Goal: Task Accomplishment & Management: Manage account settings

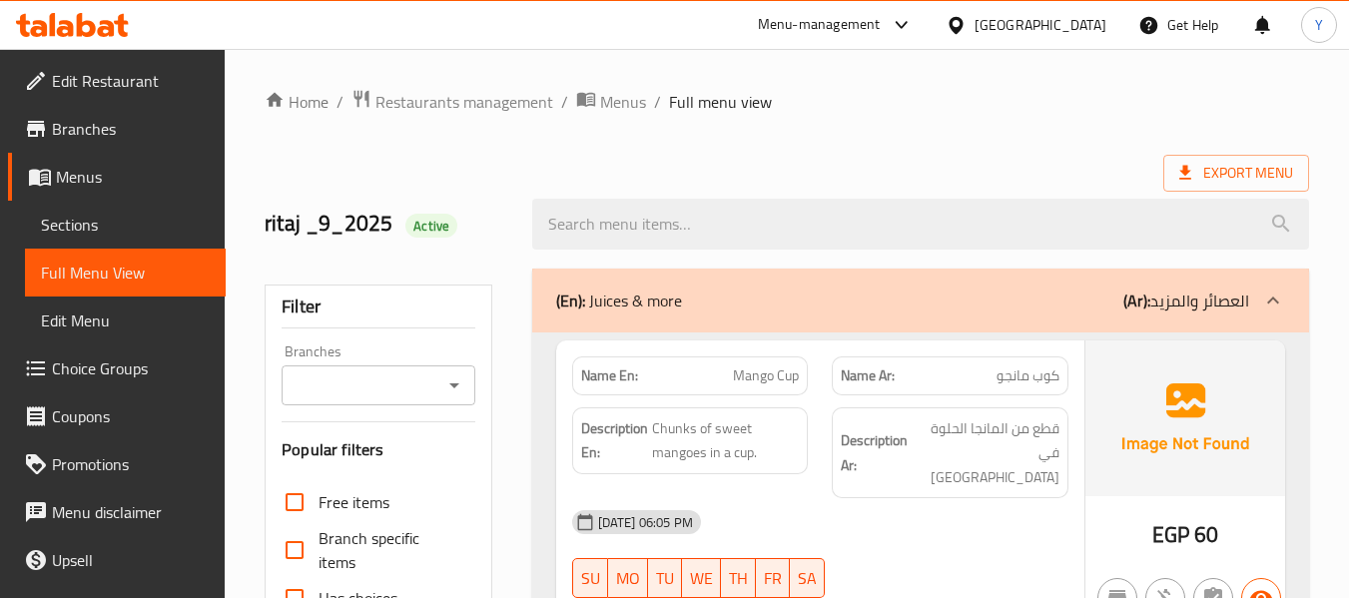
click at [927, 376] on p "Name Ar: [PERSON_NAME]" at bounding box center [949, 375] width 219 height 21
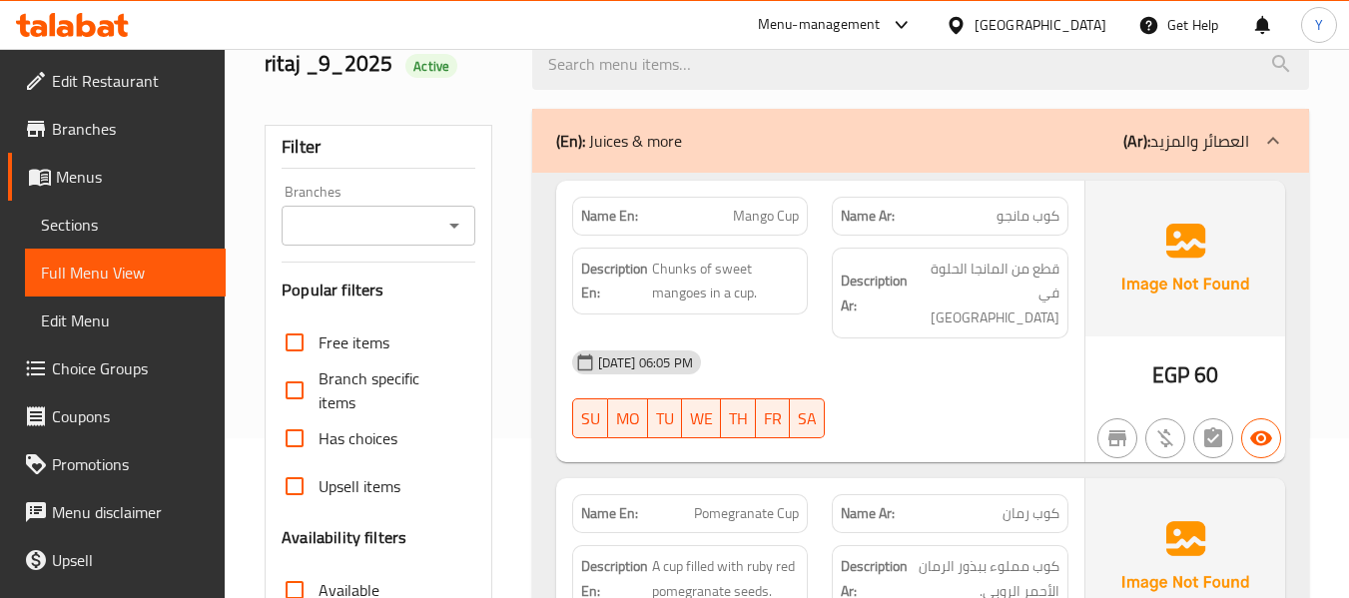
scroll to position [200, 0]
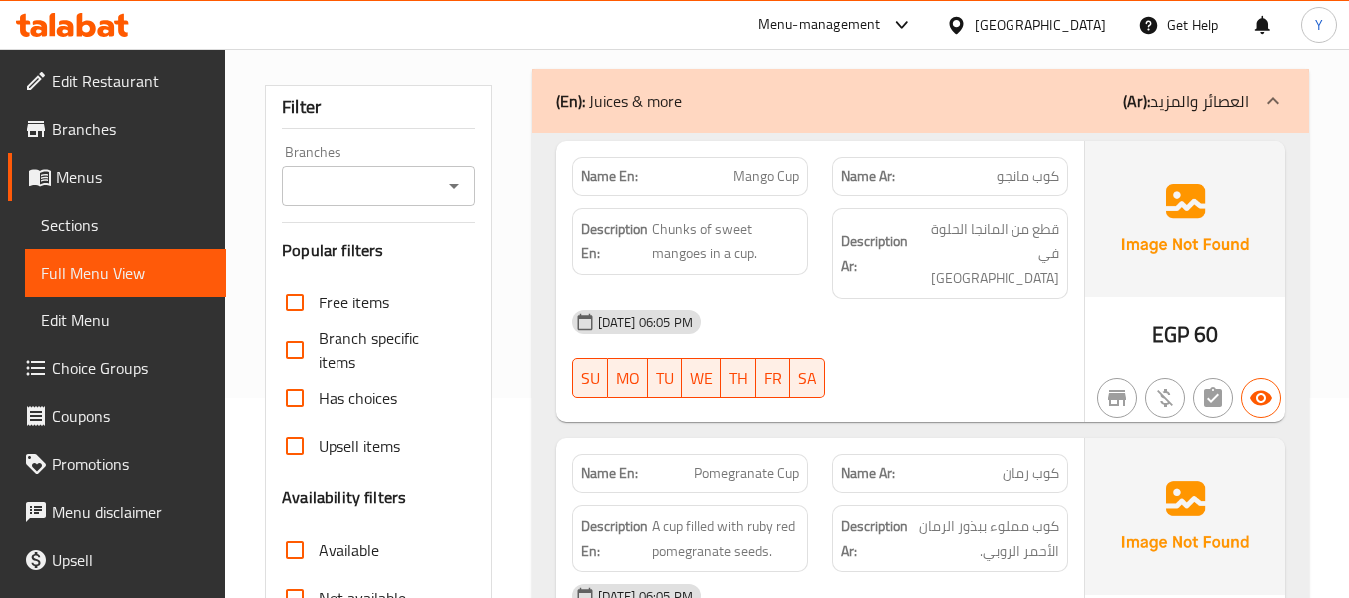
click at [1052, 347] on div "[DATE] 06:05 PM SU MO TU WE TH FR SA" at bounding box center [820, 354] width 520 height 112
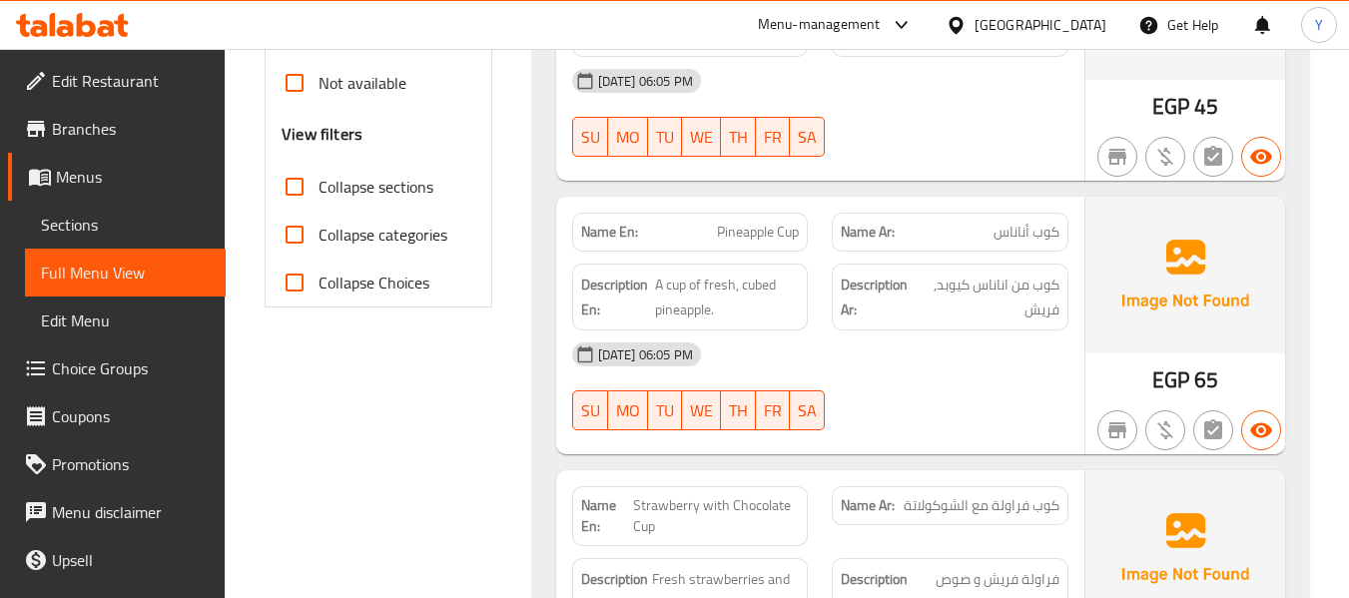
scroll to position [719, 0]
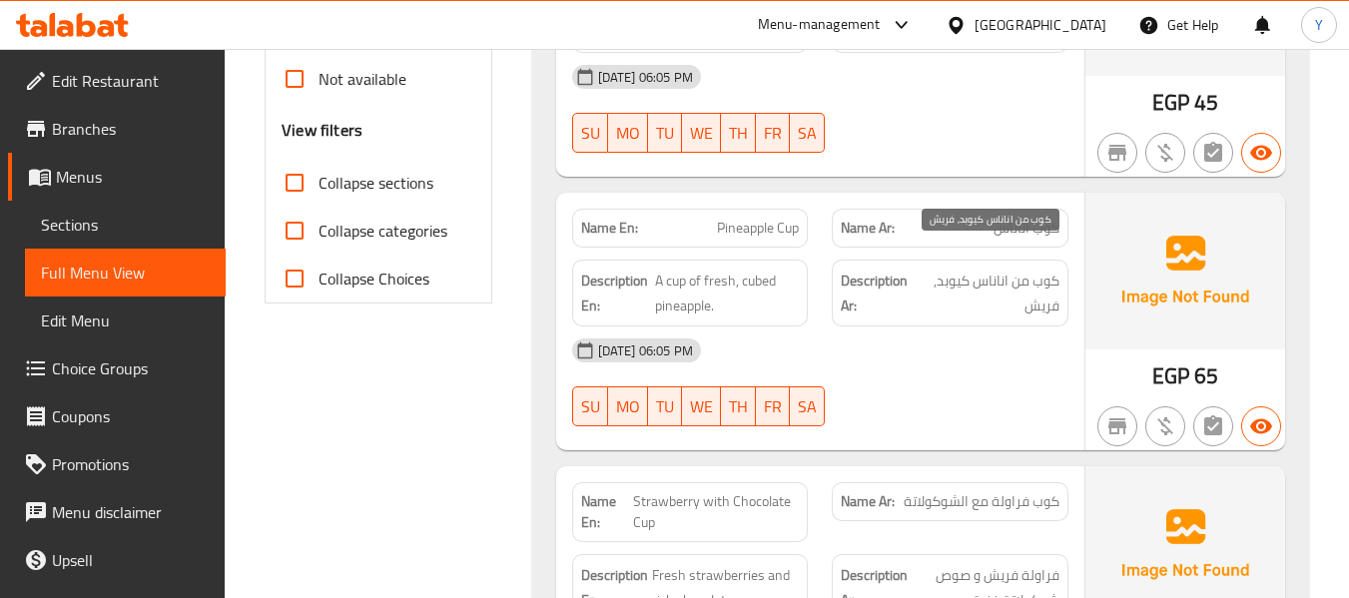
click at [950, 269] on span "كوب من اناناس كيوبد, فريش" at bounding box center [988, 293] width 141 height 49
copy span "كيوبد"
click at [1040, 280] on span "كوب من اناناس كيوبد, فريش" at bounding box center [988, 293] width 141 height 49
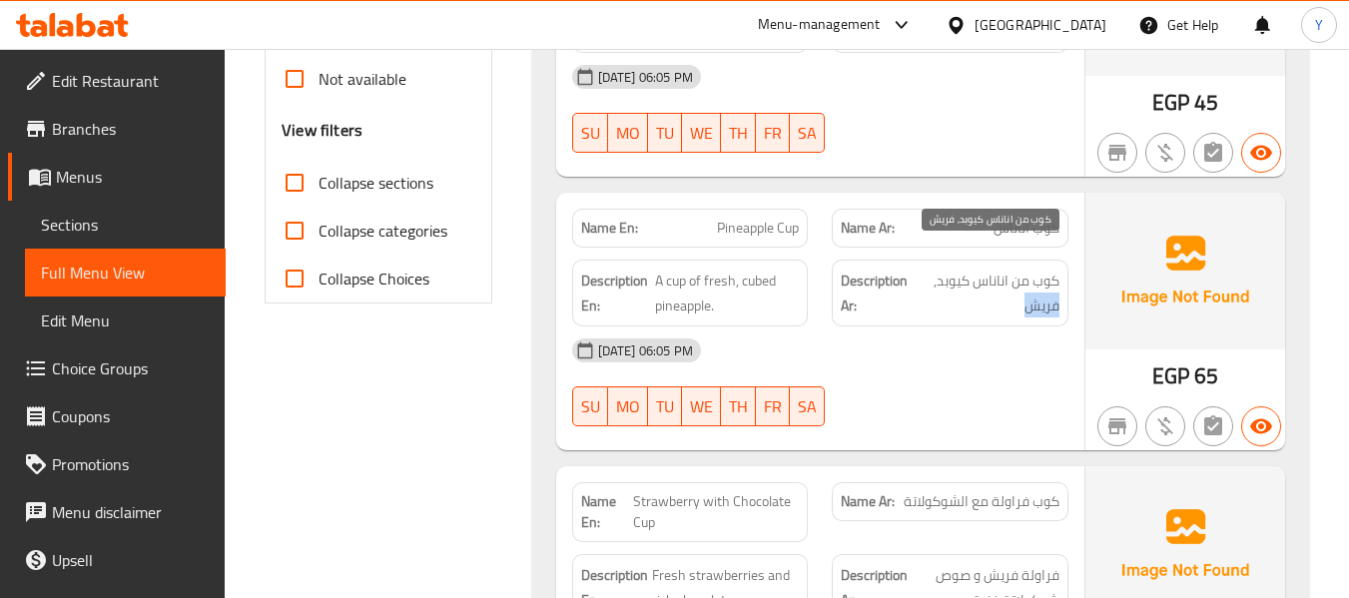
copy span "فريش"
click at [997, 414] on div at bounding box center [950, 426] width 261 height 24
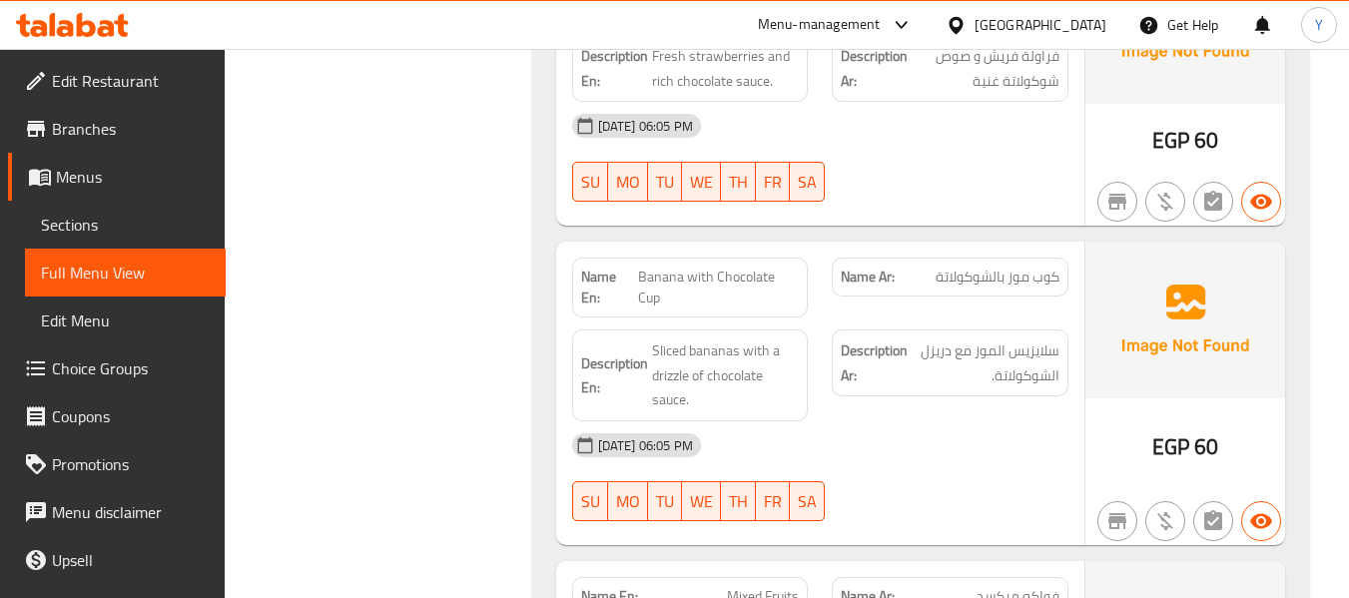
scroll to position [1278, 0]
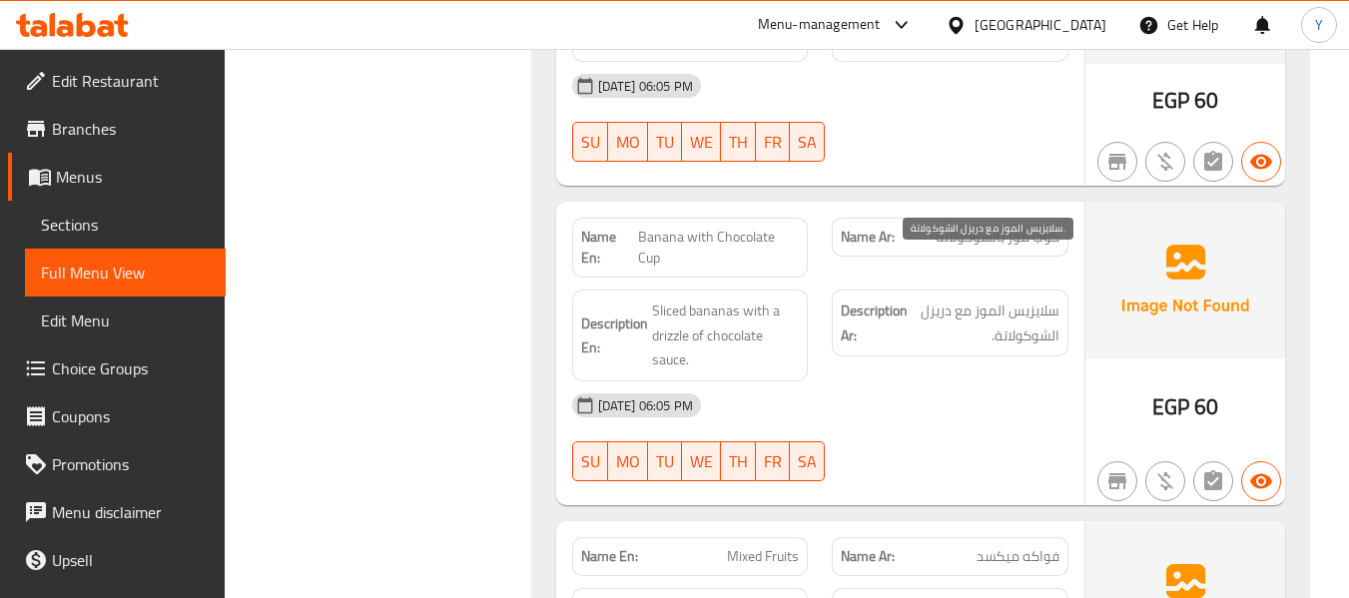
click at [1044, 298] on span "سلايزيس الموز مع دريزل الشوكولاتة." at bounding box center [985, 322] width 148 height 49
copy span "سلايزيس"
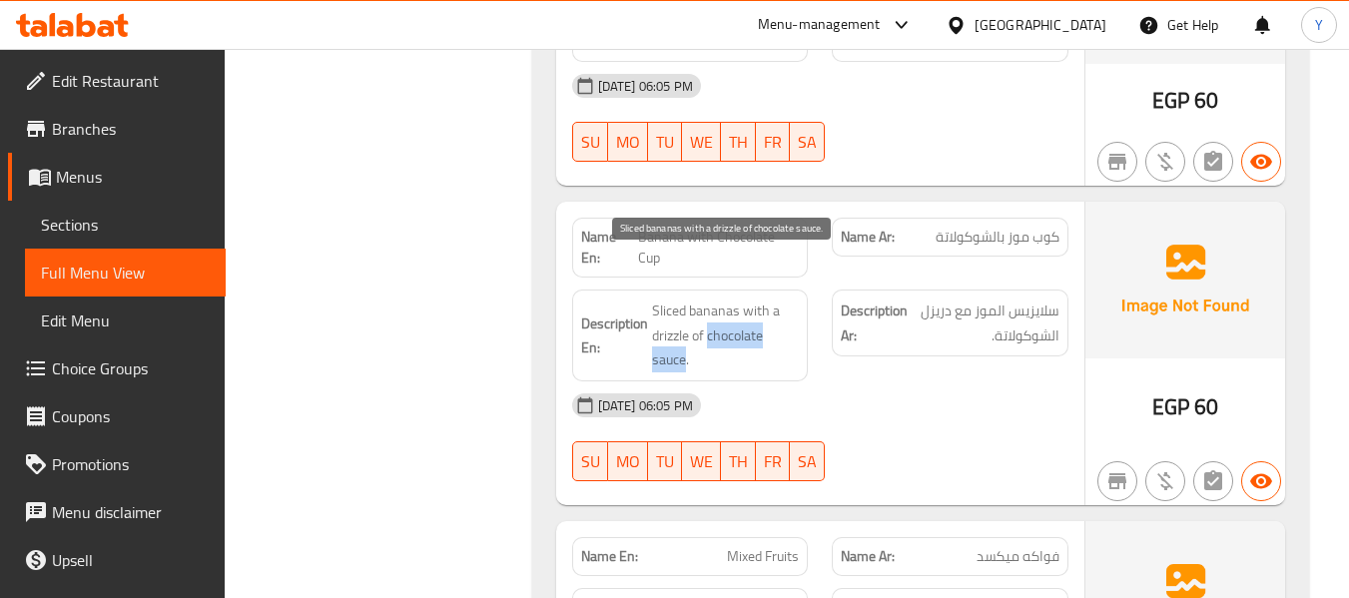
drag, startPoint x: 708, startPoint y: 291, endPoint x: 686, endPoint y: 307, distance: 27.2
click at [686, 307] on span "Sliced bananas with a drizzle of chocolate sauce." at bounding box center [726, 335] width 148 height 74
copy span "chocolate sauce"
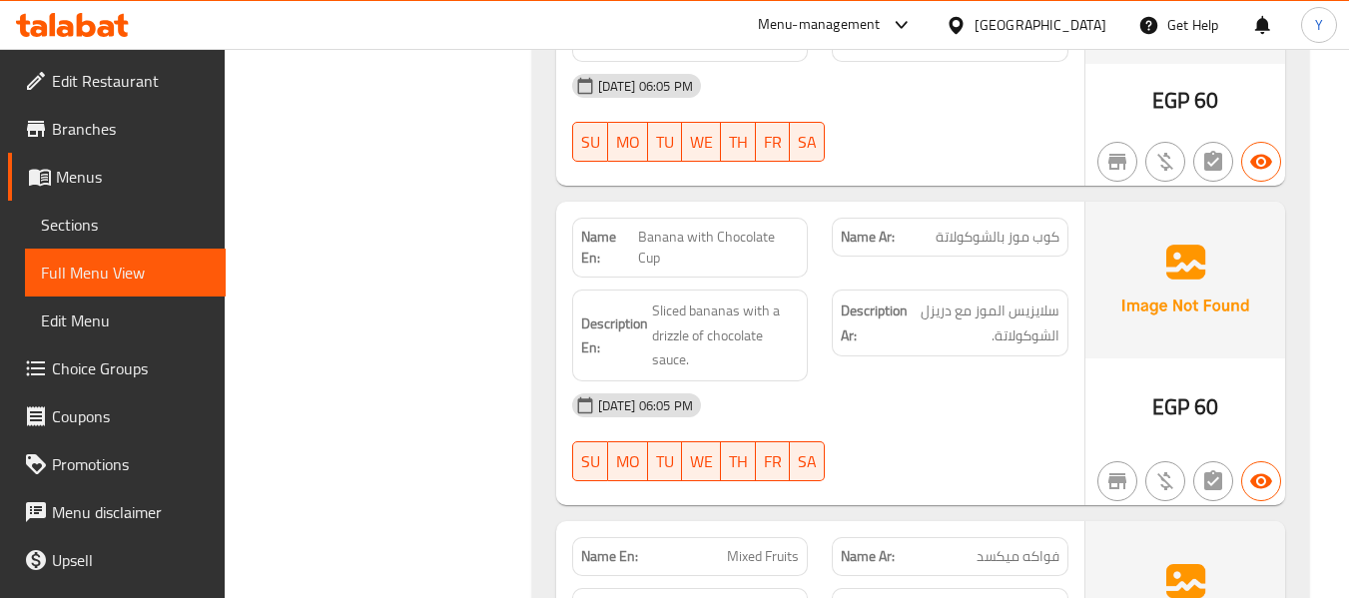
click at [729, 227] on span "Banana with Chocolate Cup" at bounding box center [719, 248] width 162 height 42
copy span "Banana with Chocolate Cup"
click at [856, 396] on div "09-09-2025 06:05 PM SU MO TU WE TH FR SA" at bounding box center [820, 437] width 520 height 112
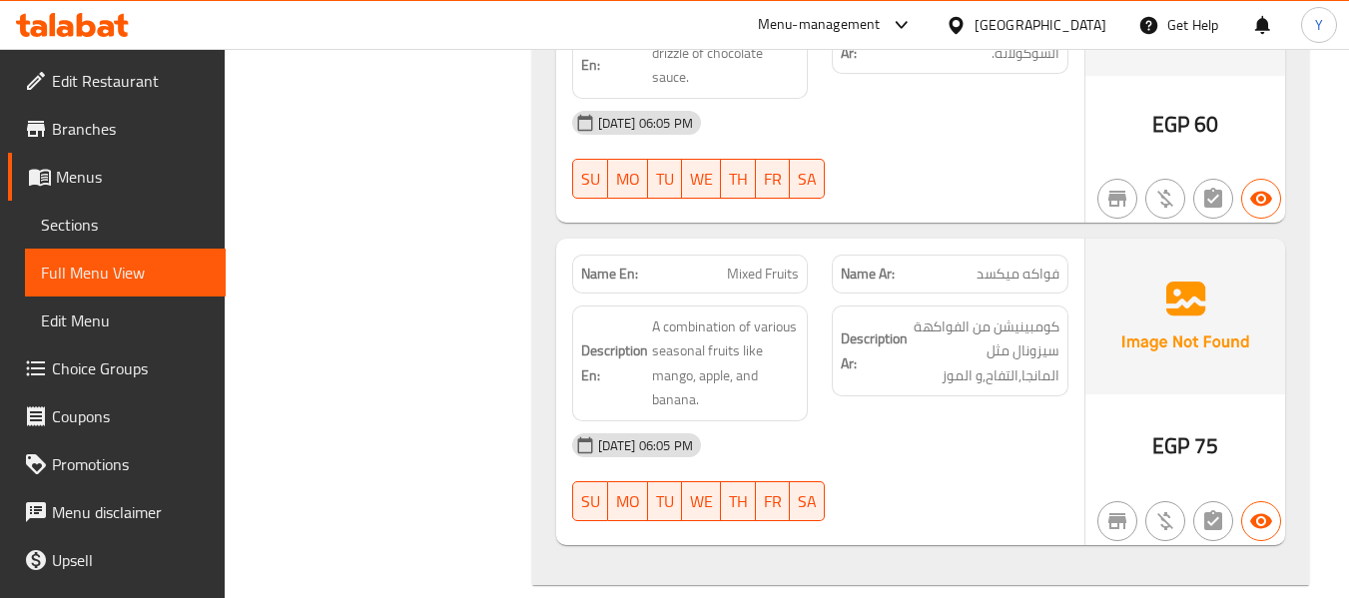
scroll to position [1597, 0]
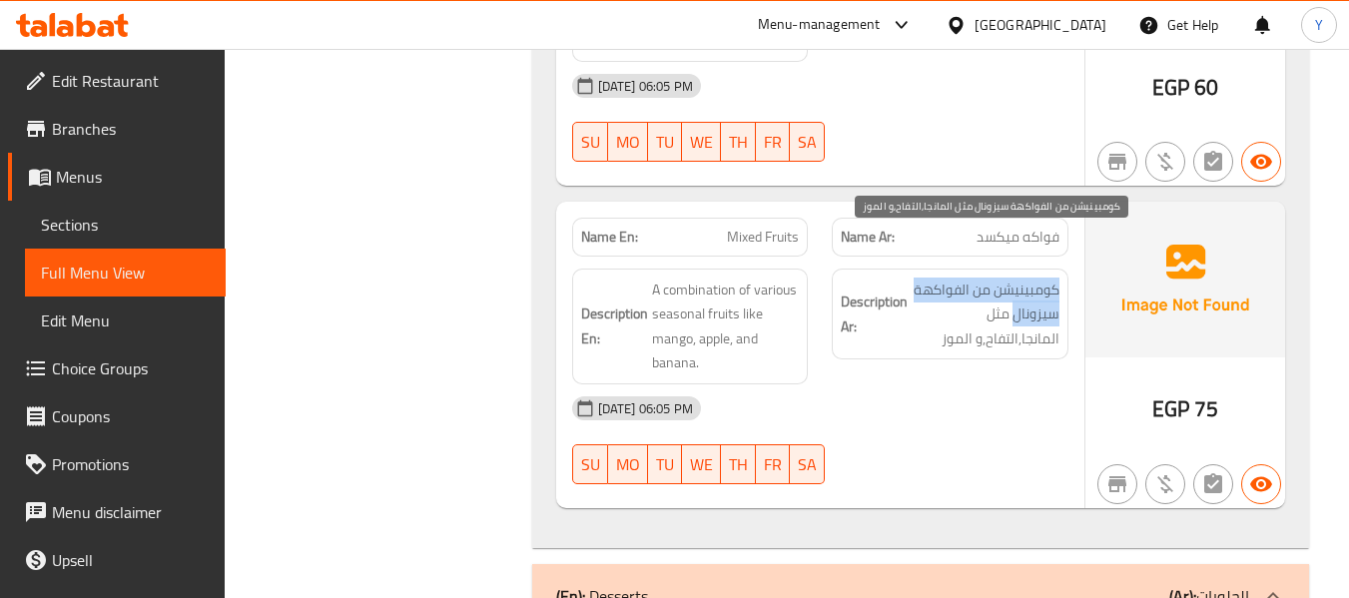
drag, startPoint x: 1058, startPoint y: 239, endPoint x: 1013, endPoint y: 268, distance: 53.4
click at [1013, 277] on span "كومبينيشن من الفواكهة سيزونال مثل المانجا,التفاح,و الموز" at bounding box center [985, 314] width 148 height 74
copy span "كومبينيشن من الفواكهة سيزونال"
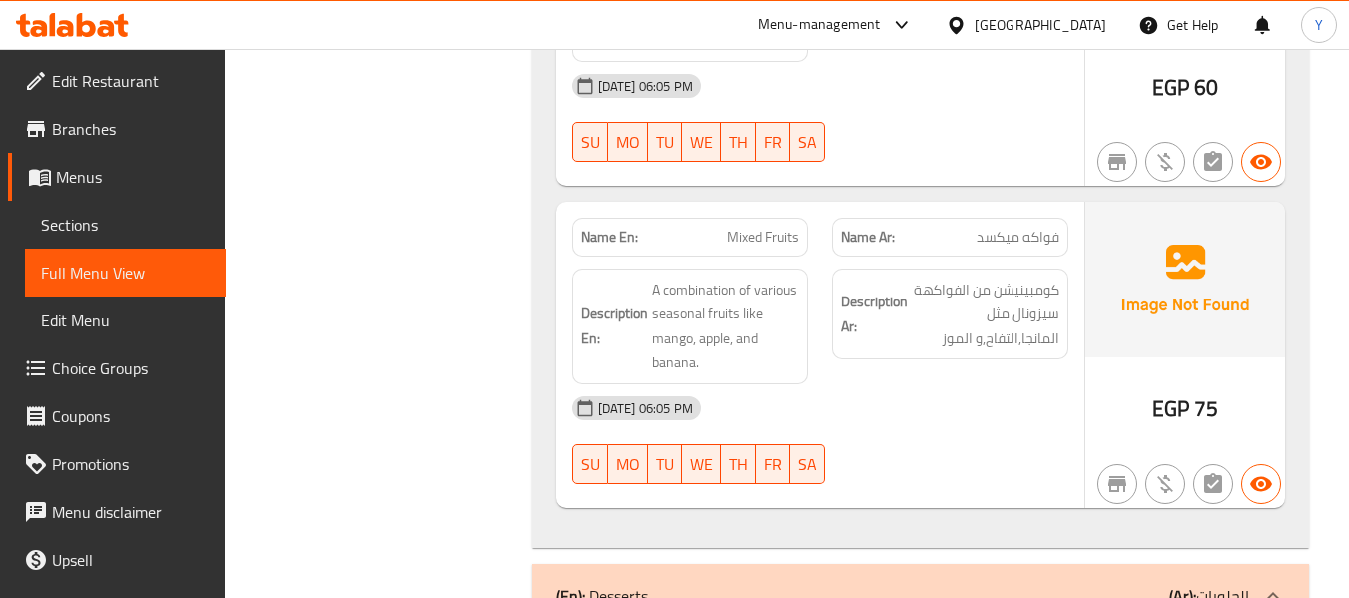
click at [903, 384] on div "[DATE] 06:05 PM" at bounding box center [820, 408] width 520 height 48
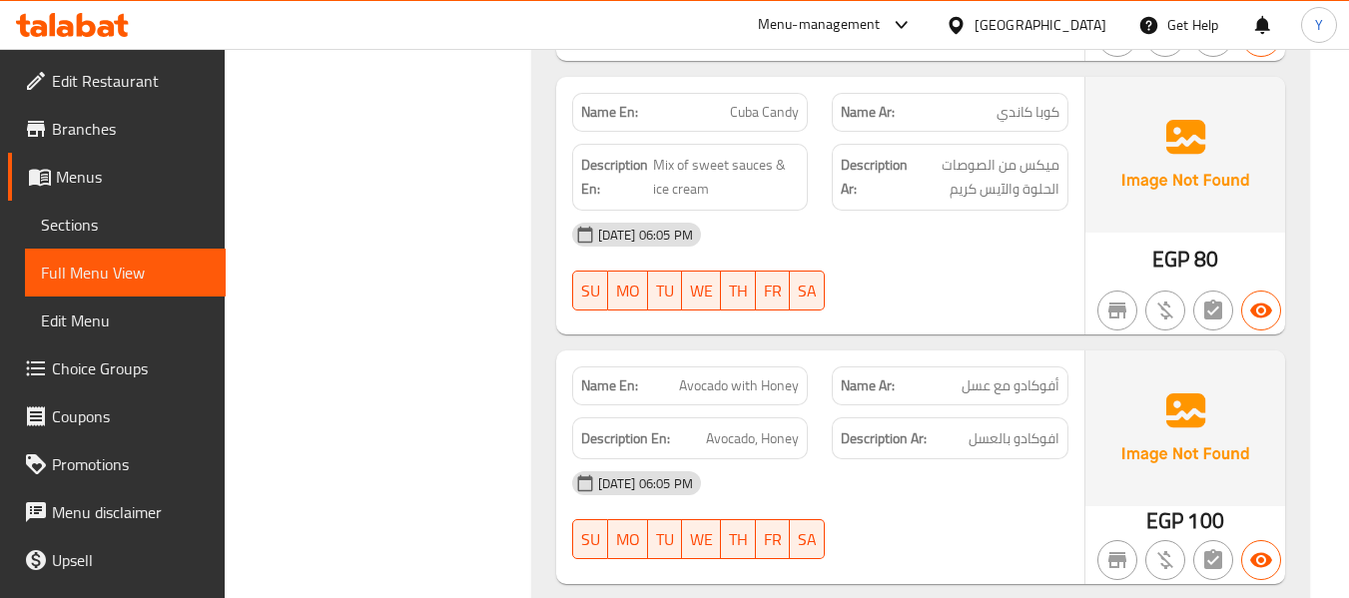
scroll to position [5550, 0]
click at [759, 373] on span "Avocado with Honey" at bounding box center [739, 383] width 120 height 21
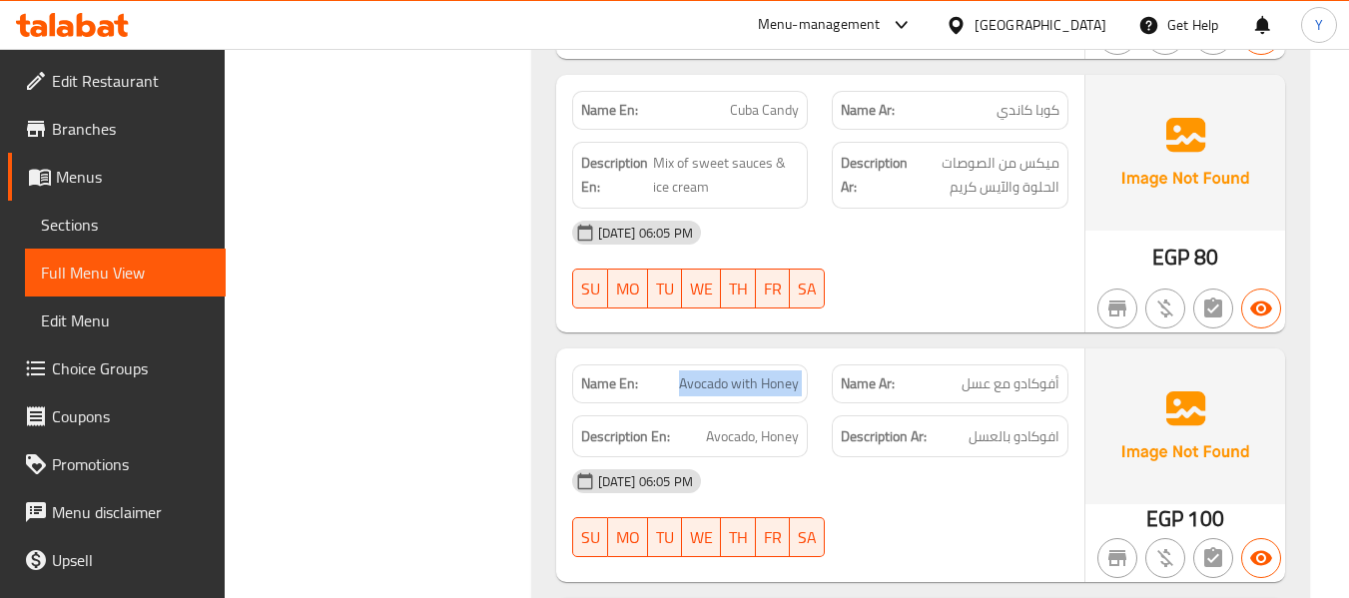
copy span "Avocado with Honey"
click at [759, 373] on span "Avocado with Honey" at bounding box center [739, 383] width 120 height 21
click at [1012, 457] on div "09-09-2025 06:05 PM" at bounding box center [820, 481] width 520 height 48
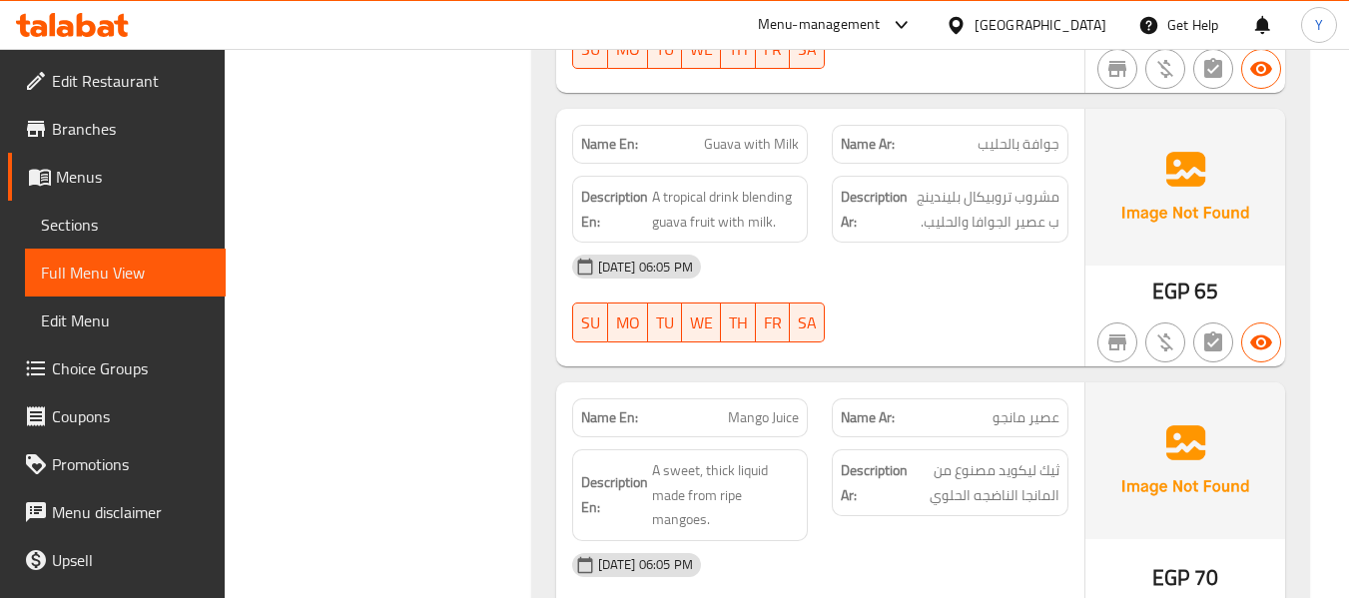
scroll to position [6588, 0]
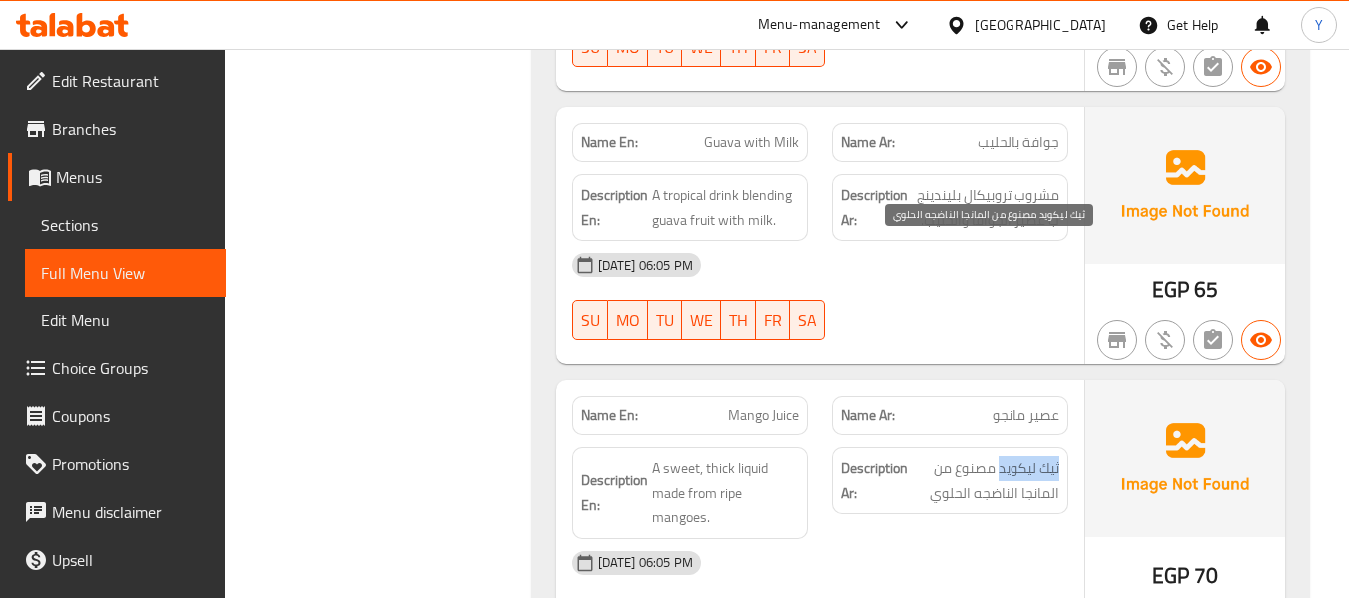
drag, startPoint x: 1058, startPoint y: 254, endPoint x: 997, endPoint y: 259, distance: 61.1
click at [997, 456] on span "ثيك ليكويد مصنوع من المانجا الناضجه الحلوي" at bounding box center [985, 480] width 148 height 49
copy span "ثيك ليكويد"
click at [808, 539] on div "09-09-2025 06:05 PM" at bounding box center [820, 563] width 520 height 48
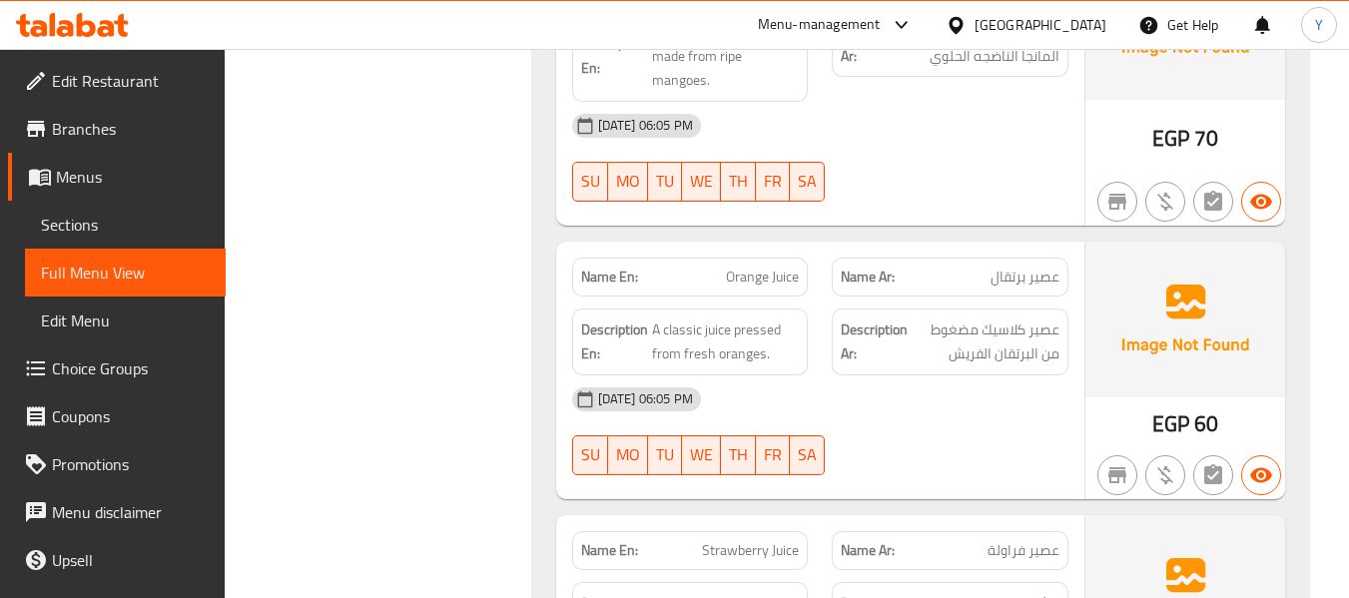
scroll to position [6987, 0]
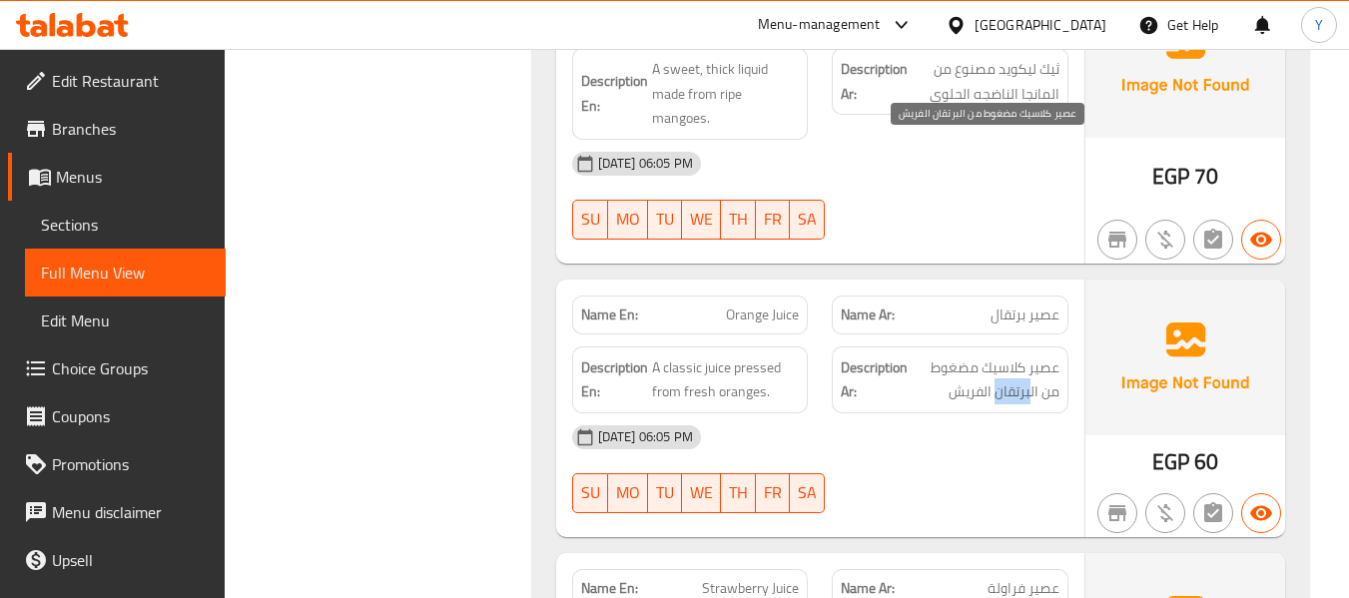
drag, startPoint x: 1030, startPoint y: 178, endPoint x: 994, endPoint y: 184, distance: 36.4
click at [994, 355] on span "عصير كلاسيك مضغوط من البرتقان الفريش" at bounding box center [985, 379] width 148 height 49
copy span "برتقان"
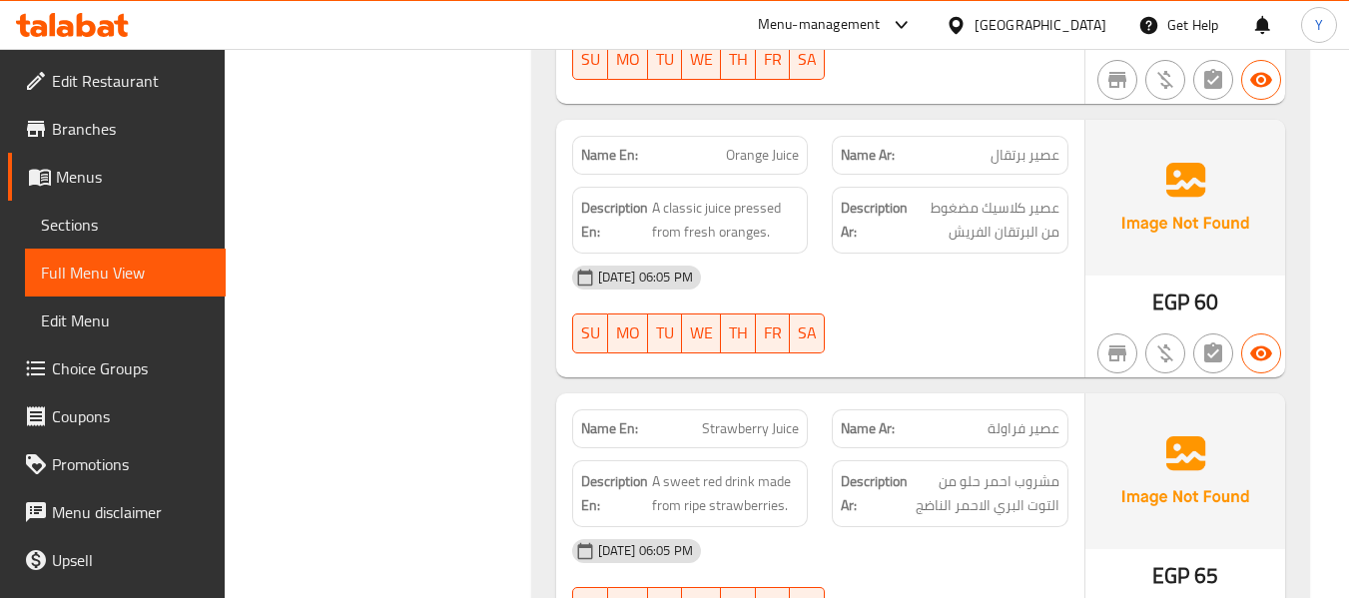
scroll to position [7187, 0]
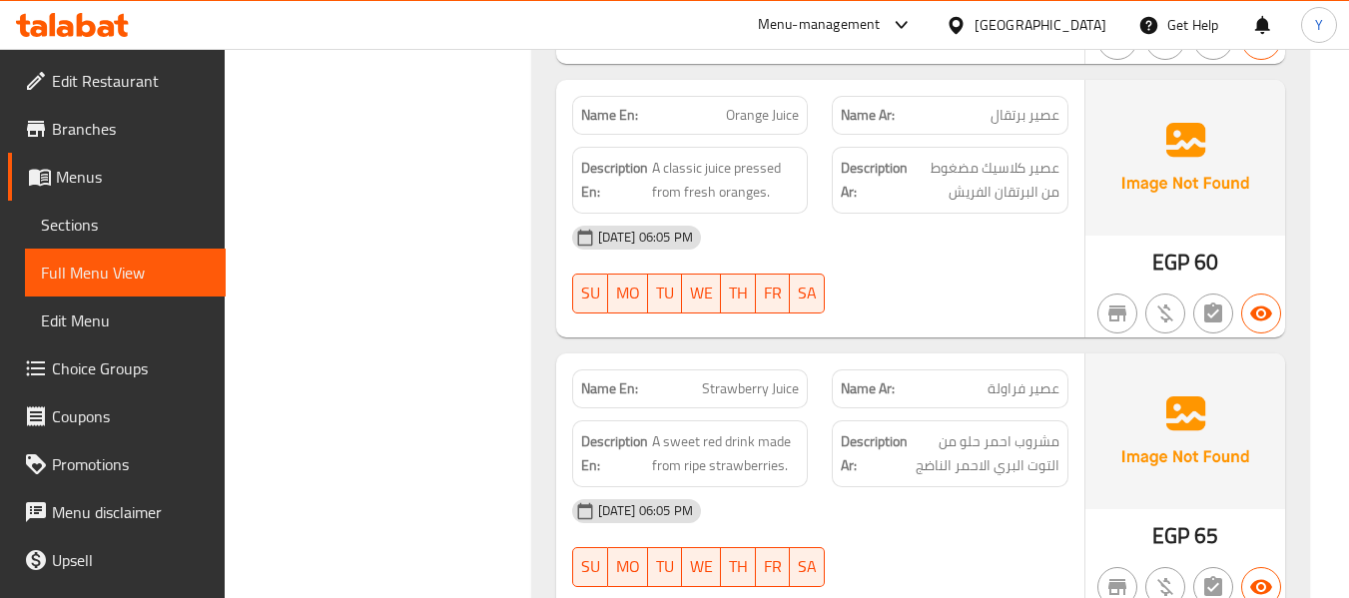
click at [989, 487] on div "09-09-2025 06:05 PM" at bounding box center [820, 511] width 520 height 48
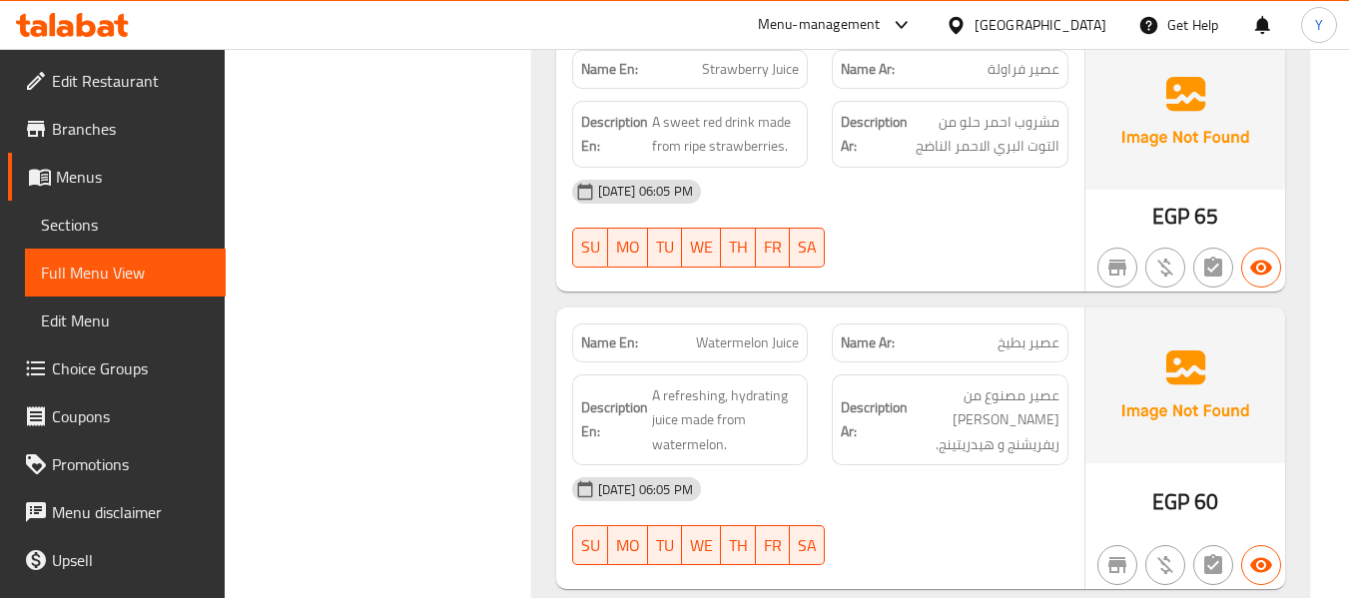
scroll to position [7546, 0]
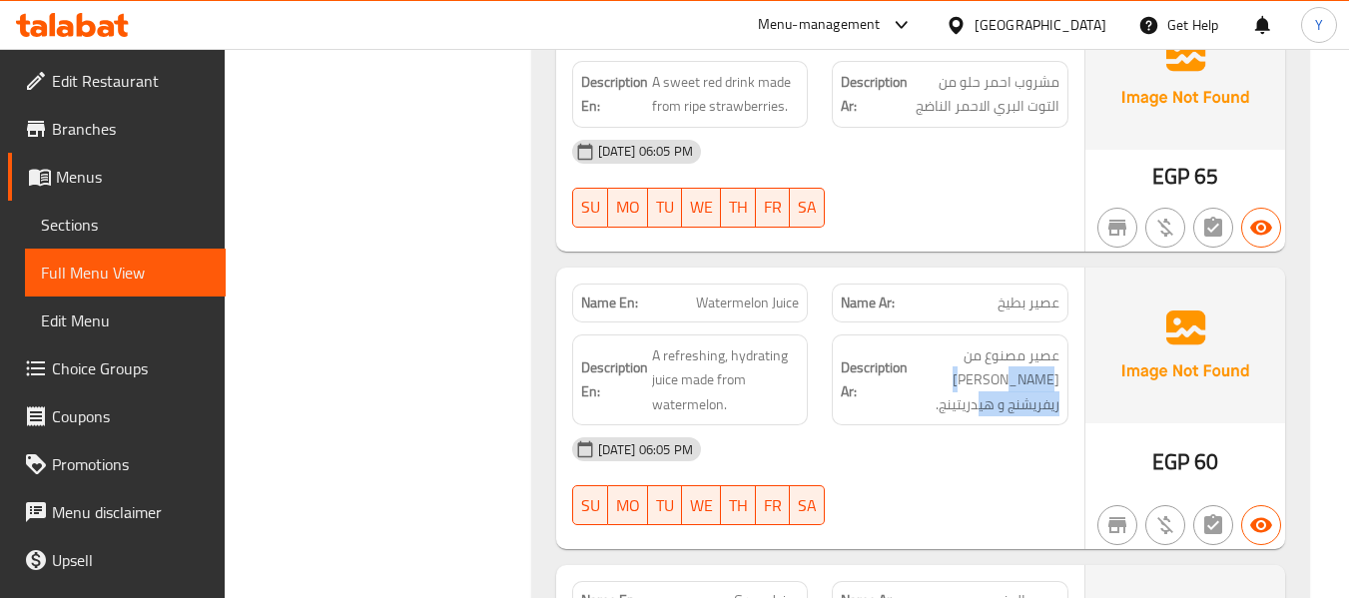
drag, startPoint x: 1061, startPoint y: 169, endPoint x: 937, endPoint y: 182, distance: 124.5
click at [937, 334] on div "Description Ar: عصير مصنوع من البطيح ريفريشنج و هيدريتينج." at bounding box center [949, 380] width 237 height 92
copy span "ريفريشنج و هيدريتينج"
click at [939, 581] on div "Name Ar: عصير العنب" at bounding box center [949, 600] width 237 height 39
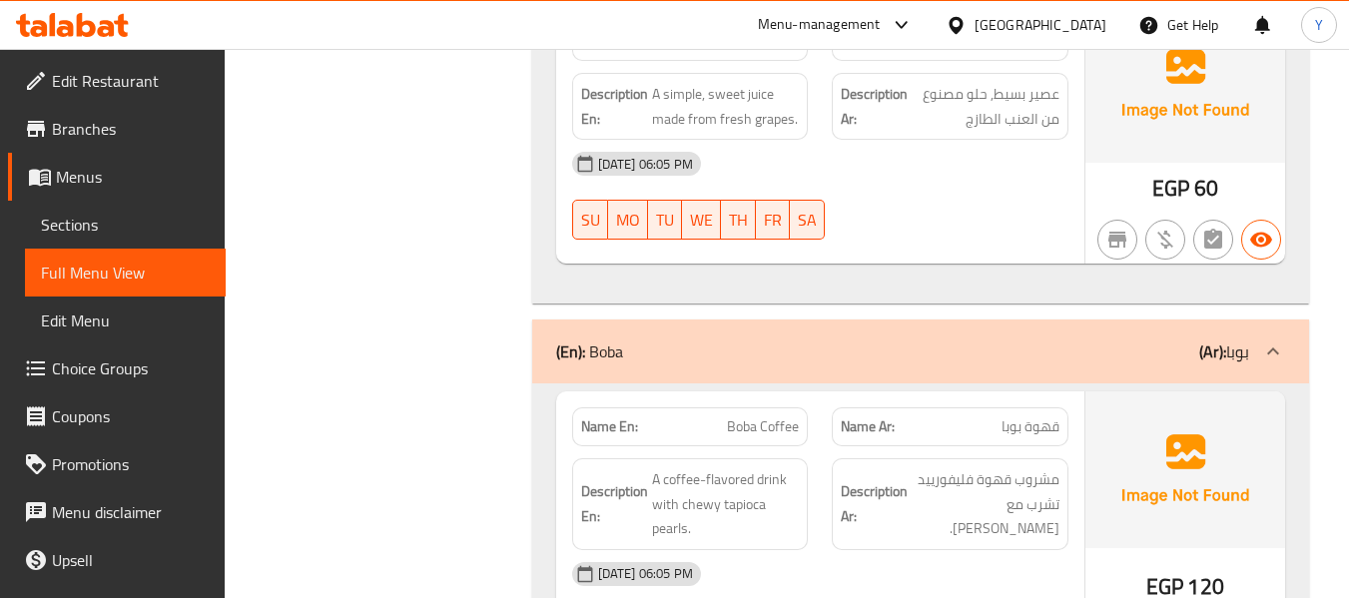
scroll to position [8145, 0]
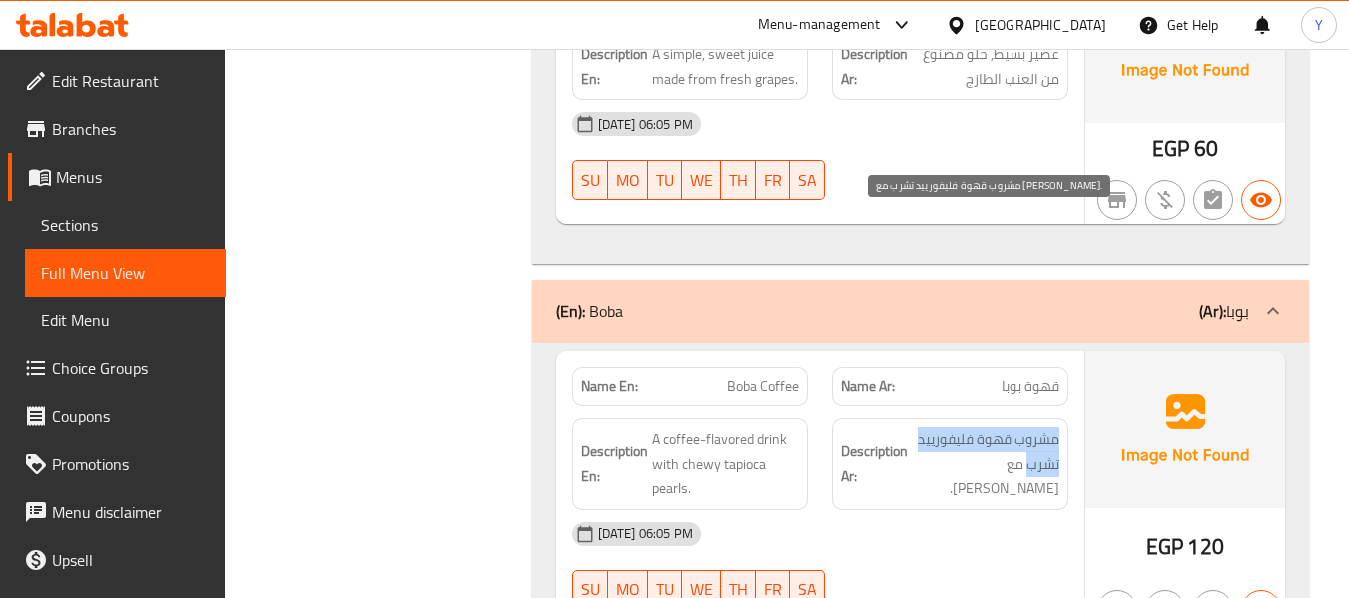
drag, startPoint x: 1063, startPoint y: 217, endPoint x: 1029, endPoint y: 246, distance: 44.6
click at [1029, 418] on div "Description Ar: مشروب قهوة فليفورييد تشرب مع تشوي تابيوكا بيرلز." at bounding box center [949, 464] width 237 height 92
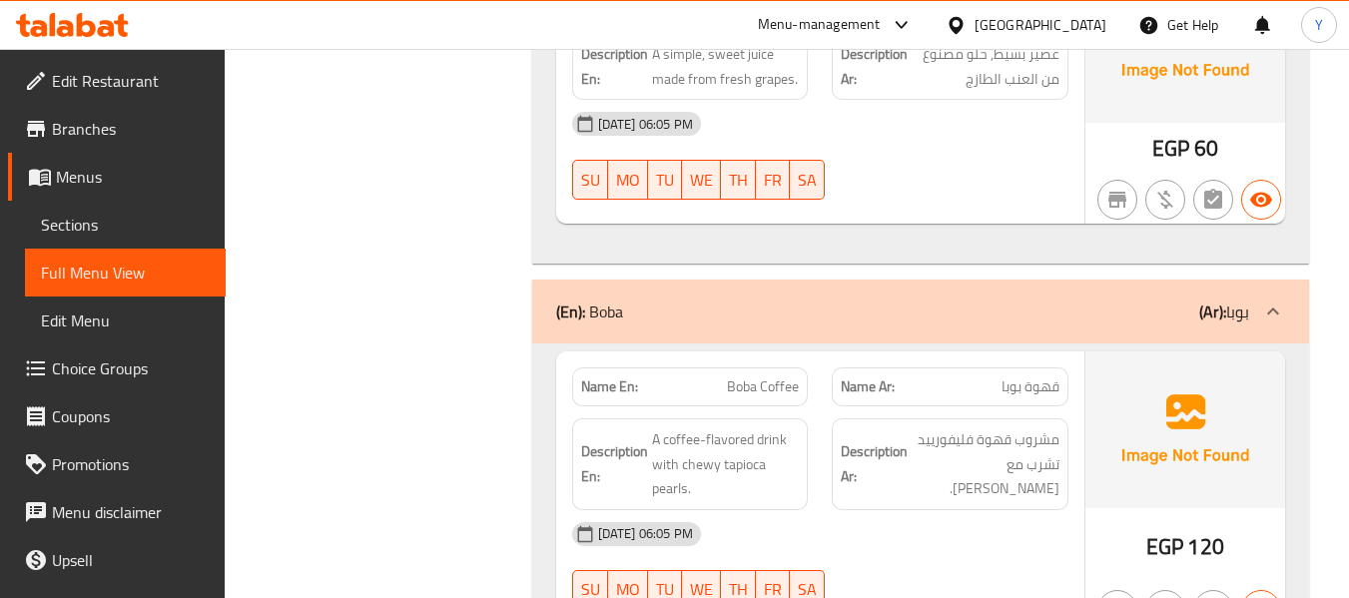
click at [876, 510] on div "09-09-2025 06:05 PM SU MO TU WE TH FR SA" at bounding box center [820, 566] width 520 height 112
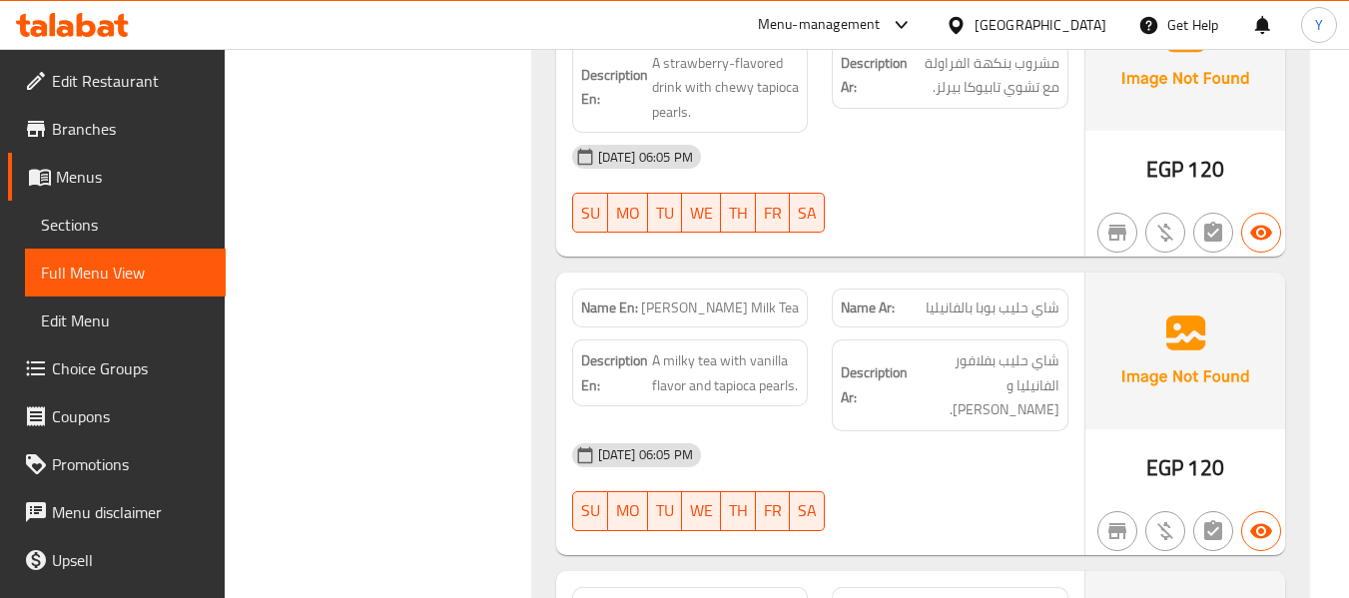
scroll to position [8824, 0]
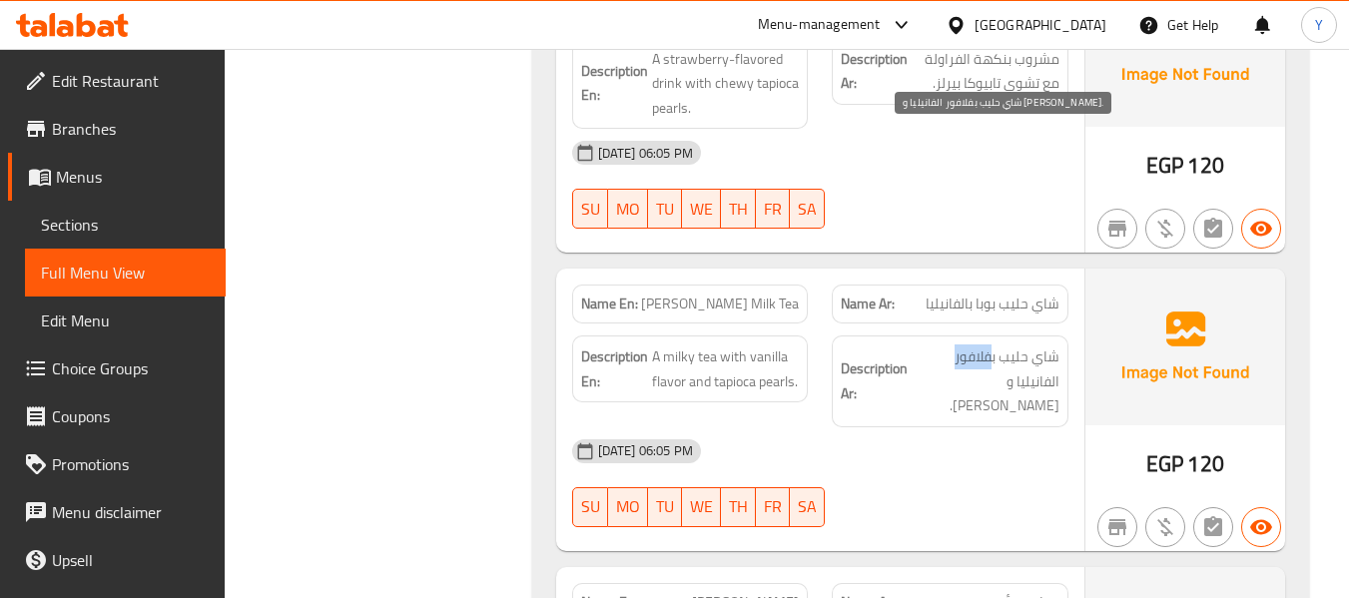
drag, startPoint x: 990, startPoint y: 141, endPoint x: 938, endPoint y: 141, distance: 51.9
click at [938, 344] on span "شاي حليب بفلافور الفانيليا و تابيوكا بيرلز." at bounding box center [985, 381] width 148 height 74
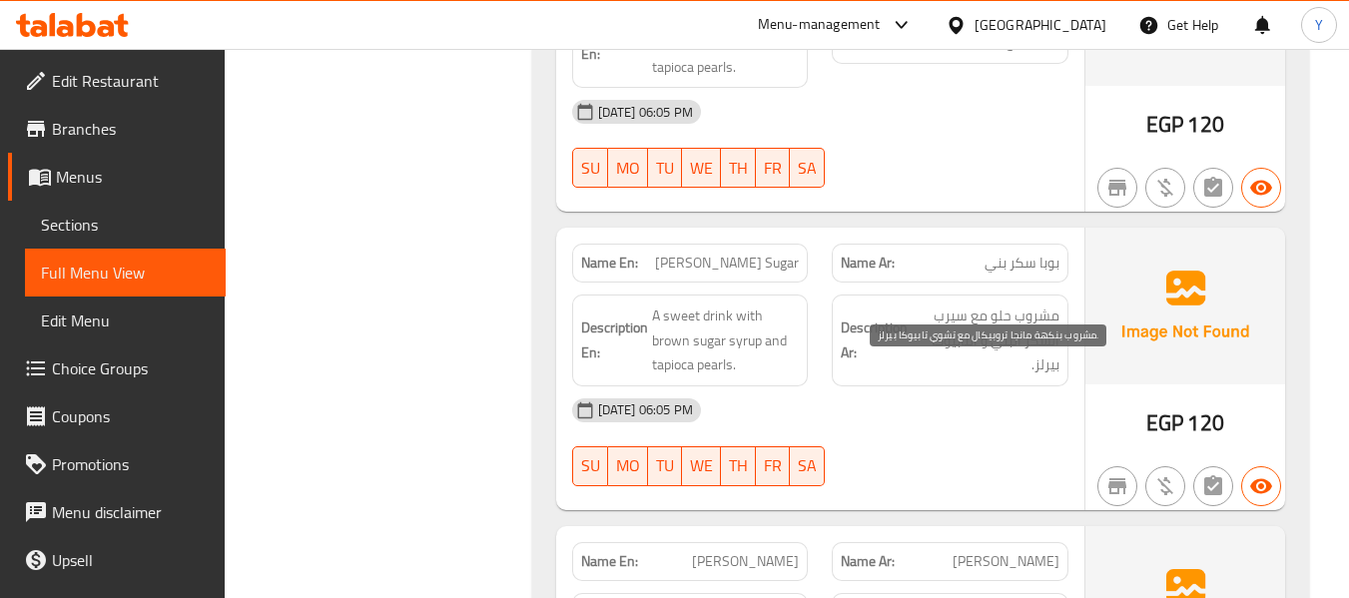
scroll to position [9463, 0]
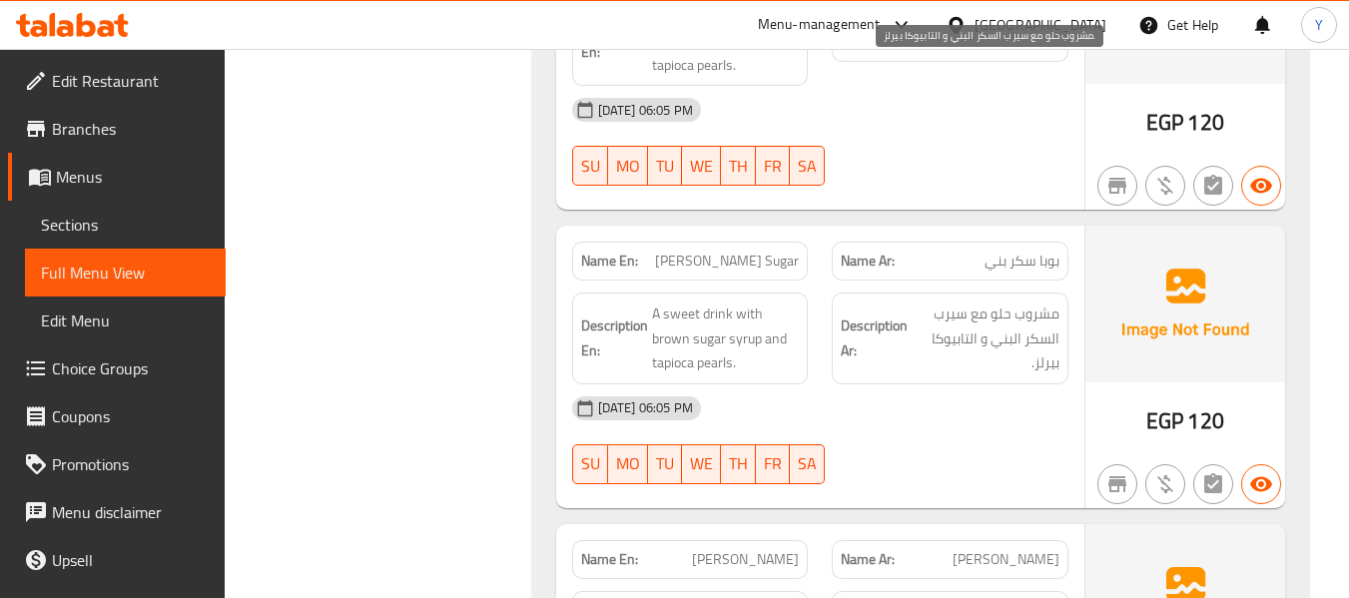
click at [963, 301] on span "مشروب حلو مع سيرب السكر البني و التابيوكا بيرلز." at bounding box center [985, 338] width 148 height 74
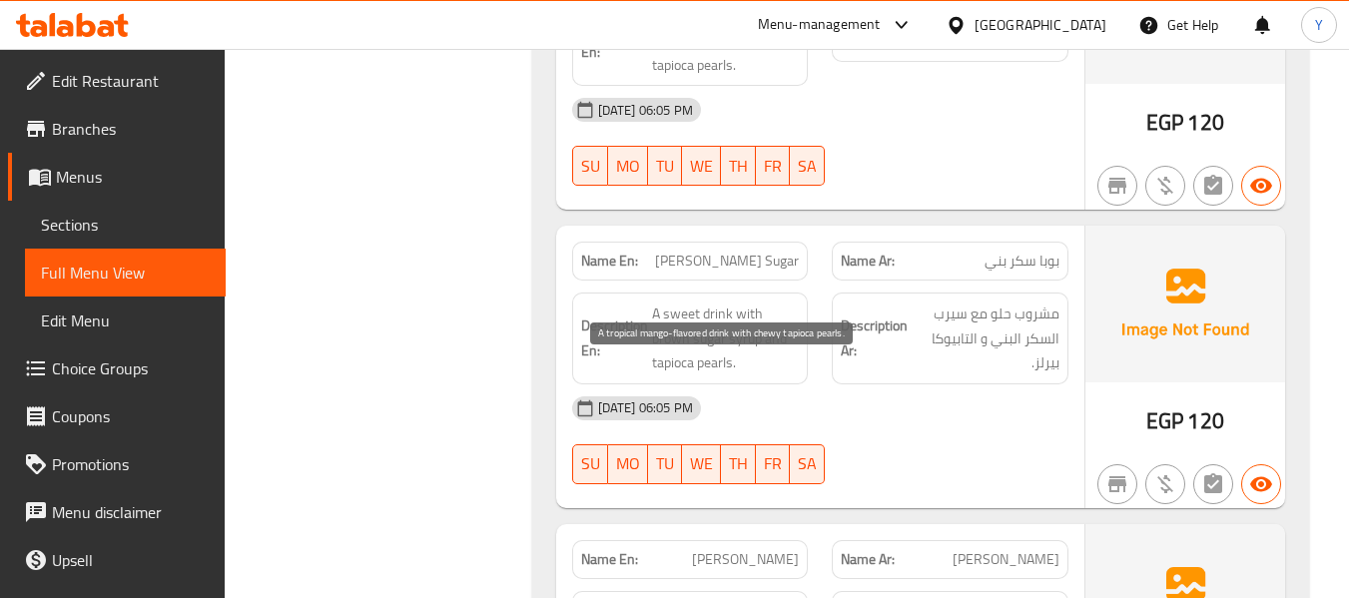
click at [926, 549] on p "Name Ar: بوبا مانجو" at bounding box center [949, 559] width 219 height 21
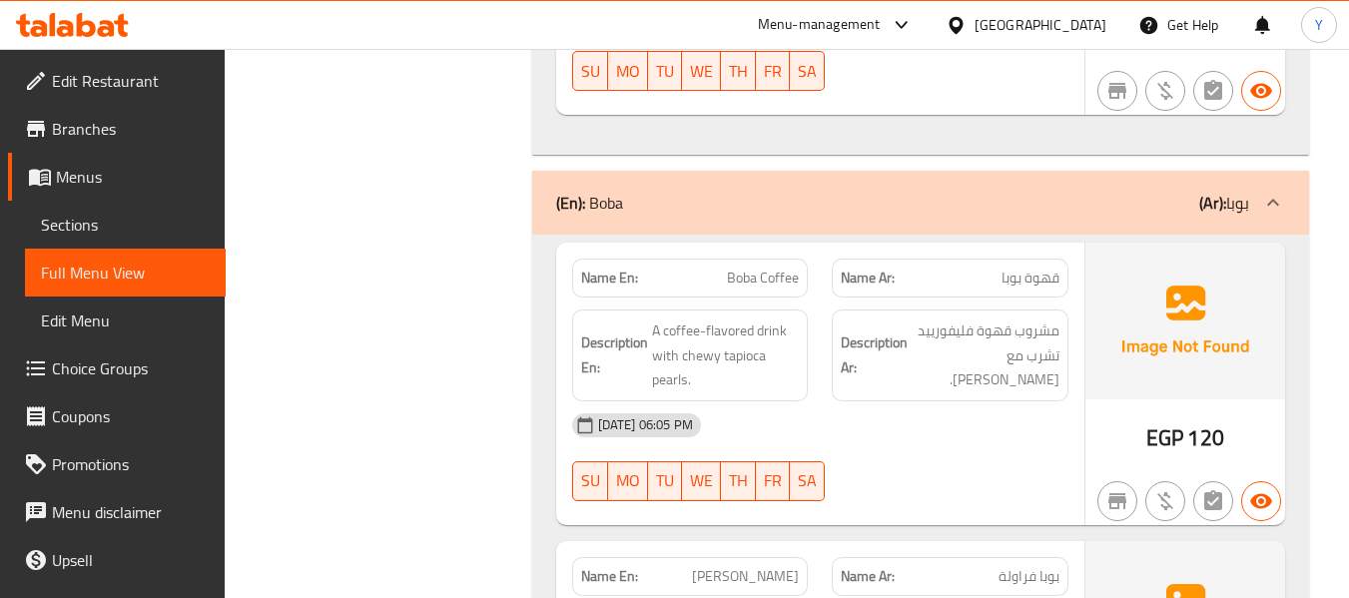
scroll to position [8236, 0]
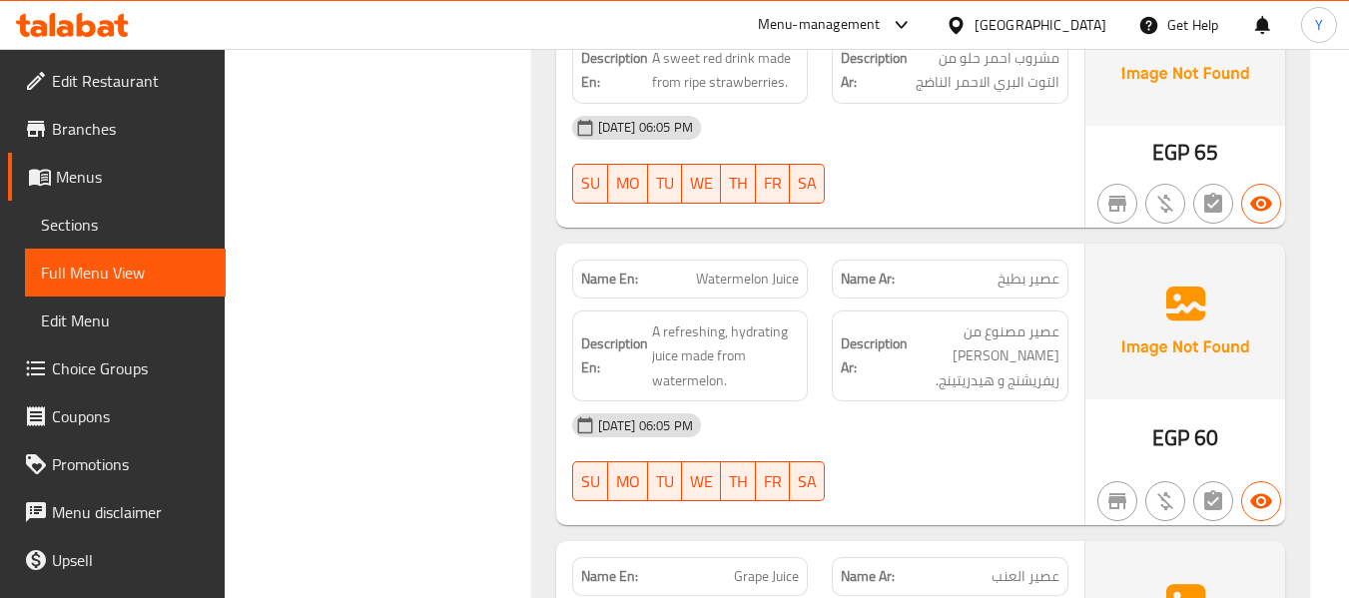
scroll to position [7557, 0]
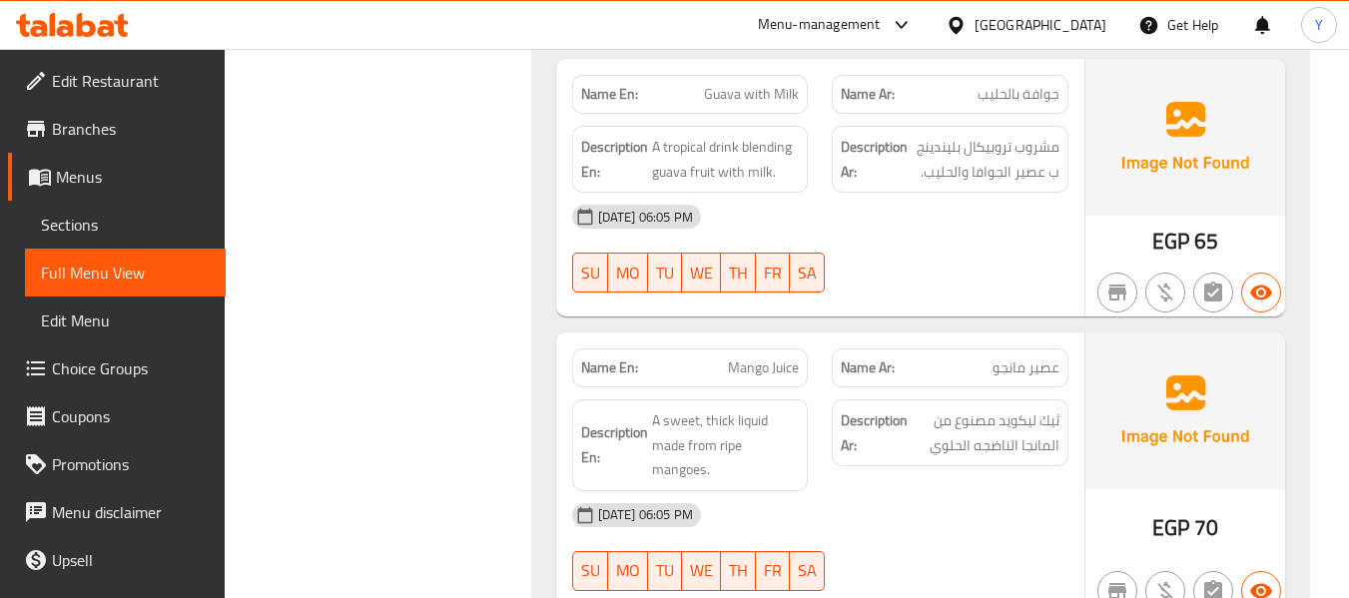
scroll to position [6639, 0]
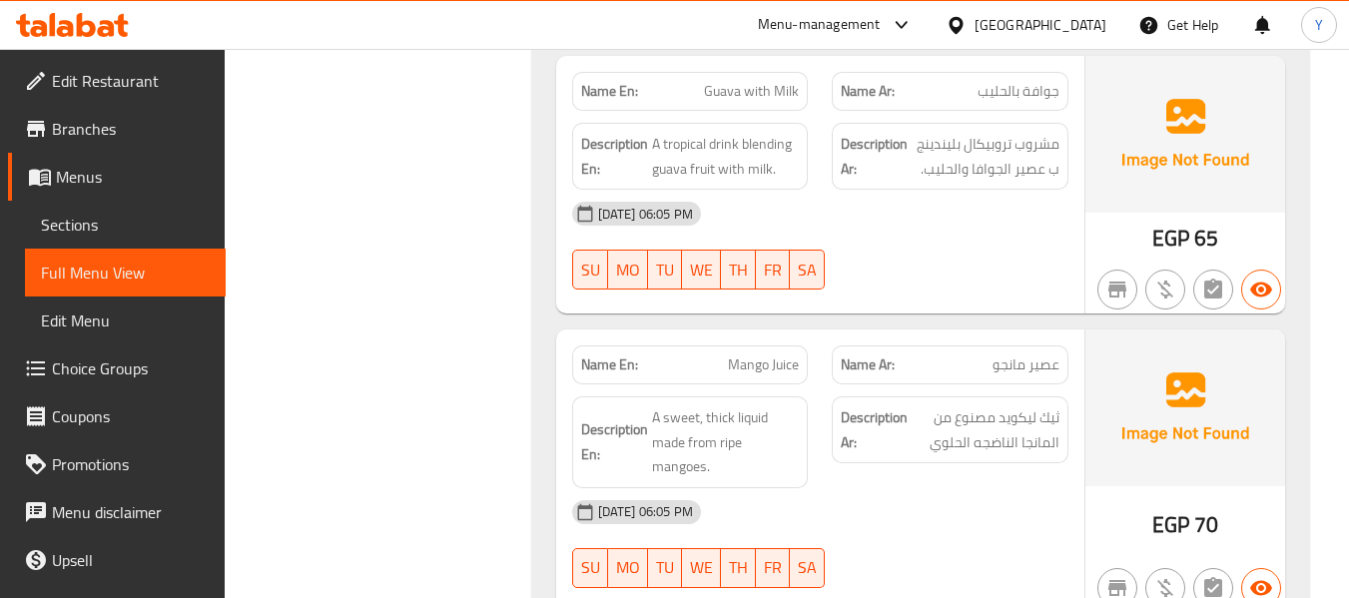
click at [810, 488] on div "09-09-2025 06:05 PM" at bounding box center [820, 512] width 520 height 48
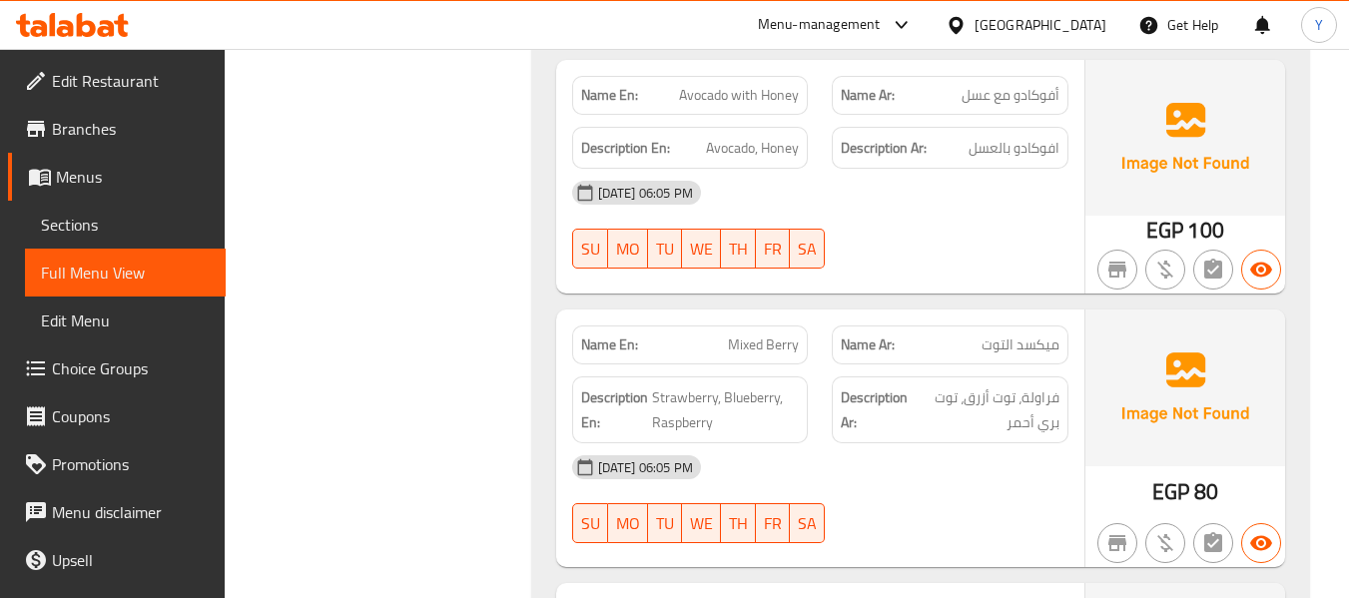
scroll to position [5840, 0]
click at [881, 383] on strong "Description Ar:" at bounding box center [874, 407] width 69 height 49
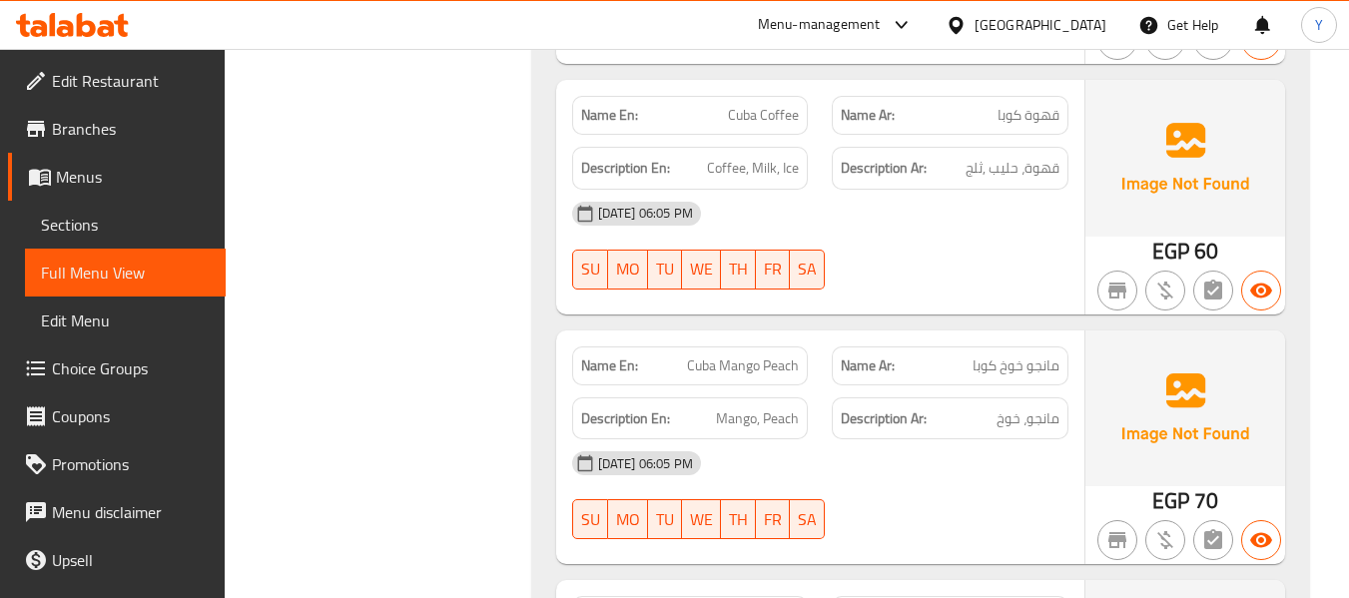
scroll to position [5042, 0]
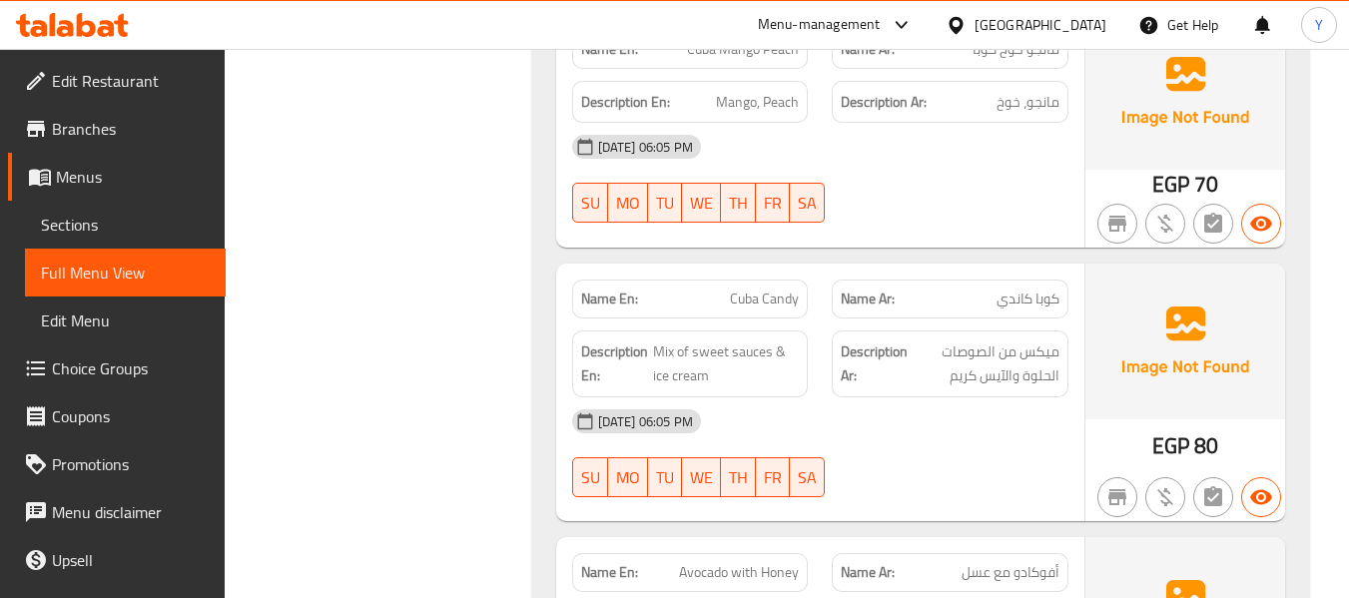
scroll to position [5401, 0]
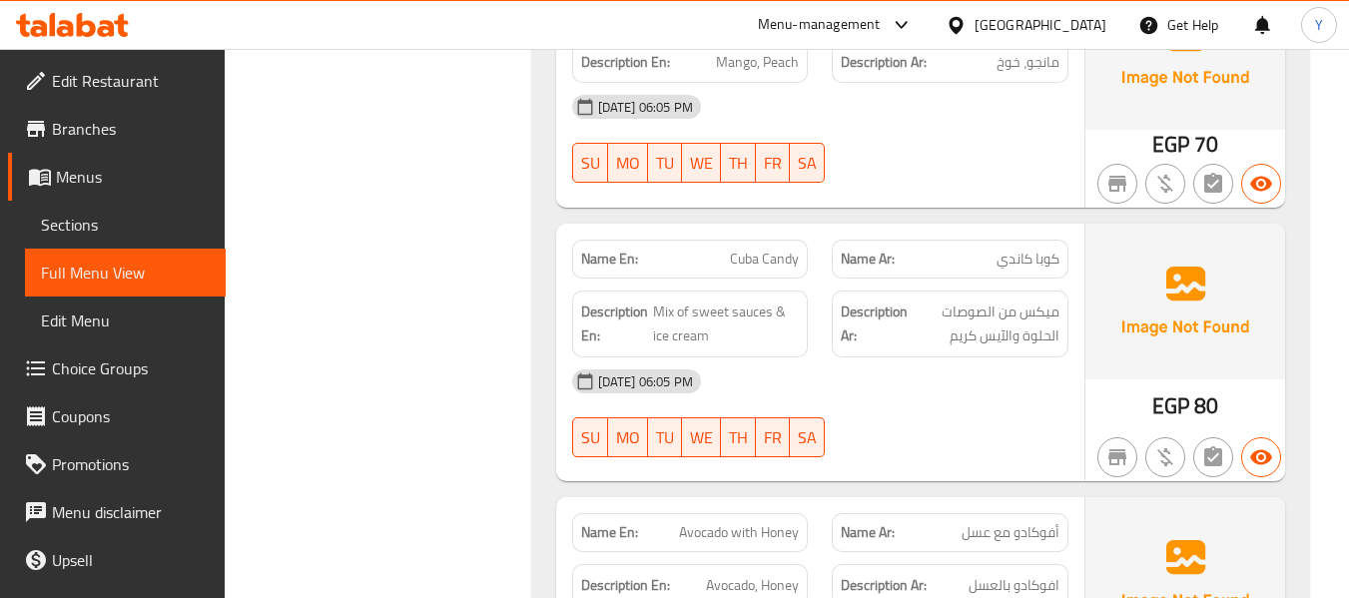
click at [897, 564] on div "Description Ar: افوكادو بالعسل" at bounding box center [949, 585] width 237 height 43
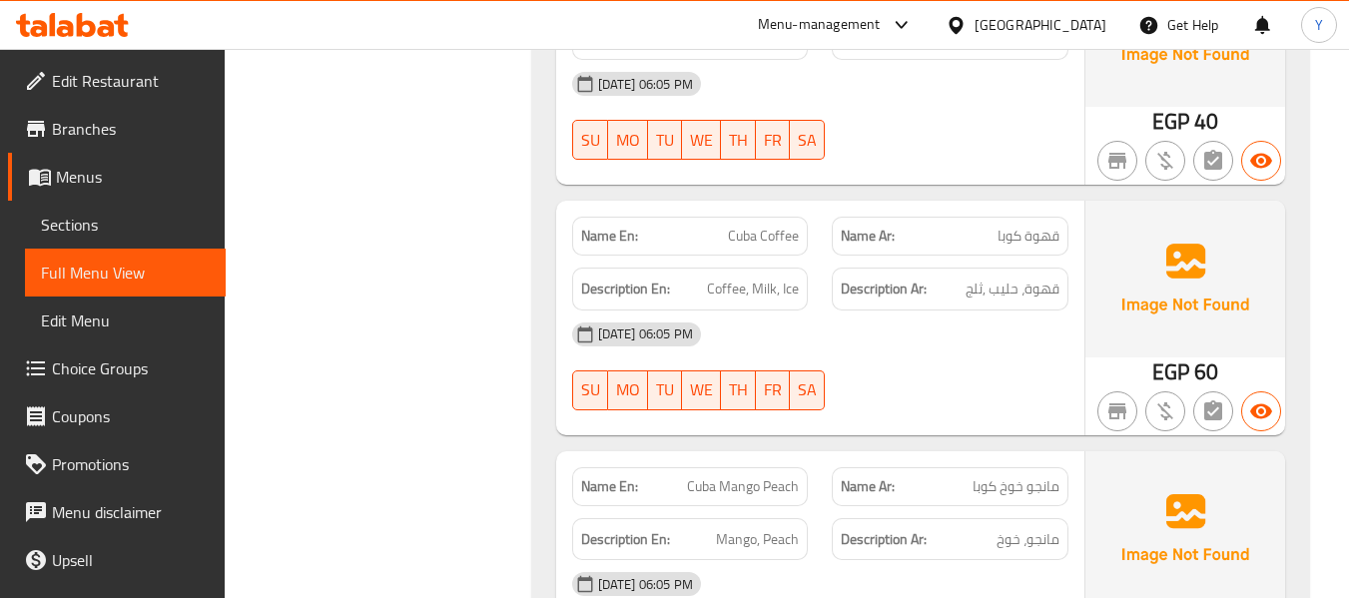
scroll to position [4922, 0]
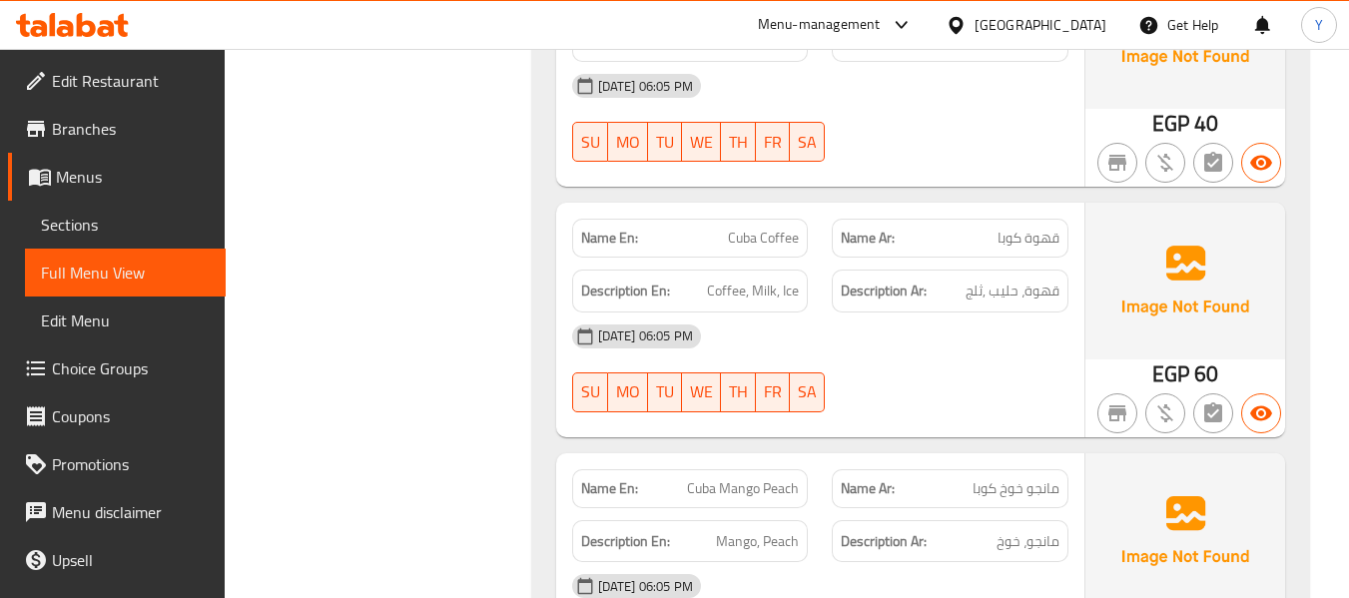
click at [724, 478] on span "Cuba Mango Peach" at bounding box center [743, 488] width 112 height 21
click at [778, 562] on div "09-09-2025 06:05 PM" at bounding box center [820, 586] width 520 height 48
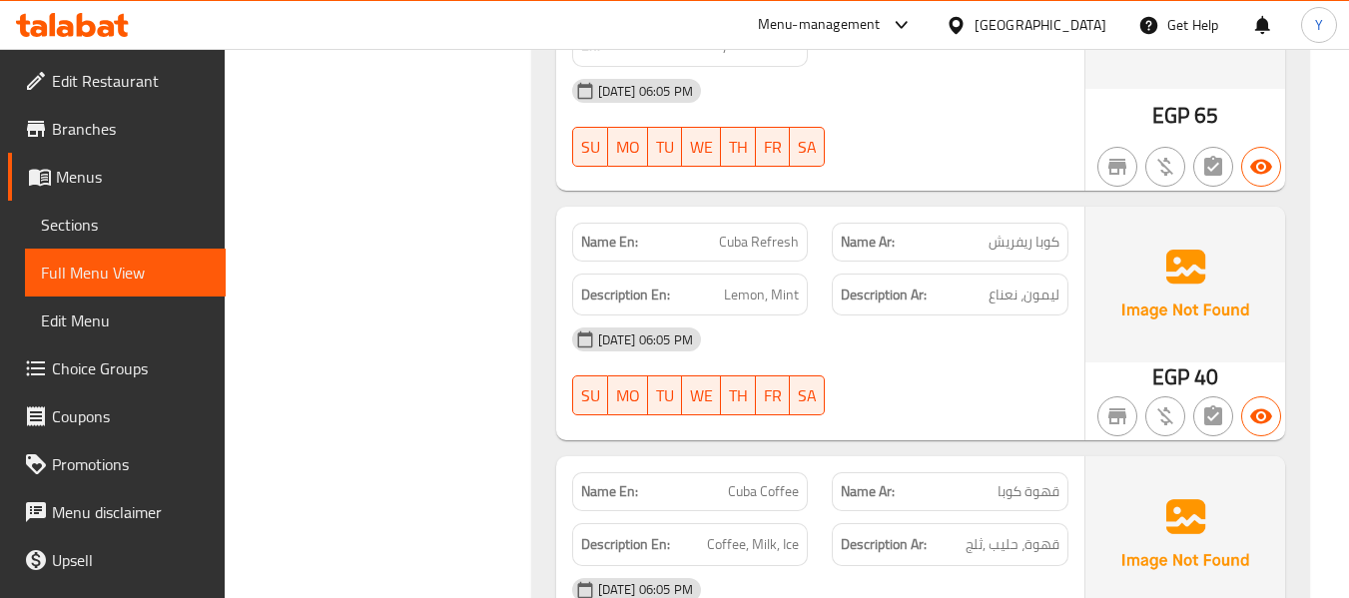
scroll to position [4643, 0]
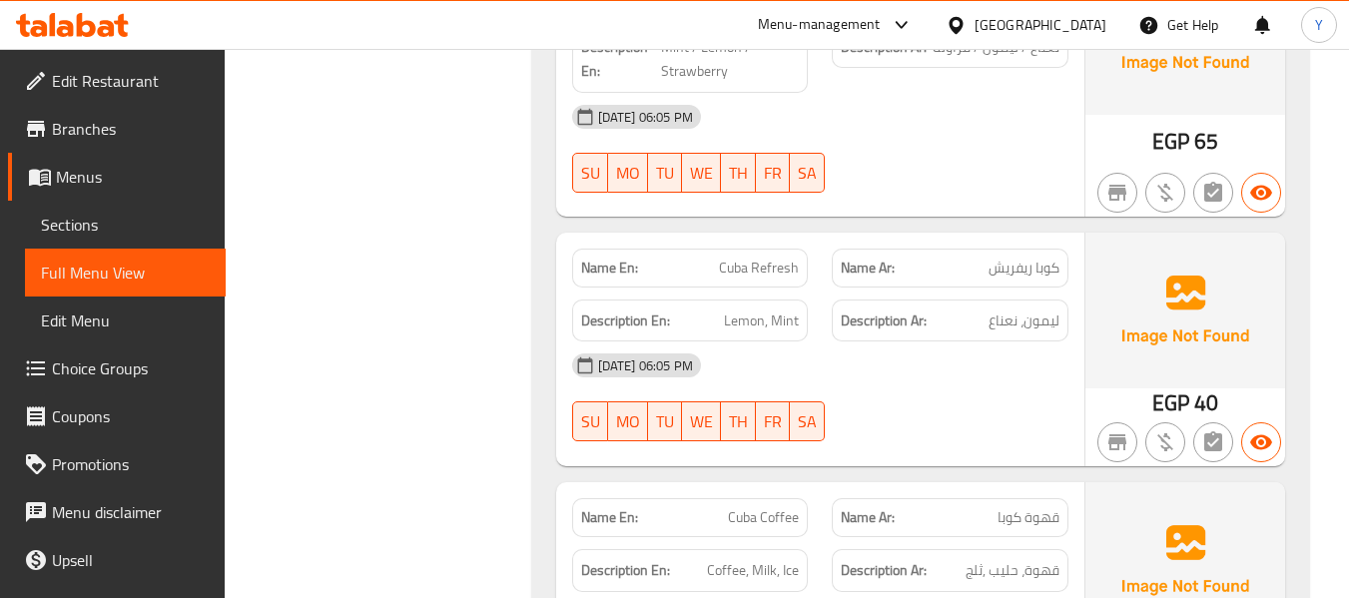
click at [973, 341] on div "09-09-2025 06:05 PM SU MO TU WE TH FR SA" at bounding box center [820, 397] width 520 height 112
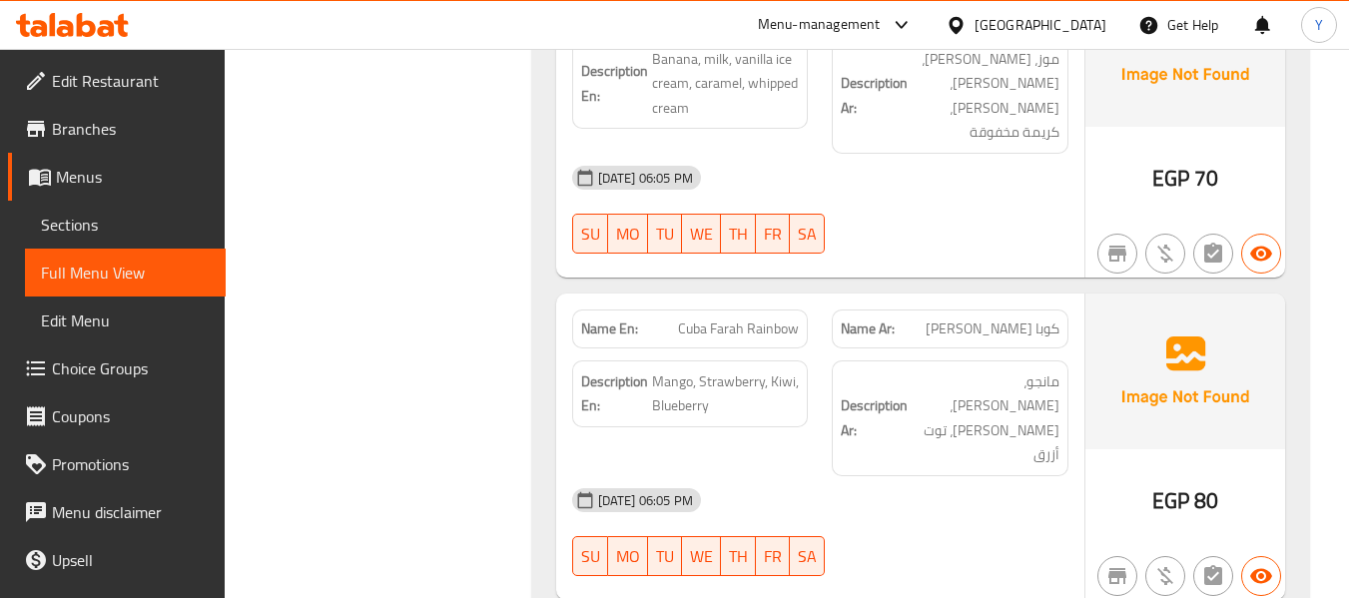
scroll to position [3684, 0]
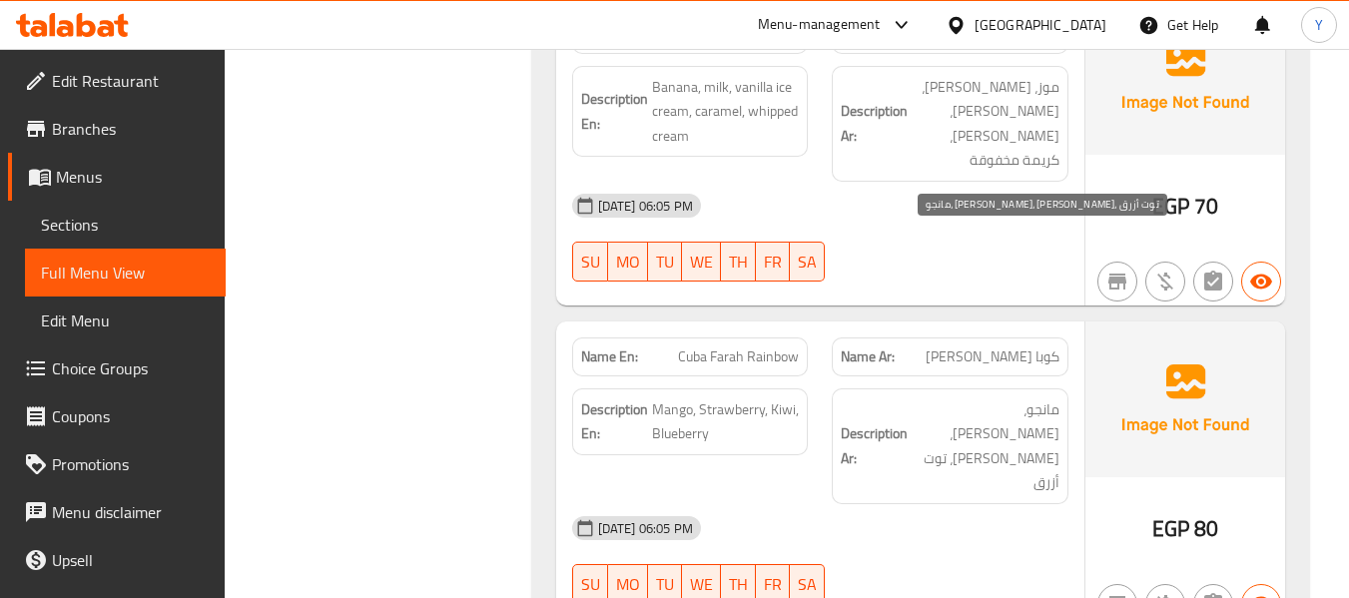
click at [987, 397] on span "مانجو، فراولة، كيوي، توت أزرق" at bounding box center [985, 446] width 148 height 98
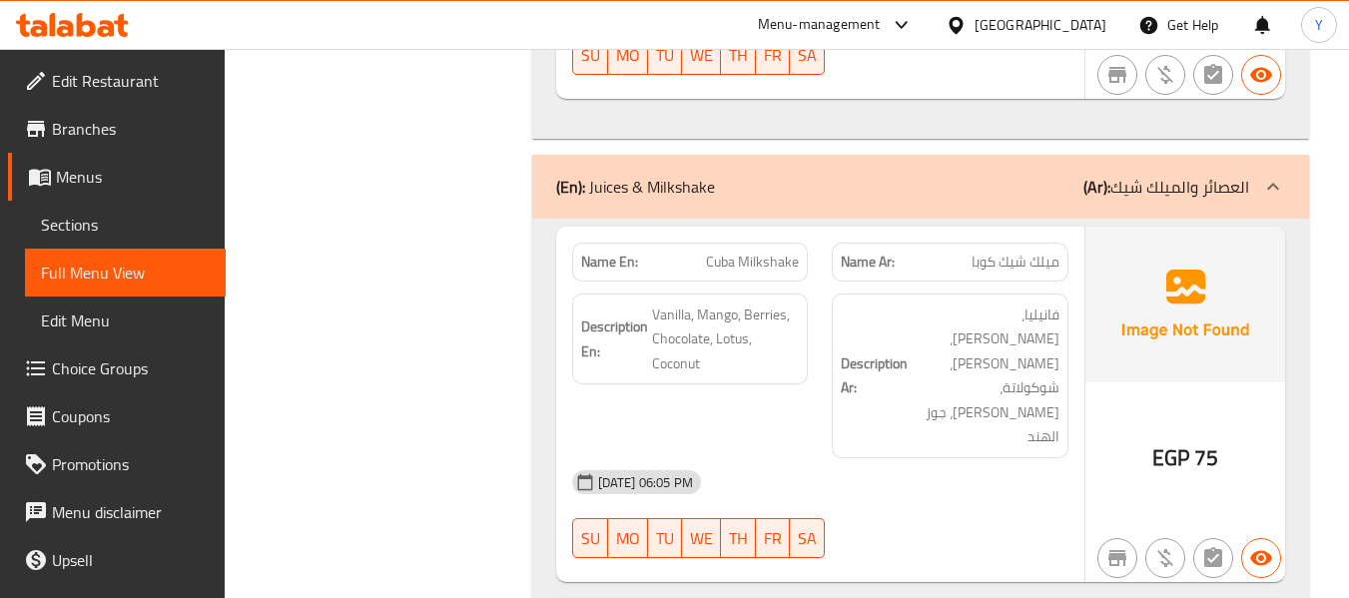
scroll to position [3045, 0]
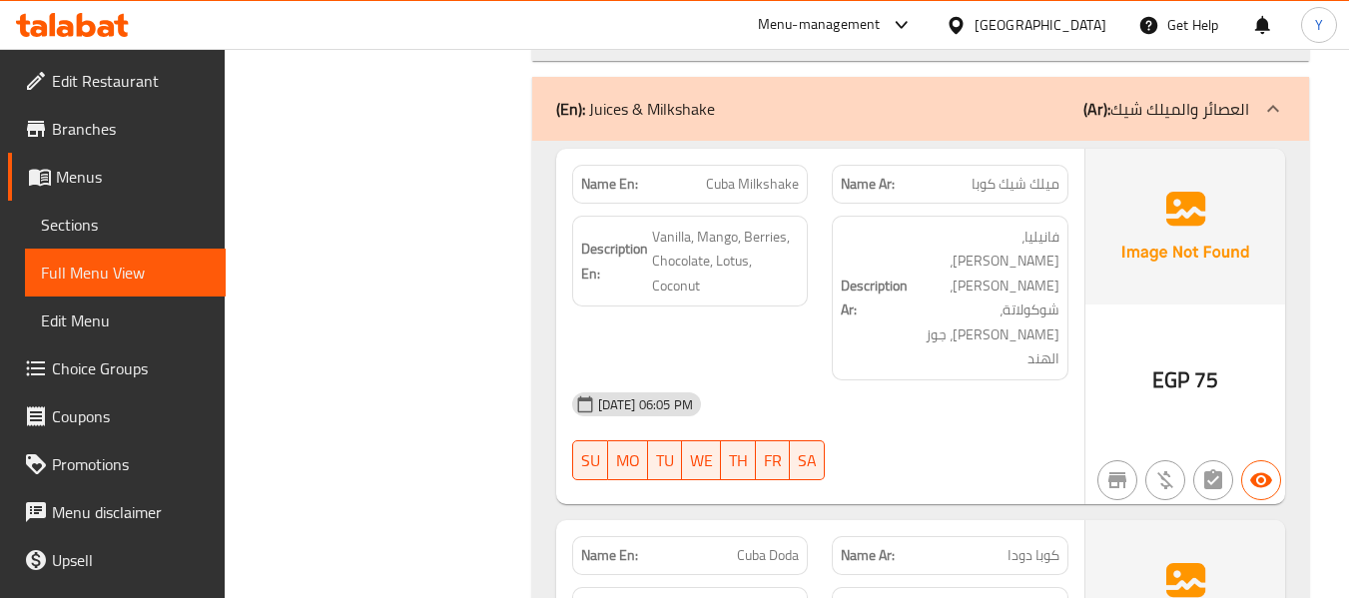
scroll to position [3165, 0]
click at [966, 543] on p "Name Ar: كوبا دودا" at bounding box center [949, 553] width 219 height 21
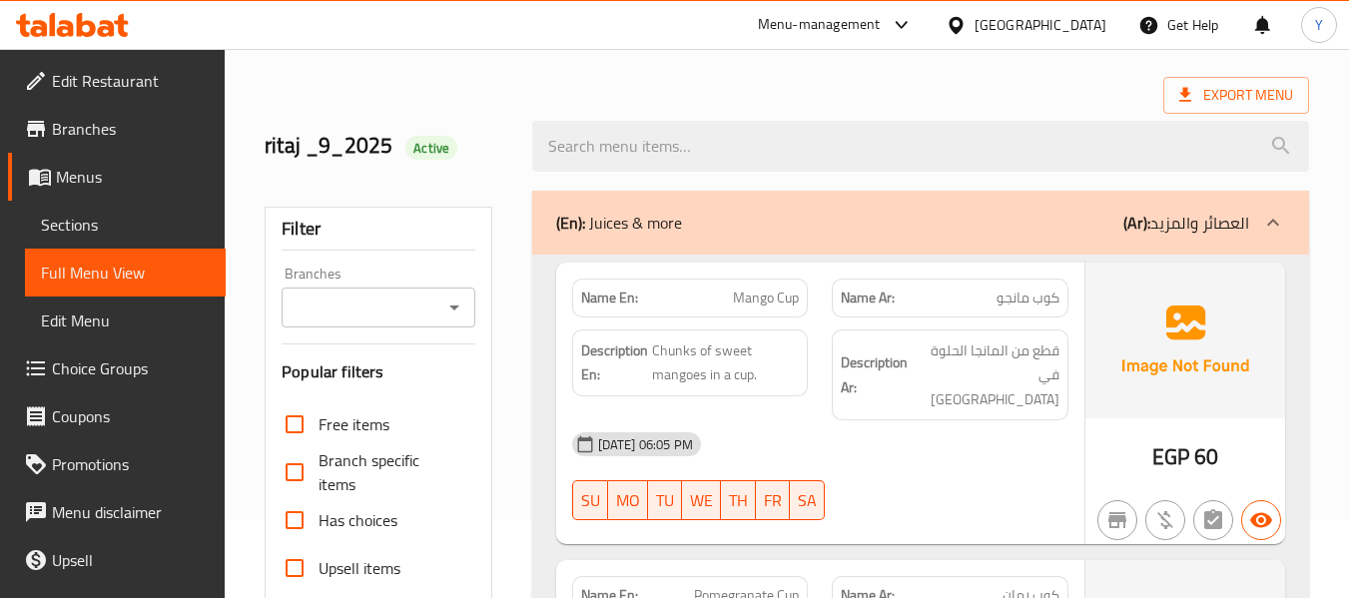
scroll to position [150, 0]
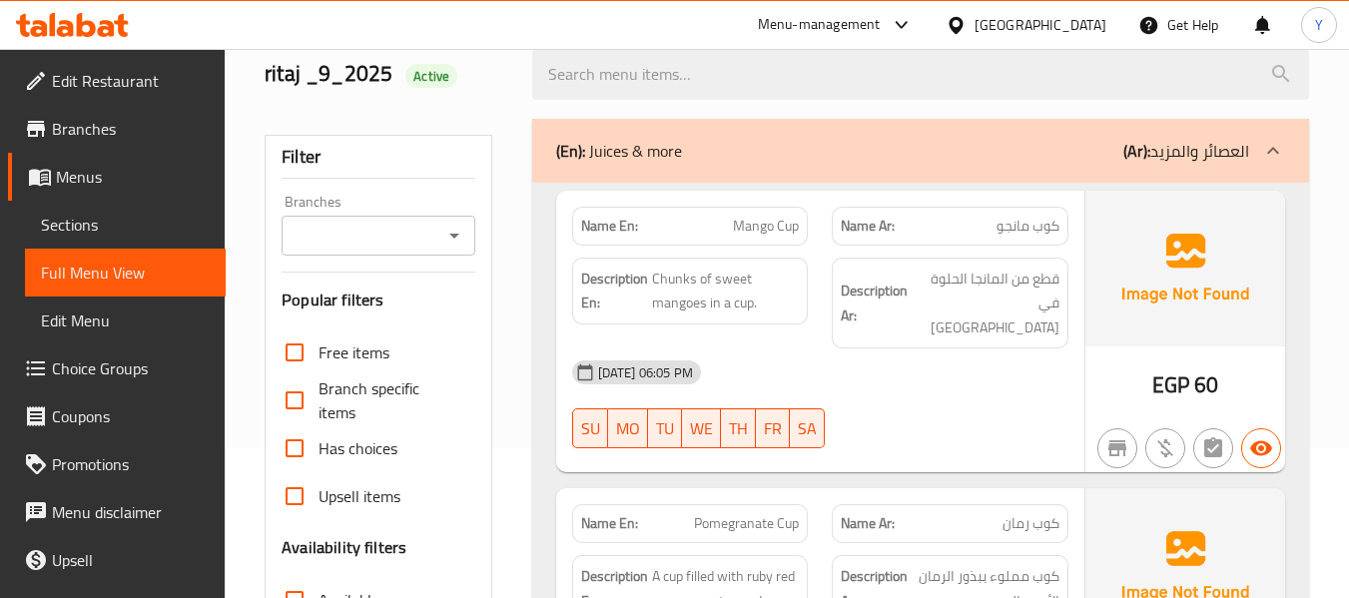
click at [962, 391] on div "09-09-2025 06:05 PM SU MO TU WE TH FR SA" at bounding box center [820, 404] width 520 height 112
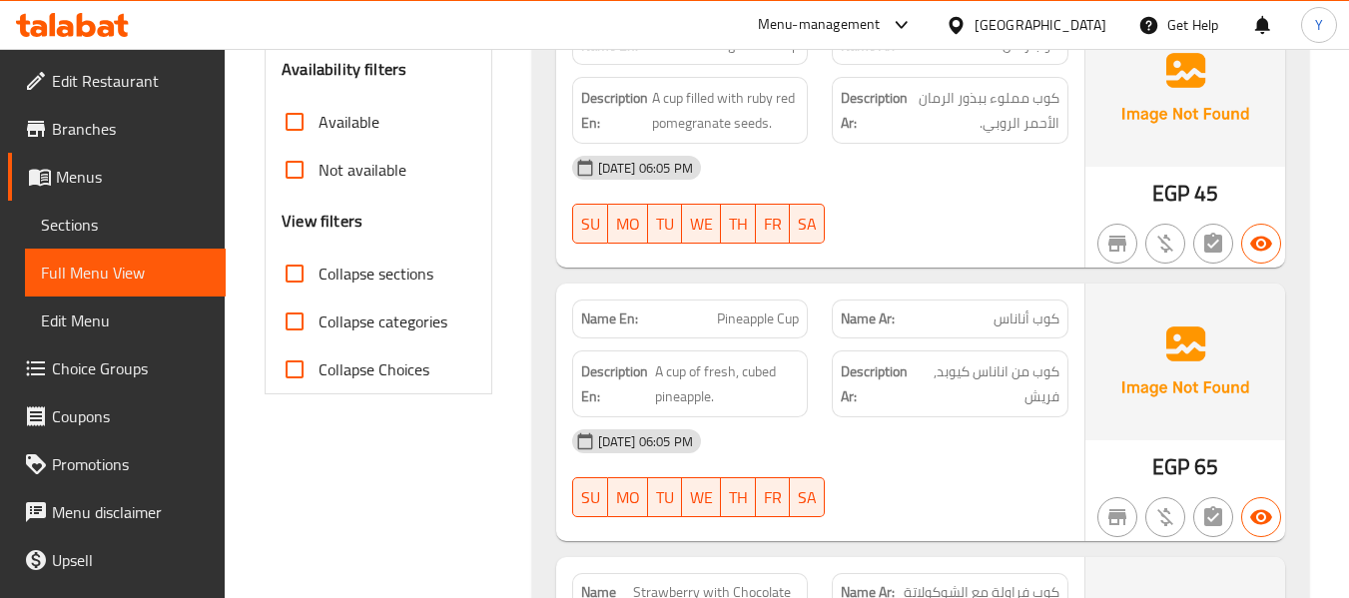
scroll to position [629, 0]
click at [777, 364] on span "A cup of fresh, cubed pineapple." at bounding box center [727, 382] width 144 height 49
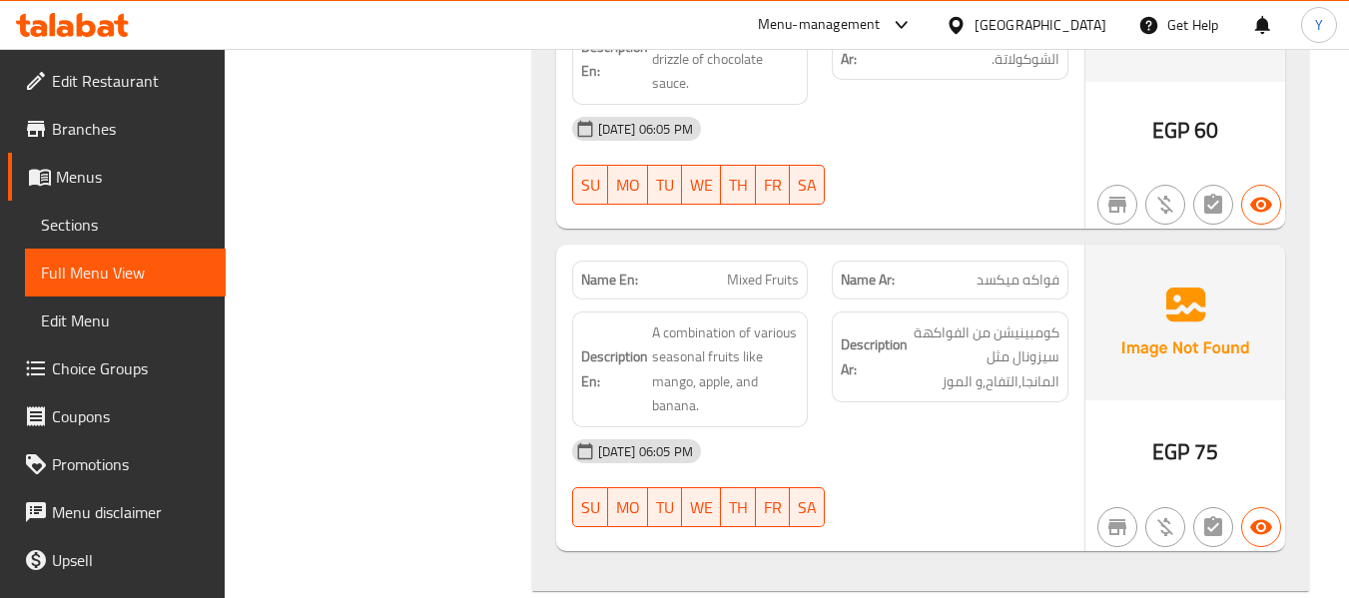
scroll to position [1587, 0]
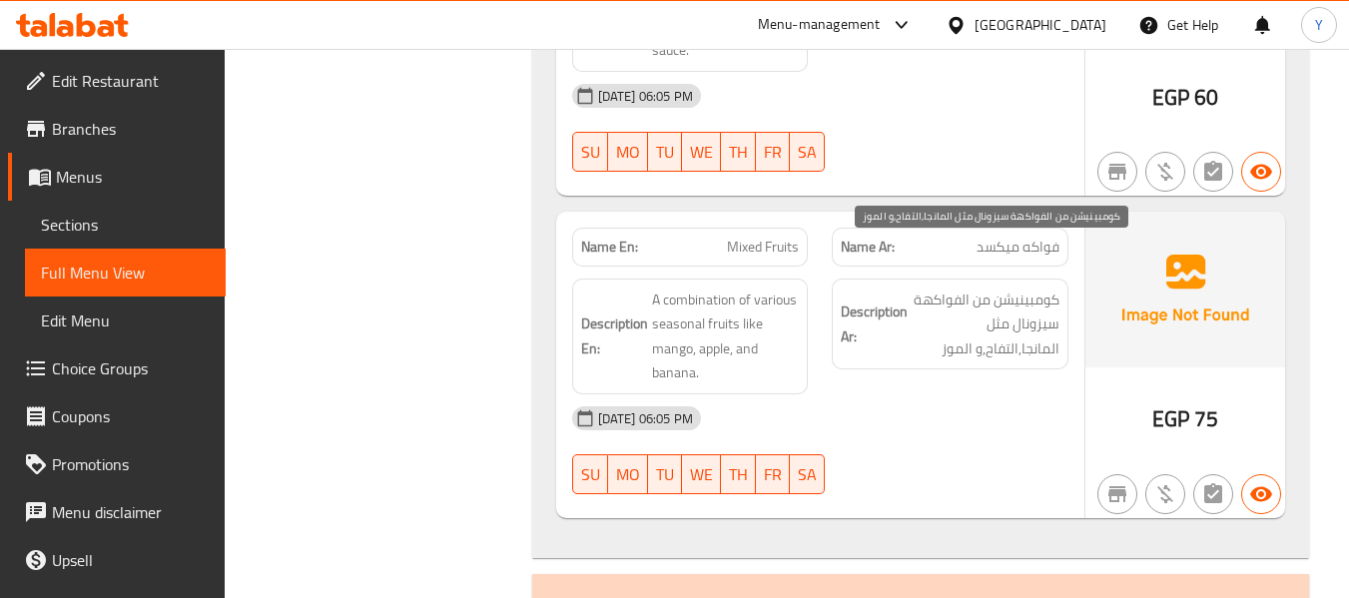
click at [965, 287] on span "كومبينيشن من الفواكهة سيزونال مثل المانجا,التفاح,و الموز" at bounding box center [985, 324] width 148 height 74
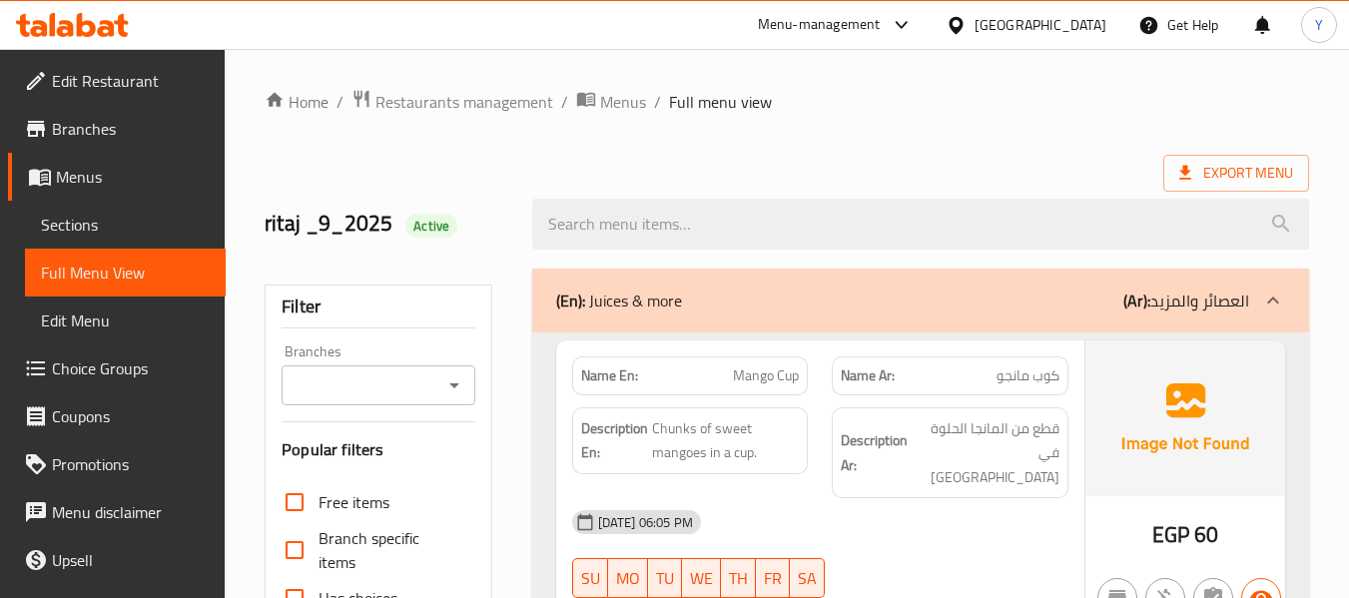
scroll to position [700, 0]
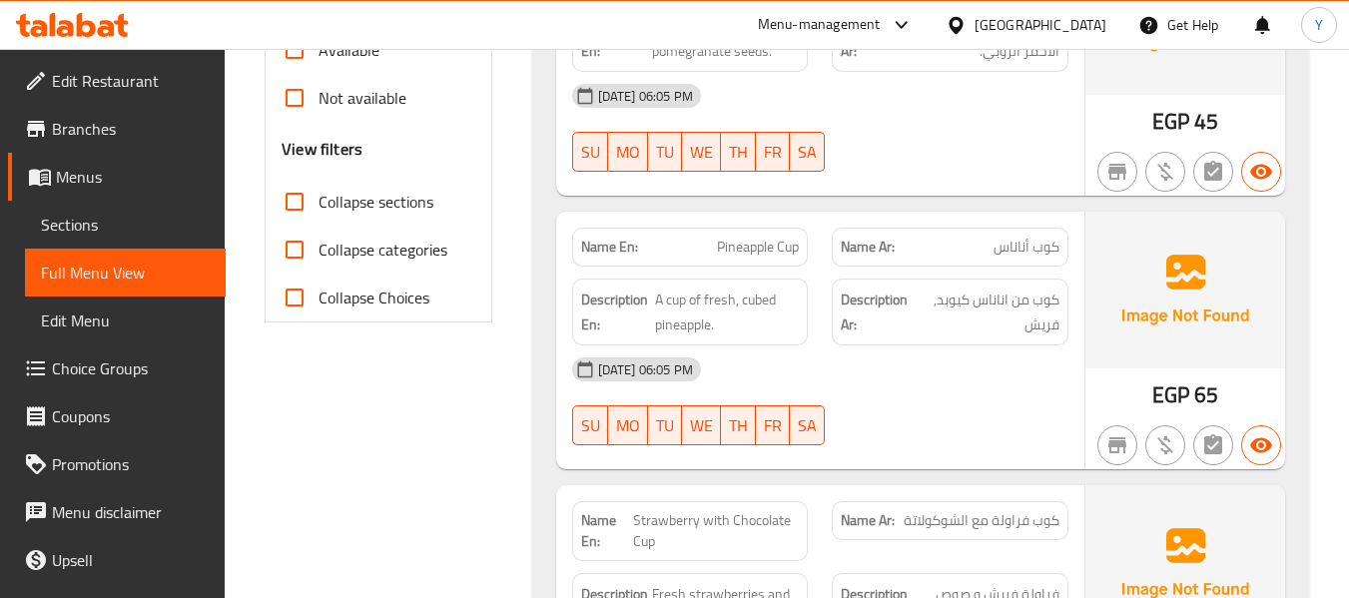
click at [764, 237] on span "Pineapple Cup" at bounding box center [758, 247] width 82 height 21
click at [872, 376] on div "09-09-2025 06:05 PM SU MO TU WE TH FR SA" at bounding box center [820, 401] width 520 height 112
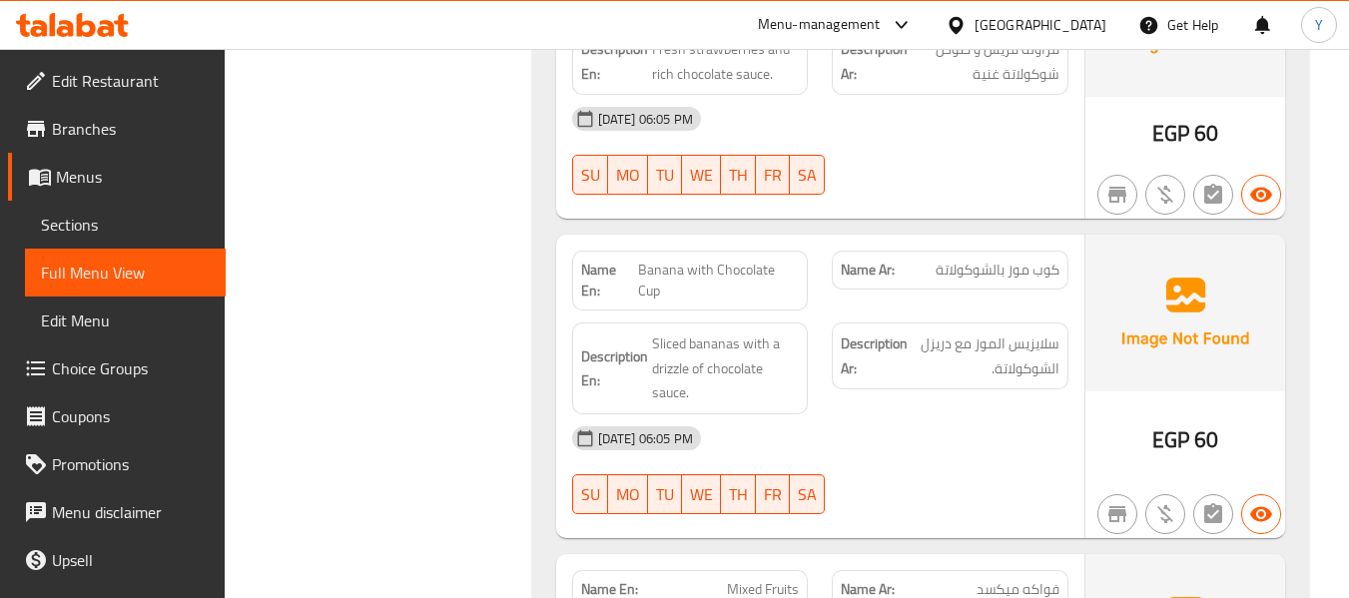
scroll to position [1019, 0]
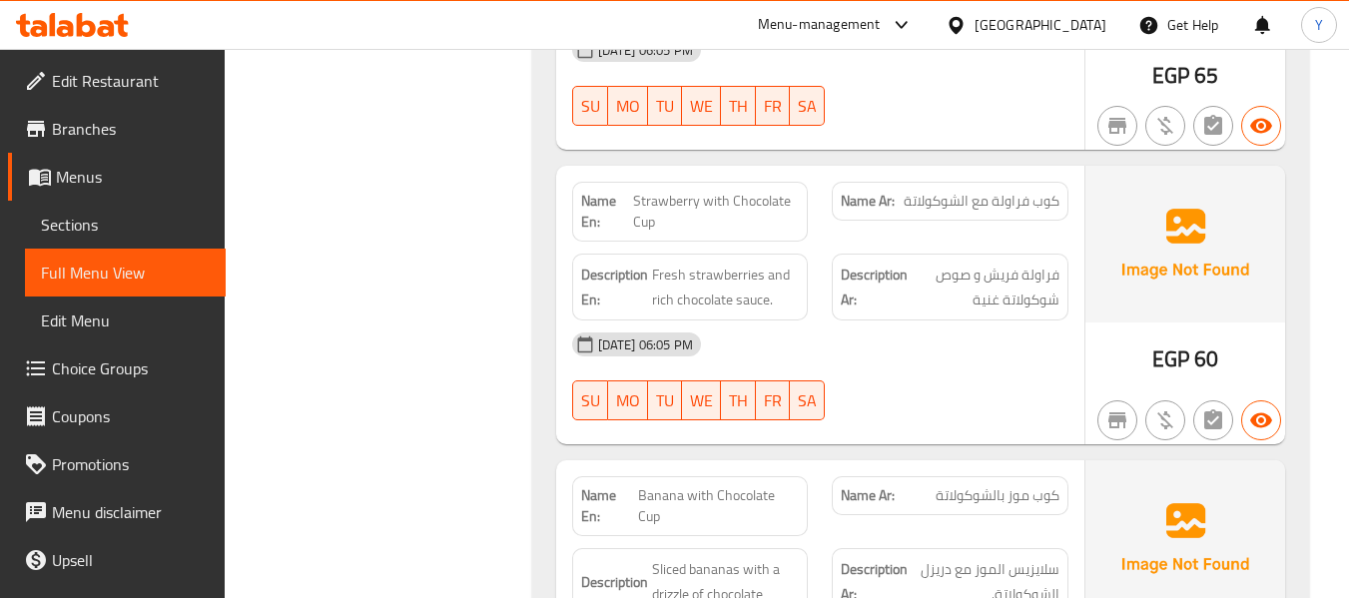
click at [750, 191] on span "Strawberry with Chocolate Cup" at bounding box center [716, 212] width 167 height 42
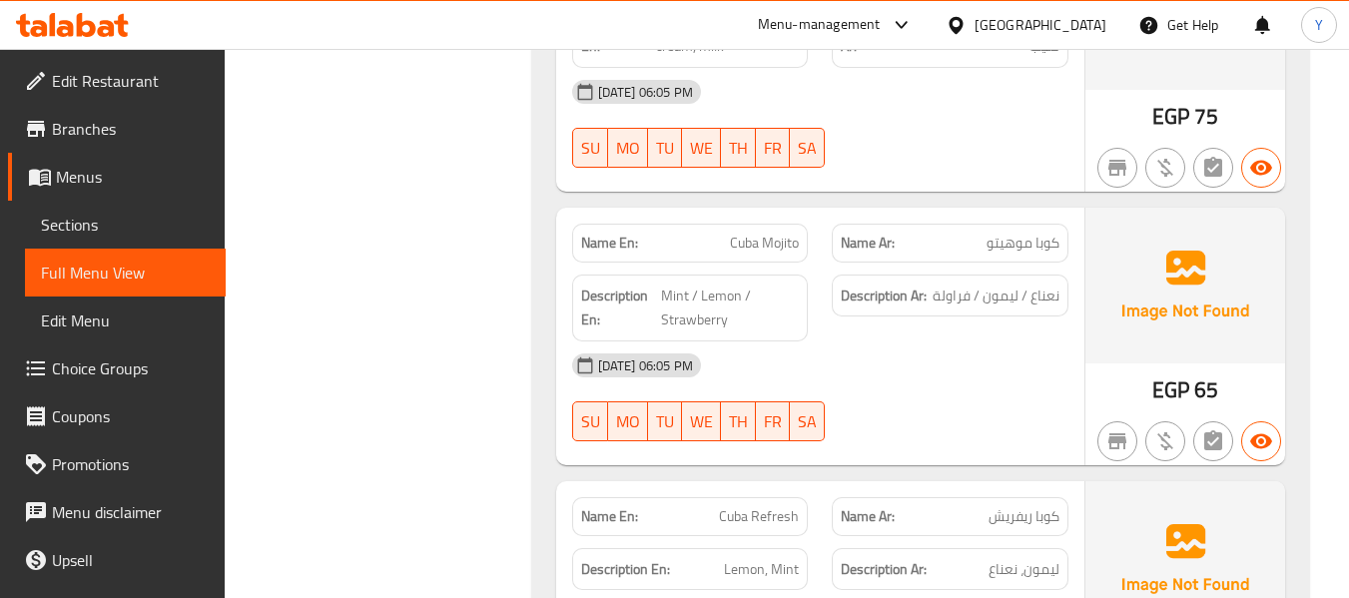
click at [774, 506] on span "Cuba Refresh" at bounding box center [759, 516] width 80 height 21
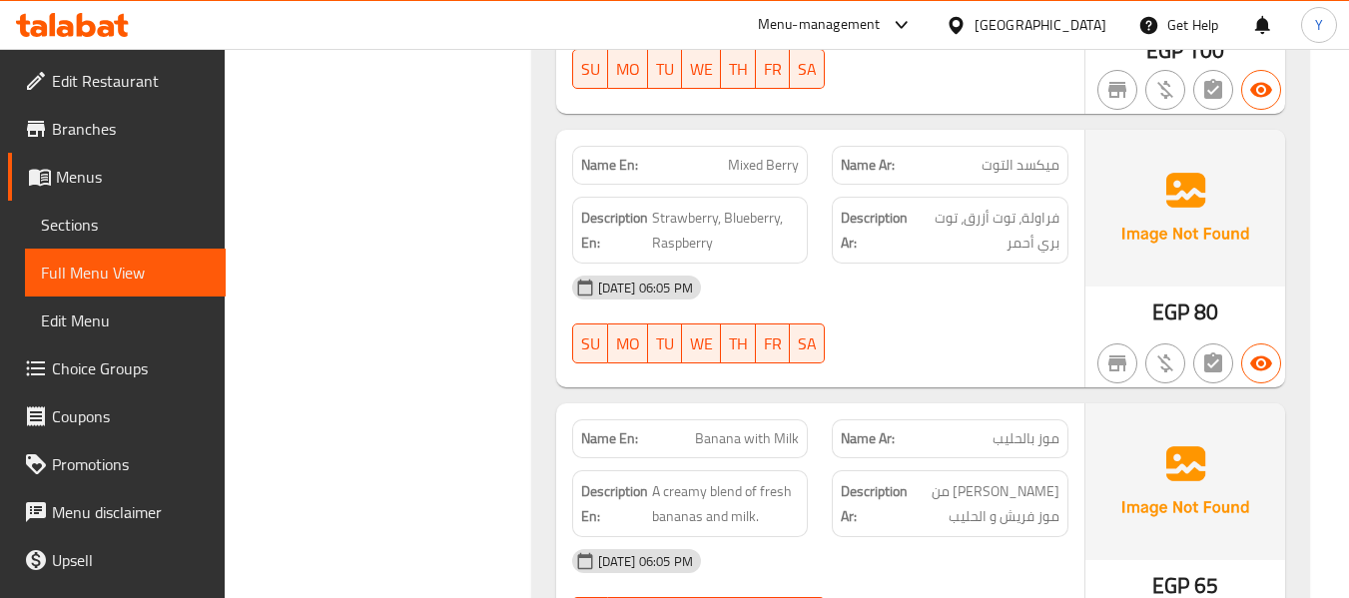
click at [731, 428] on span "Banana with Milk" at bounding box center [747, 438] width 104 height 21
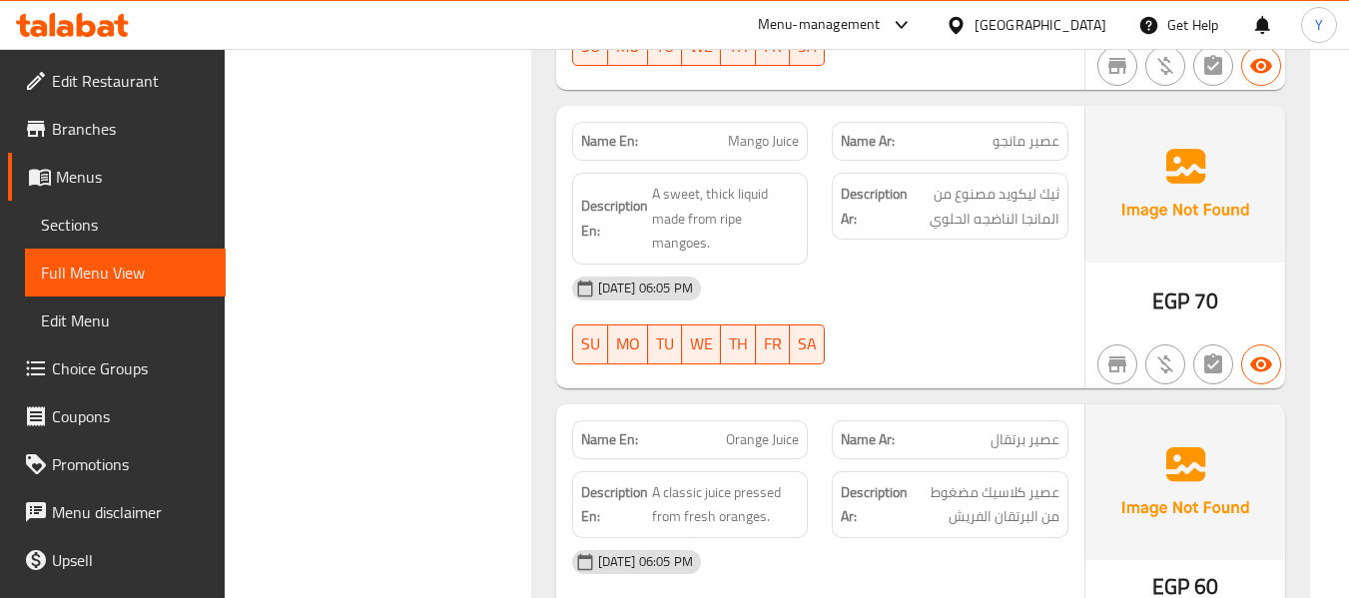
click at [776, 429] on span "Orange Juice" at bounding box center [762, 439] width 73 height 21
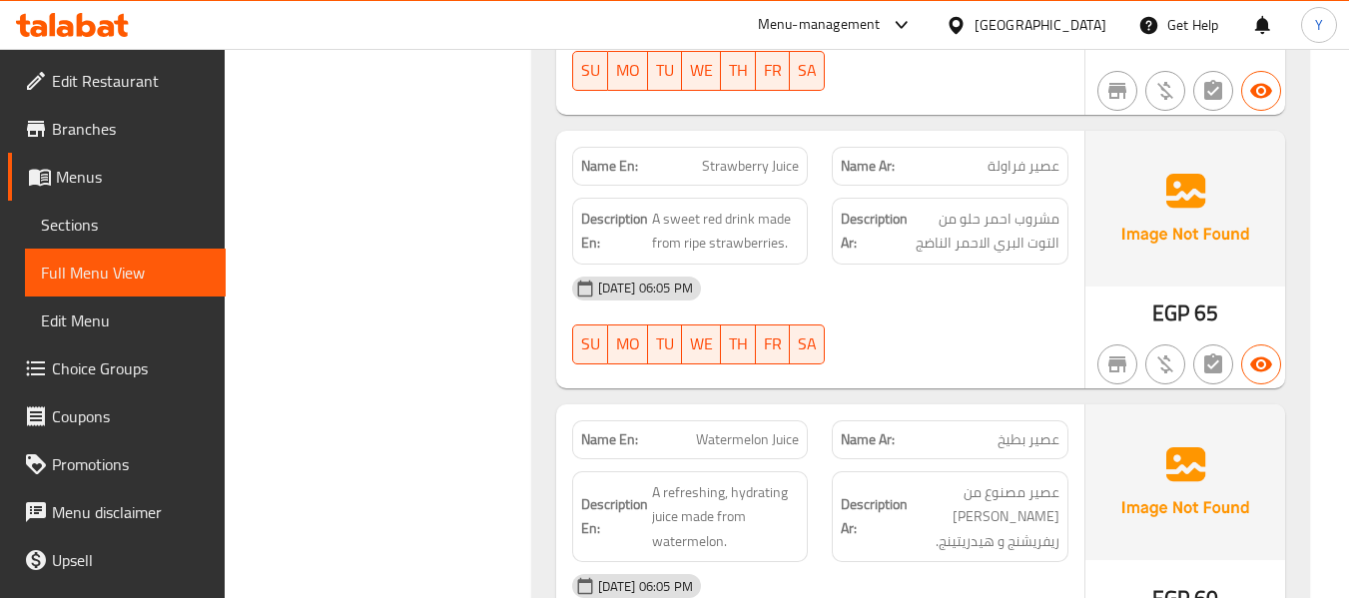
click at [780, 429] on span "Watermelon Juice" at bounding box center [747, 439] width 103 height 21
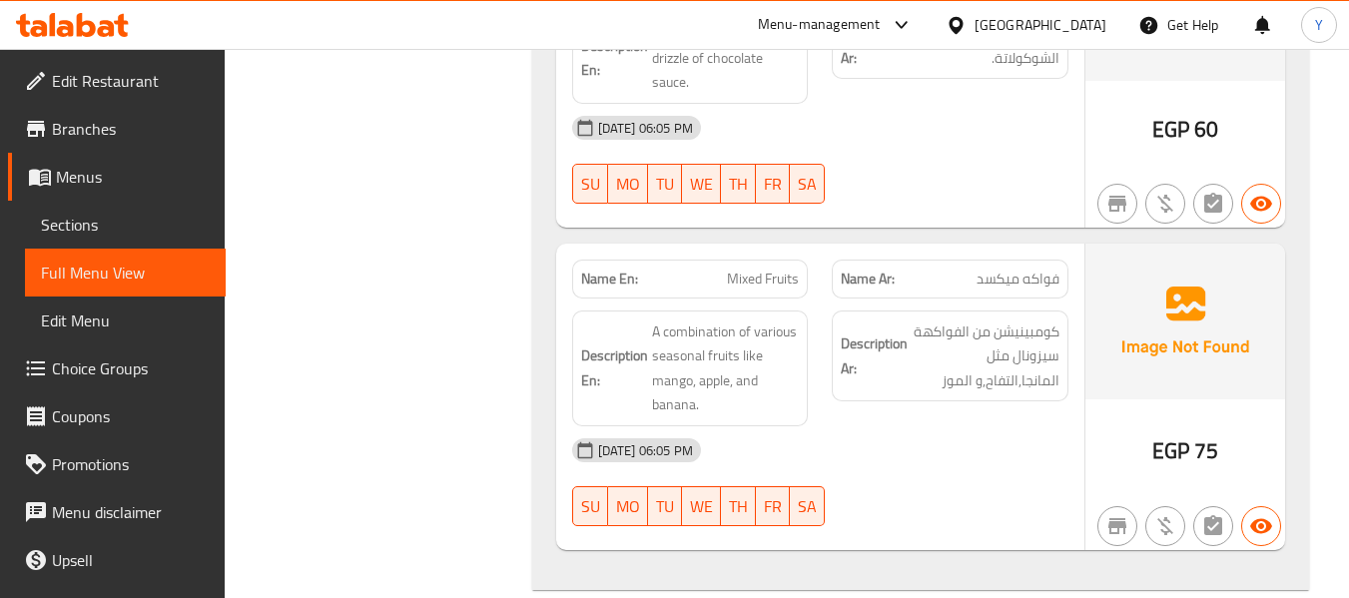
click at [765, 269] on span "Mixed Fruits" at bounding box center [763, 279] width 72 height 21
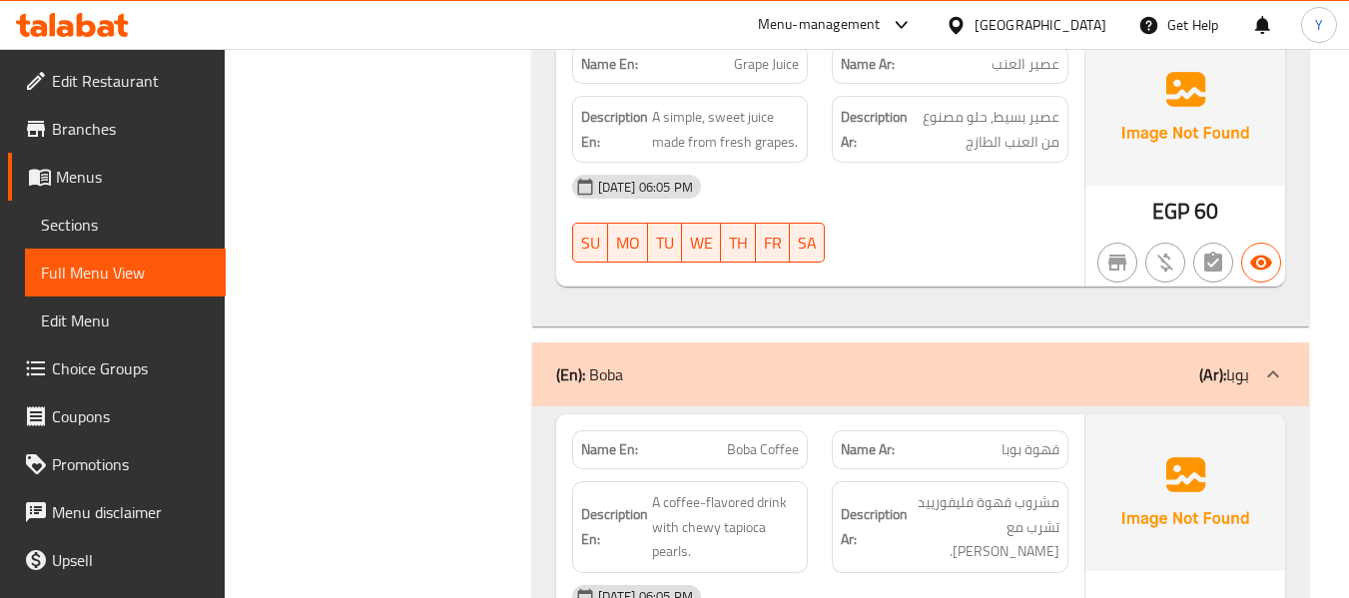
click at [764, 439] on span "Boba Coffee" at bounding box center [763, 449] width 72 height 21
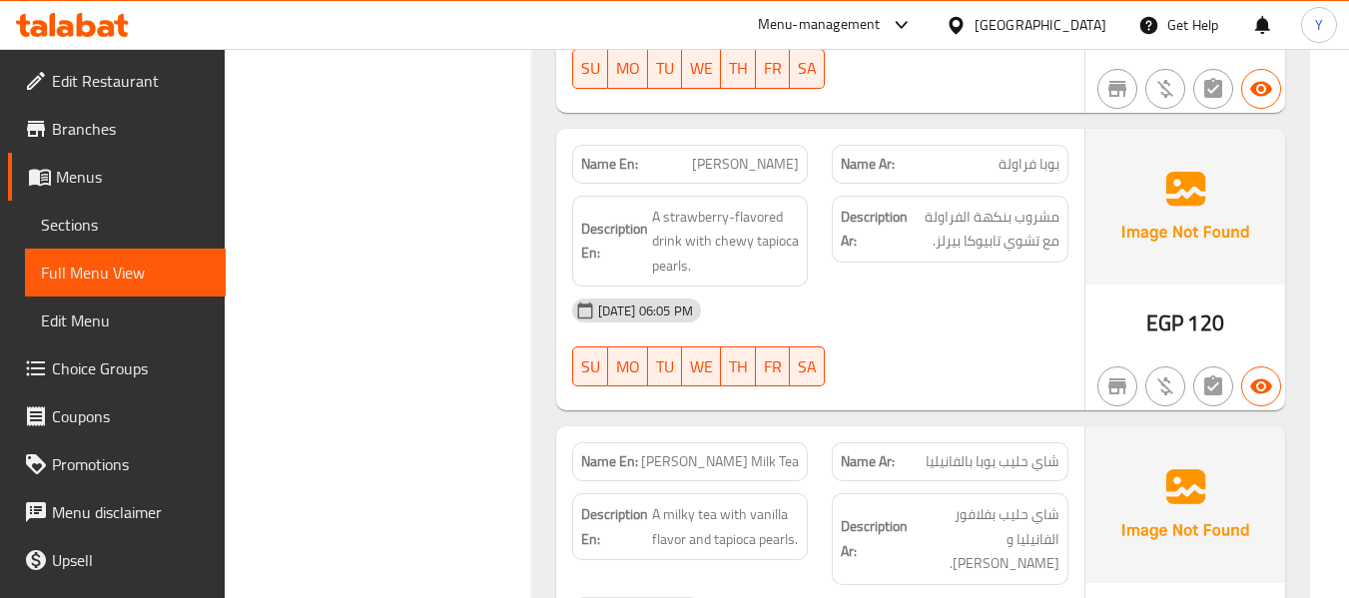
click at [758, 451] on span "Boba Vanilla Milk Tea" at bounding box center [720, 461] width 158 height 21
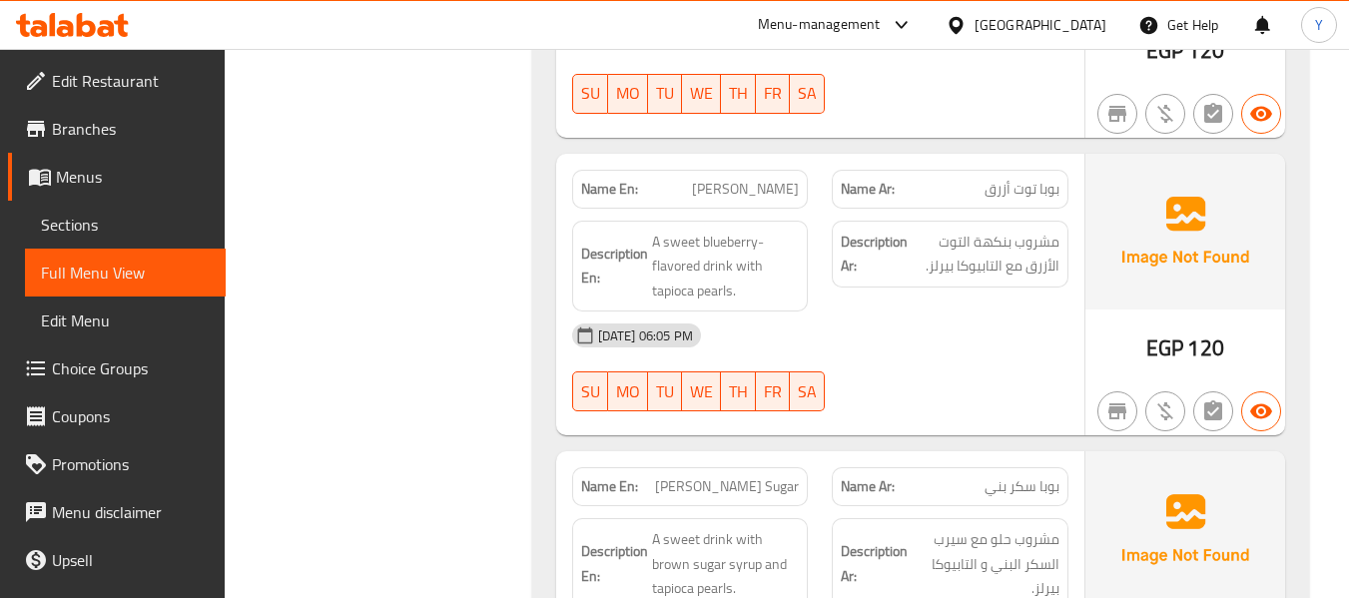
click at [734, 476] on span "Boba Brown Sugar" at bounding box center [727, 486] width 144 height 21
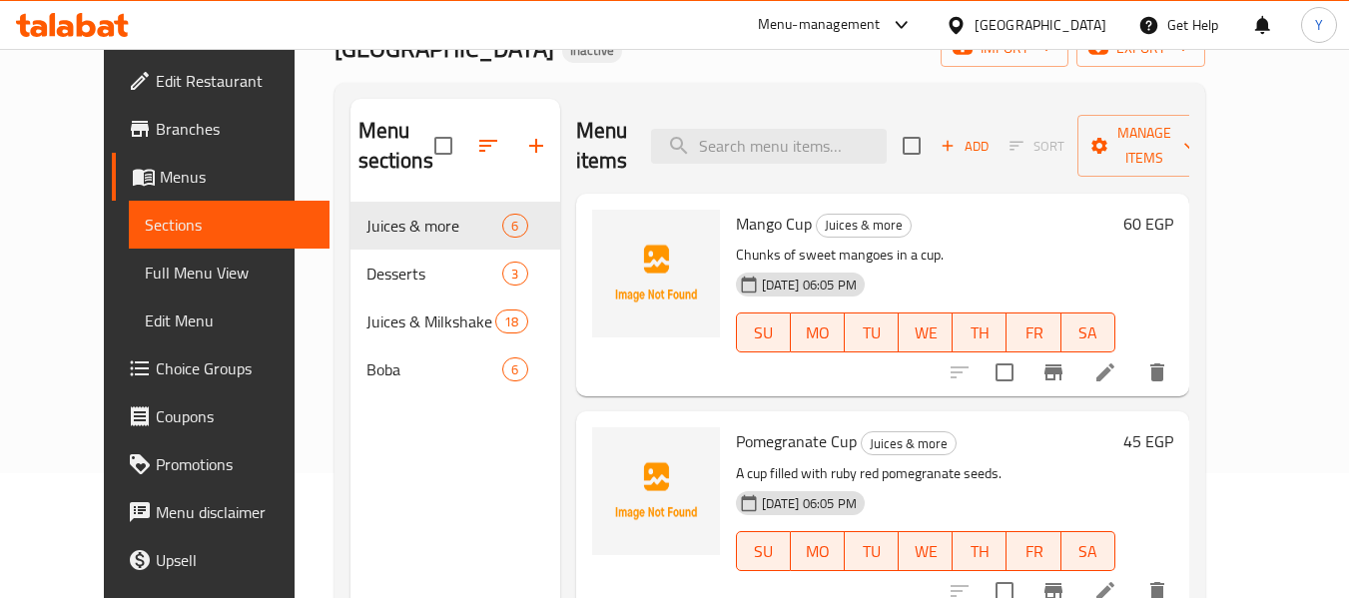
scroll to position [125, 0]
click at [156, 358] on span "Choice Groups" at bounding box center [235, 368] width 158 height 24
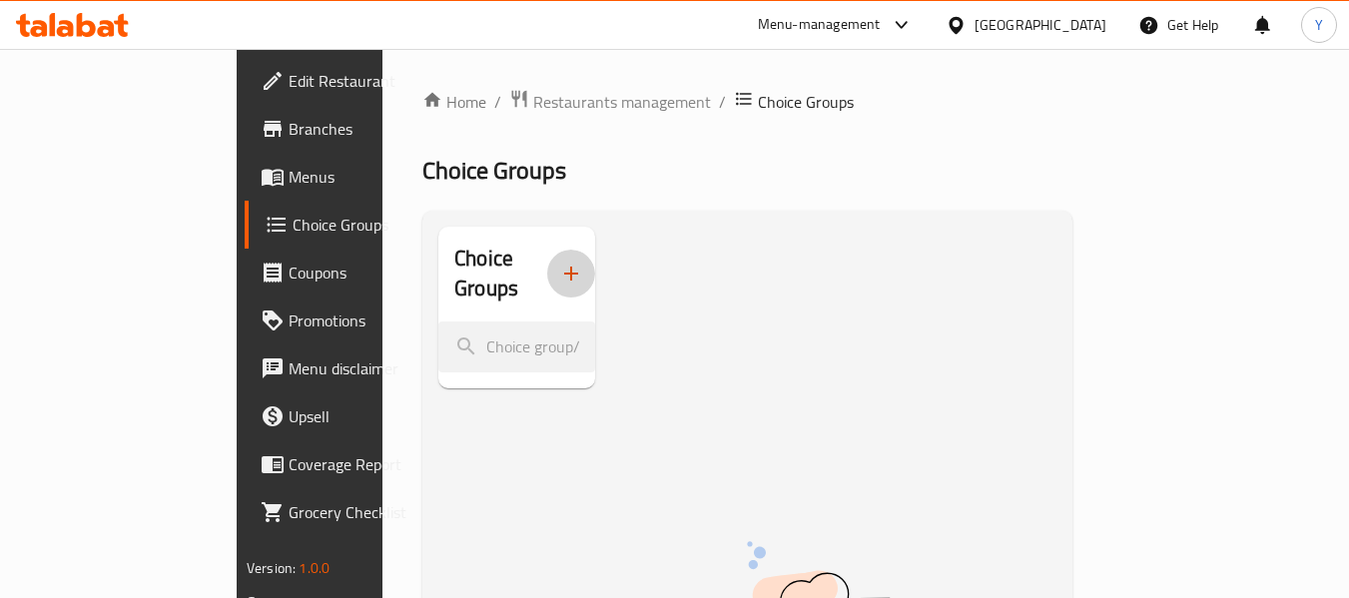
click at [559, 269] on icon "button" at bounding box center [571, 274] width 24 height 24
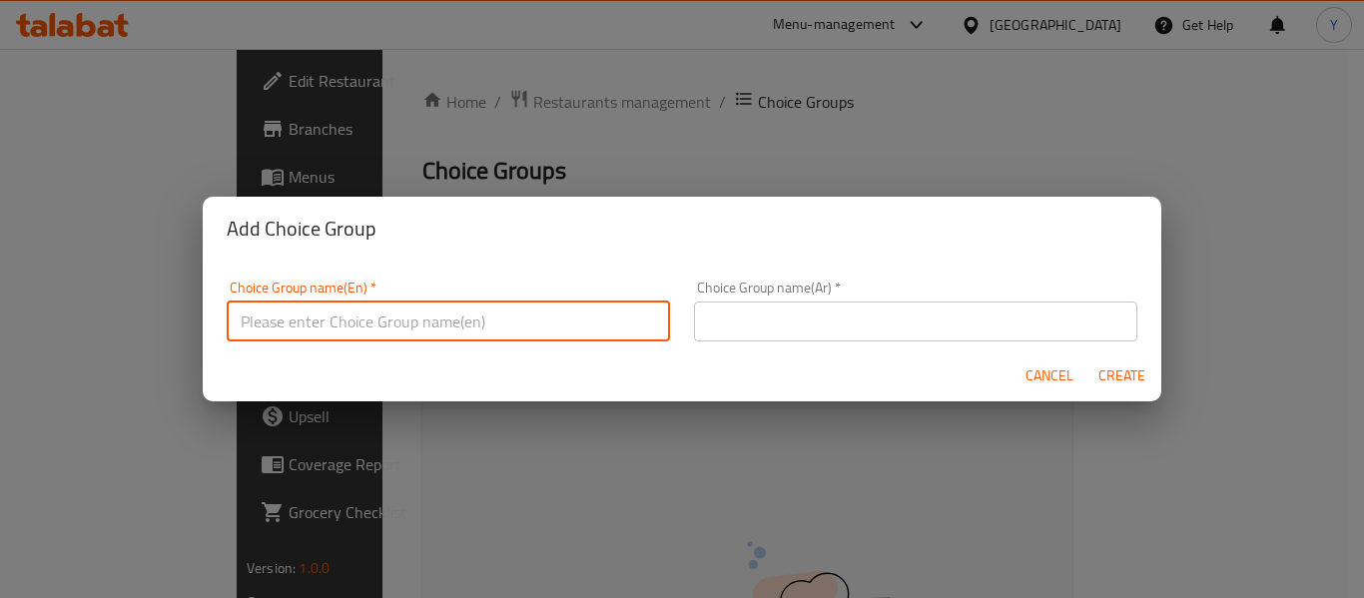
click at [543, 315] on input "text" at bounding box center [448, 321] width 443 height 40
click at [352, 307] on input "Your Choice Of Size:" at bounding box center [448, 321] width 443 height 40
type input "Your Choice Of Sauce:"
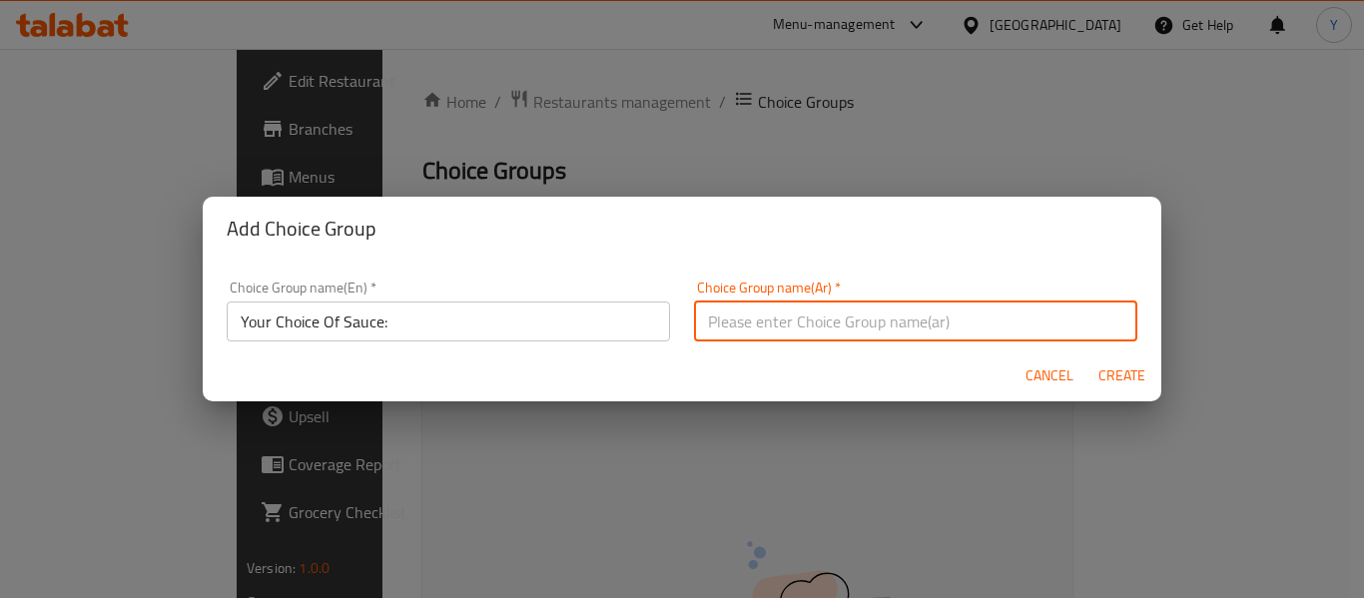
click at [759, 318] on input "text" at bounding box center [915, 321] width 443 height 40
drag, startPoint x: 732, startPoint y: 329, endPoint x: 640, endPoint y: 314, distance: 93.0
click at [640, 314] on div "Choice Group name(En)   * Your Choice Of Sauce: Choice Group name(En) * Choice …" at bounding box center [682, 311] width 934 height 85
type input "اختيارك من الصوص:"
click at [1089, 357] on button "Create" at bounding box center [1121, 375] width 64 height 37
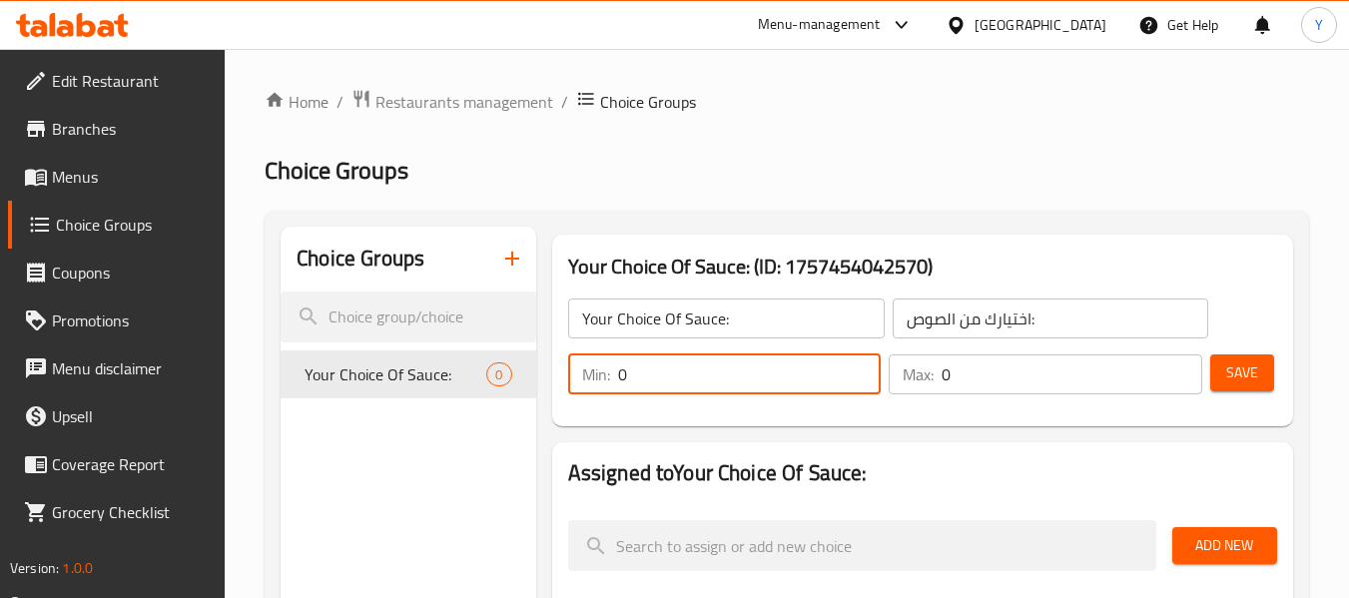
drag, startPoint x: 699, startPoint y: 375, endPoint x: 461, endPoint y: 401, distance: 239.0
type input "1"
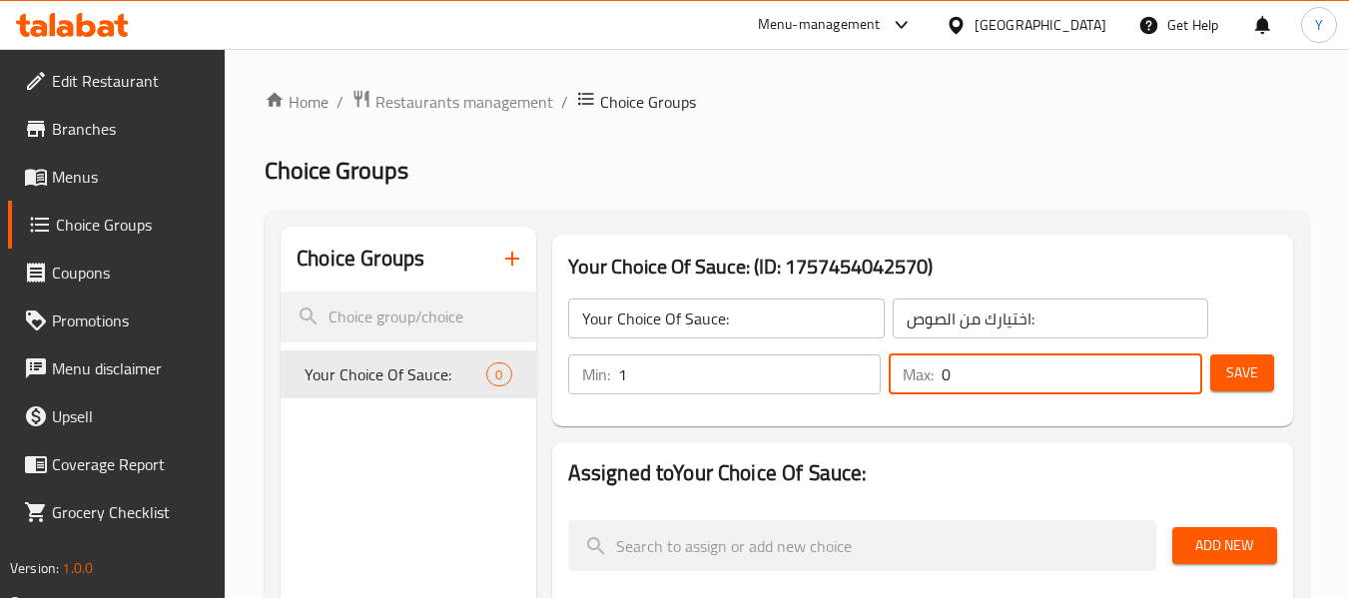
drag, startPoint x: 980, startPoint y: 380, endPoint x: 750, endPoint y: 377, distance: 230.6
click at [750, 377] on div "Min: 1 ​ Max: 0 ​" at bounding box center [885, 374] width 650 height 56
type input "1"
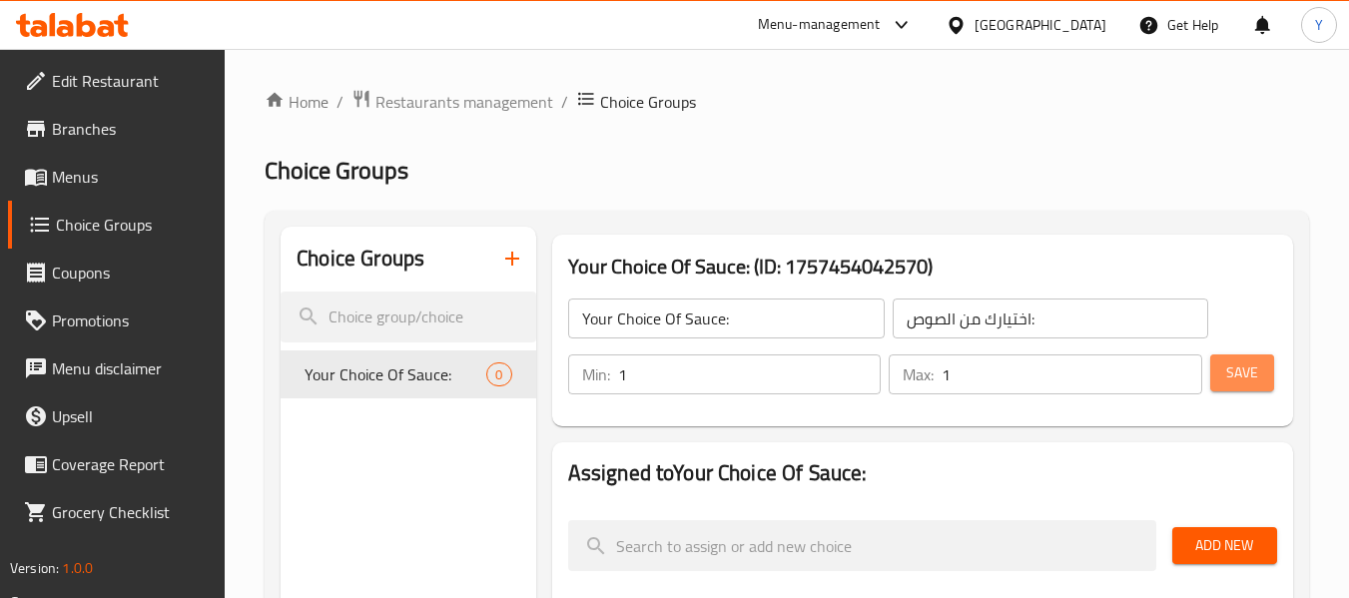
click at [1254, 376] on span "Save" at bounding box center [1242, 372] width 32 height 25
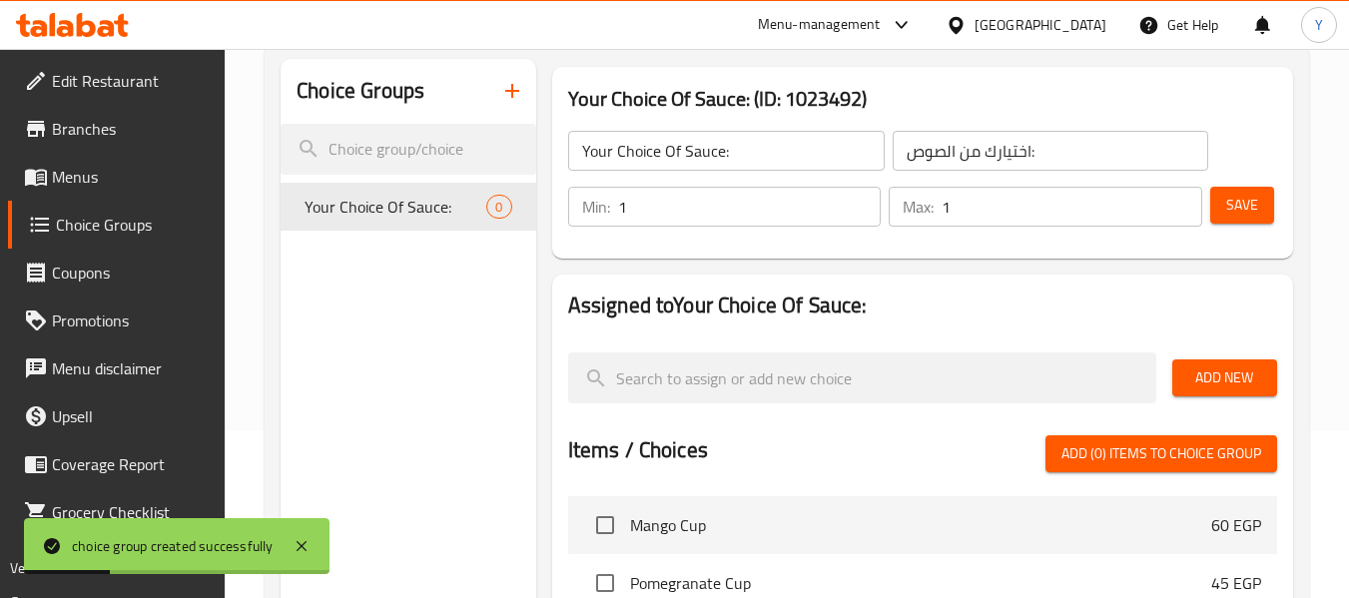
scroll to position [69, 0]
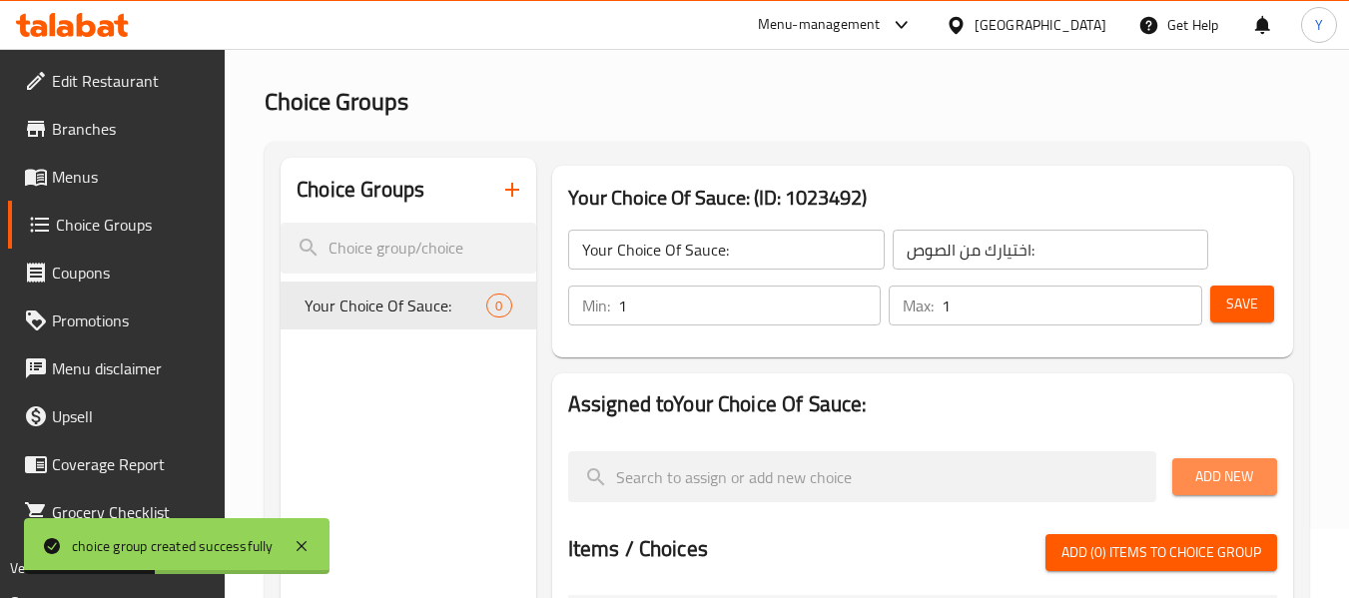
click at [1183, 475] on button "Add New" at bounding box center [1224, 476] width 105 height 37
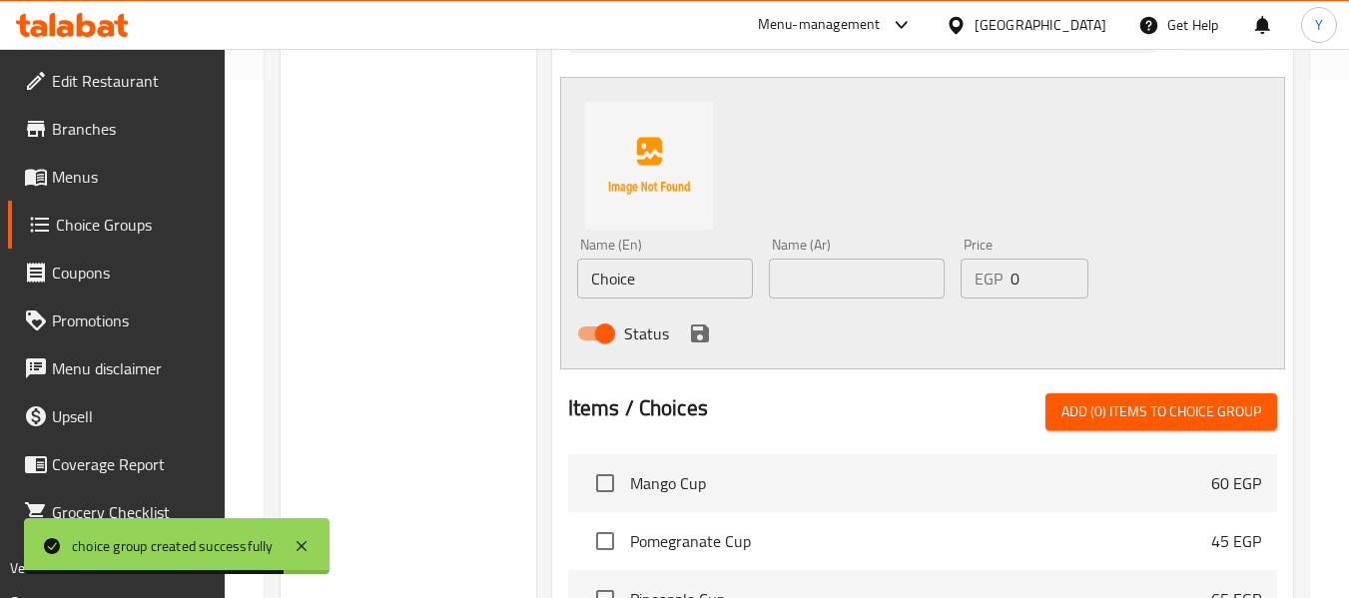
scroll to position [510, 0]
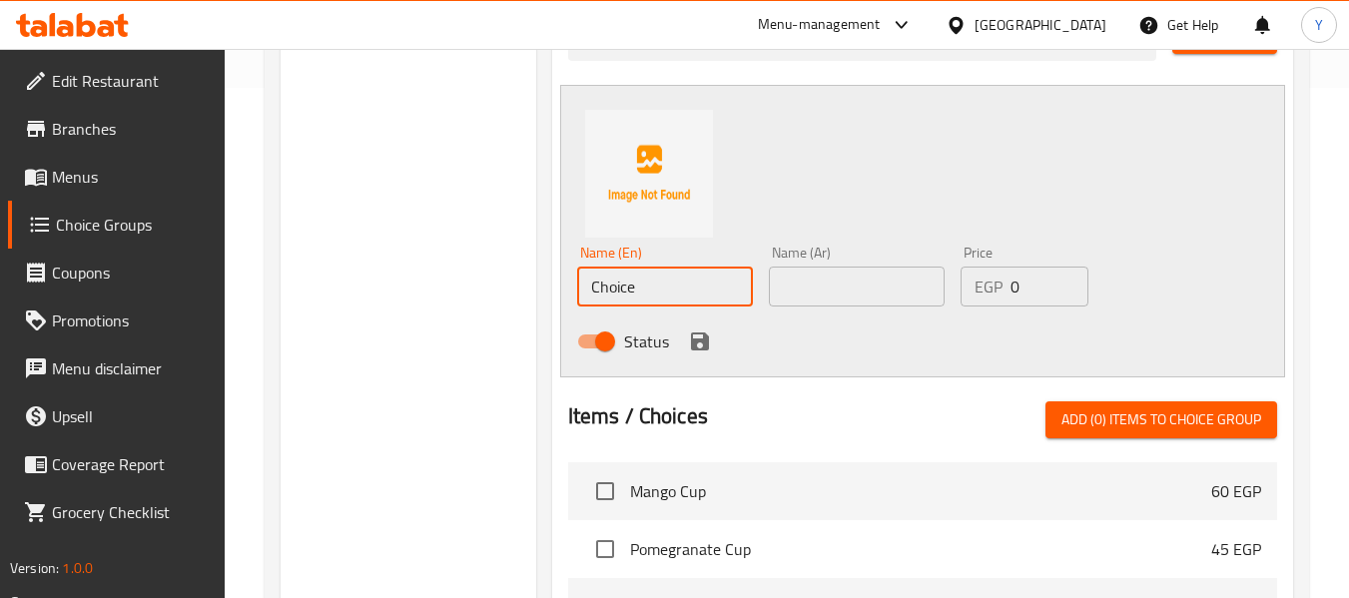
click at [705, 289] on input "Choice" at bounding box center [665, 287] width 176 height 40
paste input "HOCOLATE"
type input "CHOCOLATE"
click at [863, 295] on input "text" at bounding box center [857, 287] width 176 height 40
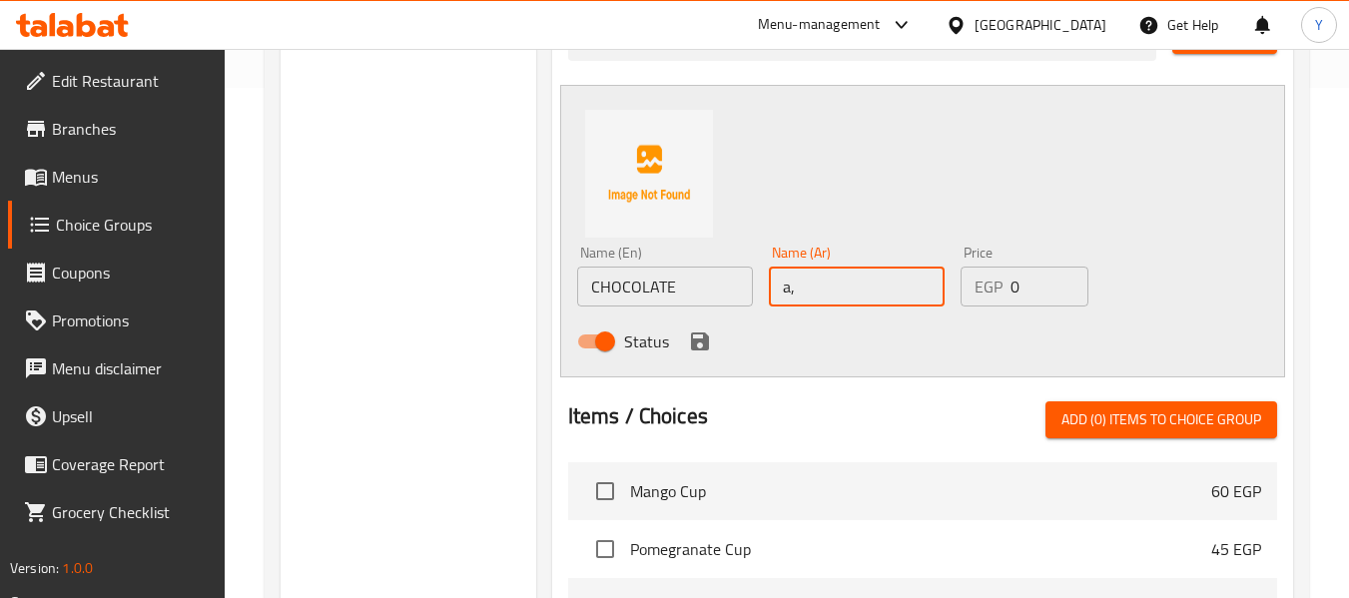
type input "a"
type input "شوكولاتة"
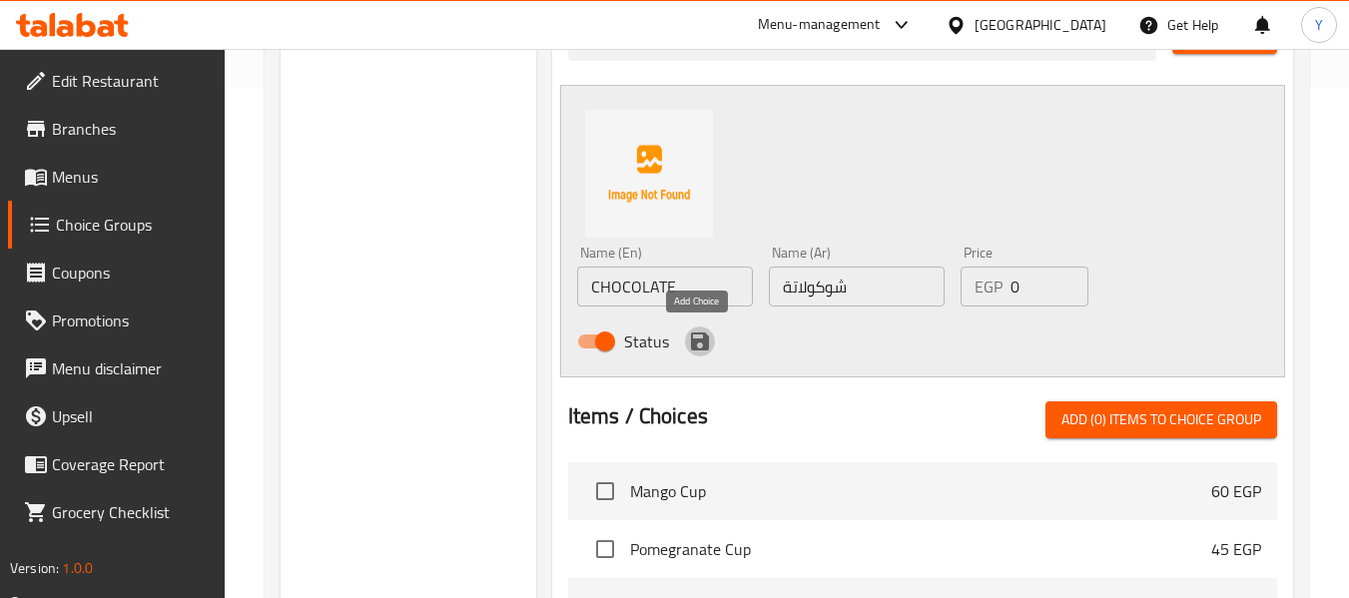
click at [699, 344] on icon "save" at bounding box center [700, 341] width 24 height 24
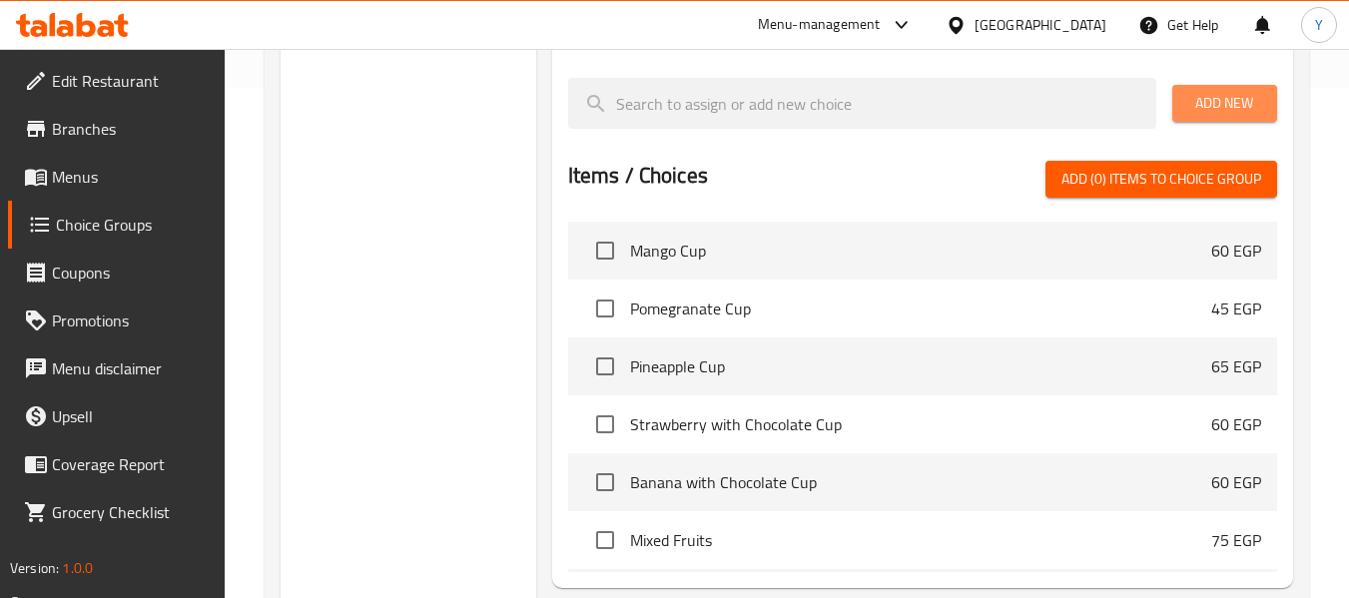
click at [1258, 102] on span "Add New" at bounding box center [1224, 103] width 73 height 25
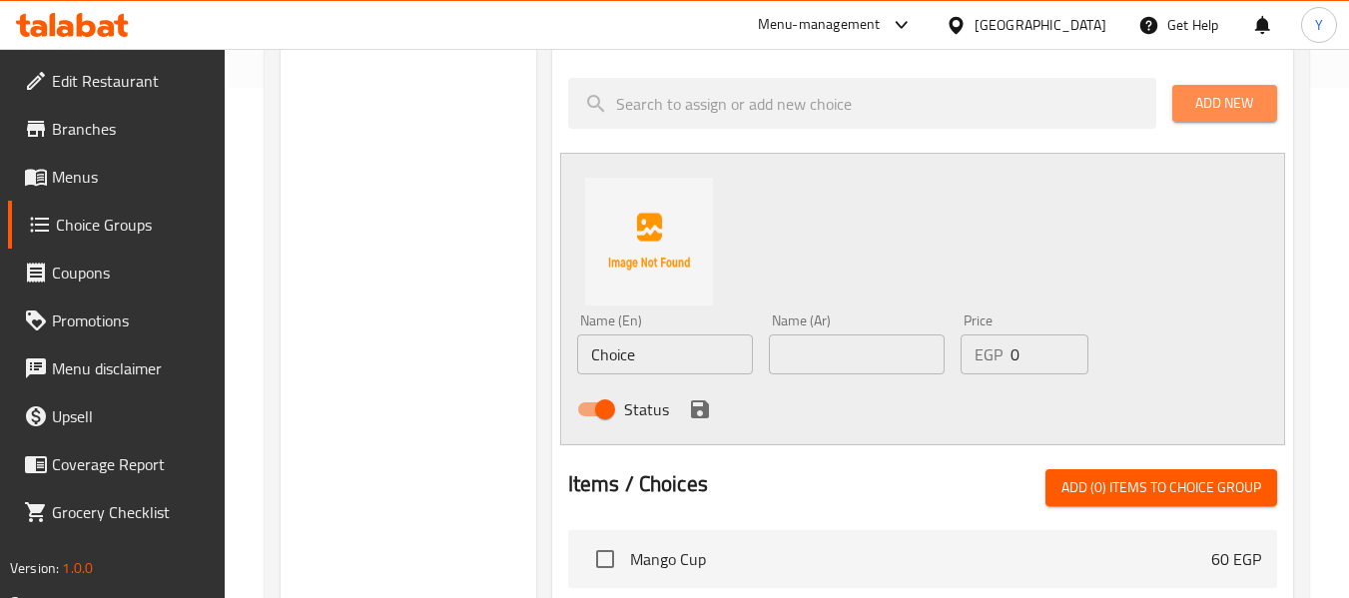
click at [1258, 102] on span "Add New" at bounding box center [1224, 103] width 73 height 25
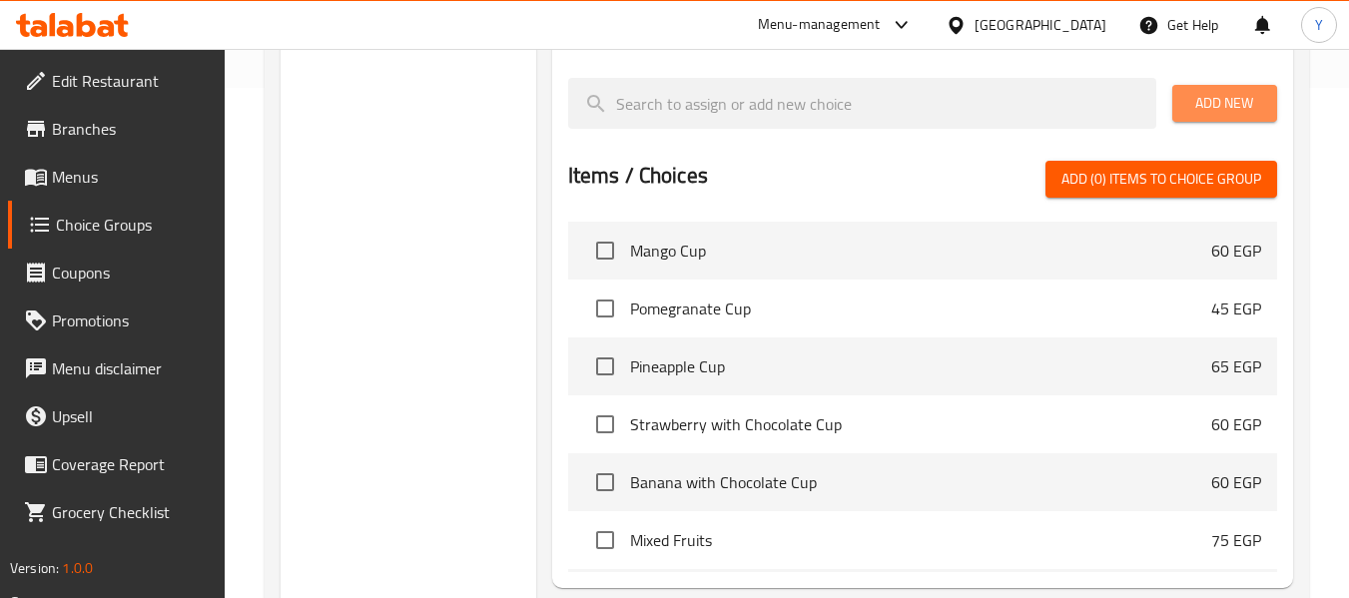
click at [1230, 107] on span "Add New" at bounding box center [1224, 103] width 73 height 25
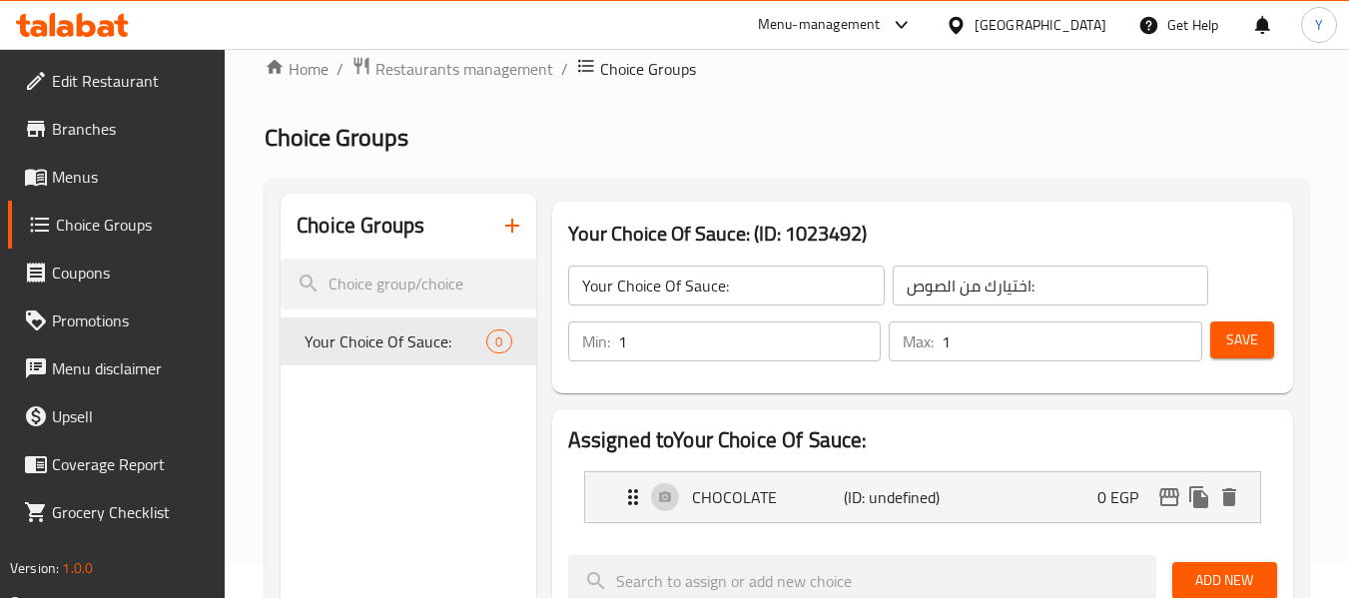
scroll to position [30, 0]
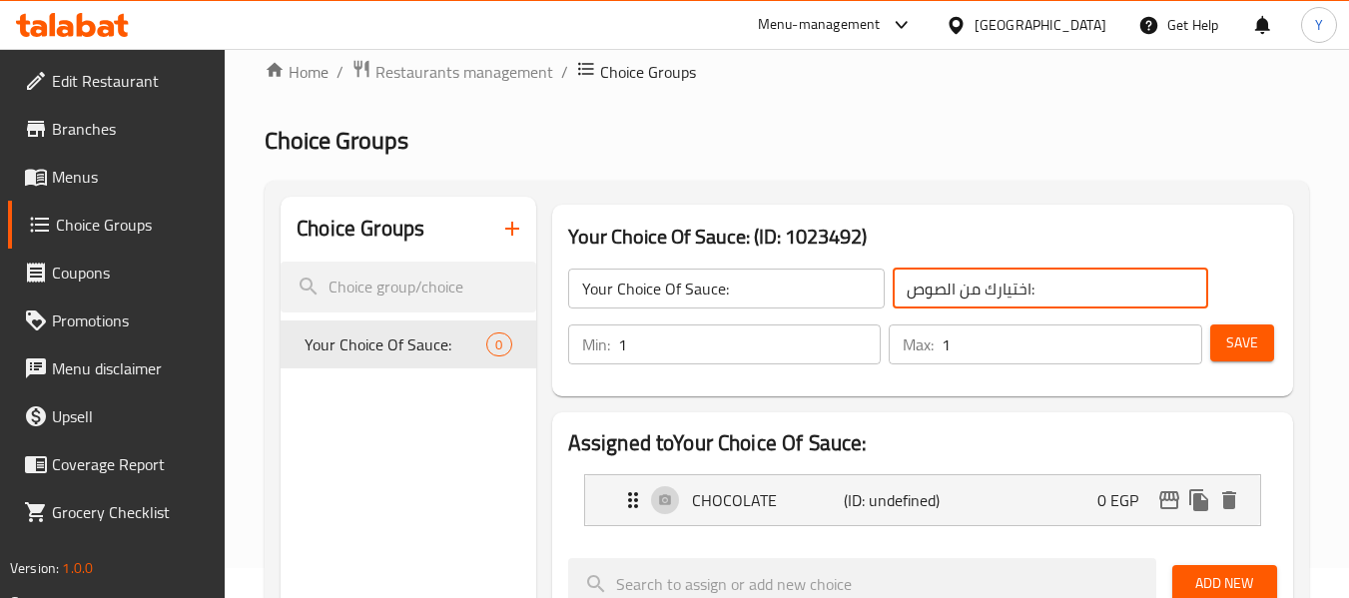
click at [1030, 280] on input "اختيارك من الصوص:" at bounding box center [1050, 289] width 316 height 40
type input "اختيارك من الصوص المفضل:"
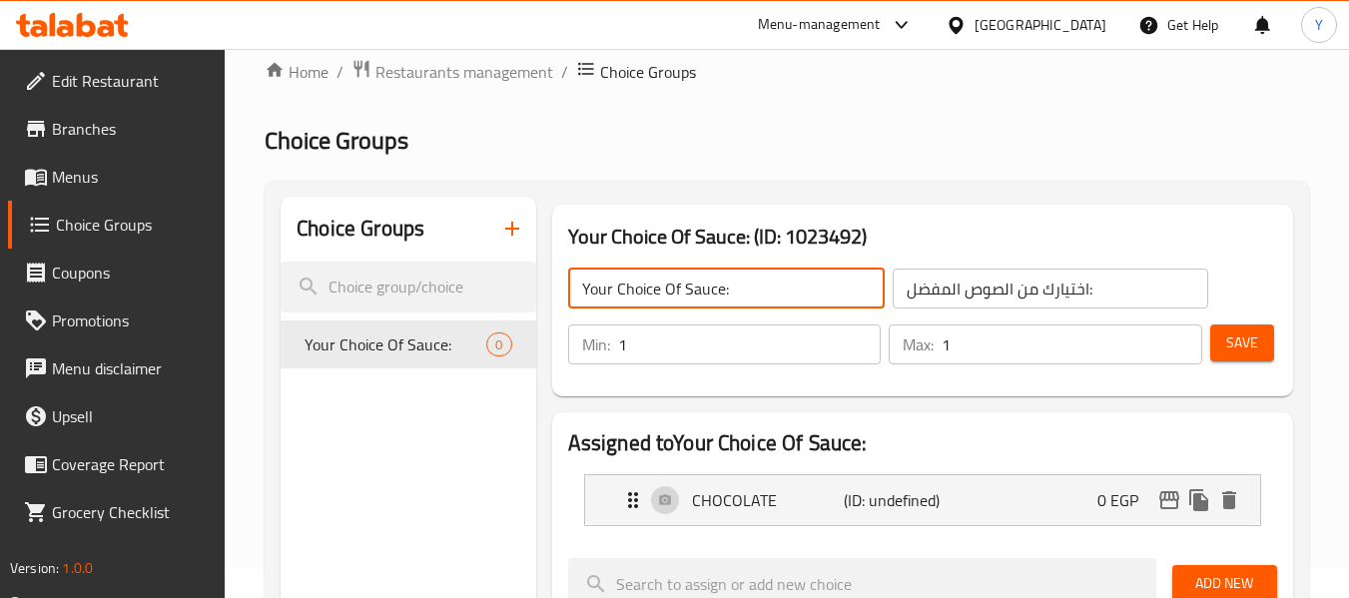
click at [685, 289] on input "Your Choice Of Sauce:" at bounding box center [726, 289] width 316 height 40
click at [685, 289] on input "Your Choice Of Favorit Sauce:" at bounding box center [726, 289] width 316 height 40
type input "Your Choice Of Favorit Sauce:"
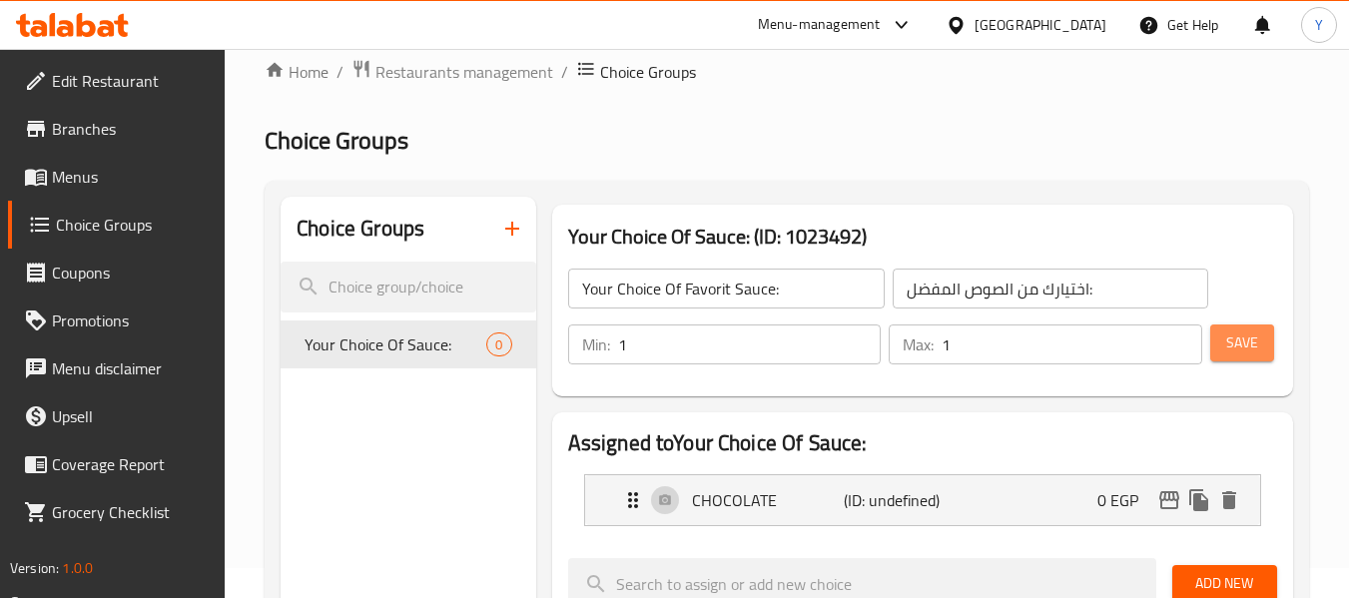
click at [1241, 353] on span "Save" at bounding box center [1242, 342] width 32 height 25
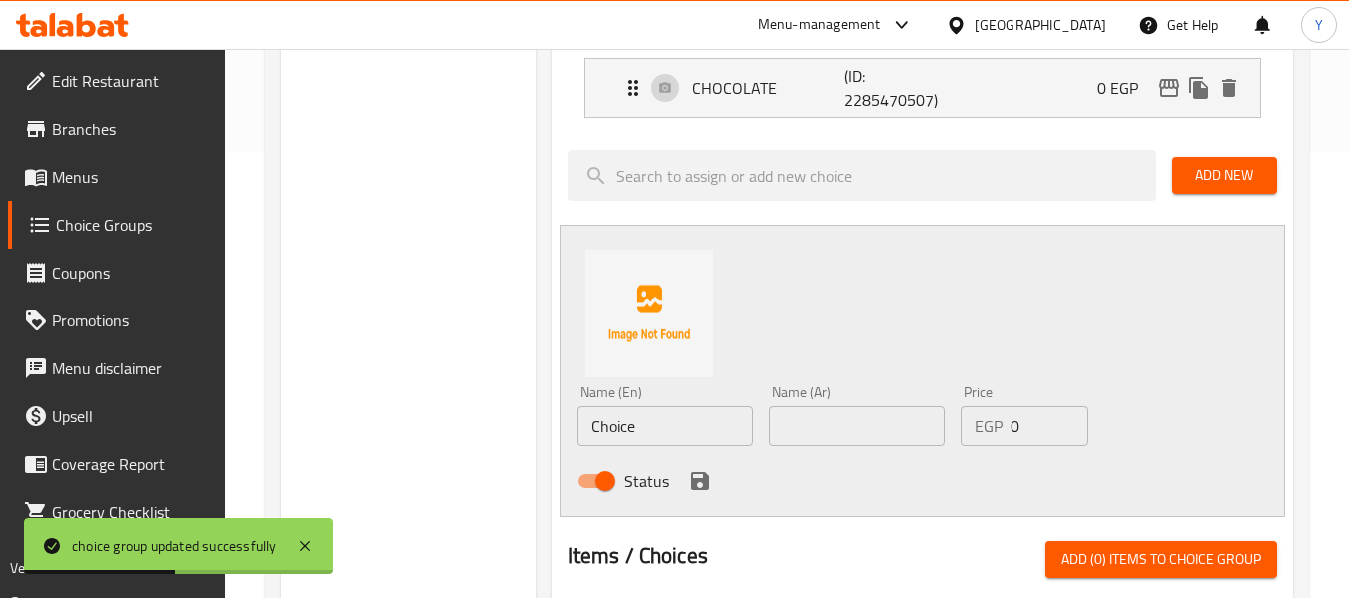
scroll to position [443, 0]
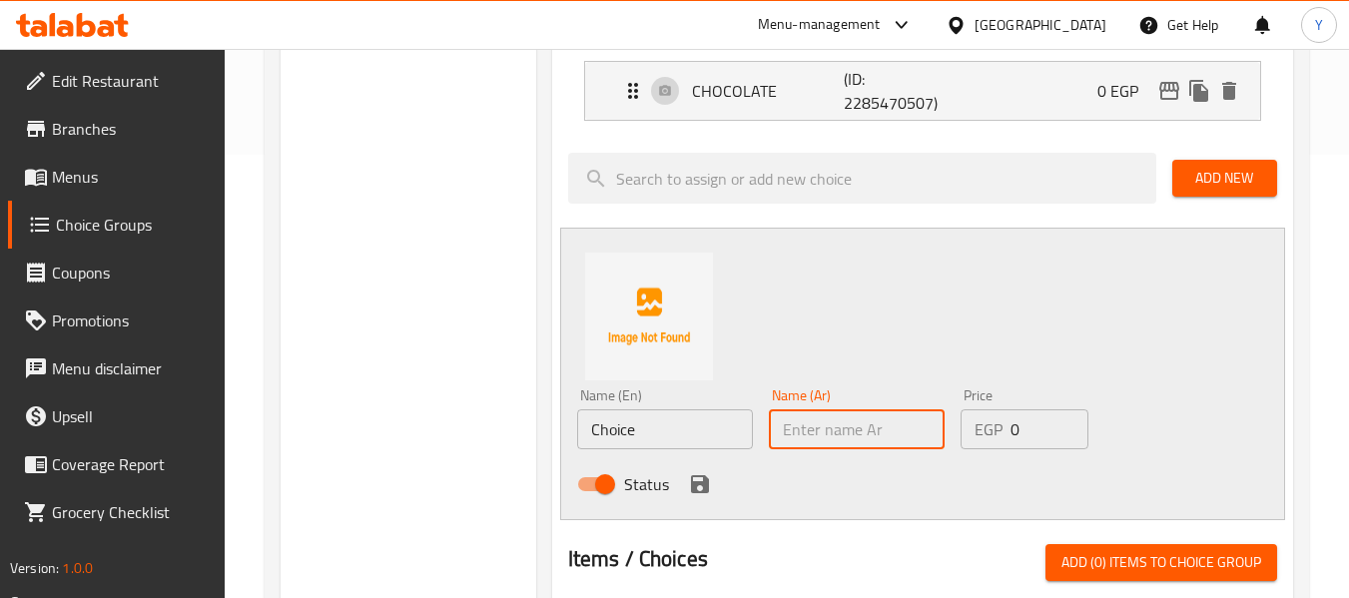
click at [844, 437] on input "text" at bounding box center [857, 429] width 176 height 40
type input "كراميل"
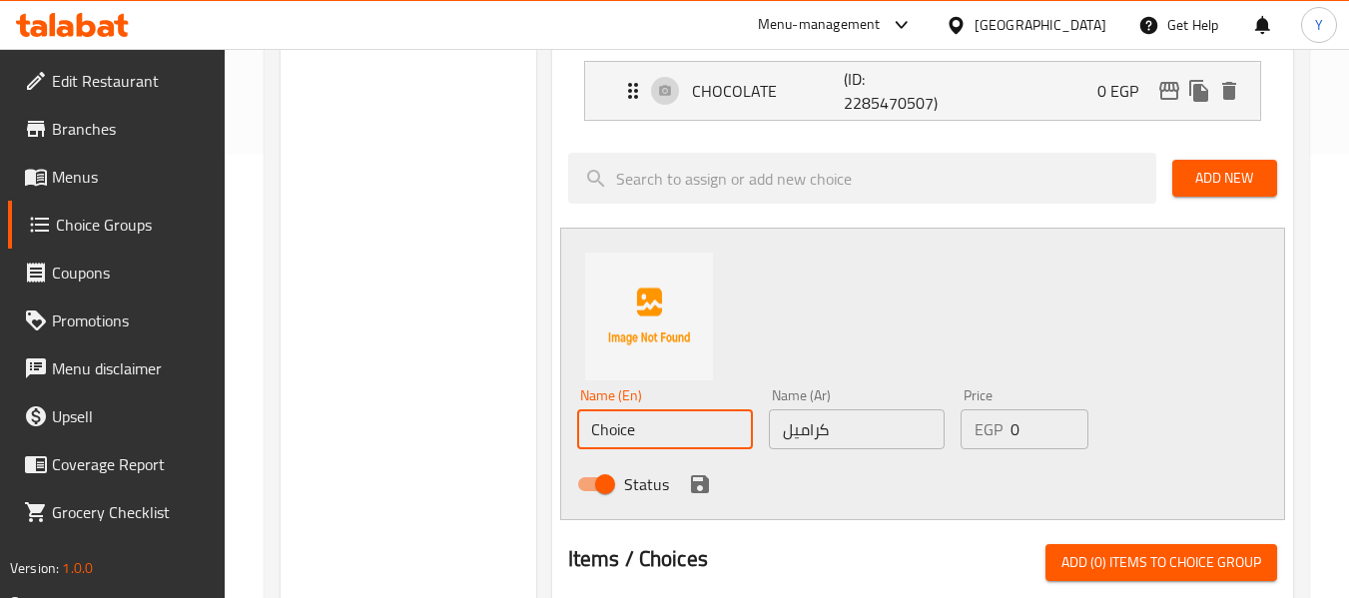
click at [660, 428] on input "Choice" at bounding box center [665, 429] width 176 height 40
paste input "ARAMEL"
type input "CARAMEL"
click at [694, 478] on icon "save" at bounding box center [700, 484] width 24 height 24
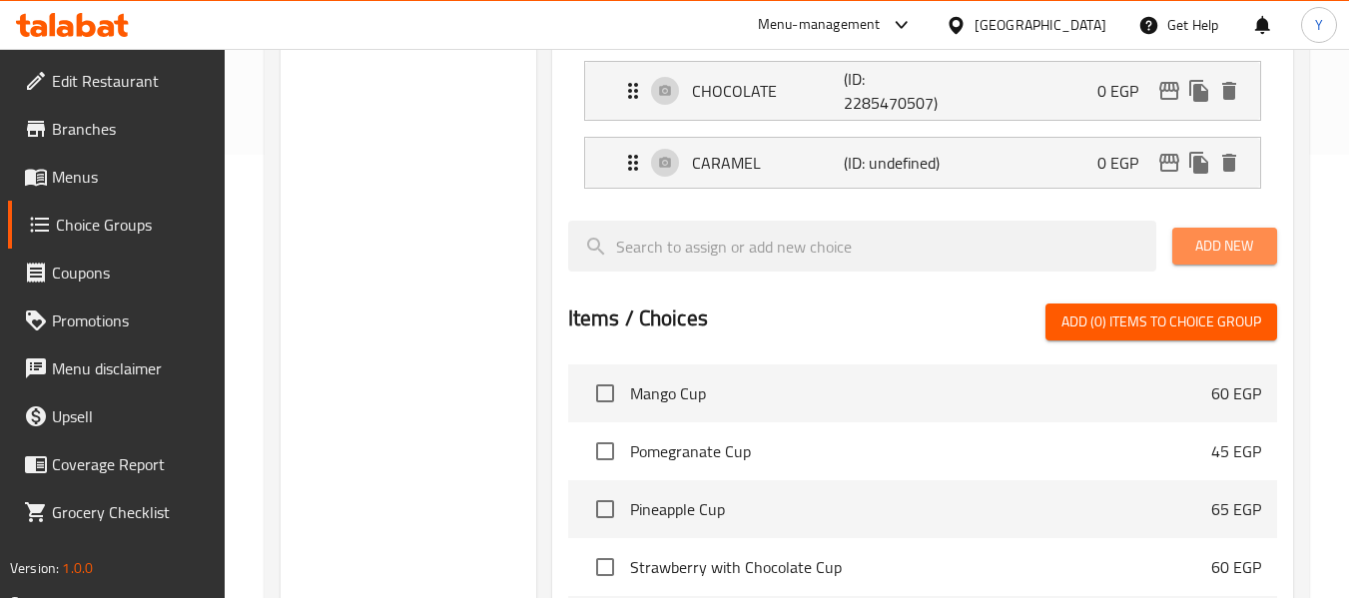
click at [1203, 235] on span "Add New" at bounding box center [1224, 246] width 73 height 25
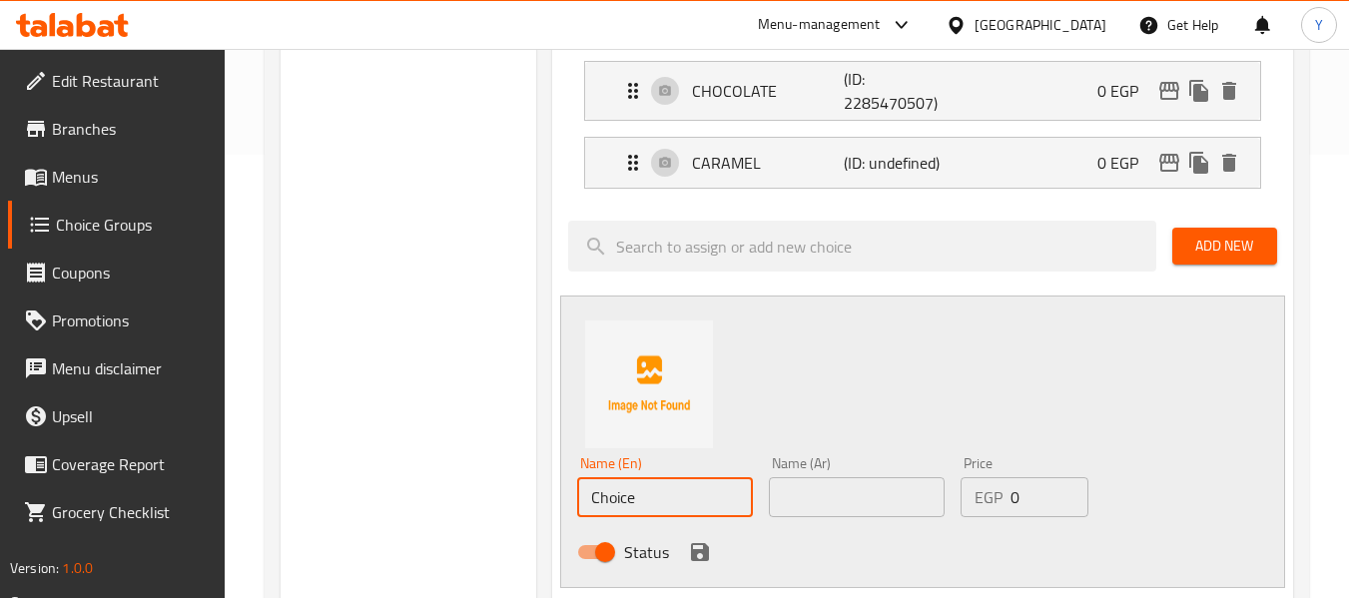
click at [624, 504] on input "Choice" at bounding box center [665, 497] width 176 height 40
paste input "LOTUS"
type input "LOTUS"
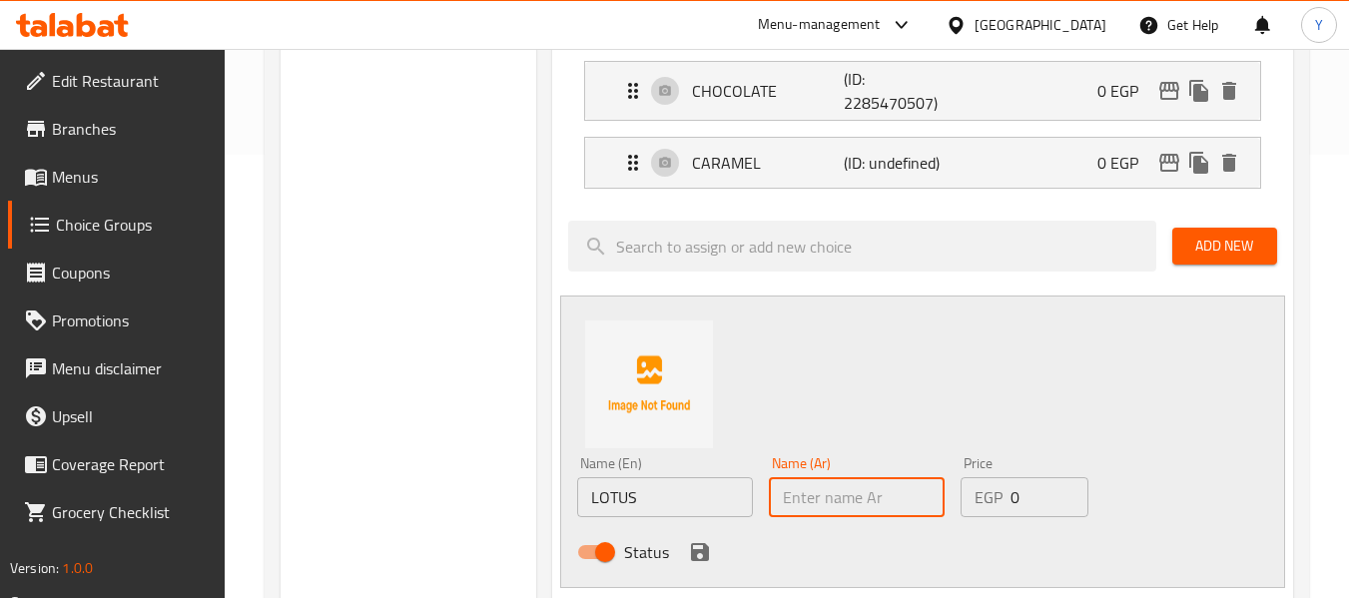
click at [896, 491] on input "text" at bounding box center [857, 497] width 176 height 40
type input "لوتس"
click at [698, 557] on icon "save" at bounding box center [700, 552] width 24 height 24
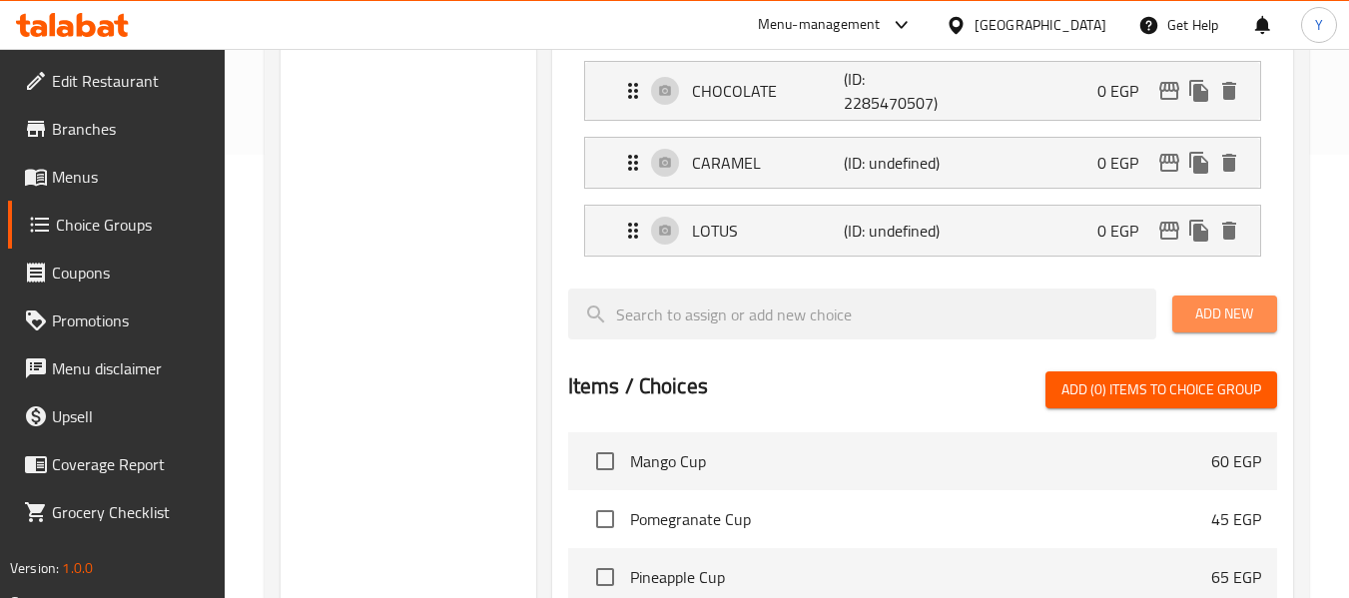
click at [1235, 303] on span "Add New" at bounding box center [1224, 313] width 73 height 25
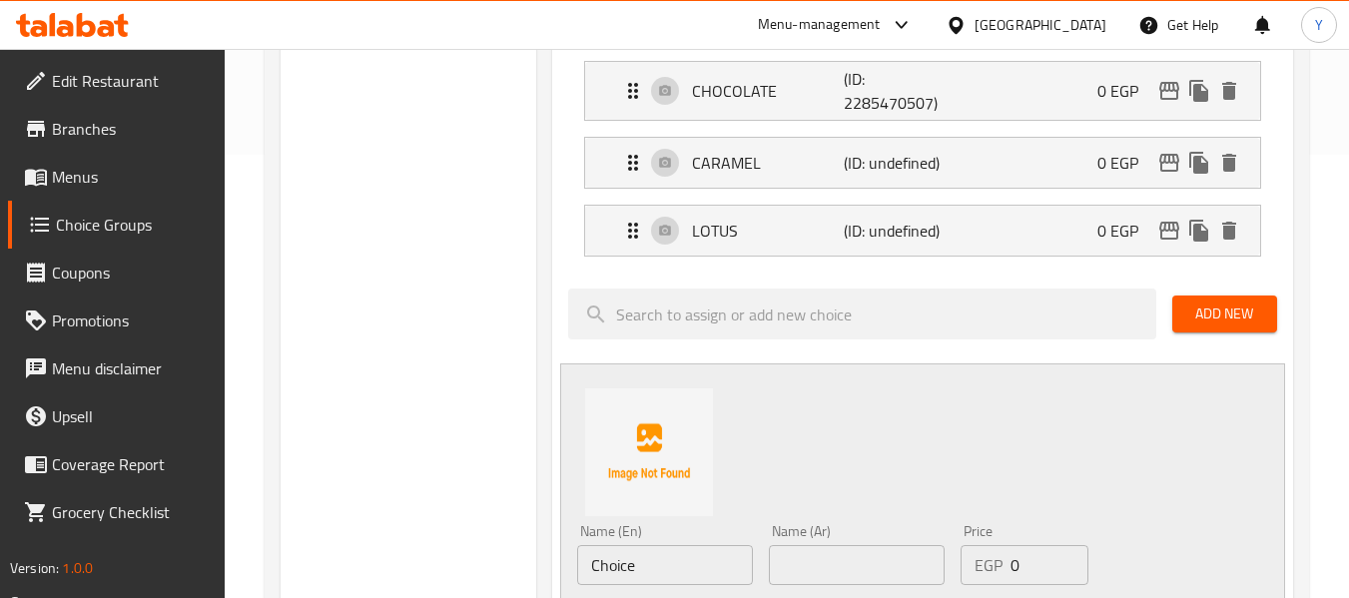
click at [625, 566] on input "Choice" at bounding box center [665, 565] width 176 height 40
paste input "PISTACHIO"
type input "PISTACHIO"
click at [891, 578] on input "text" at bounding box center [857, 565] width 176 height 40
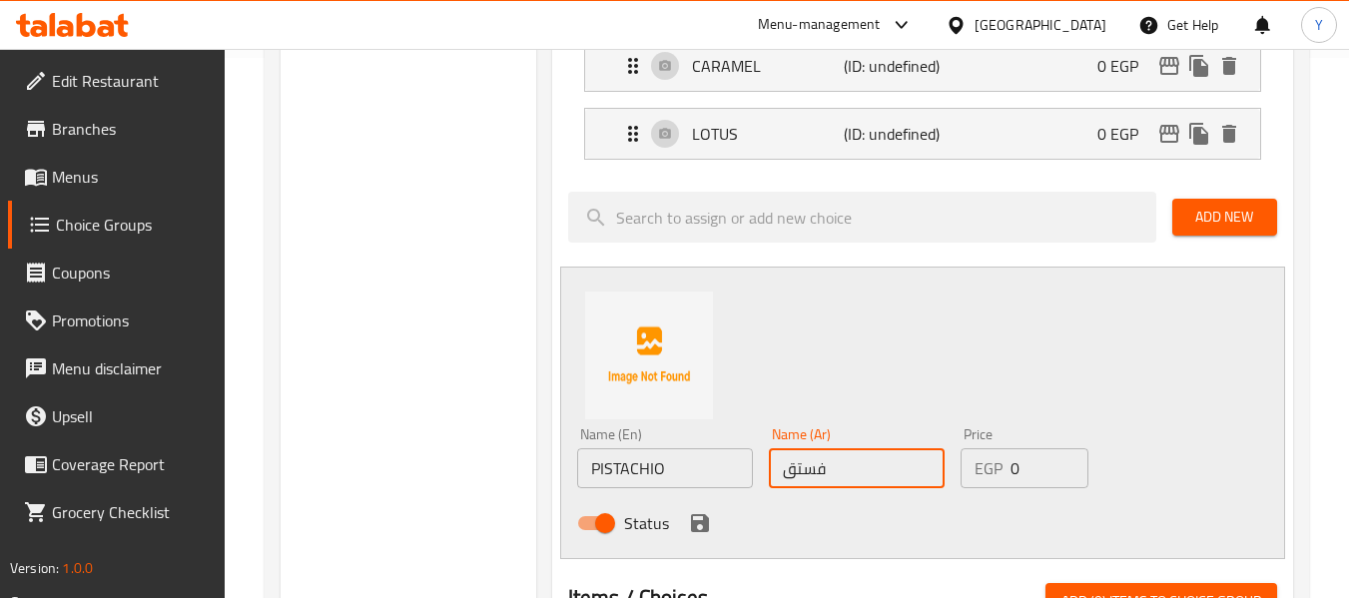
scroll to position [546, 0]
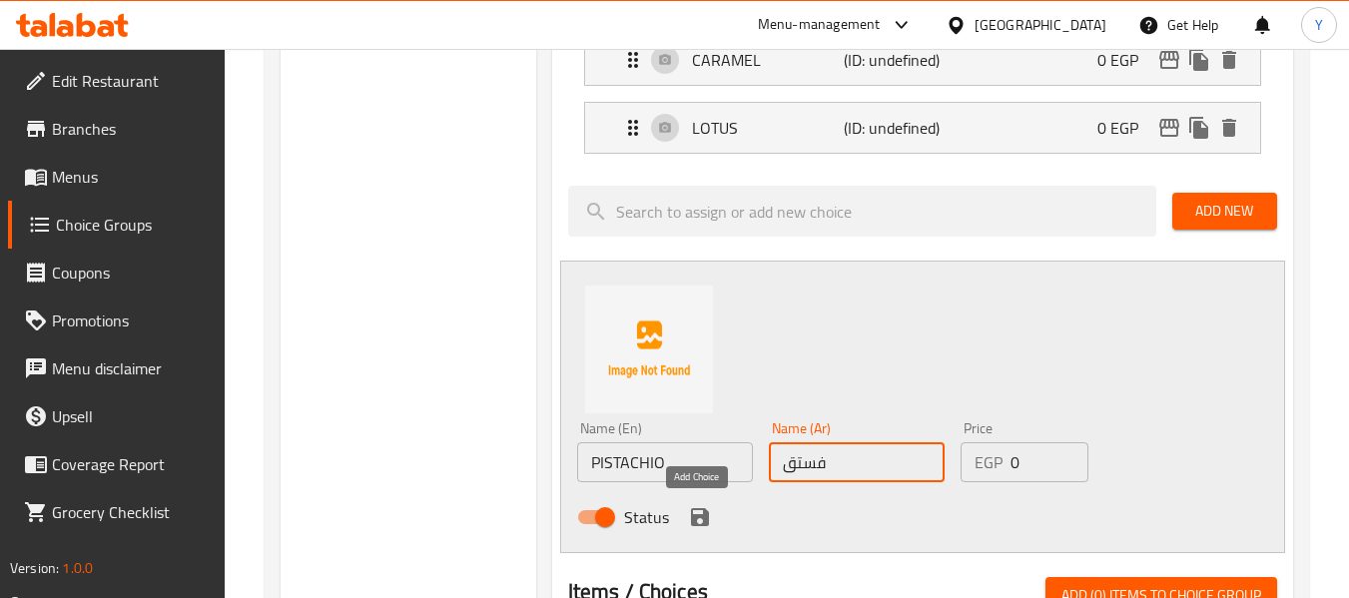
type input "فستق"
click at [704, 509] on icon "save" at bounding box center [700, 517] width 18 height 18
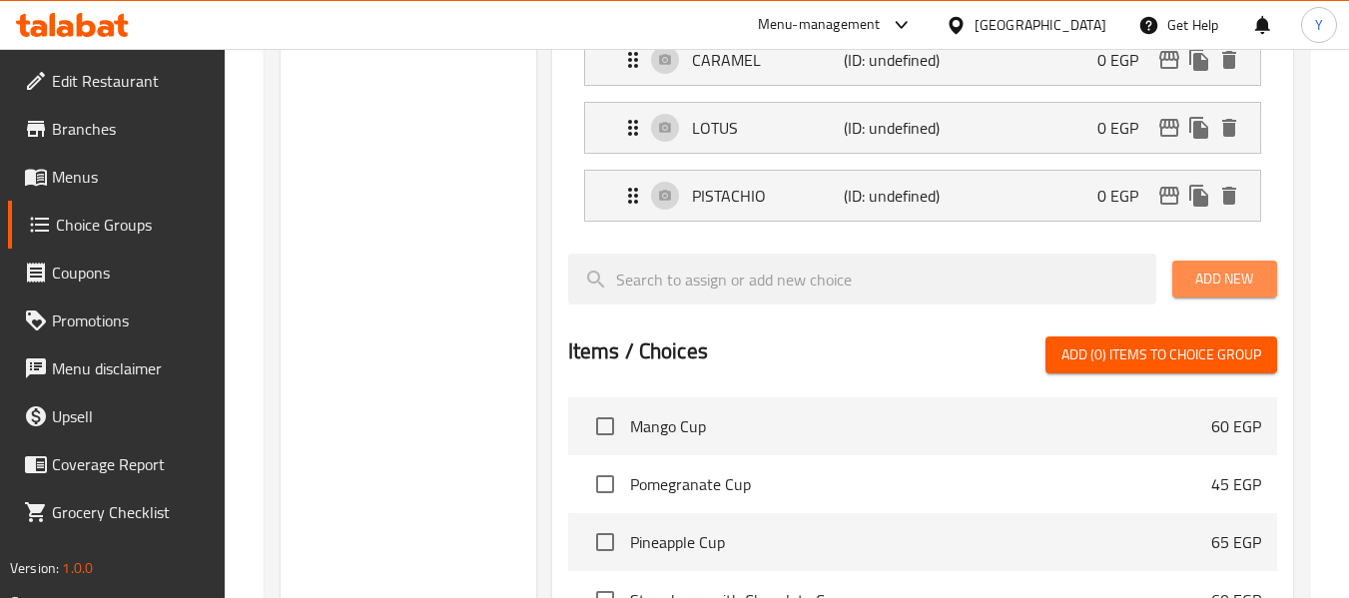
click at [1200, 270] on span "Add New" at bounding box center [1224, 279] width 73 height 25
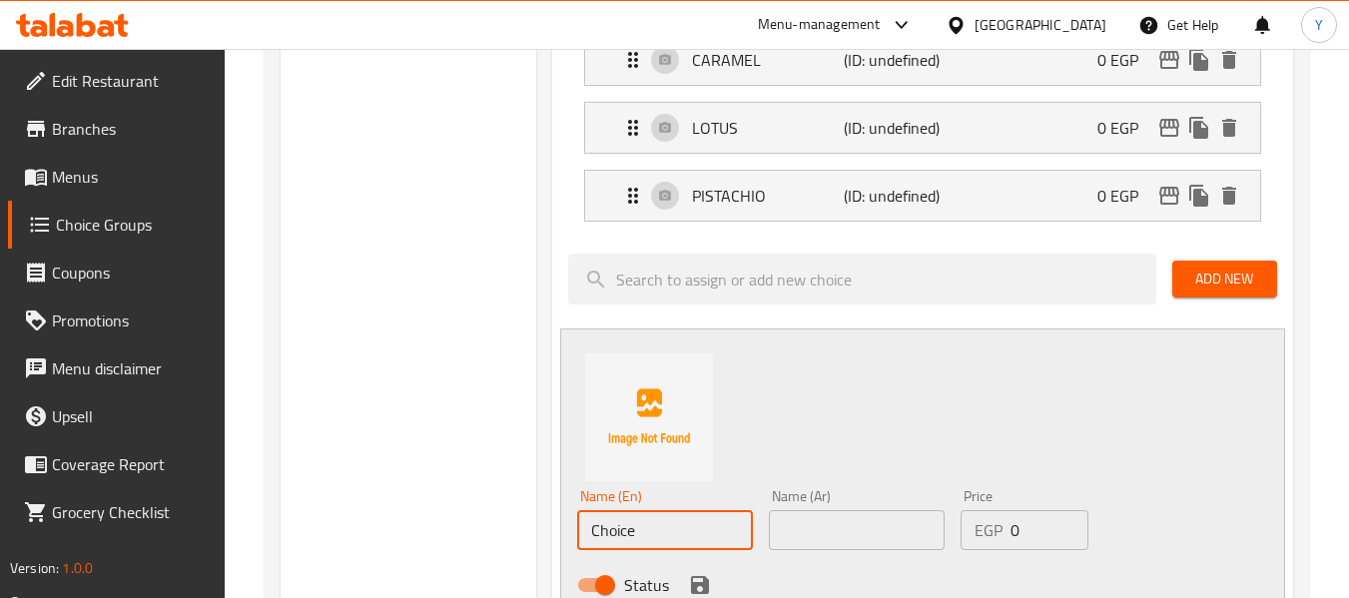
click at [735, 536] on input "Choice" at bounding box center [665, 530] width 176 height 40
paste input "HONEY"
type input "HONEY"
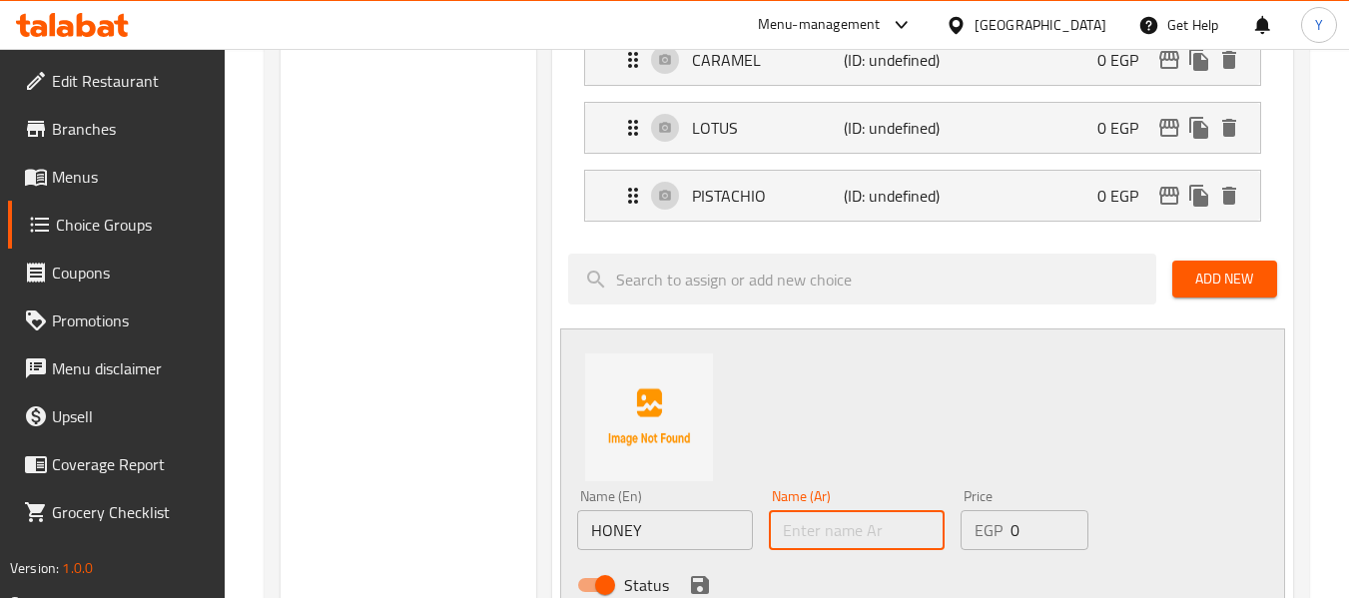
click at [900, 532] on input "text" at bounding box center [857, 530] width 176 height 40
type input "عسل"
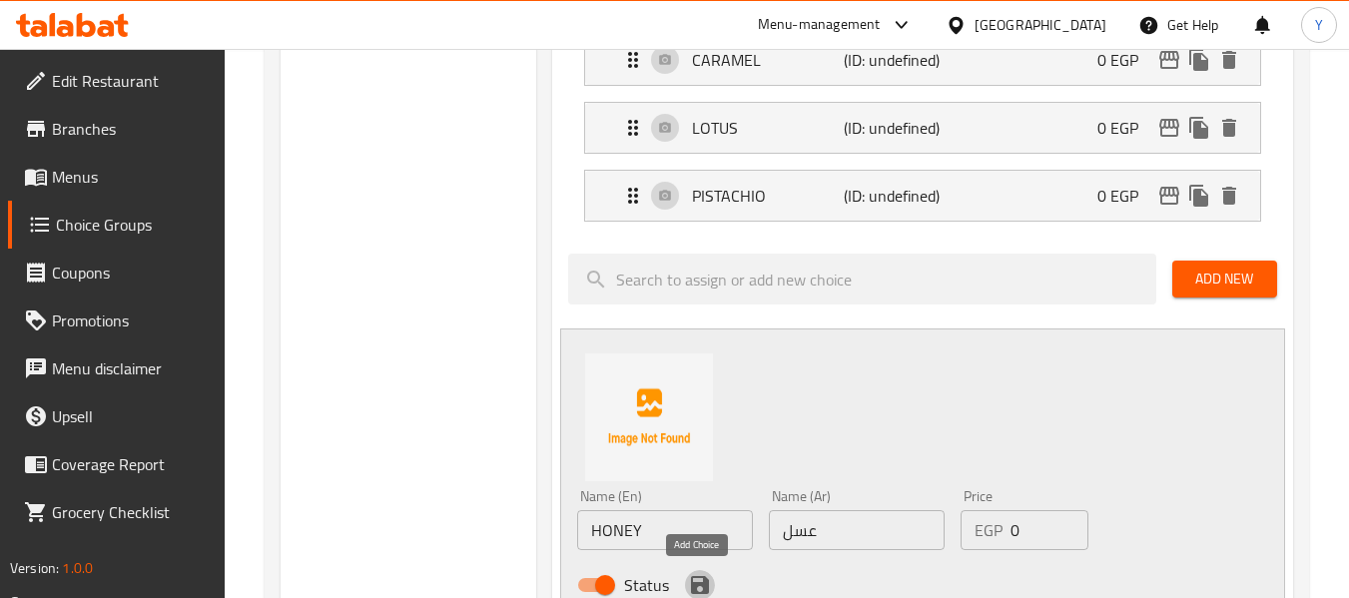
click at [701, 585] on icon "save" at bounding box center [700, 585] width 18 height 18
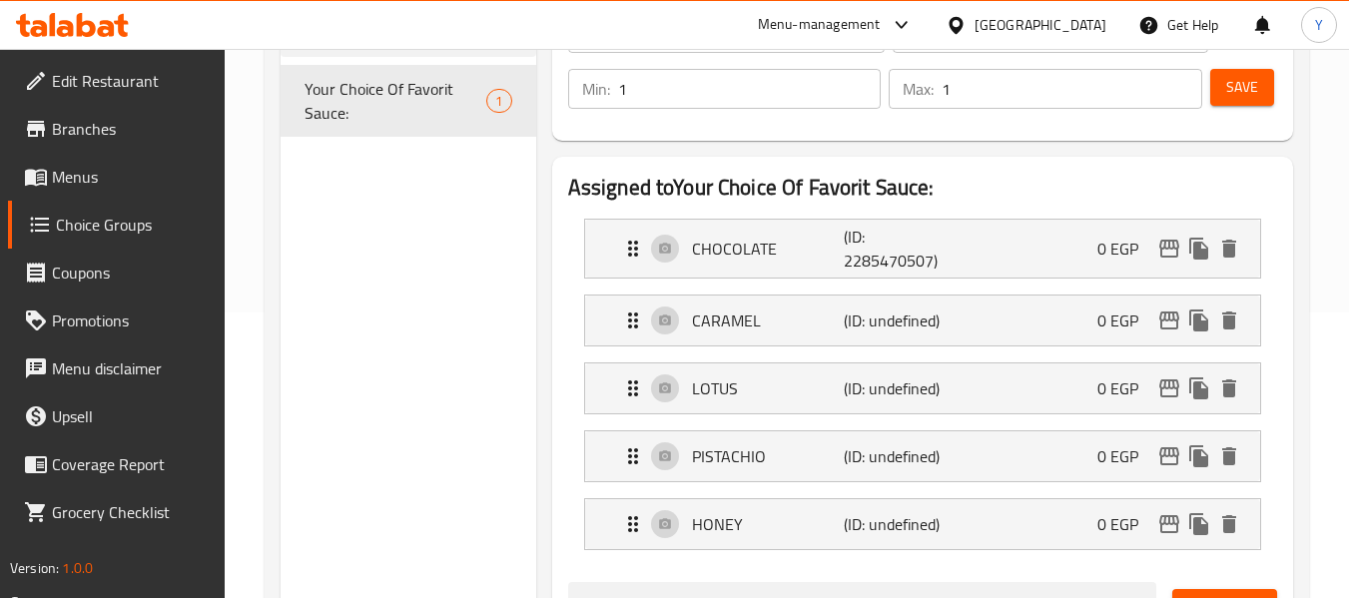
scroll to position [227, 0]
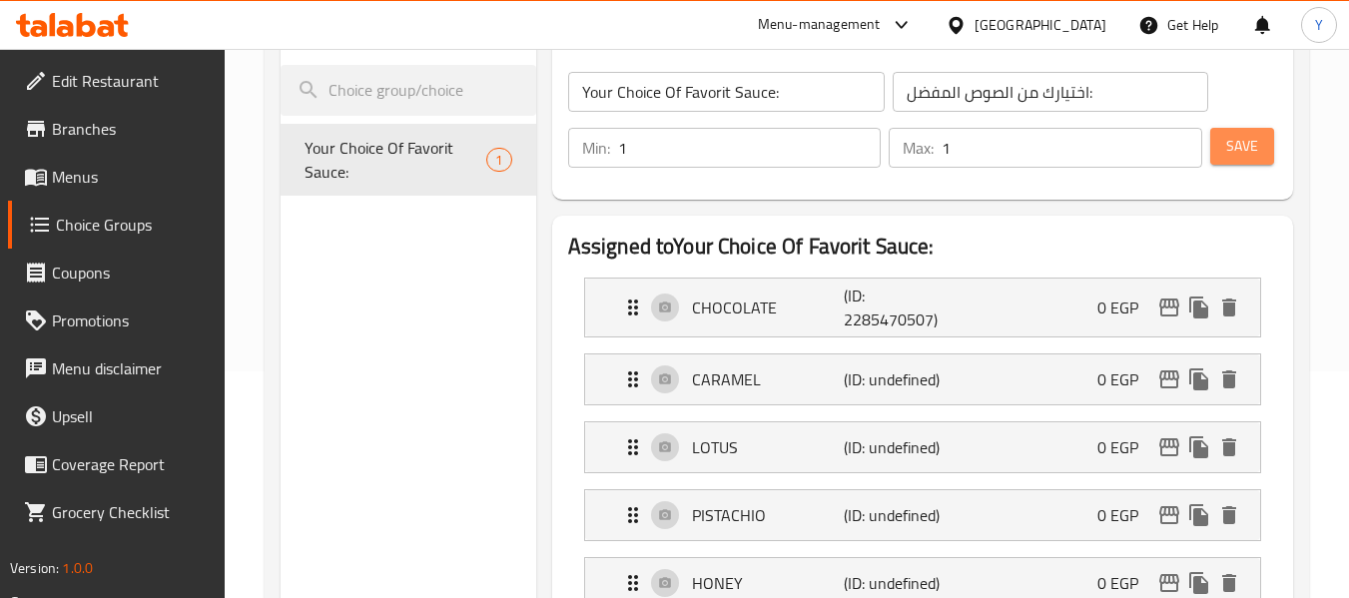
click at [1259, 144] on button "Save" at bounding box center [1242, 146] width 64 height 37
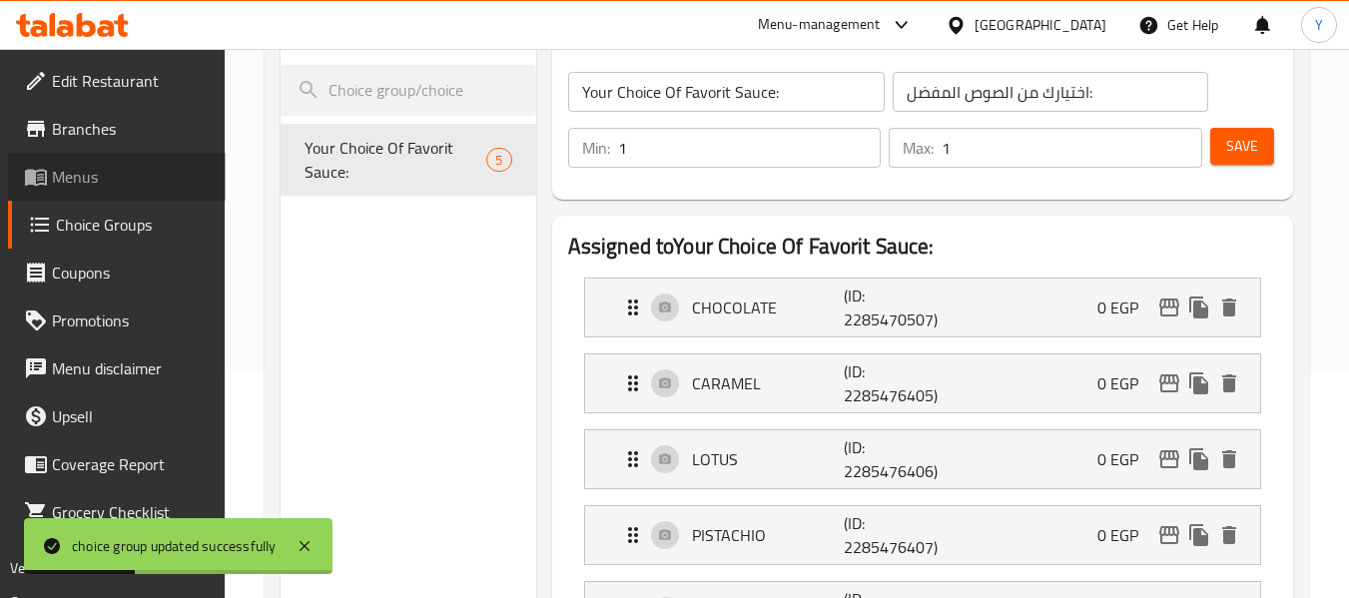
click at [106, 184] on span "Menus" at bounding box center [131, 177] width 158 height 24
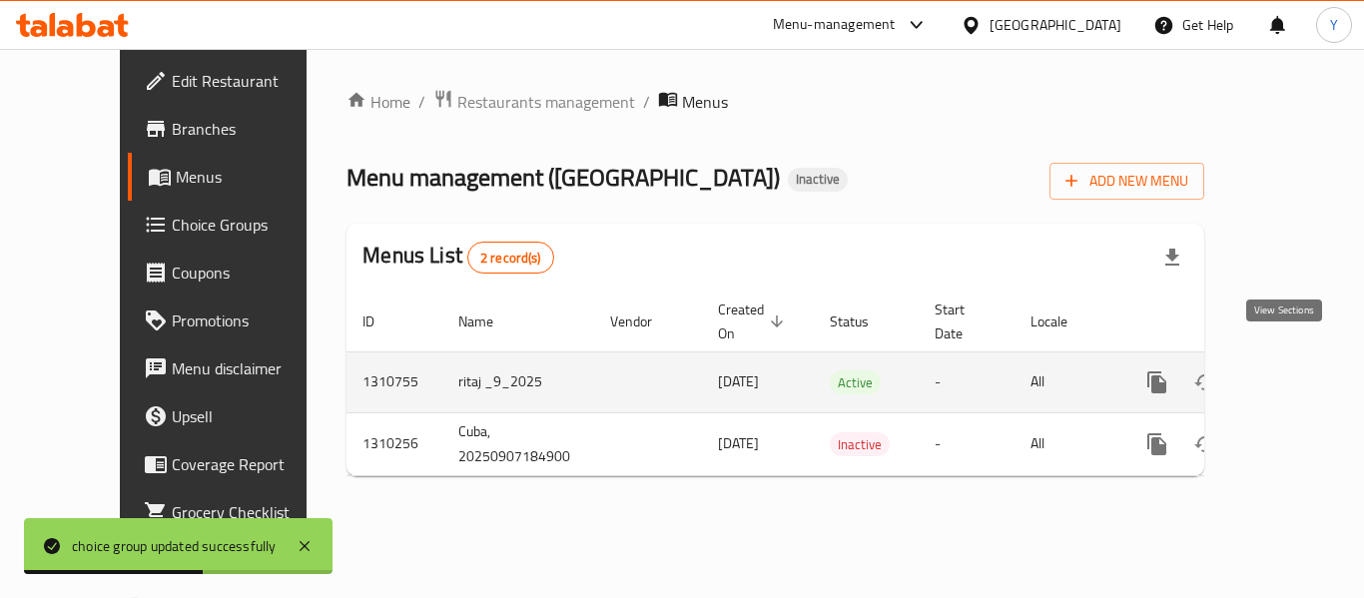
click at [1277, 365] on link "enhanced table" at bounding box center [1301, 382] width 48 height 48
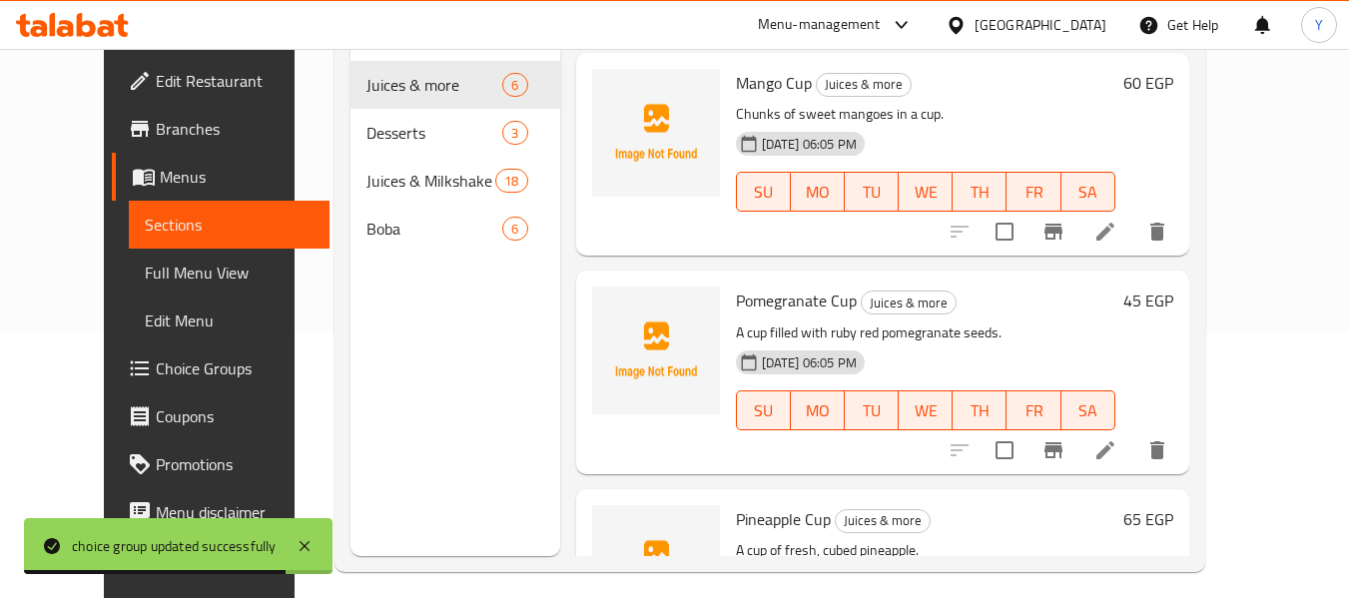
scroll to position [277, 0]
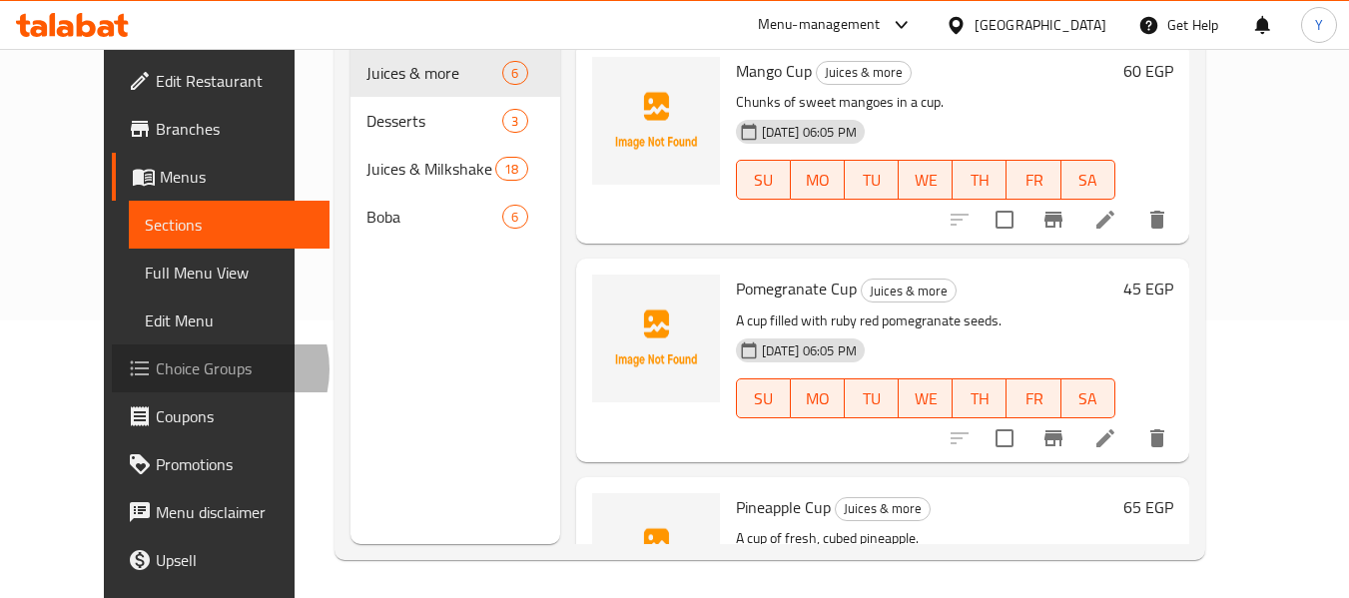
drag, startPoint x: 1188, startPoint y: 224, endPoint x: 115, endPoint y: 369, distance: 1082.9
click at [156, 369] on span "Choice Groups" at bounding box center [235, 368] width 158 height 24
click at [156, 500] on span "Menu disclaimer" at bounding box center [235, 512] width 158 height 24
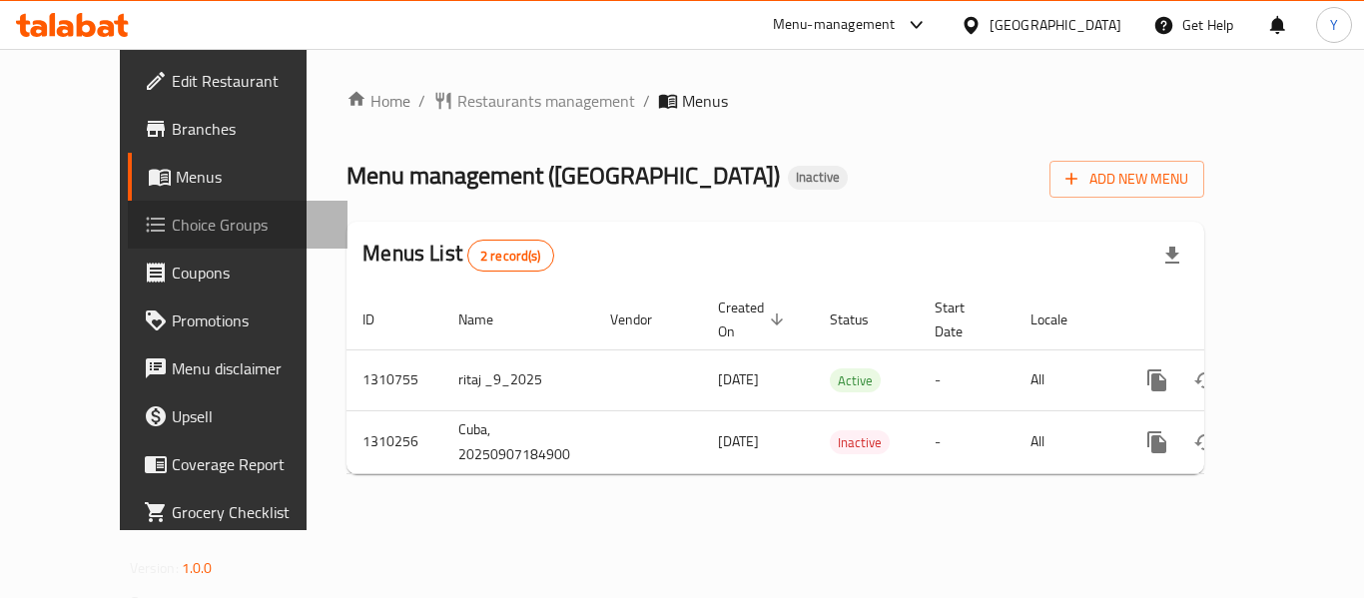
click at [172, 233] on span "Choice Groups" at bounding box center [252, 225] width 160 height 24
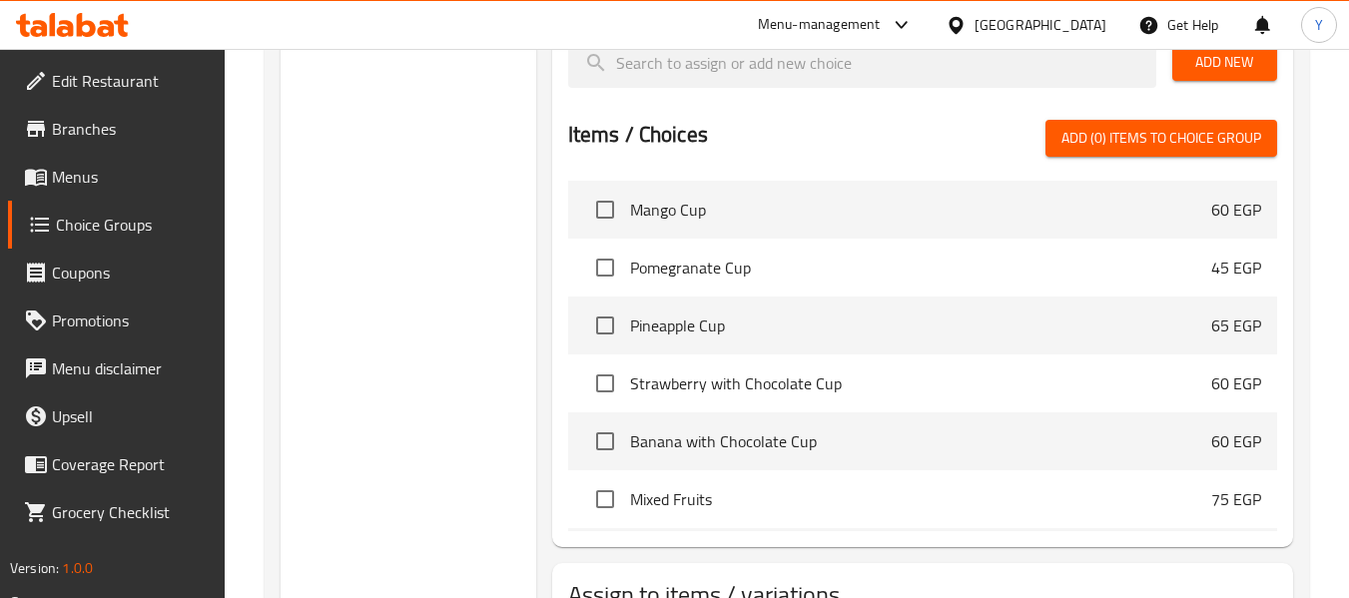
scroll to position [1013, 0]
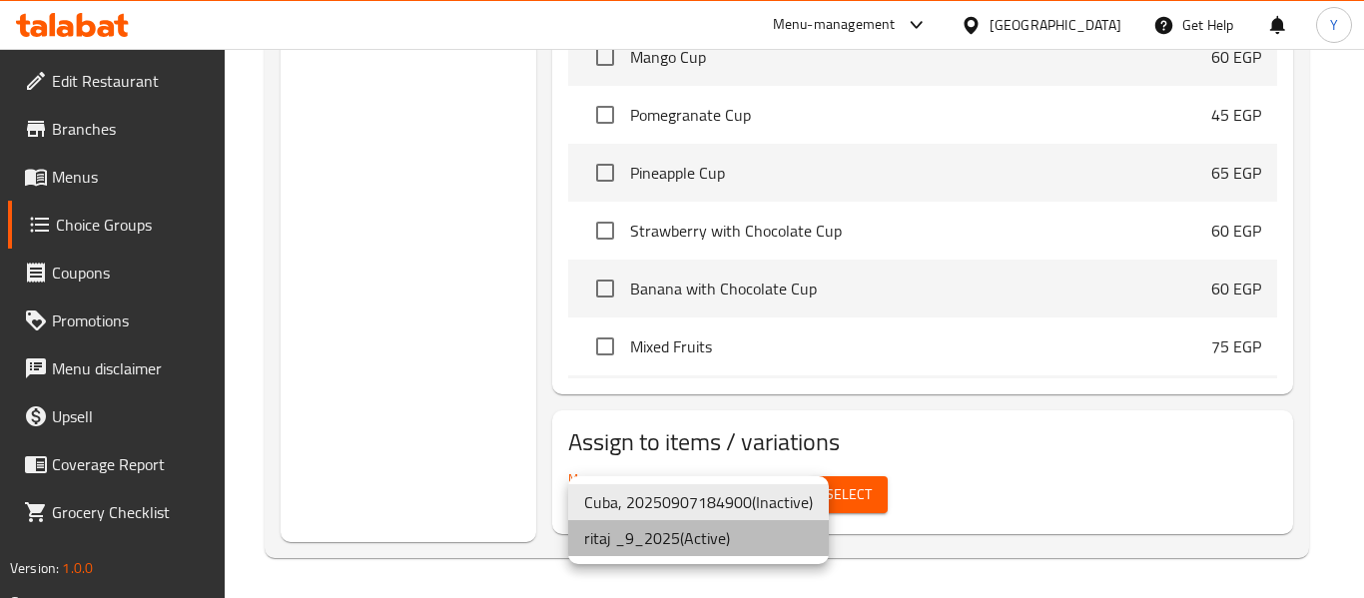
click at [669, 536] on li "ritaj _9_2025 ( Active )" at bounding box center [698, 538] width 261 height 36
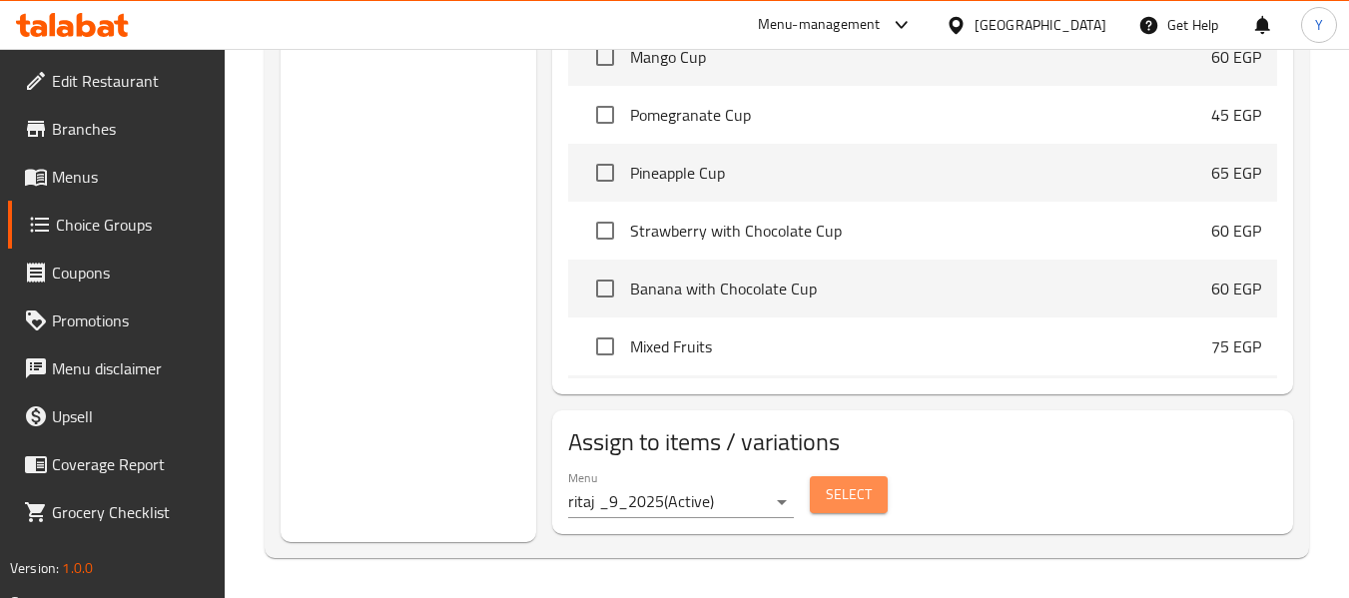
click at [842, 499] on span "Select" at bounding box center [849, 494] width 46 height 25
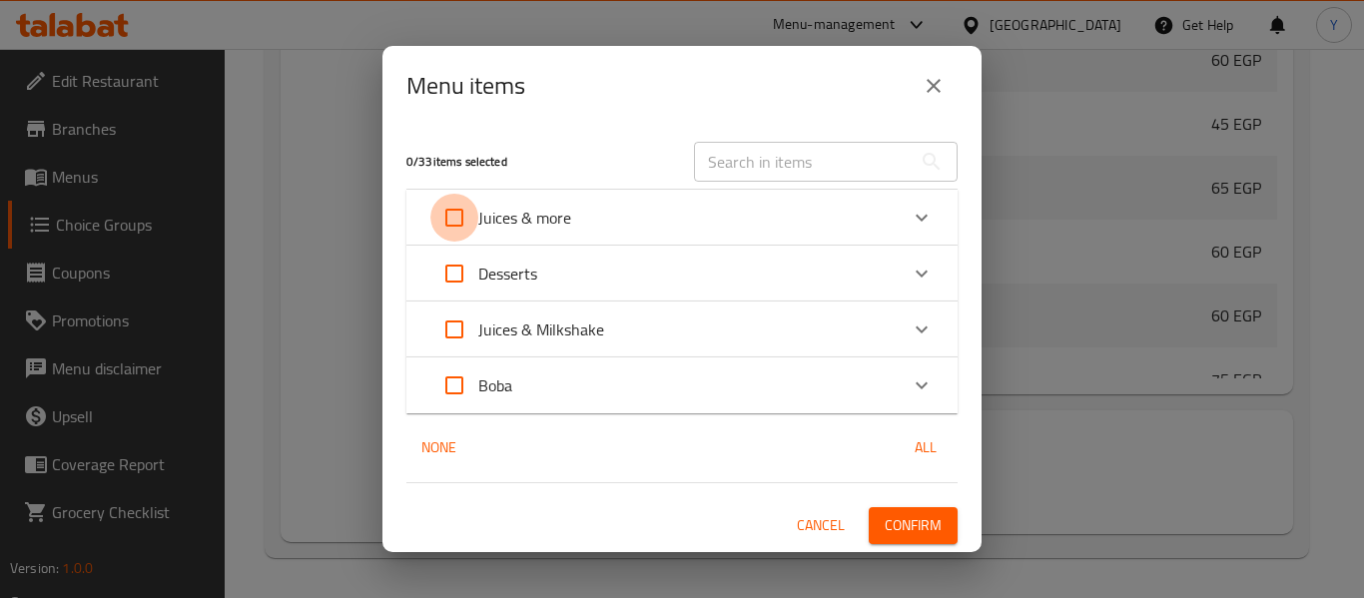
click at [456, 214] on input "Expand" at bounding box center [454, 218] width 48 height 48
checkbox input "true"
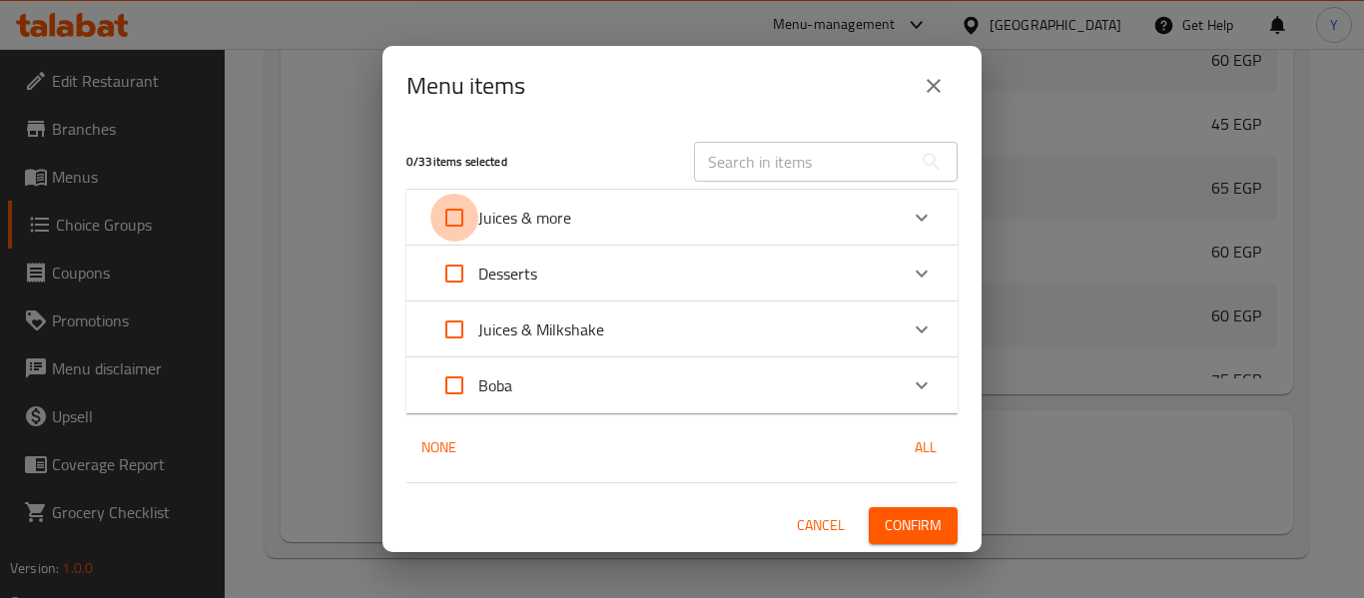
checkbox input "true"
click at [930, 526] on span "Confirm" at bounding box center [912, 525] width 57 height 25
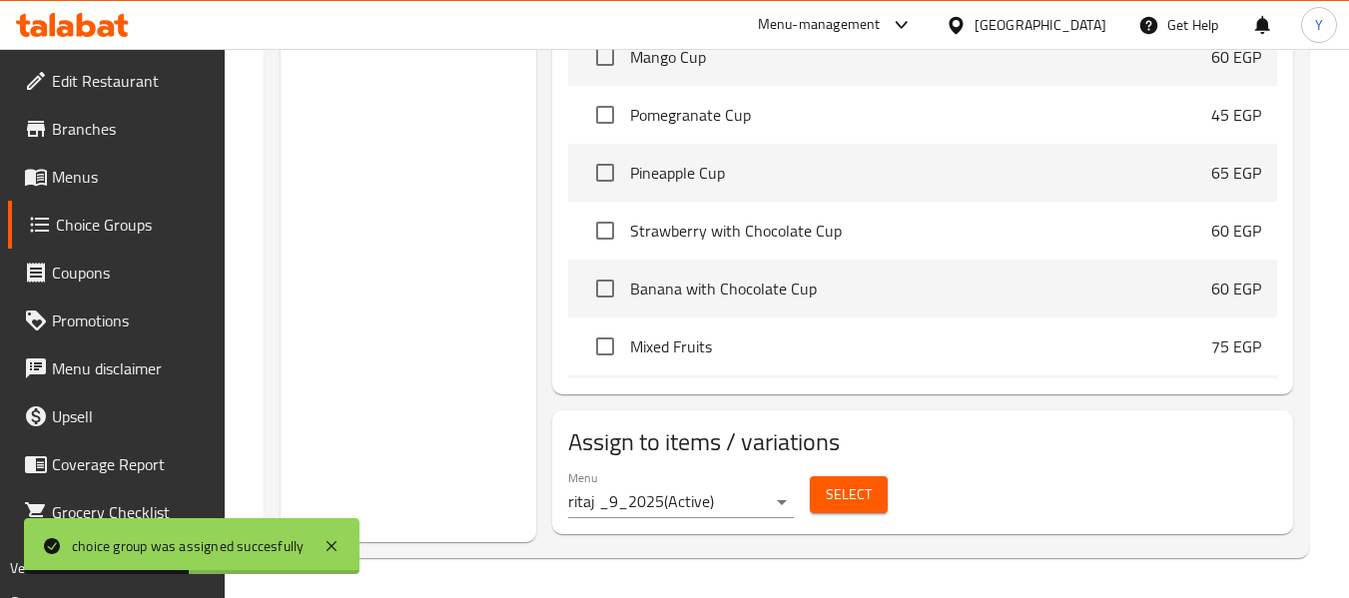
click at [93, 167] on span "Menus" at bounding box center [131, 177] width 158 height 24
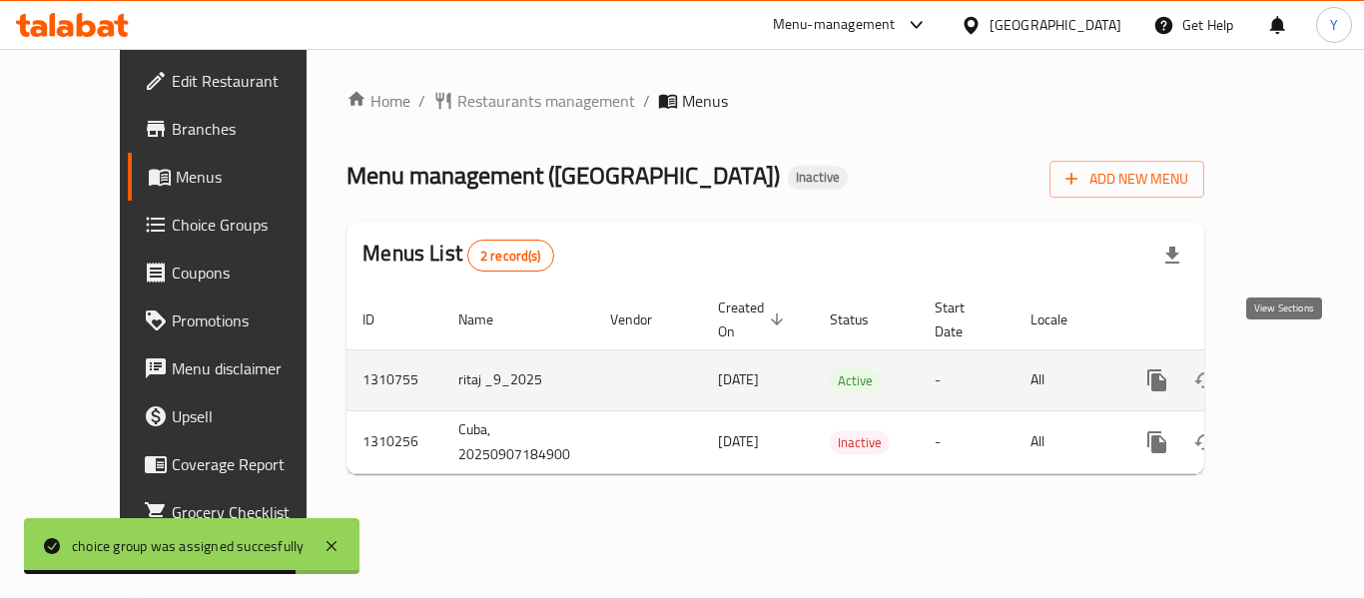
click at [1300, 362] on link "enhanced table" at bounding box center [1301, 380] width 48 height 48
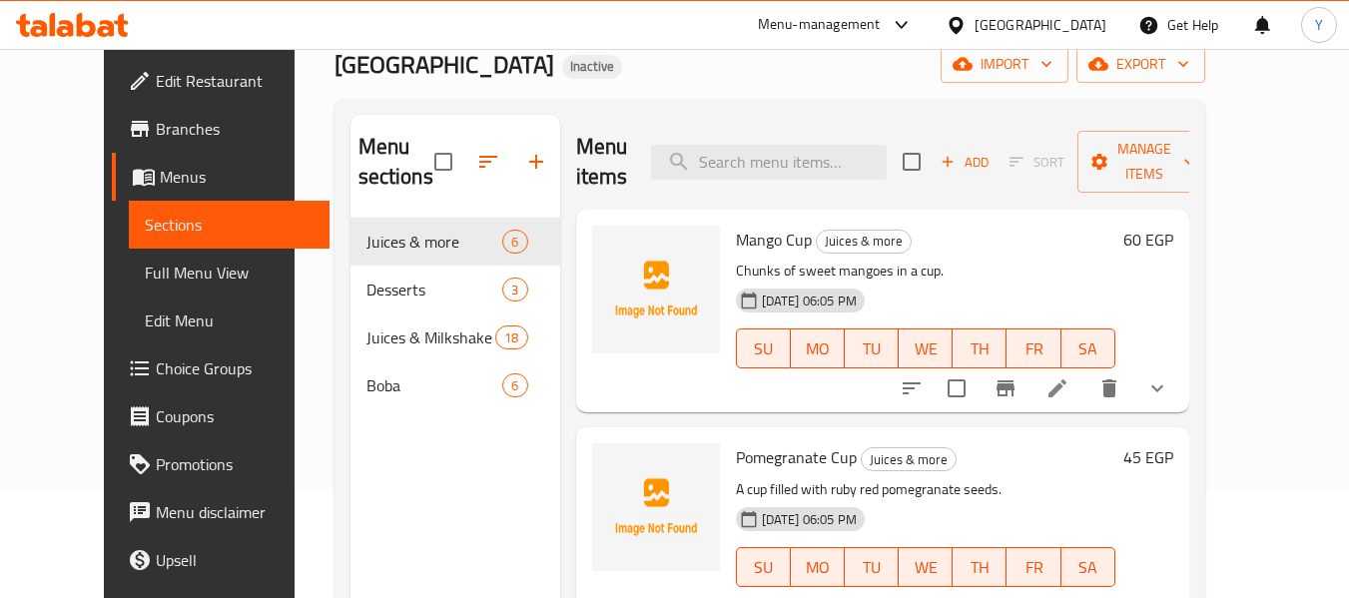
scroll to position [111, 0]
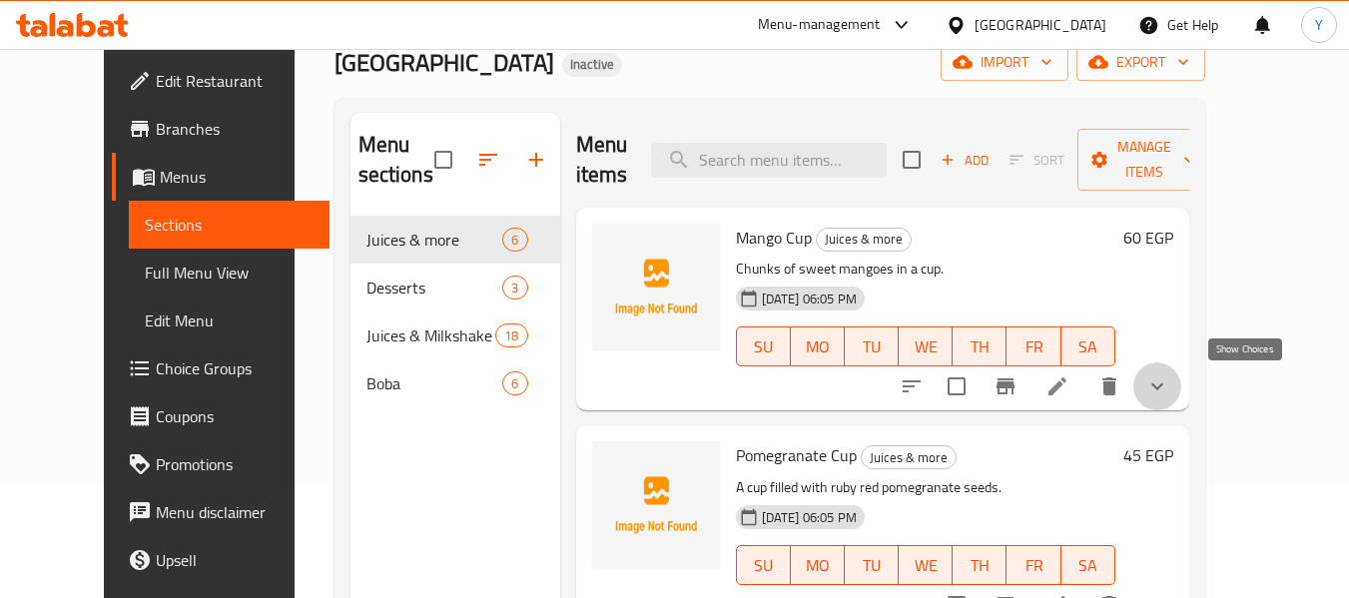
click at [1169, 381] on icon "show more" at bounding box center [1157, 386] width 24 height 24
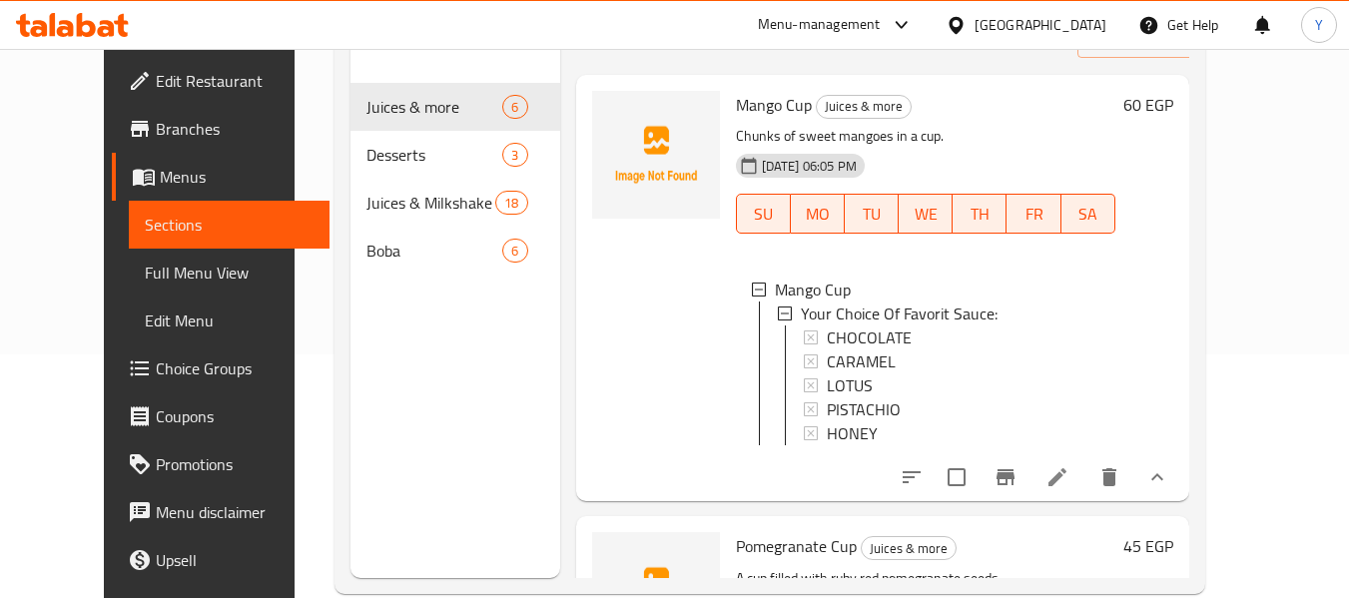
scroll to position [246, 0]
click at [1169, 483] on icon "show more" at bounding box center [1157, 475] width 24 height 24
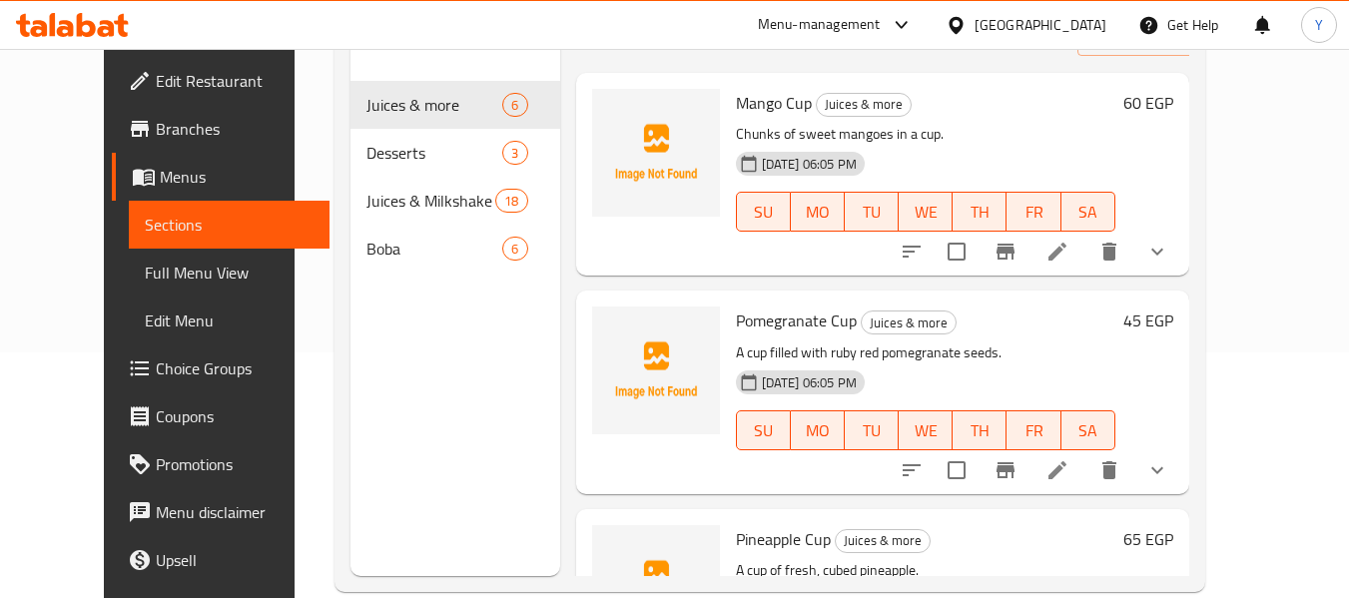
scroll to position [0, 0]
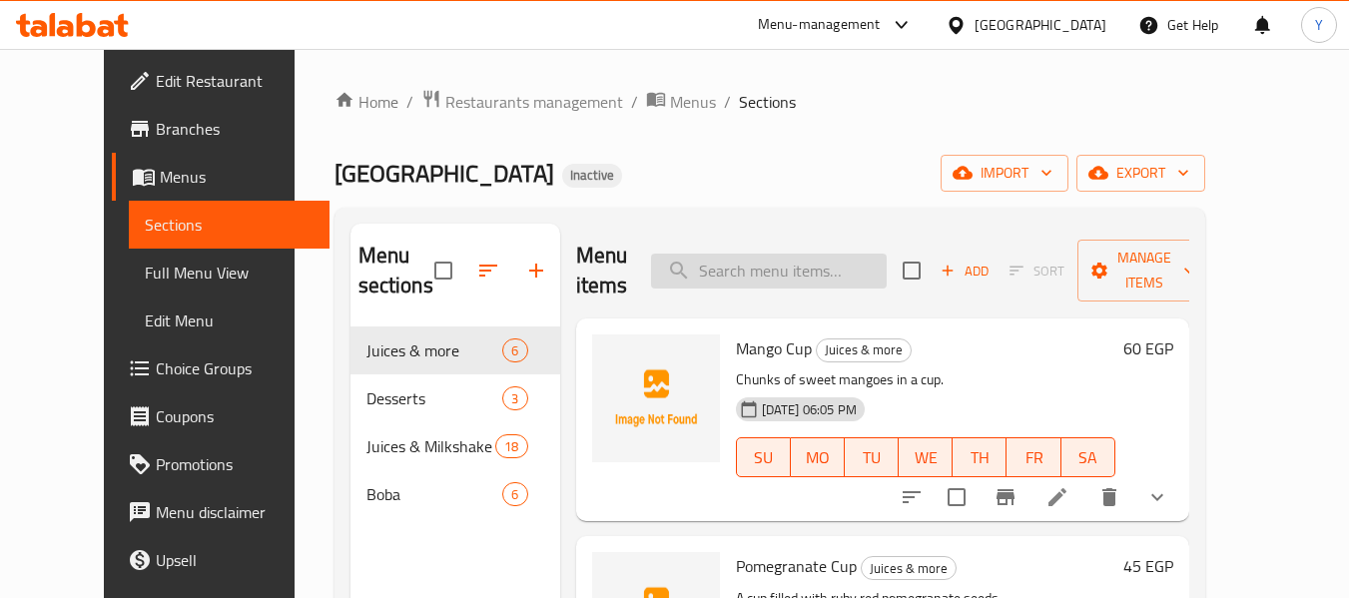
click at [886, 265] on input "search" at bounding box center [769, 271] width 236 height 35
paste input "Avocado with Honey"
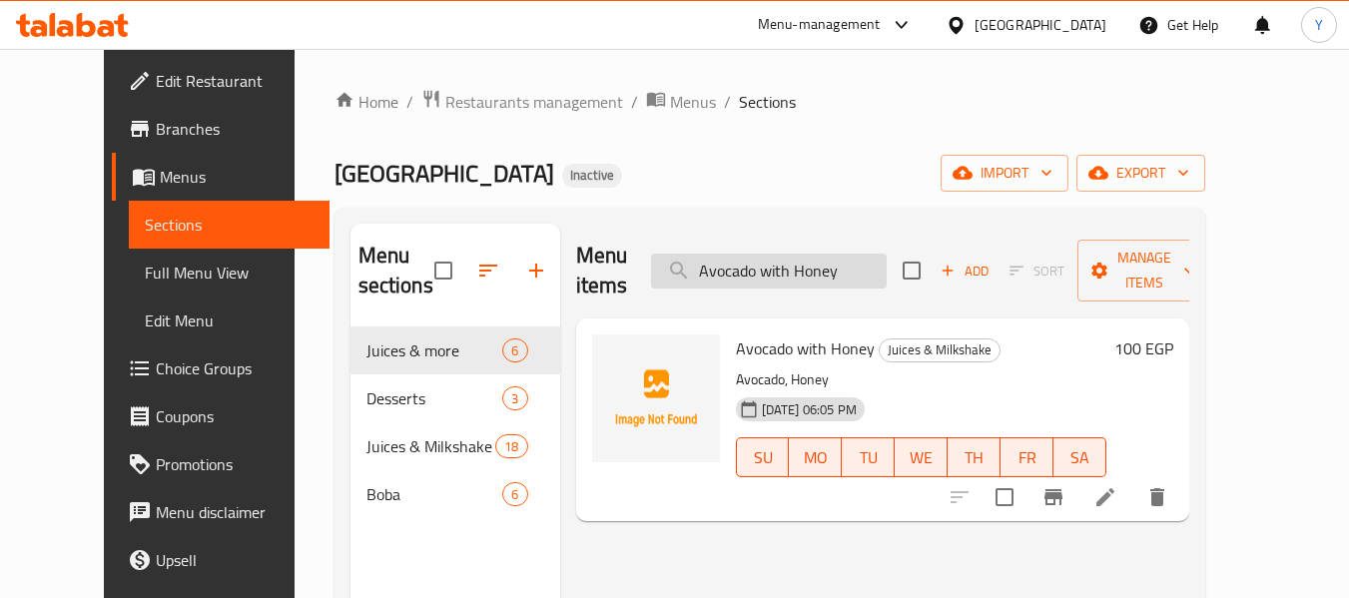
click at [853, 258] on input "Avocado with Honey" at bounding box center [769, 271] width 236 height 35
paste input "Cuba Mango Peac"
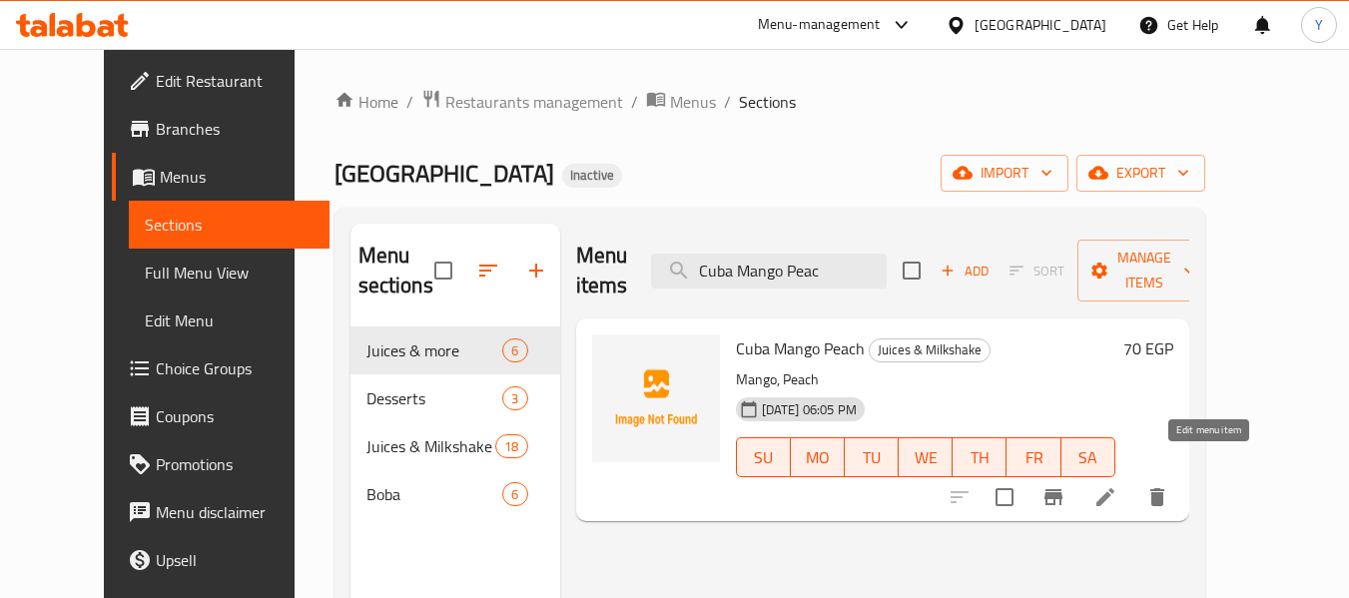
type input "Cuba Mango Peac"
click at [1114, 488] on icon at bounding box center [1105, 497] width 18 height 18
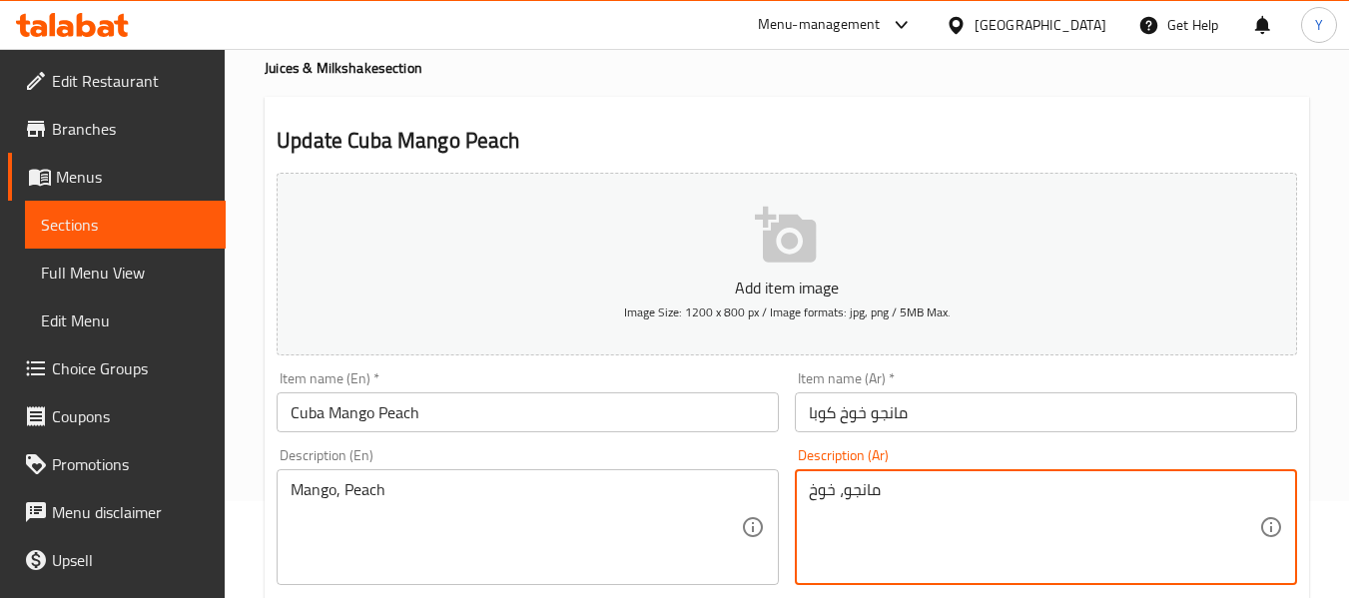
drag, startPoint x: 887, startPoint y: 587, endPoint x: 759, endPoint y: 591, distance: 128.8
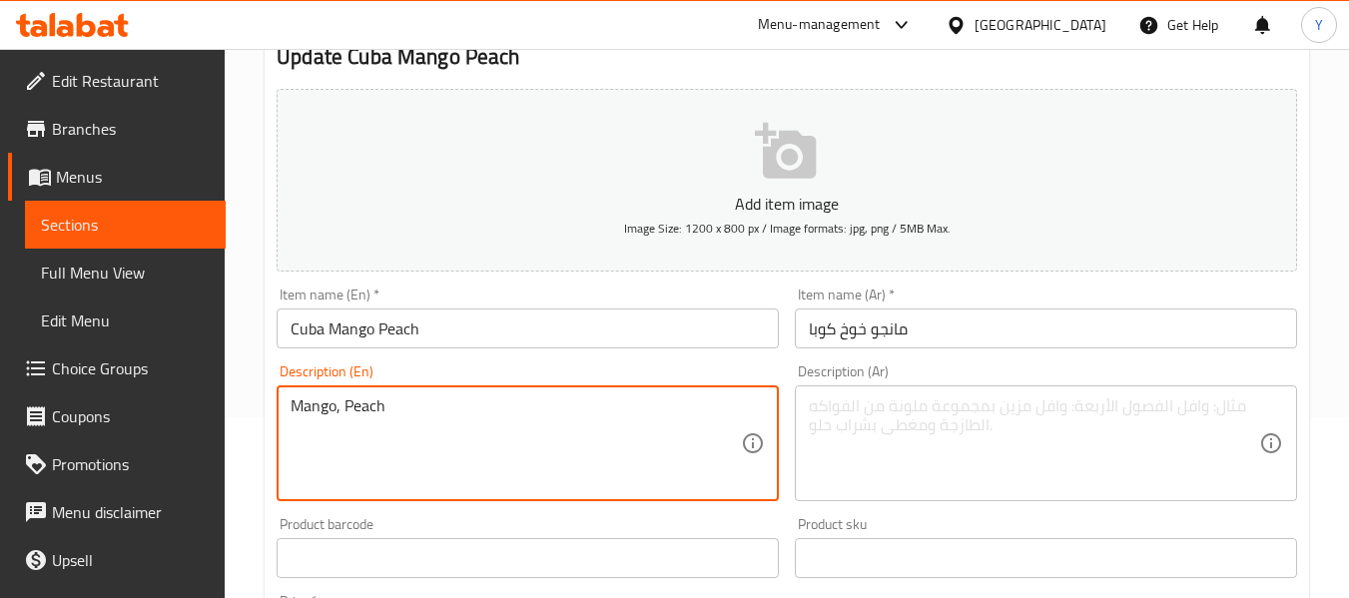
drag, startPoint x: 468, startPoint y: 416, endPoint x: 247, endPoint y: 392, distance: 222.9
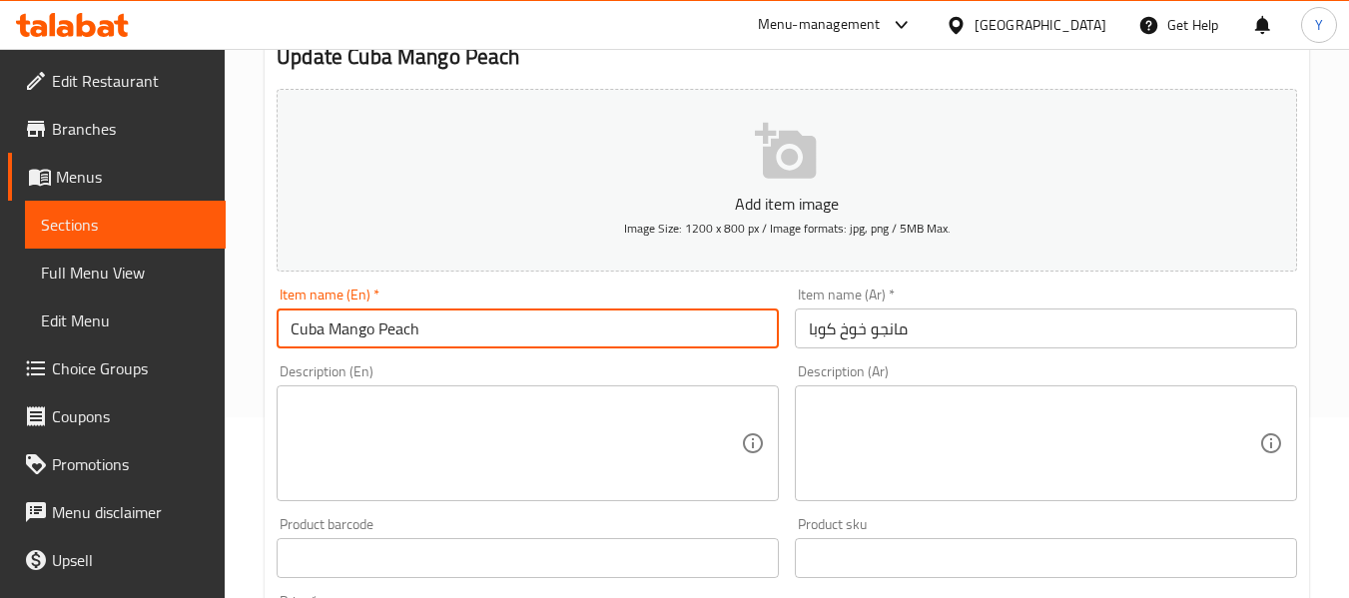
click at [363, 341] on input "Cuba Mango Peach" at bounding box center [527, 328] width 502 height 40
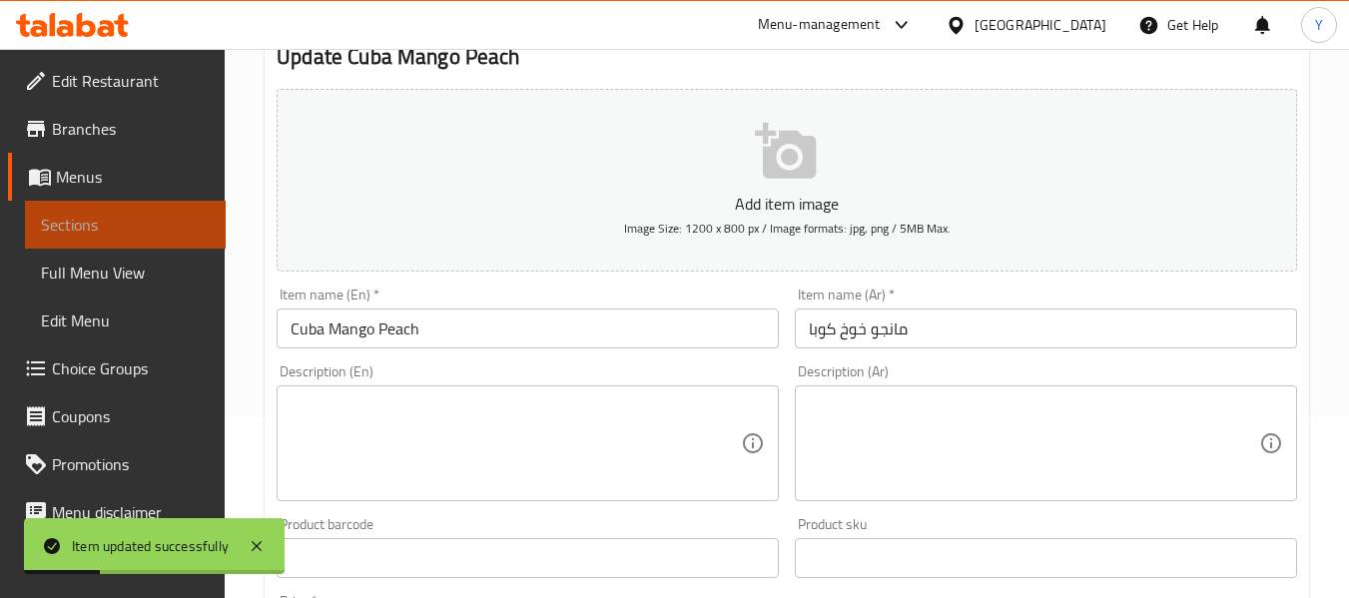
click at [141, 232] on span "Sections" at bounding box center [125, 225] width 169 height 24
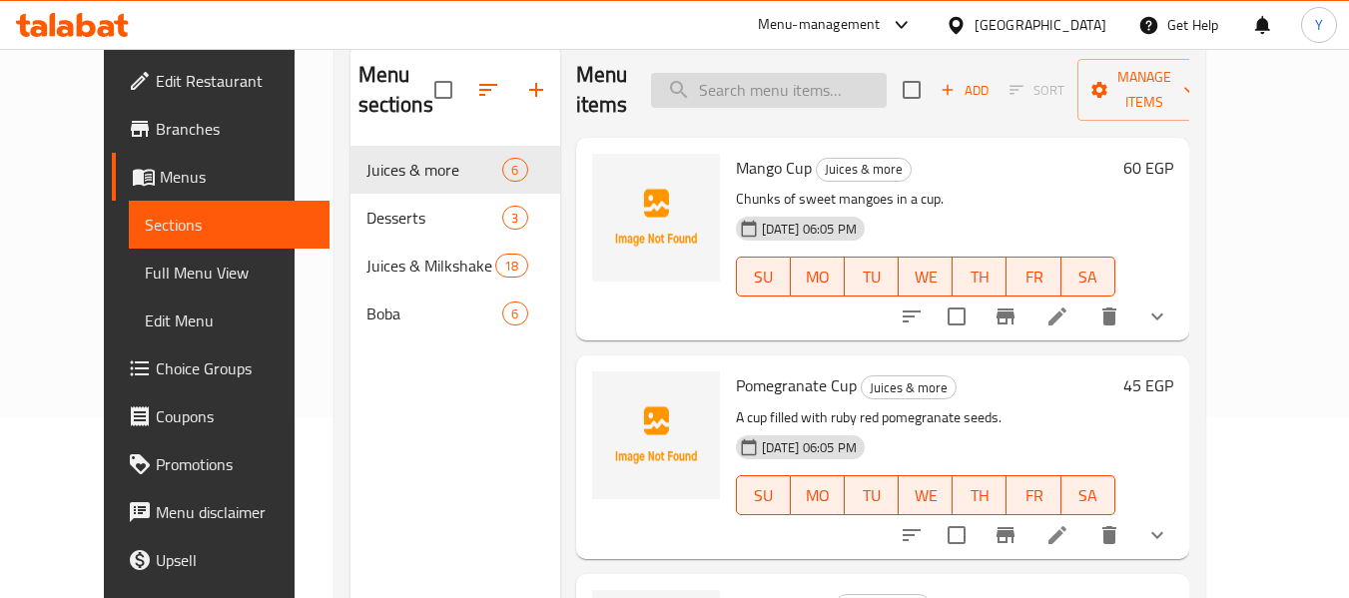
click at [826, 97] on input "search" at bounding box center [769, 90] width 236 height 35
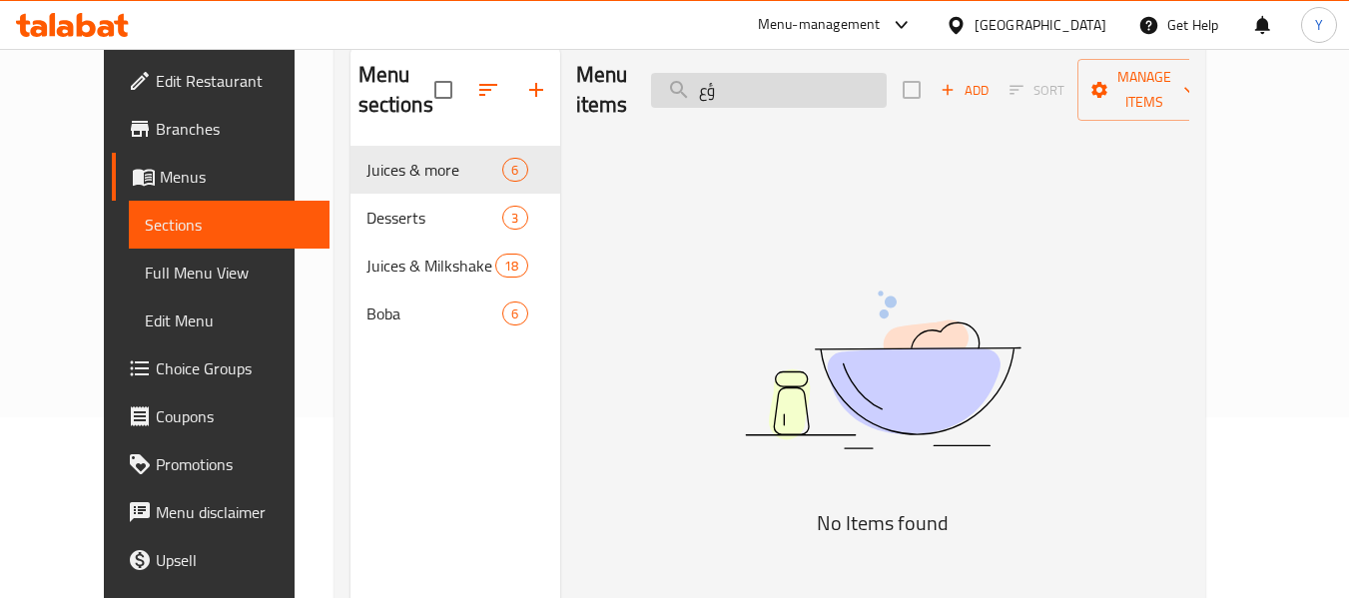
type input "ؤ"
type input "ك"
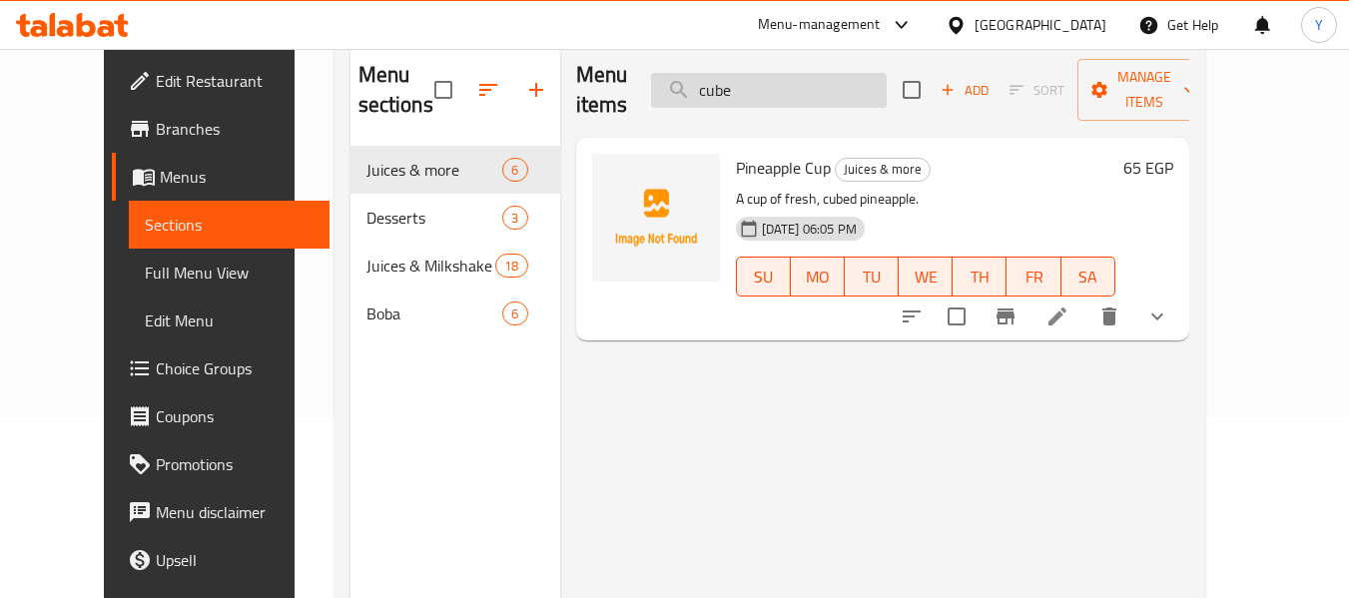
click at [803, 77] on input "cube" at bounding box center [769, 90] width 236 height 35
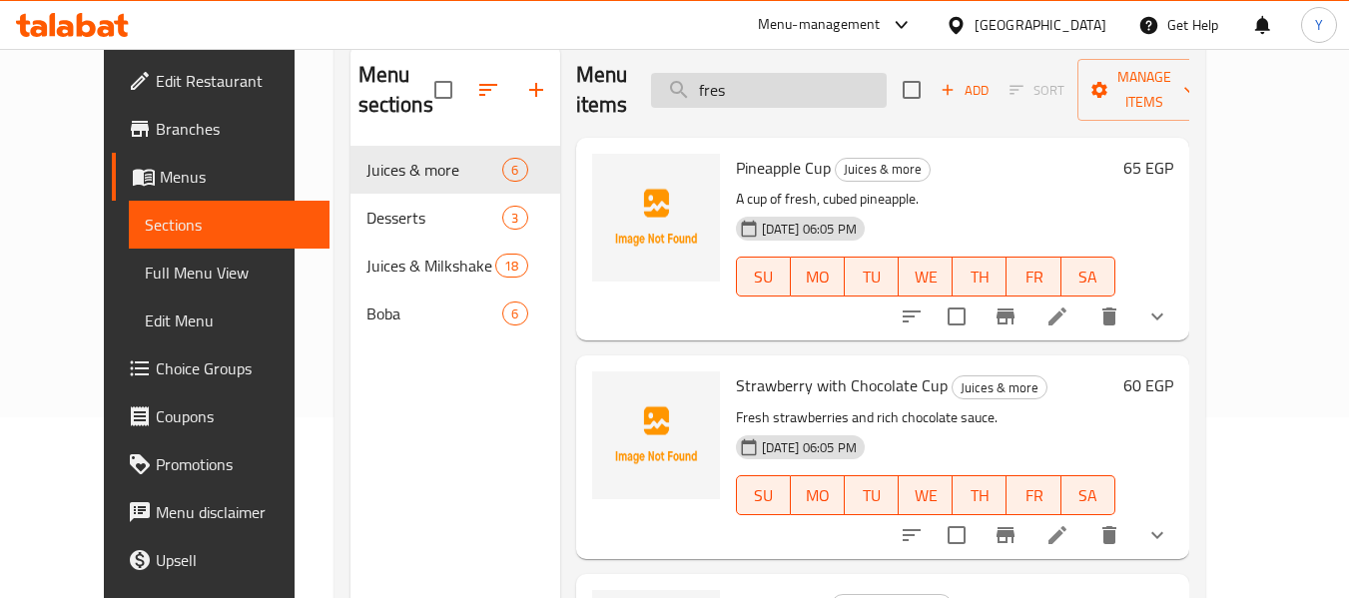
click at [769, 97] on input "fres" at bounding box center [769, 90] width 236 height 35
paste input "Pineapple Cup"
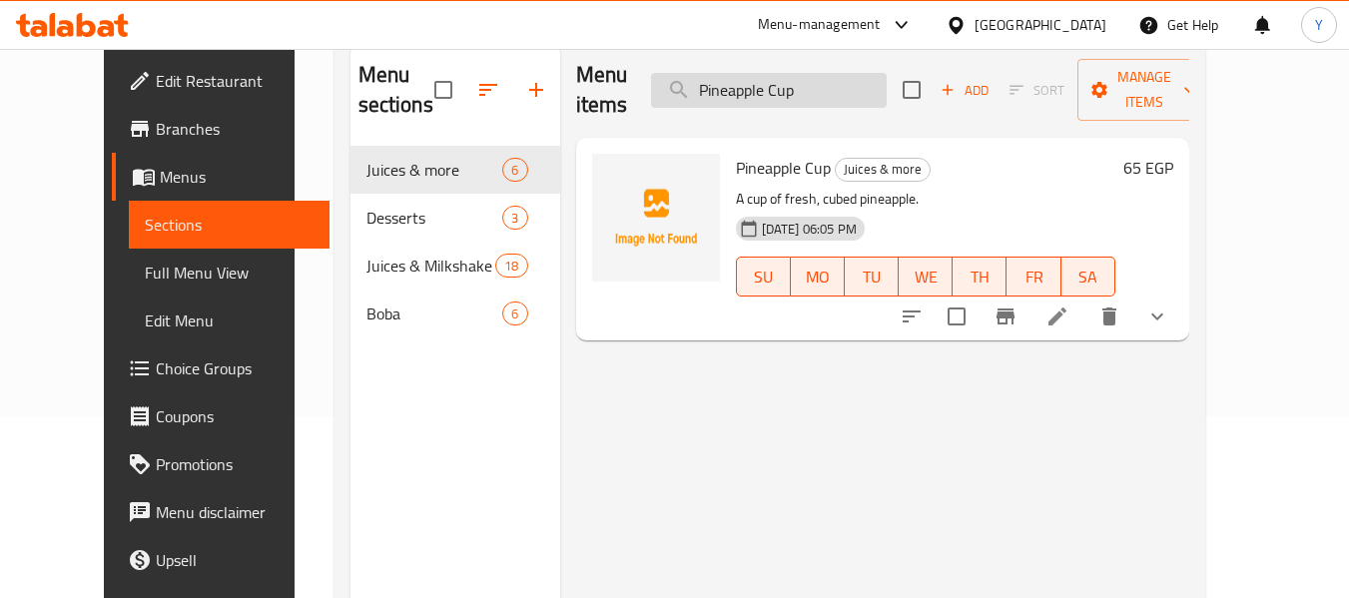
click at [853, 73] on input "Pineapple Cup" at bounding box center [769, 90] width 236 height 35
paste input "Strawberry with Chocolat"
click at [811, 80] on input "Strawberry with Chocolate Cup" at bounding box center [769, 90] width 236 height 35
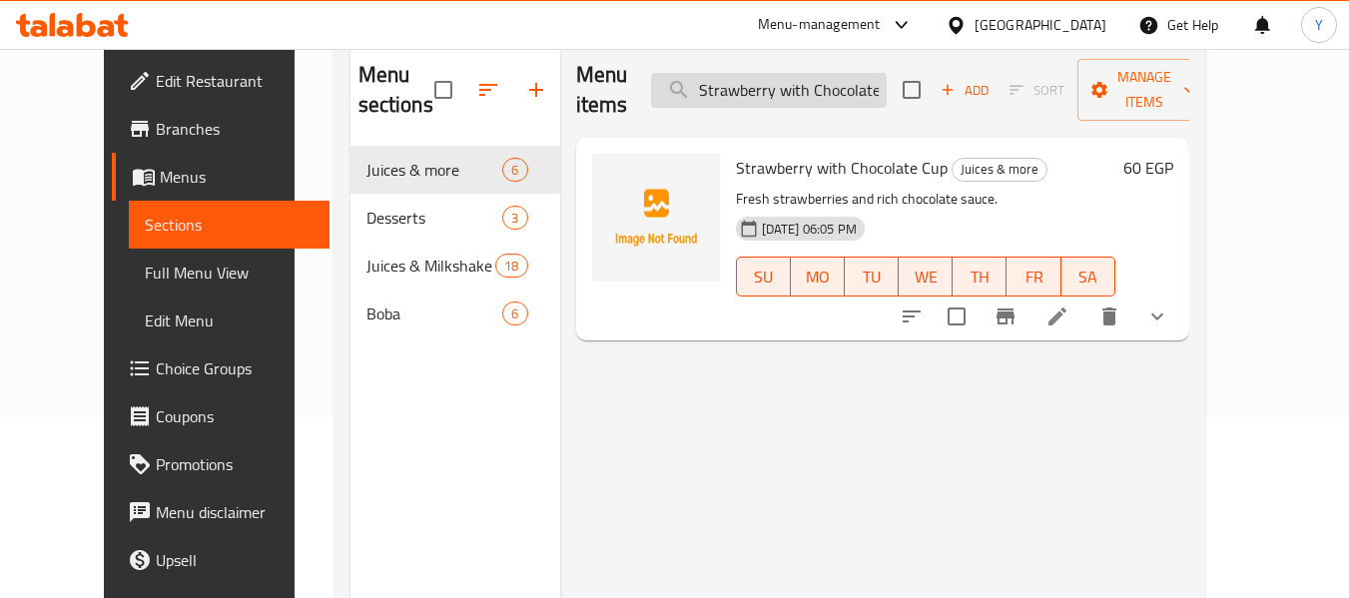
click at [811, 80] on input "Strawberry with Chocolate Cup" at bounding box center [769, 90] width 236 height 35
paste input "Cuba Refresh"
click at [811, 80] on input "Cuba Refresh" at bounding box center [769, 90] width 236 height 35
click at [785, 77] on input "Cuba Refresh" at bounding box center [769, 90] width 236 height 35
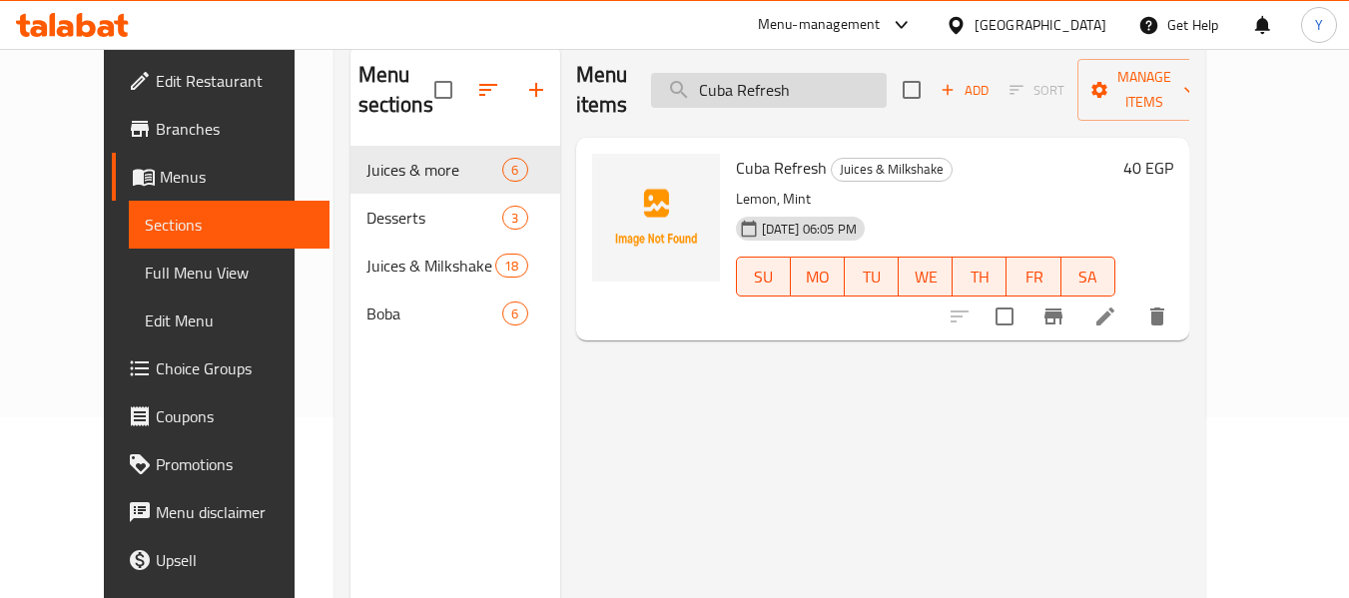
paste input "Banana with Milk"
click at [785, 77] on input "Banana with Milk" at bounding box center [769, 90] width 236 height 35
click at [779, 76] on input "Banana with Milk" at bounding box center [769, 90] width 236 height 35
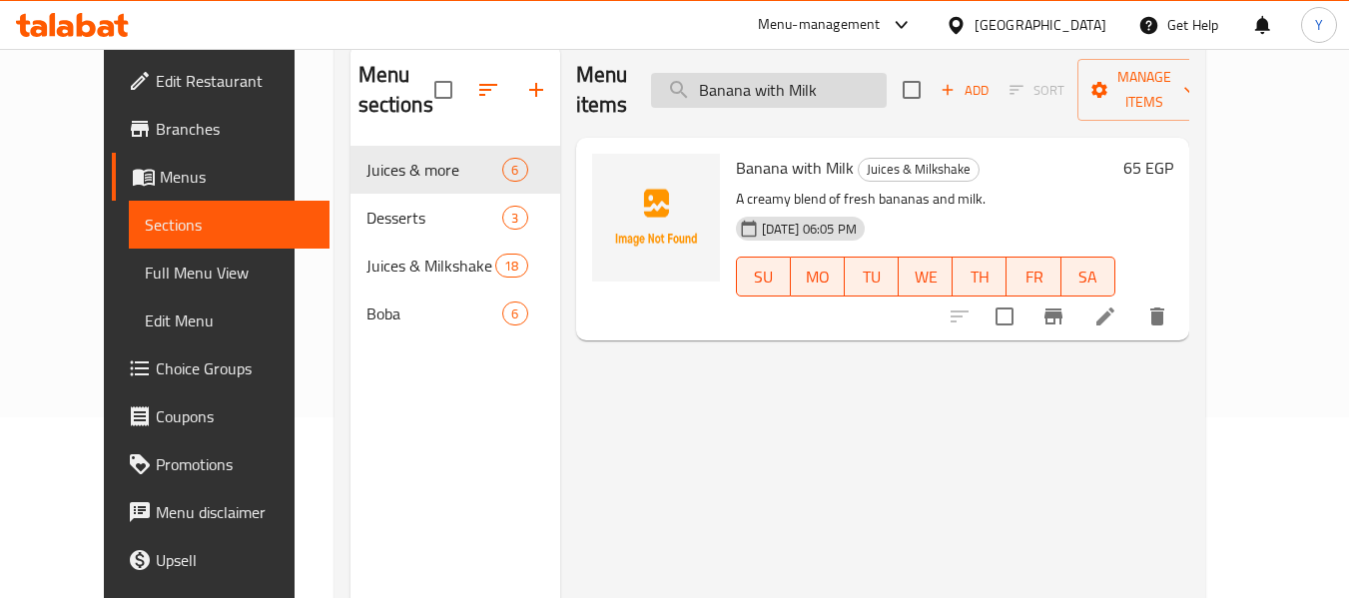
paste input "Orange Juice"
click at [796, 73] on input "Orange Juice" at bounding box center [769, 90] width 236 height 35
paste input "Watermelon"
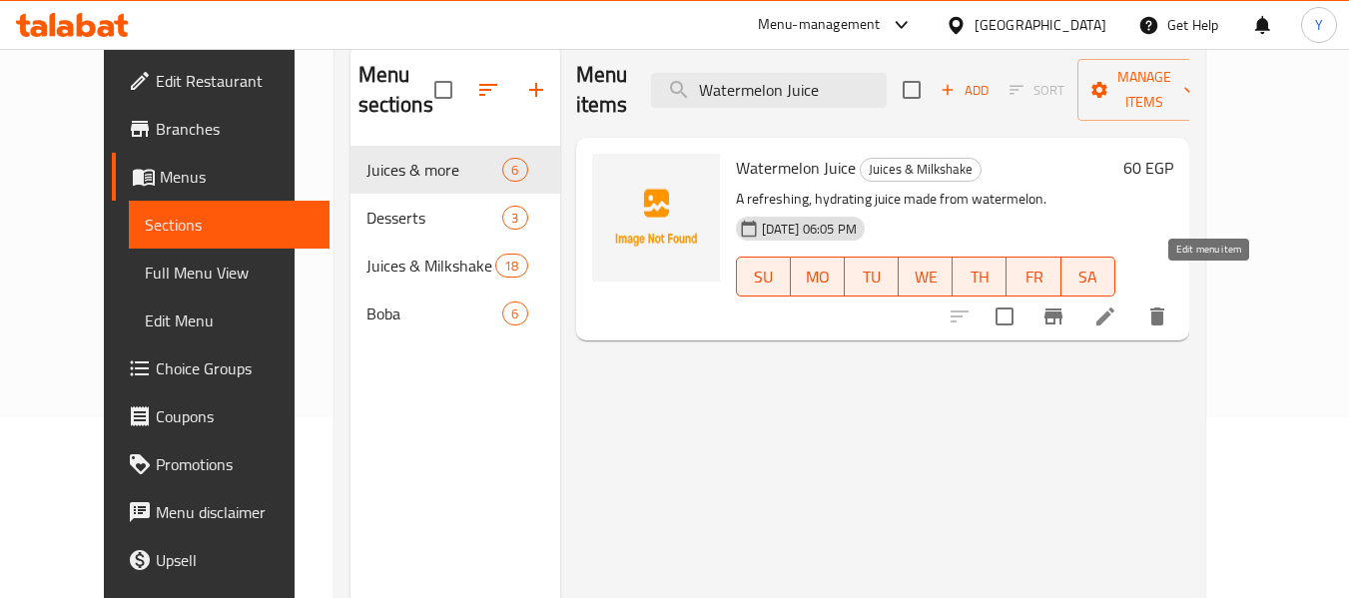
type input "Watermelon Juice"
click at [1117, 304] on icon at bounding box center [1105, 316] width 24 height 24
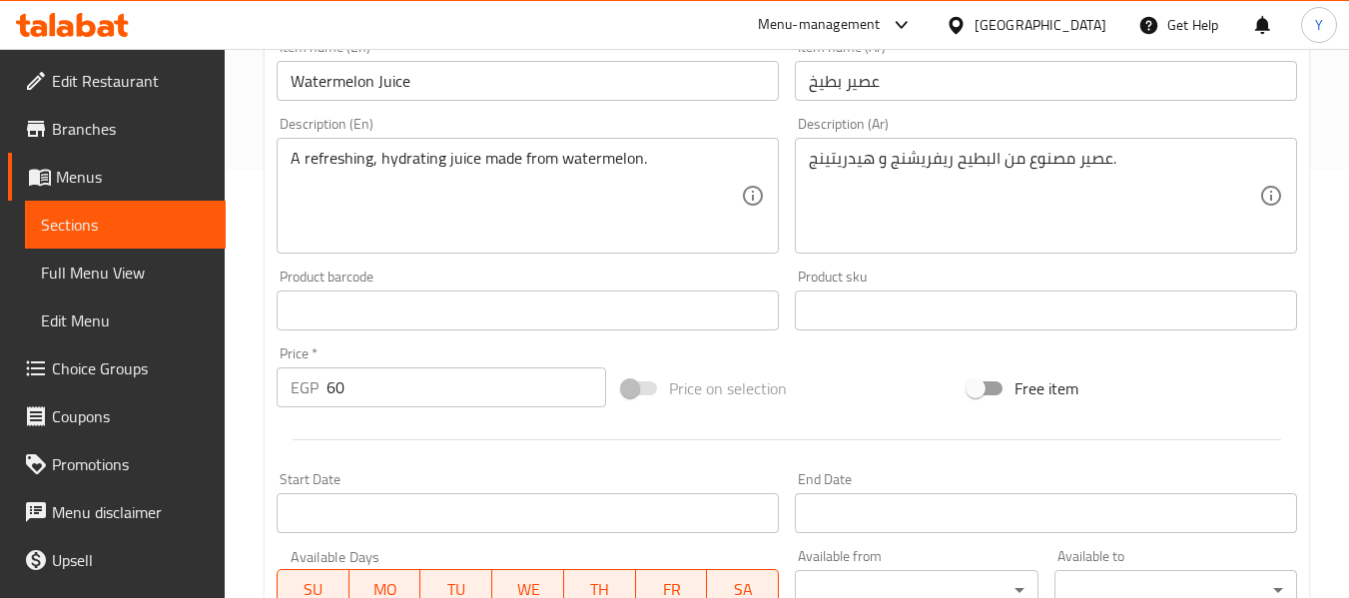
scroll to position [423, 0]
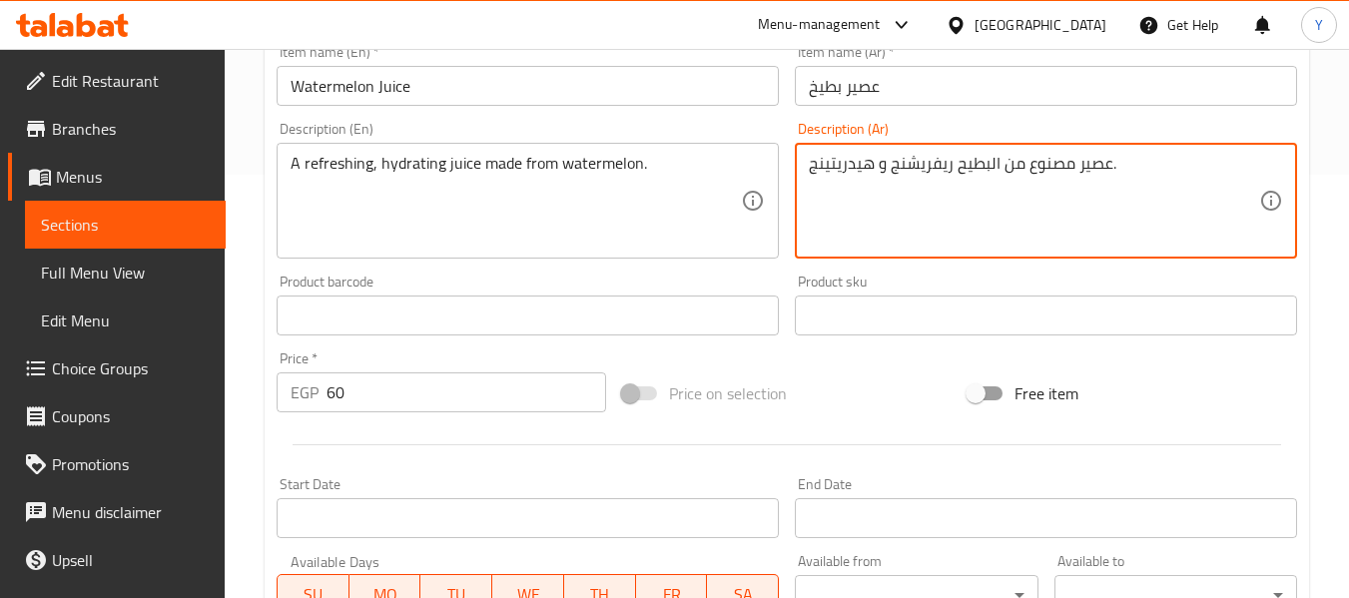
drag, startPoint x: 948, startPoint y: 164, endPoint x: 805, endPoint y: 162, distance: 143.8
paste textarea "منعش ومرطب"
type textarea "عصير مصنوع من البطيح منعش ومرطب."
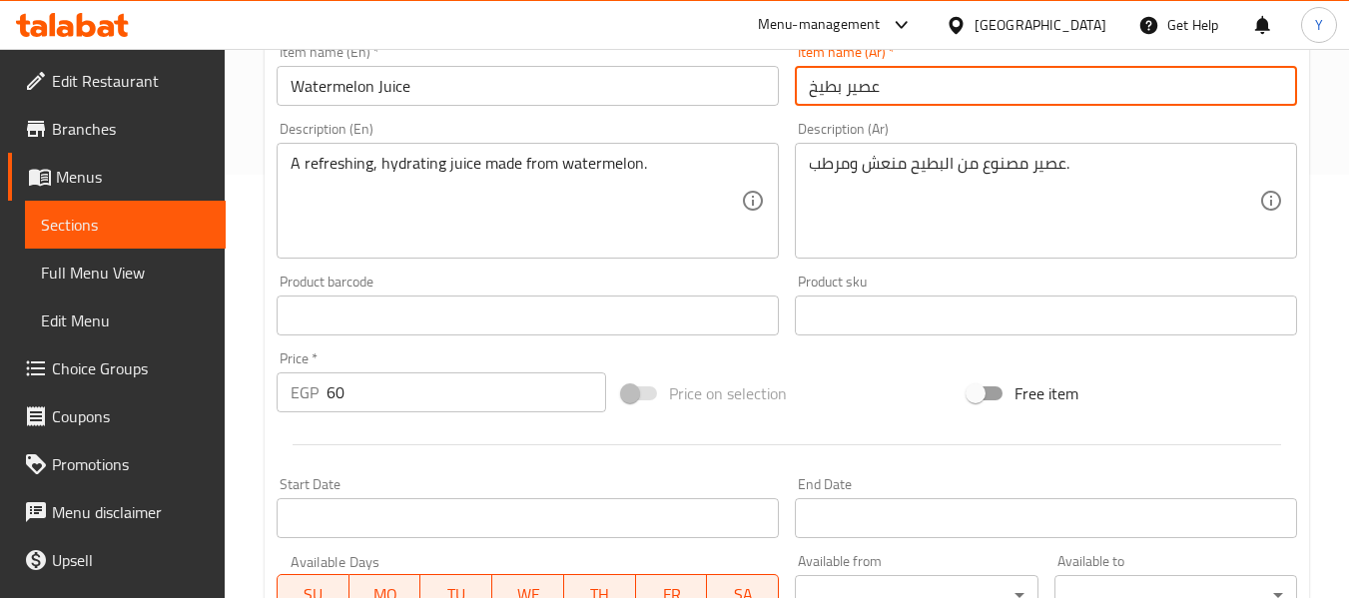
click at [976, 92] on input "عصير بطيخ" at bounding box center [1046, 86] width 502 height 40
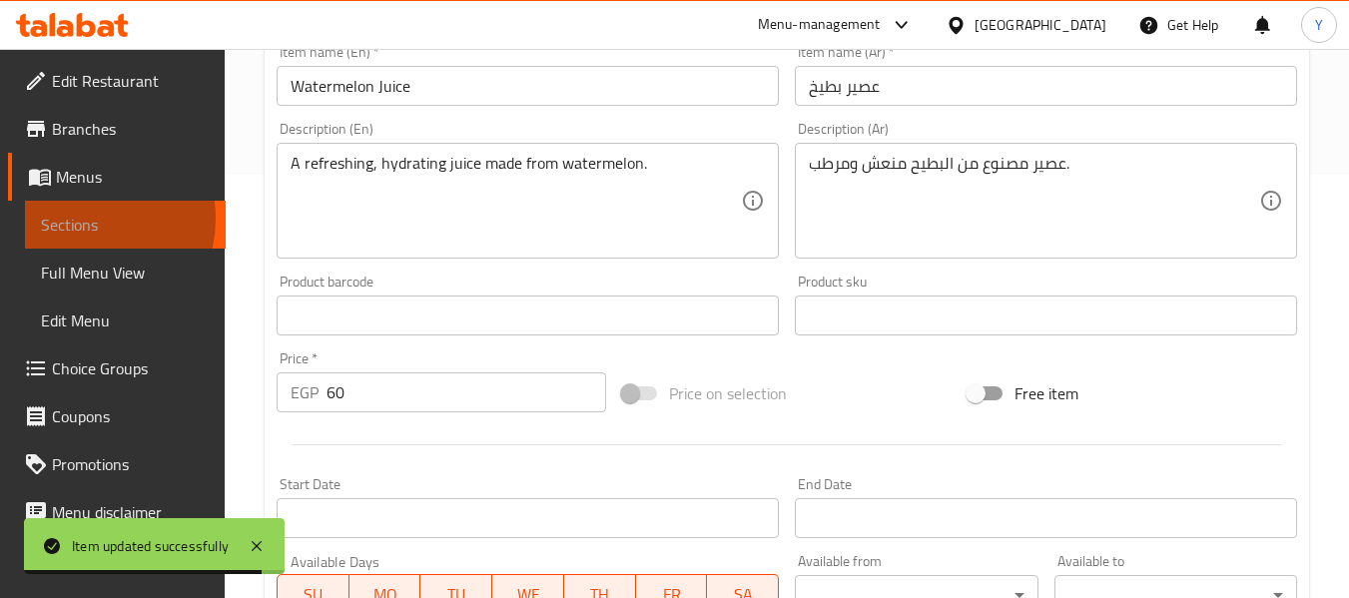
click at [85, 219] on span "Sections" at bounding box center [125, 225] width 169 height 24
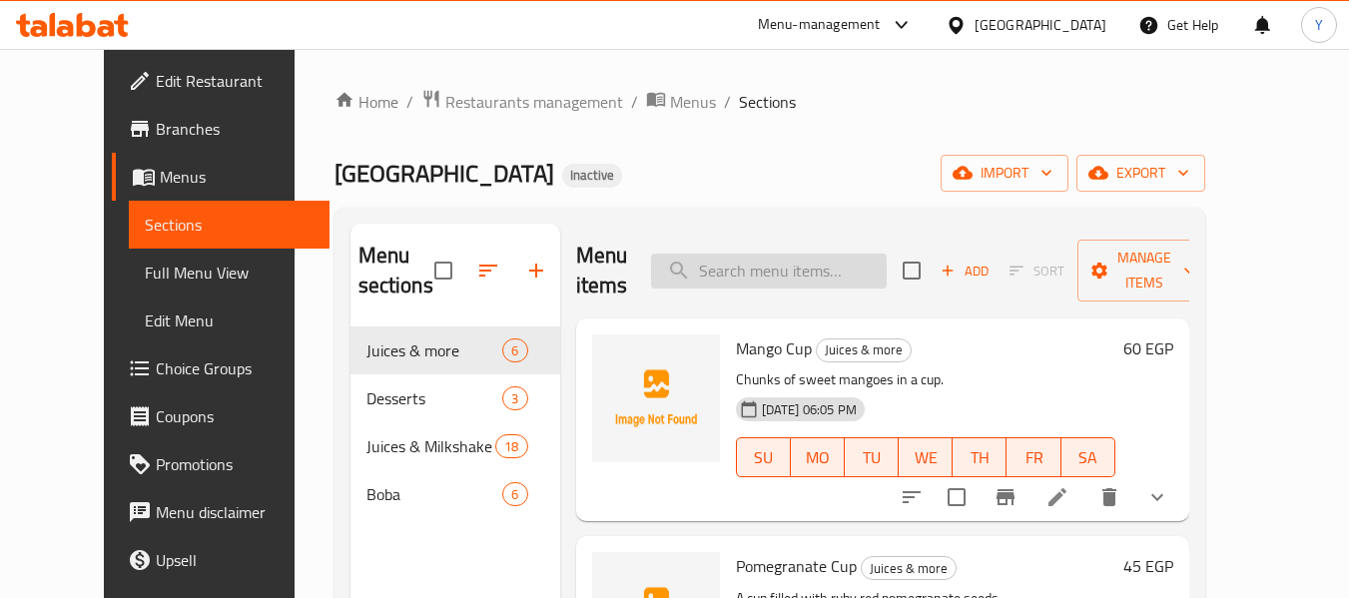
click at [832, 279] on input "search" at bounding box center [769, 271] width 236 height 35
paste input "Banana with Chocolate Cup"
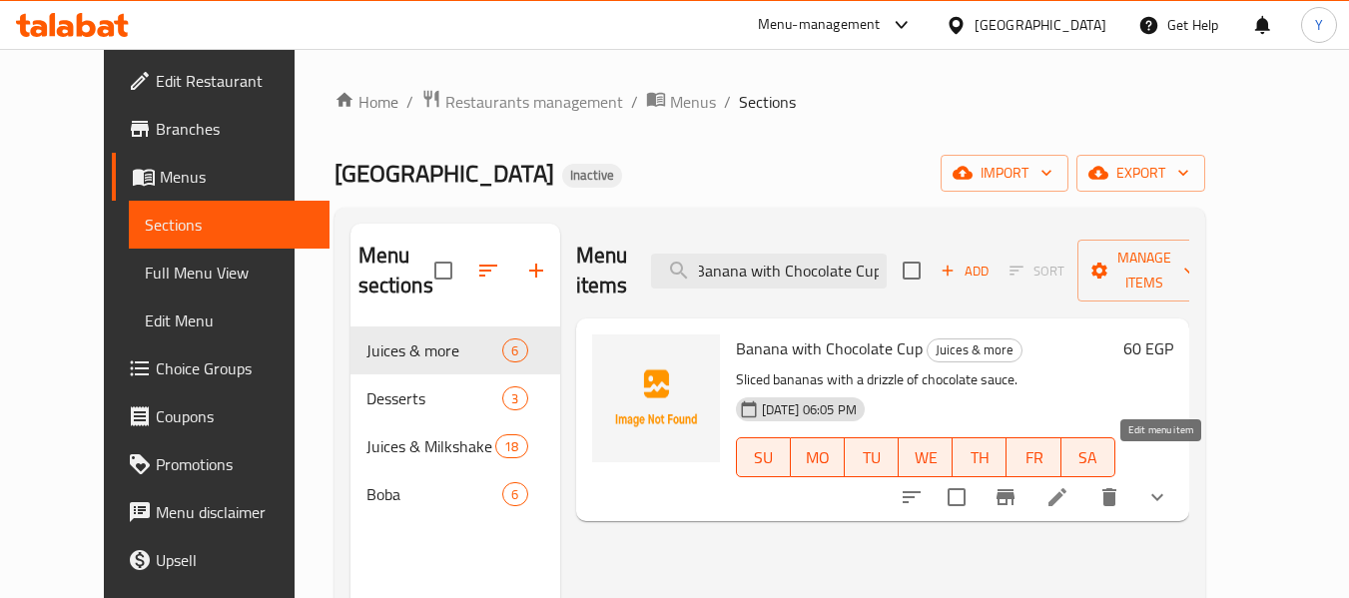
type input "Banana with Chocolate Cup"
click at [1066, 488] on icon at bounding box center [1057, 497] width 18 height 18
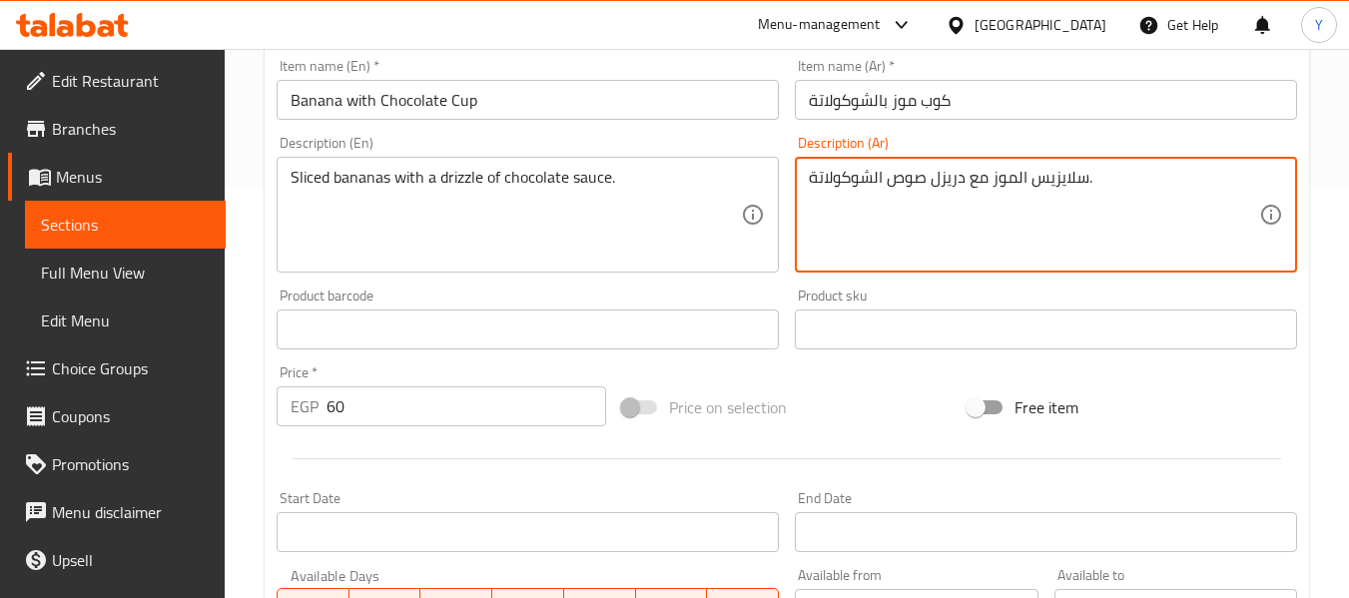
scroll to position [412, 0]
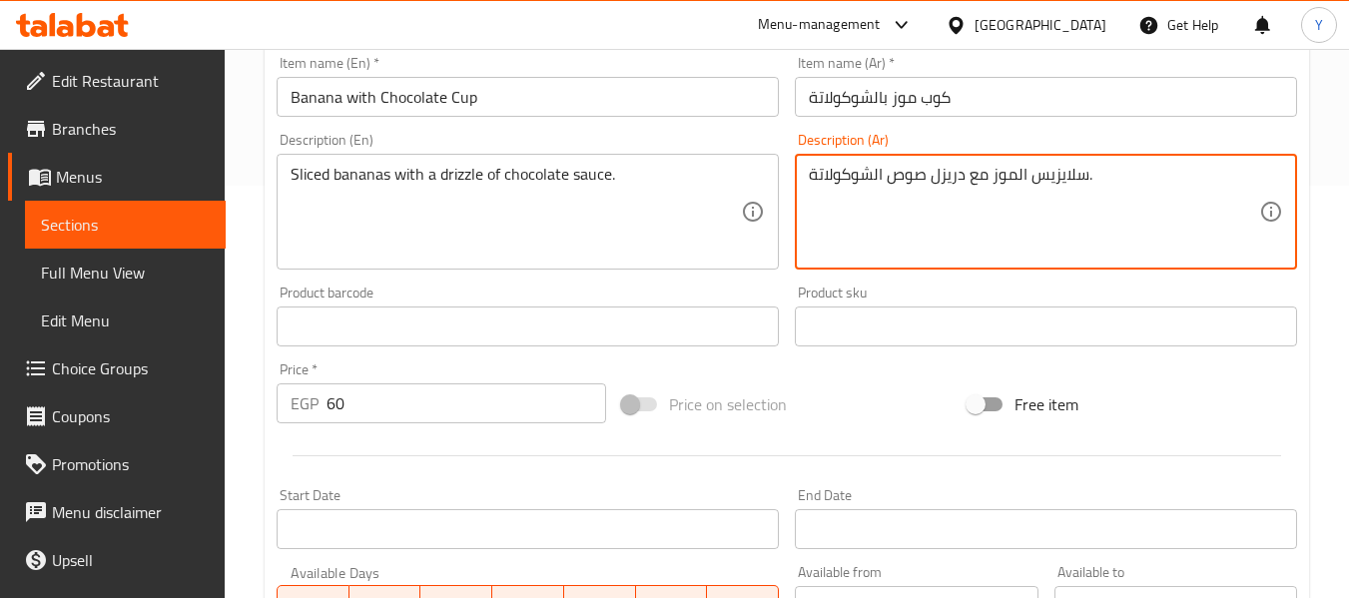
drag, startPoint x: 1012, startPoint y: 585, endPoint x: 1088, endPoint y: 155, distance: 436.9
click at [1088, 155] on div "سلايزيس الموز مع دريزل صوص الشوكولاتة. Description (Ar)" at bounding box center [1046, 212] width 502 height 116
type textarea "شرائح موز مع دريزل صوص الشوكولاتة."
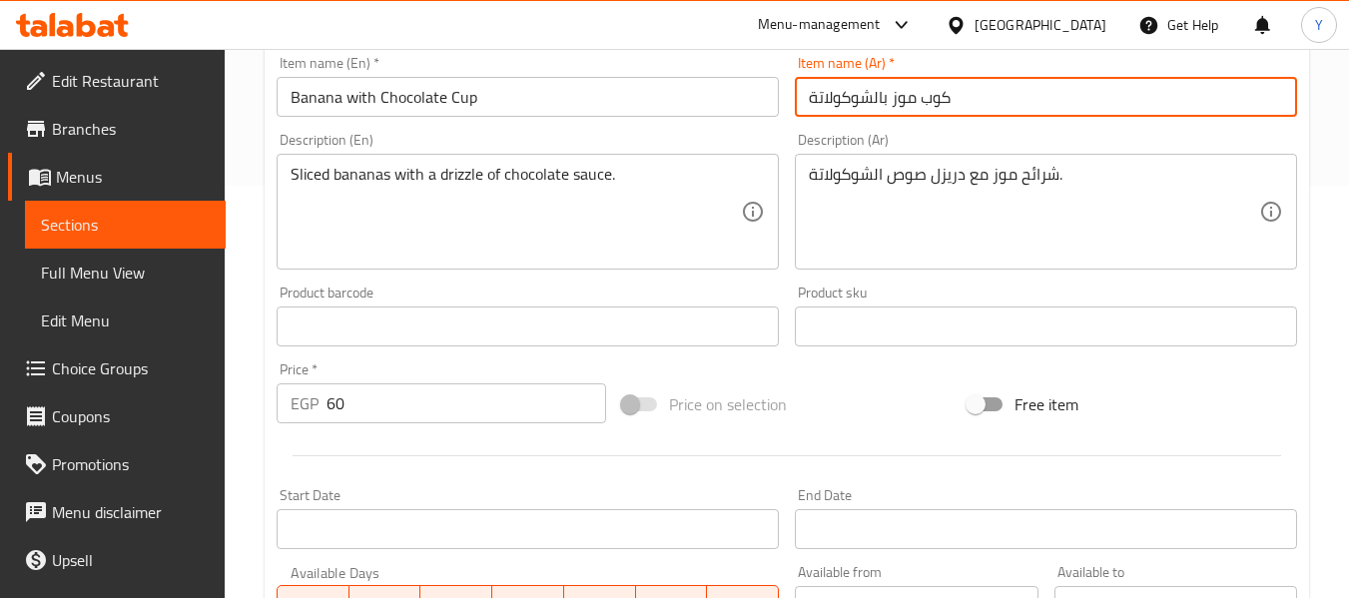
click at [1144, 101] on input "كوب موز بالشوكولاتة" at bounding box center [1046, 97] width 502 height 40
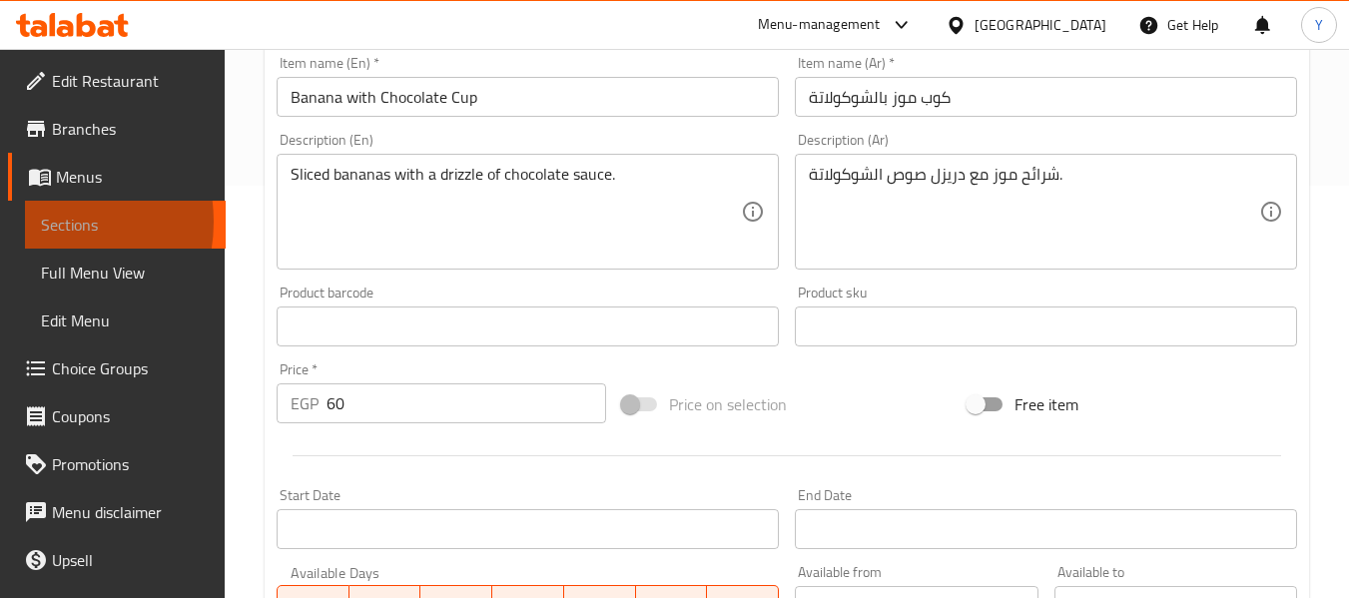
click at [37, 222] on link "Sections" at bounding box center [125, 225] width 201 height 48
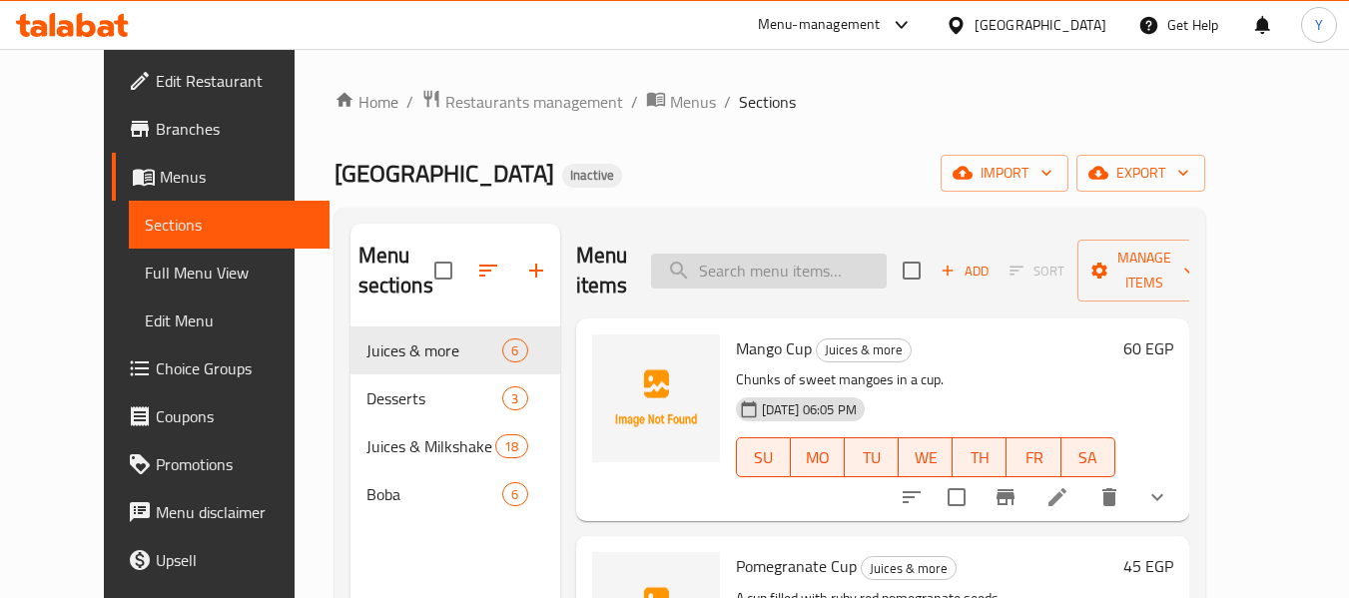
paste input "Mixed Fruits"
click at [856, 272] on input "search" at bounding box center [769, 271] width 236 height 35
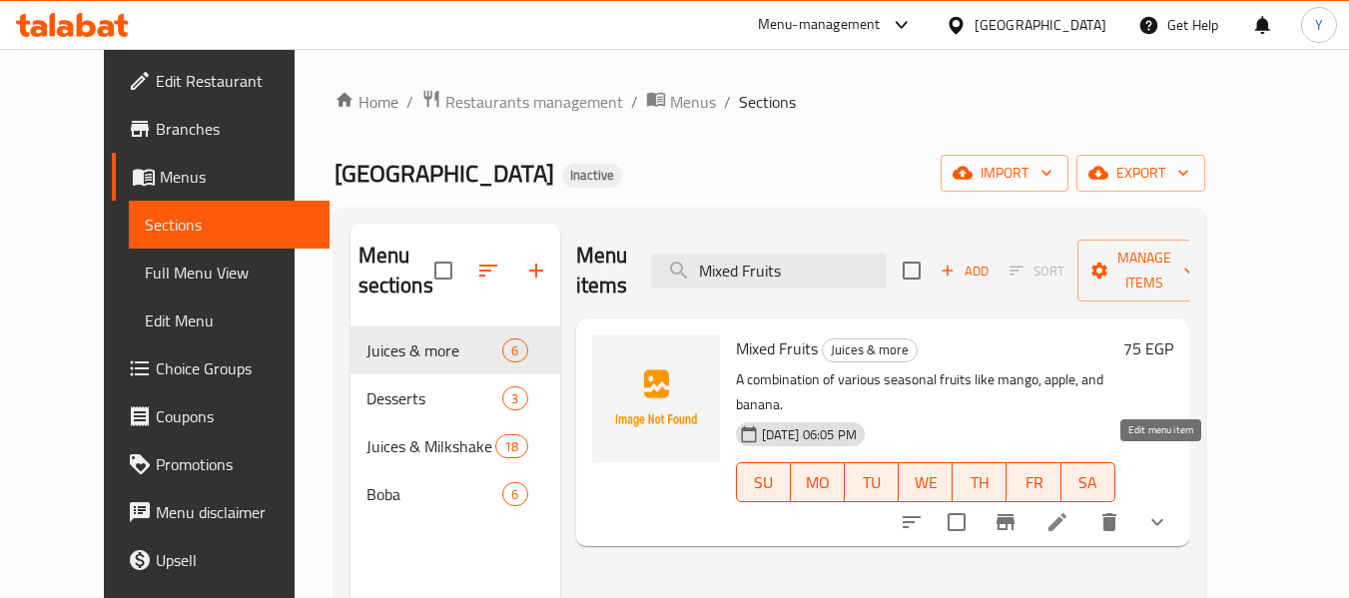
type input "Mixed Fruits"
click at [1069, 510] on icon at bounding box center [1057, 522] width 24 height 24
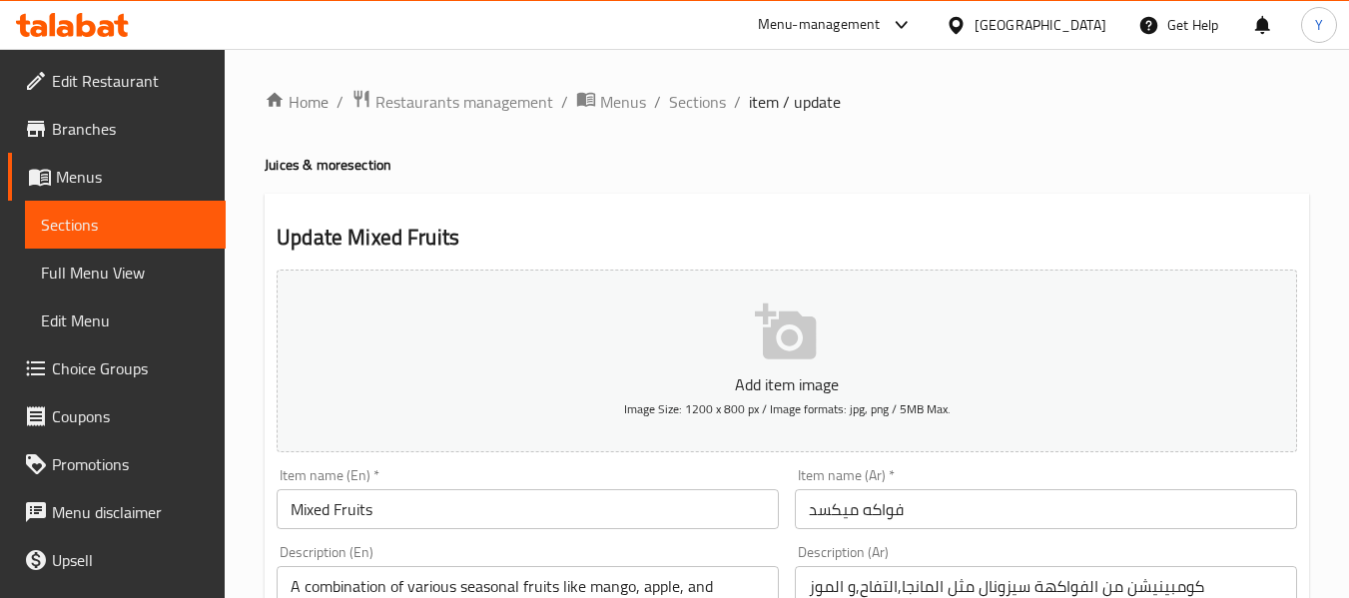
click at [819, 516] on input "فواكه ميكسد" at bounding box center [1046, 509] width 502 height 40
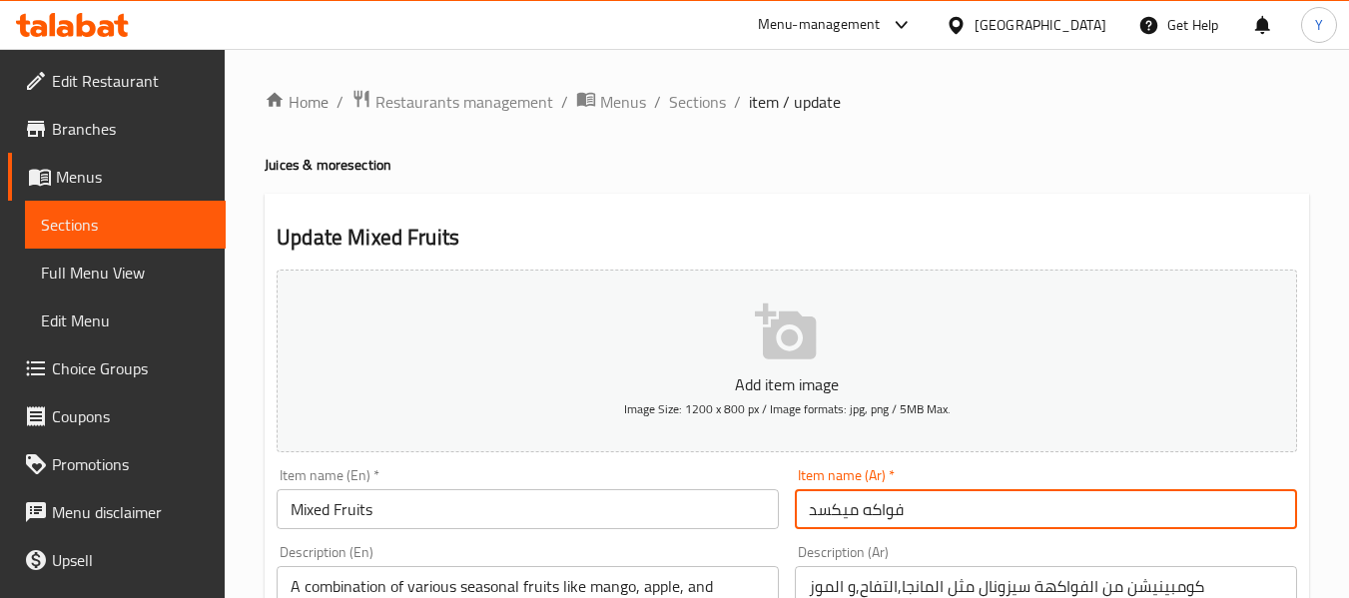
click at [819, 516] on input "فواكه ميكسد" at bounding box center [1046, 509] width 502 height 40
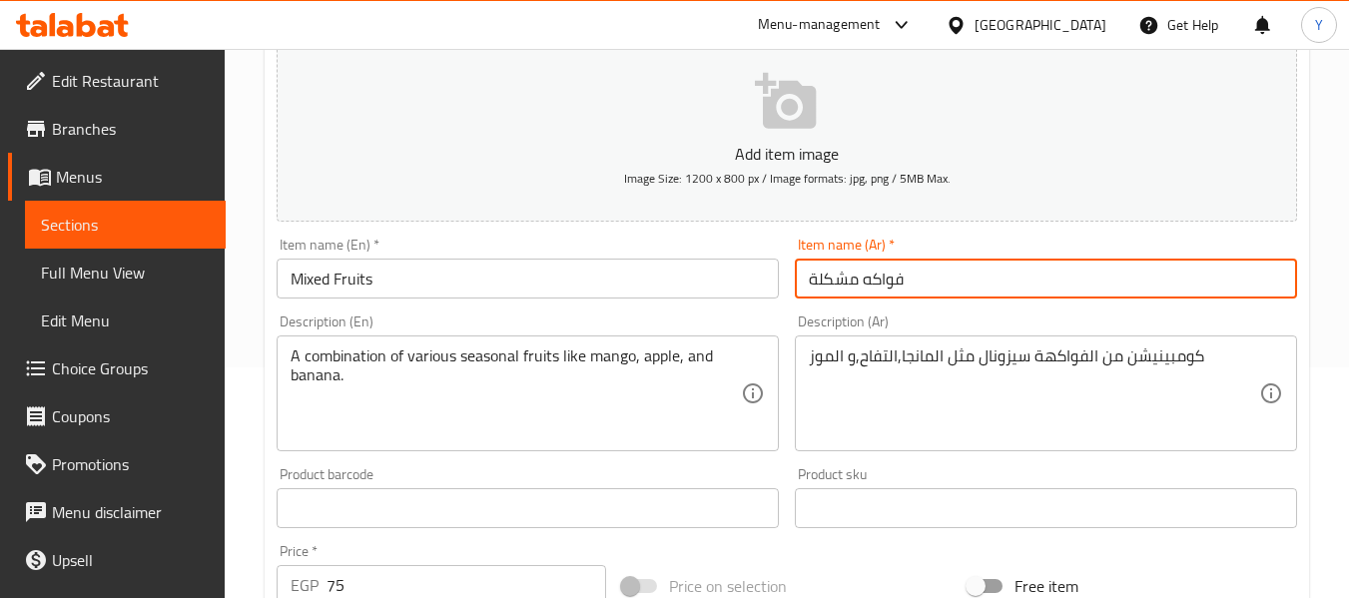
scroll to position [234, 0]
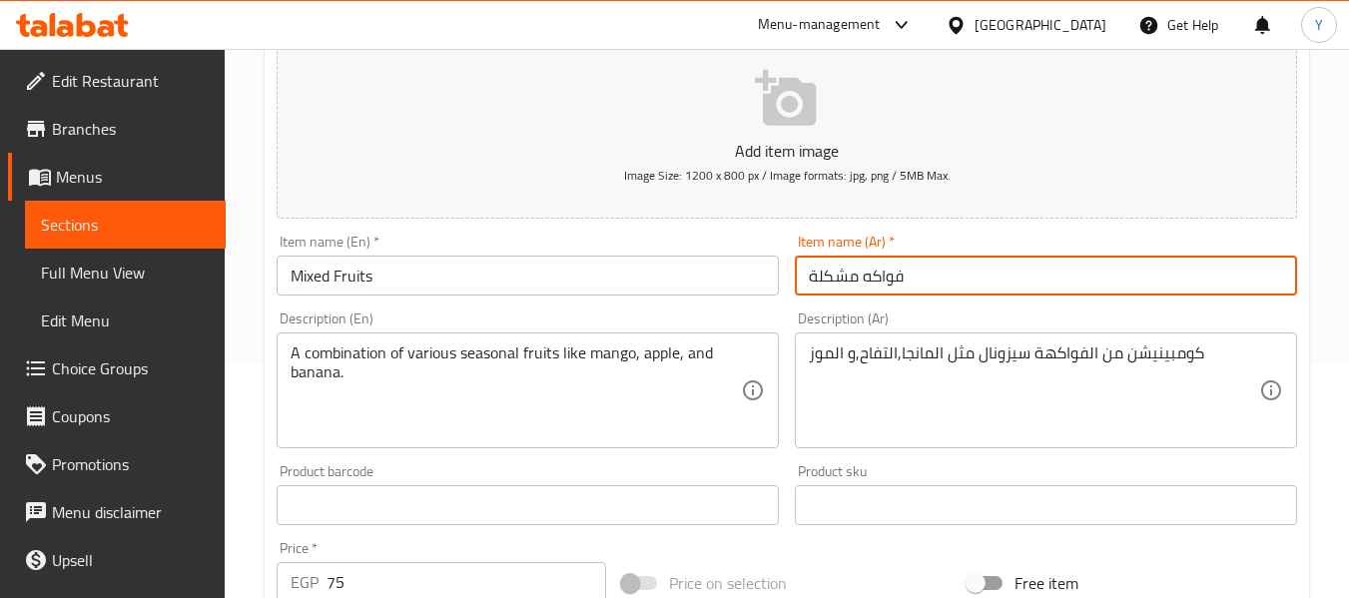
type input "فواكه مشكلة"
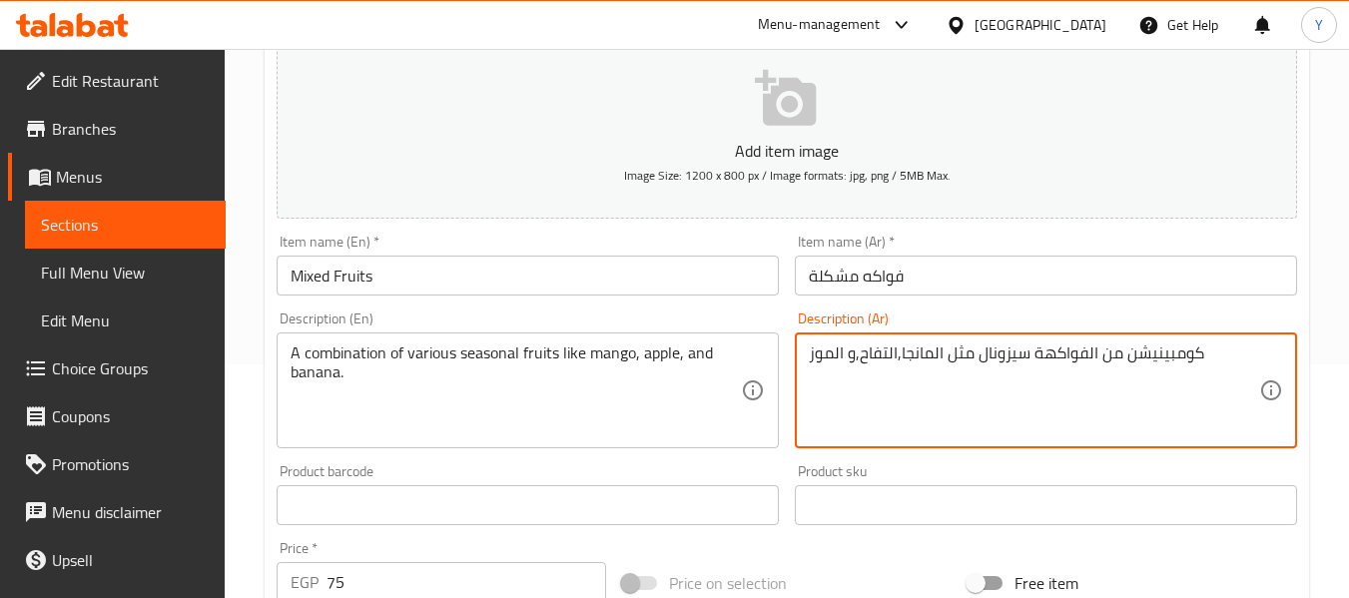
drag, startPoint x: 1211, startPoint y: 352, endPoint x: 1125, endPoint y: 364, distance: 86.7
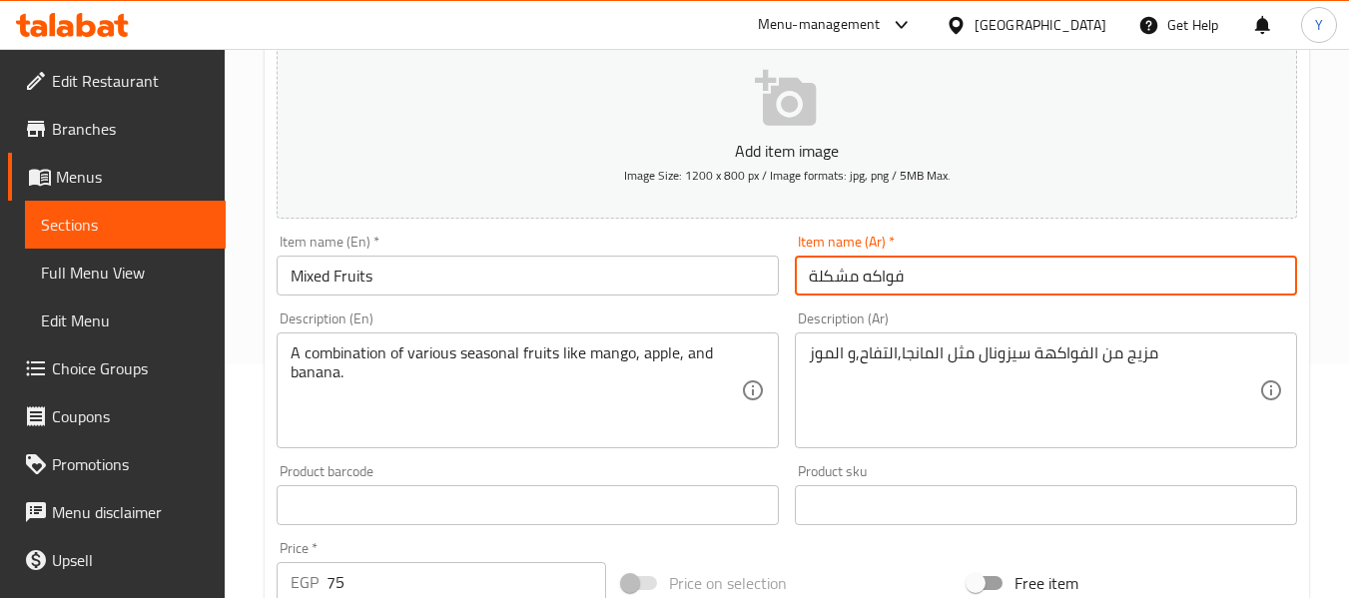
click at [1172, 263] on input "فواكه مشكلة" at bounding box center [1046, 276] width 502 height 40
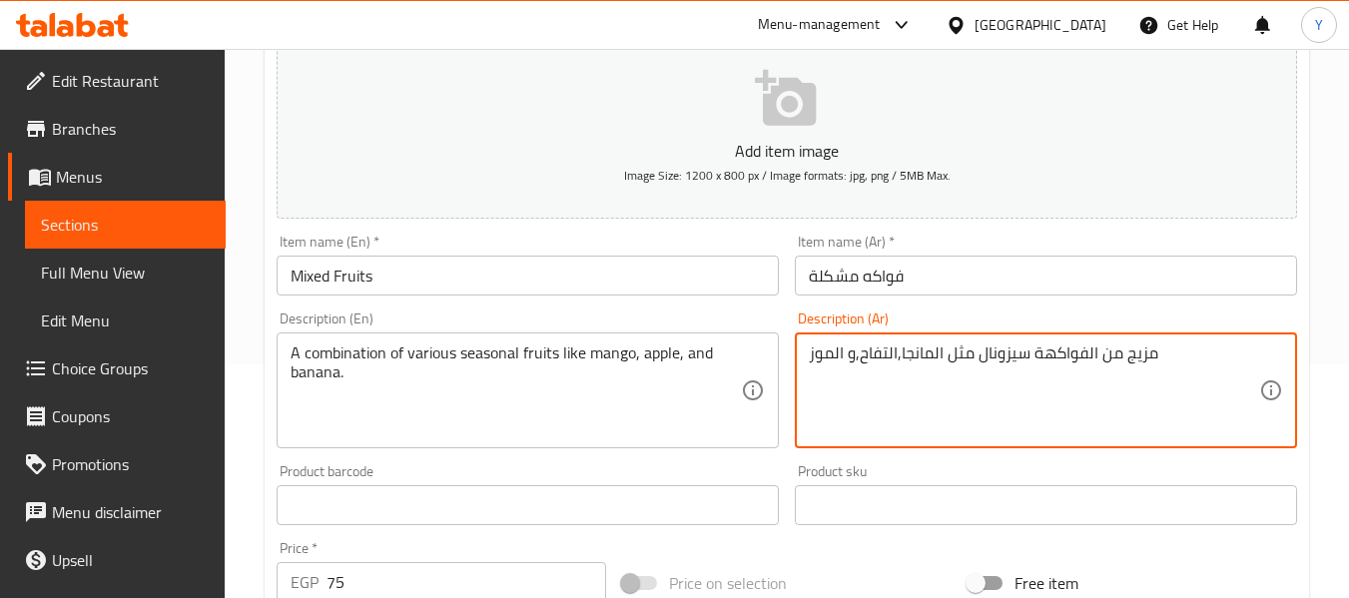
drag, startPoint x: 1161, startPoint y: 345, endPoint x: 980, endPoint y: 362, distance: 181.5
paste textarea "الموسمية"
drag, startPoint x: 1156, startPoint y: 346, endPoint x: 1191, endPoint y: 366, distance: 40.2
click at [1191, 366] on textarea "مزيج من الفواكه الموسمية مثل المانجا,التفاح,و الموز" at bounding box center [1034, 390] width 450 height 95
type textarea "مزيج من الفواكه الموسمية مثل المانجا,التفاح,و الموز"
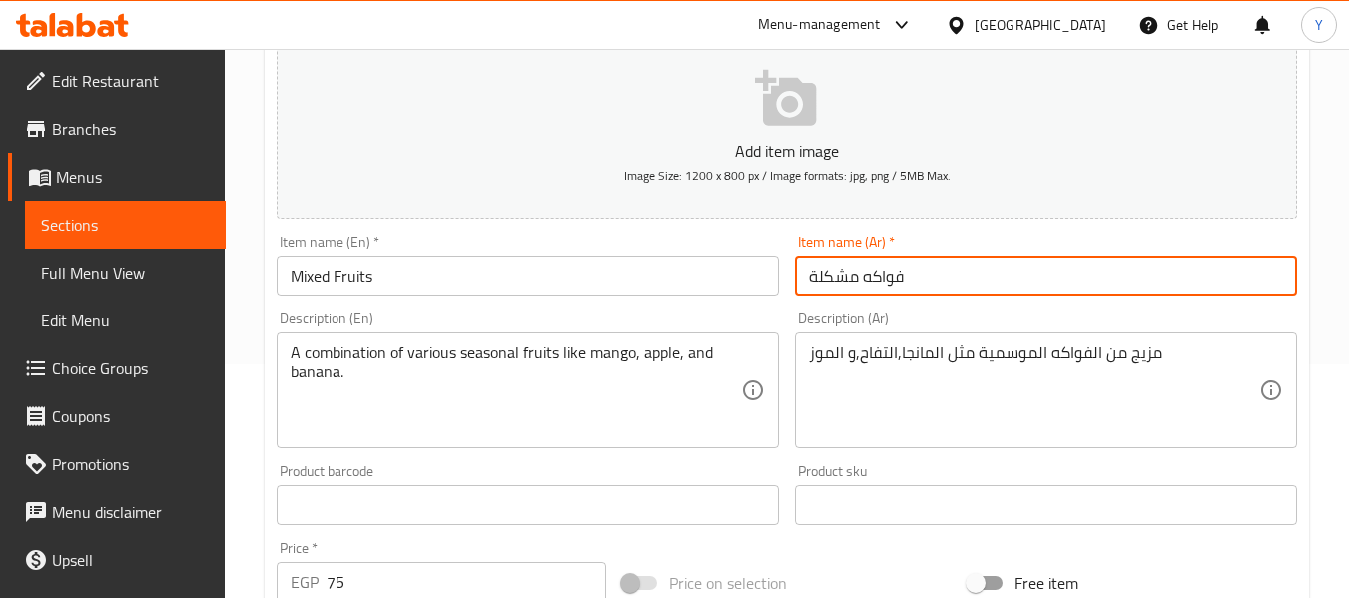
click at [1231, 276] on input "فواكه مشكلة" at bounding box center [1046, 276] width 502 height 40
click at [930, 276] on input "فواكه مشكلة" at bounding box center [1046, 276] width 502 height 40
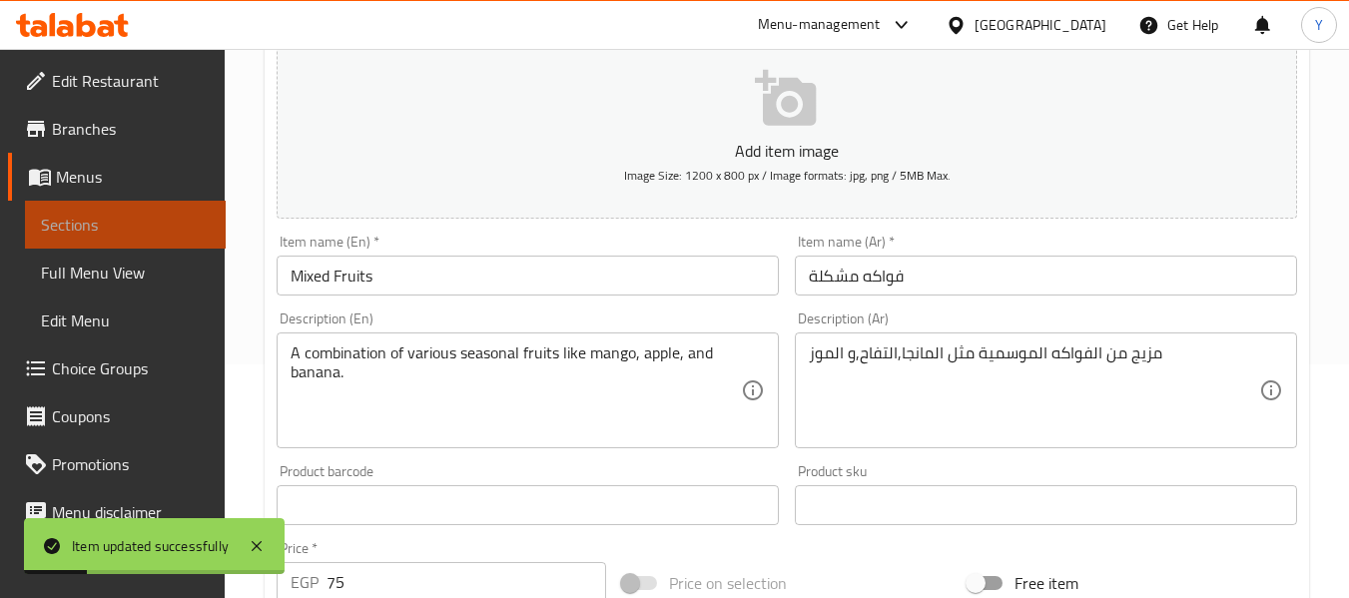
click at [134, 222] on span "Sections" at bounding box center [125, 225] width 169 height 24
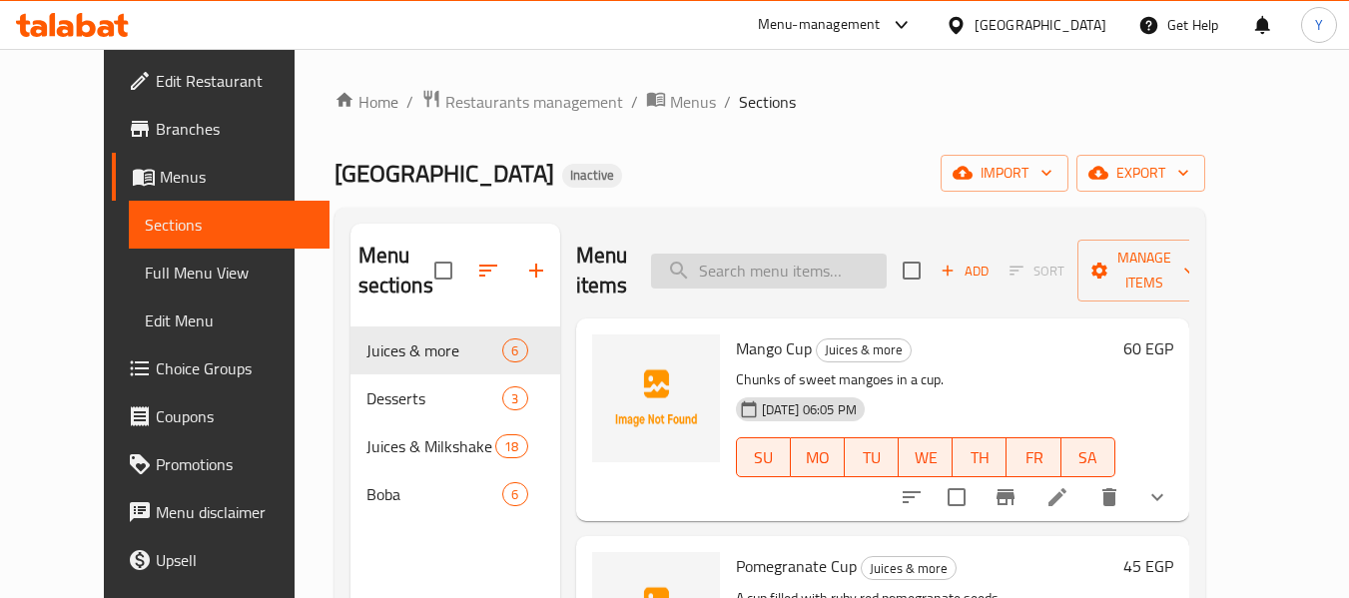
click at [824, 276] on input "search" at bounding box center [769, 271] width 236 height 35
paste input "مشروب قهوة فليفورييد تشرب مع"
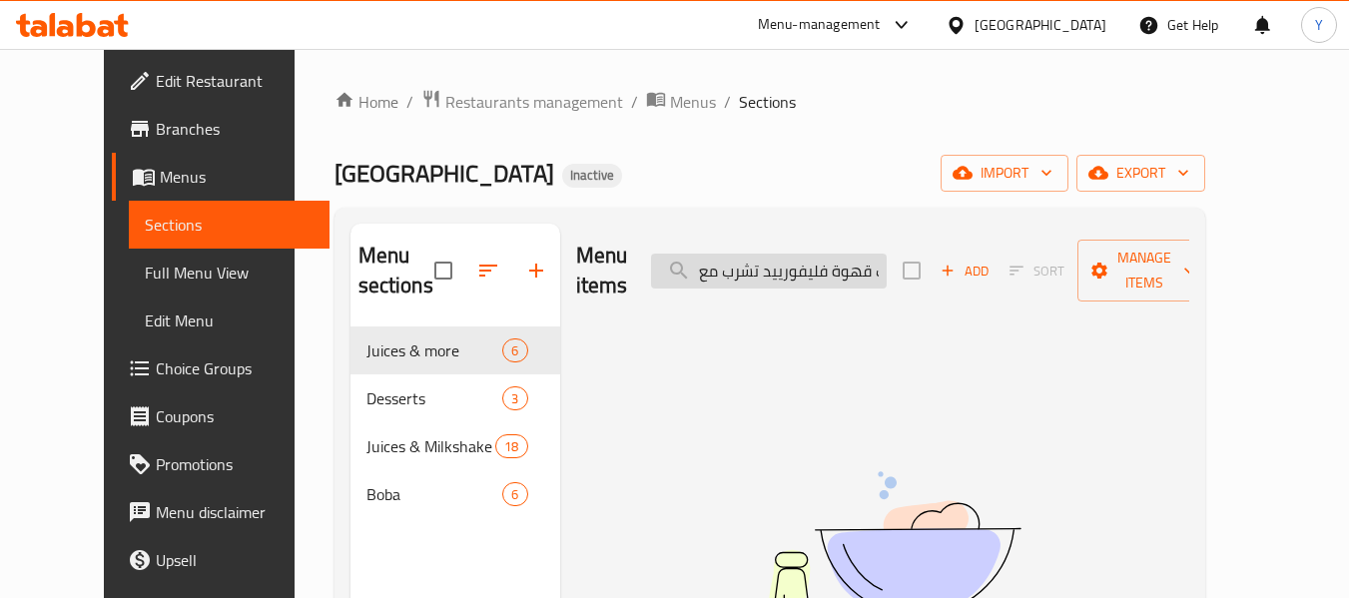
click at [785, 258] on input "مشروب قهوة فليفورييد تشرب مع" at bounding box center [769, 271] width 236 height 35
paste input "Boba Coffee"
click at [785, 258] on input "Boba Coffee" at bounding box center [769, 271] width 236 height 35
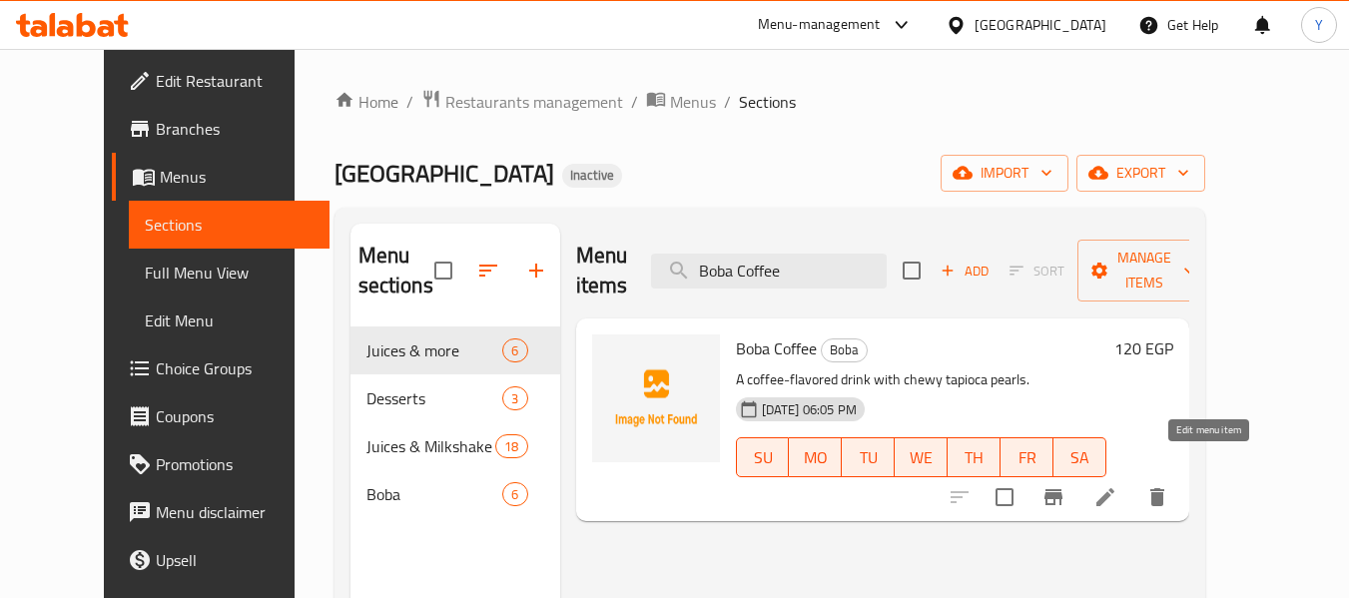
type input "Boba Coffee"
click at [1117, 485] on icon at bounding box center [1105, 497] width 24 height 24
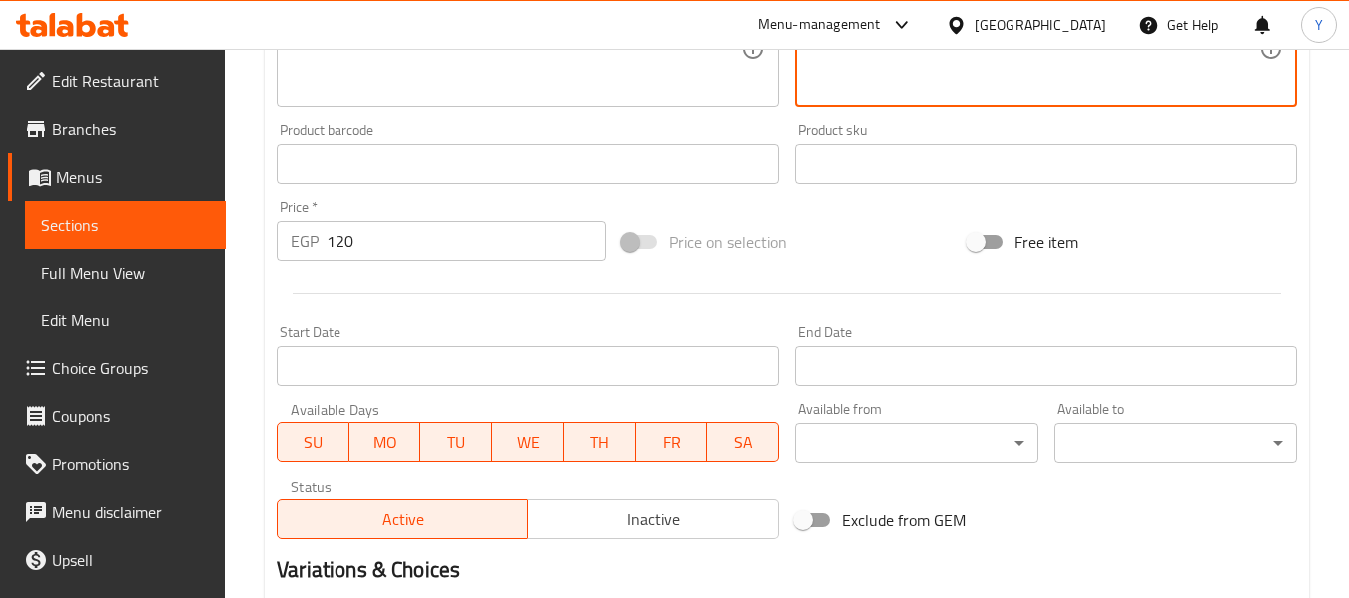
scroll to position [598, 0]
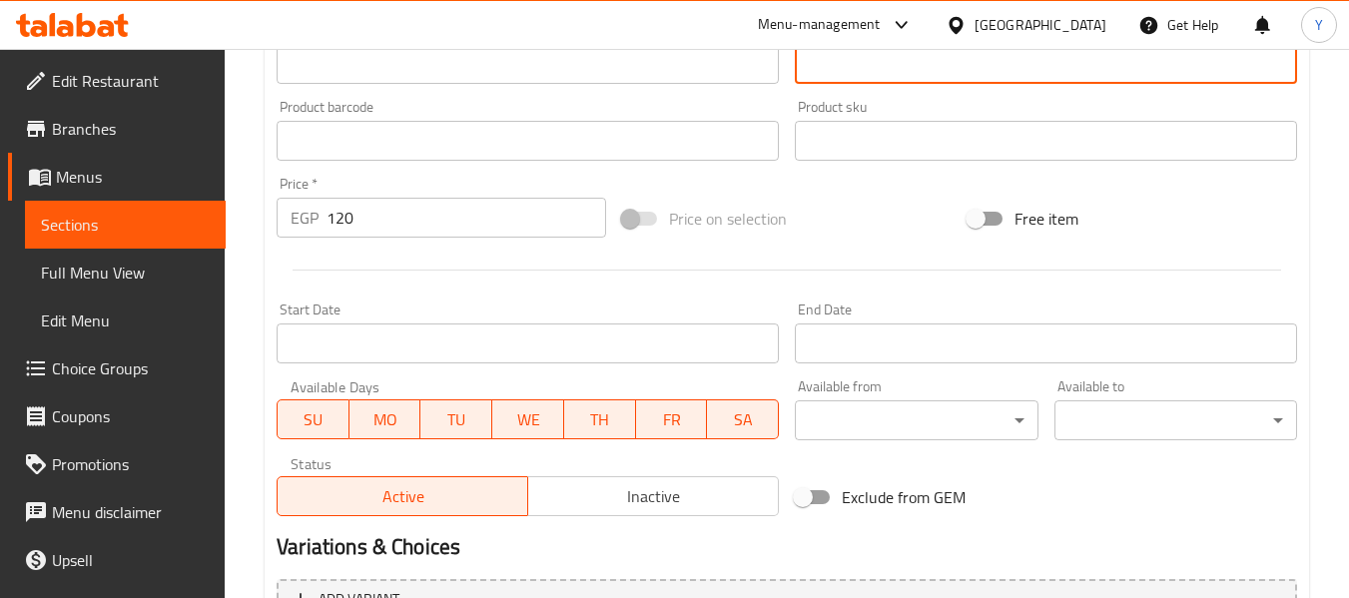
drag, startPoint x: 1156, startPoint y: 587, endPoint x: 1158, endPoint y: 259, distance: 328.4
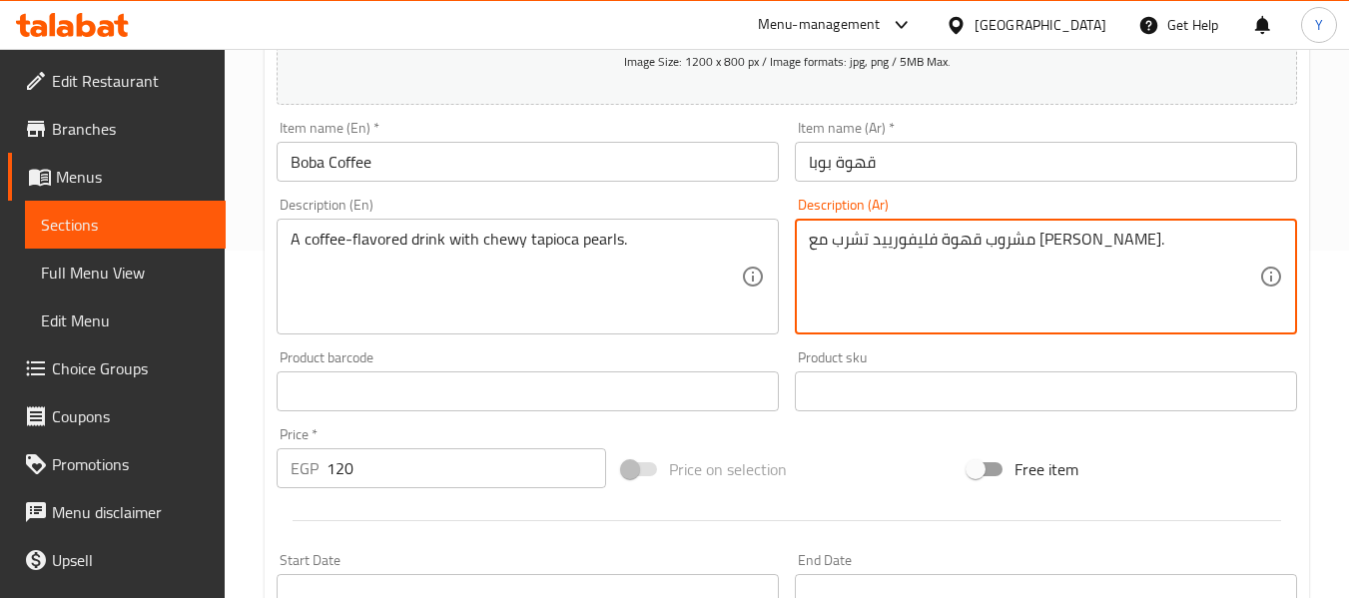
scroll to position [317, 0]
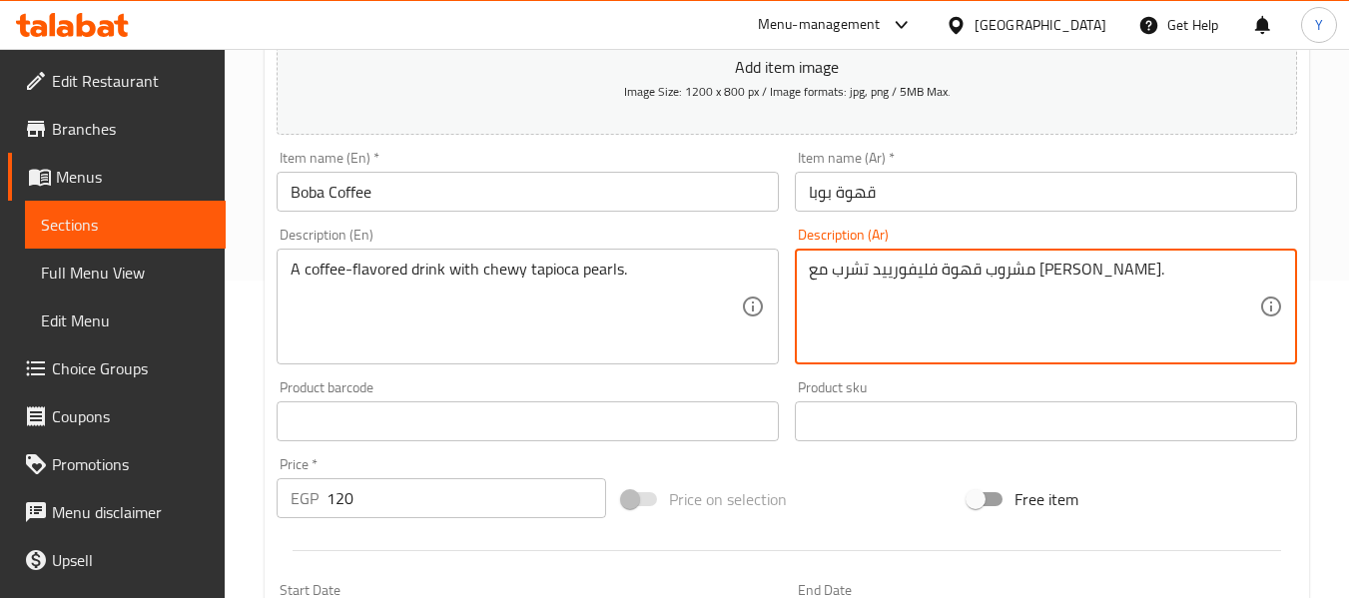
drag, startPoint x: 957, startPoint y: 271, endPoint x: 1153, endPoint y: 261, distance: 195.9
click at [1153, 261] on textarea "مشروب قهوة فليفورييد تشرب مع تشوي تابيوكا بيرلز." at bounding box center [1034, 307] width 450 height 95
paste textarea "بنكهة القهوة مع"
type textarea "مشروب بنكهة القهوة مع تشوي تابيوكا بيرلز."
click at [1115, 185] on input "قهوة بوبا" at bounding box center [1046, 192] width 502 height 40
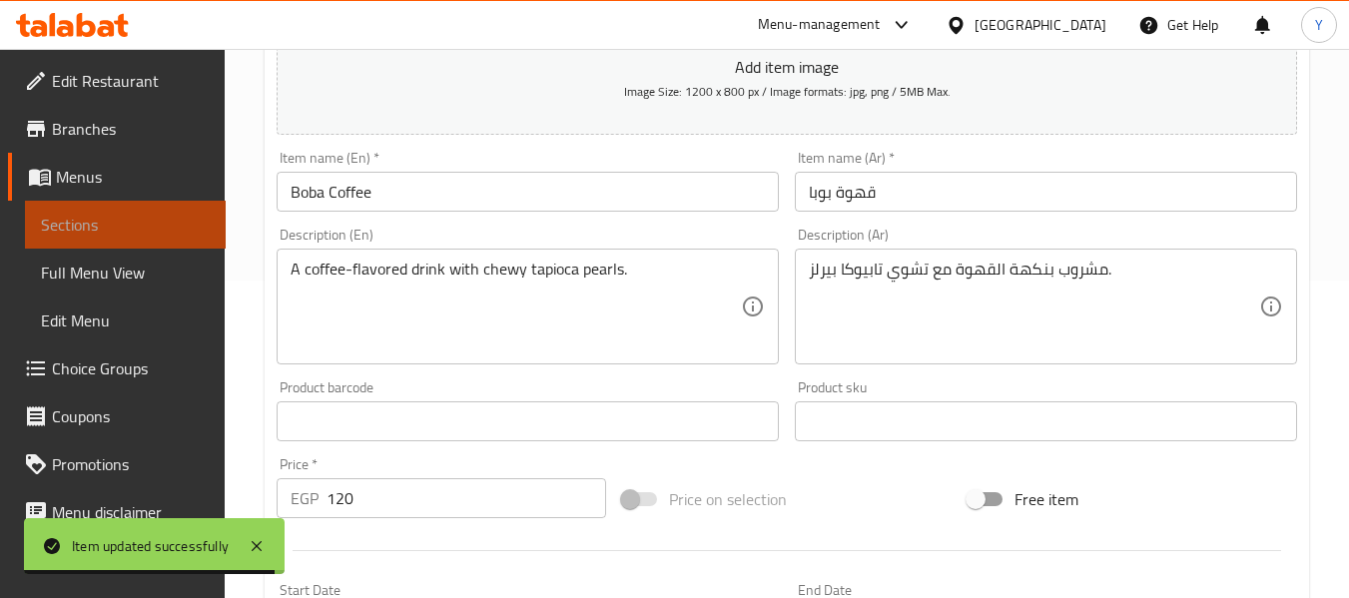
click at [184, 219] on span "Sections" at bounding box center [125, 225] width 169 height 24
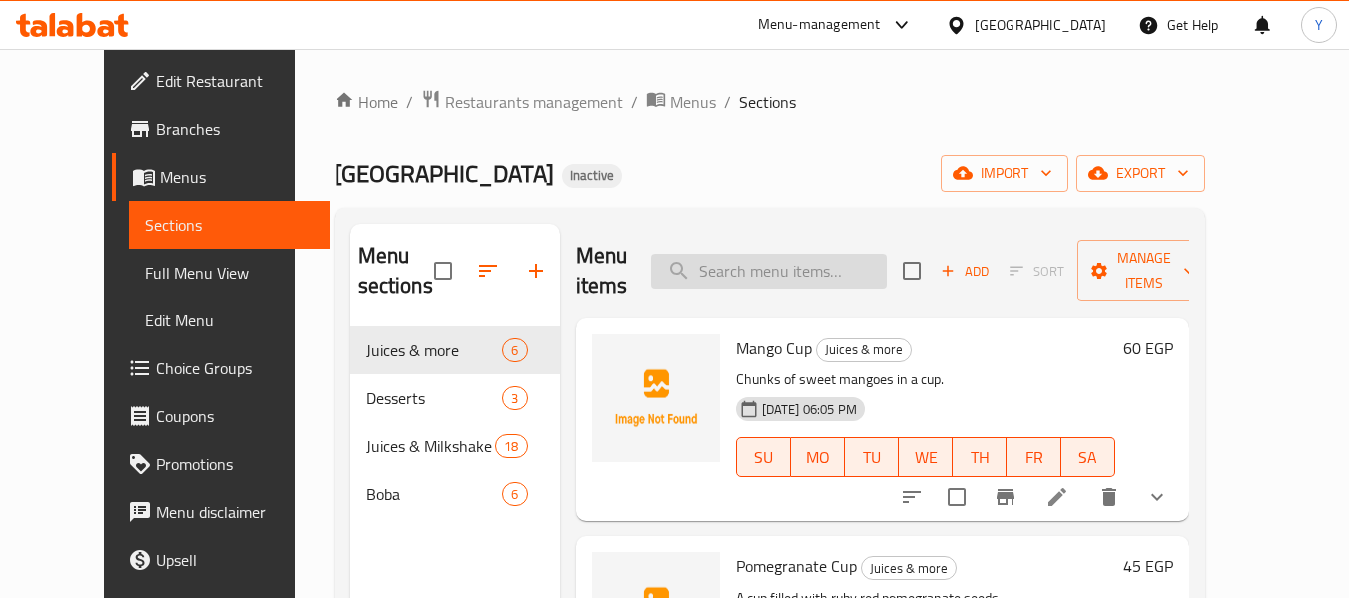
click at [866, 264] on input "search" at bounding box center [769, 271] width 236 height 35
paste input "[PERSON_NAME] Milk Tea"
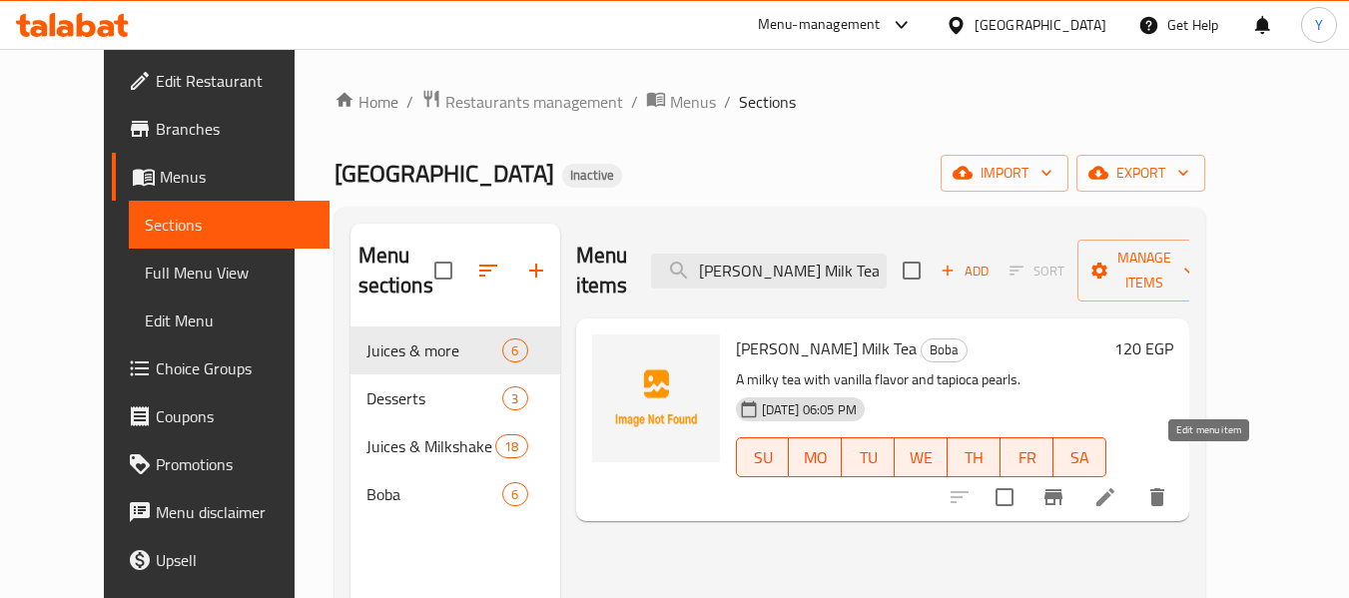
type input "[PERSON_NAME] Milk Tea"
click at [1117, 485] on icon at bounding box center [1105, 497] width 24 height 24
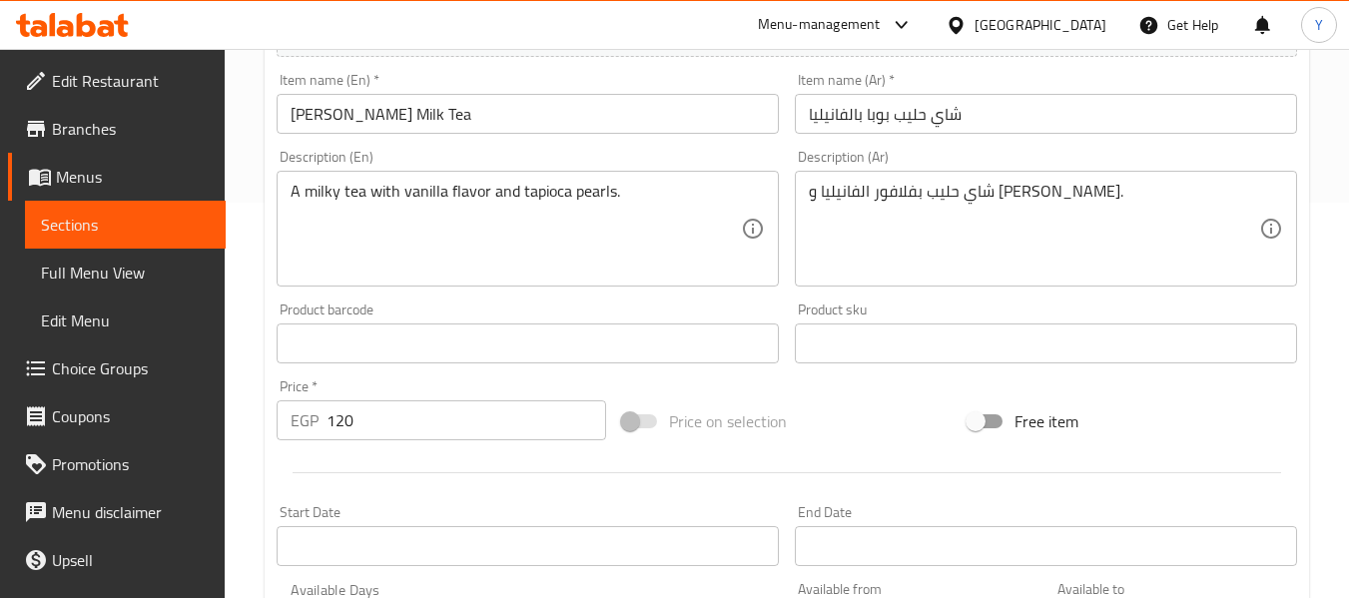
scroll to position [392, 0]
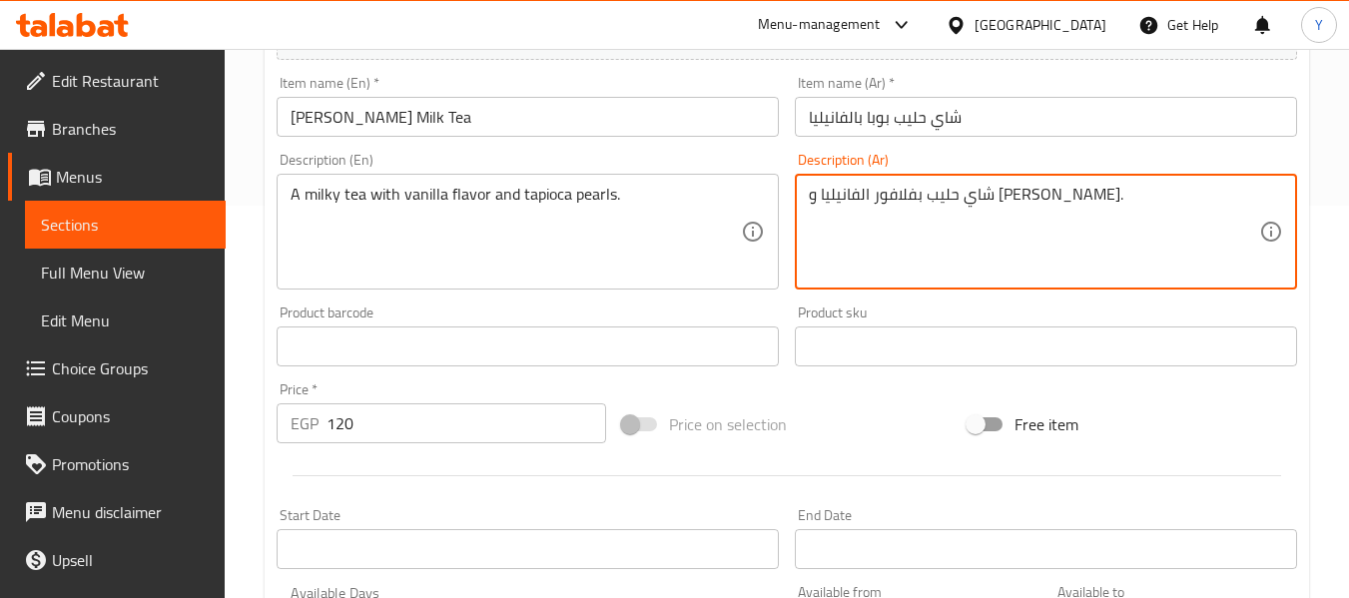
drag, startPoint x: 994, startPoint y: 194, endPoint x: 949, endPoint y: 208, distance: 47.0
type textarea "شاي حليب بنكهة الفانيليا و تابيوكا بيرلز."
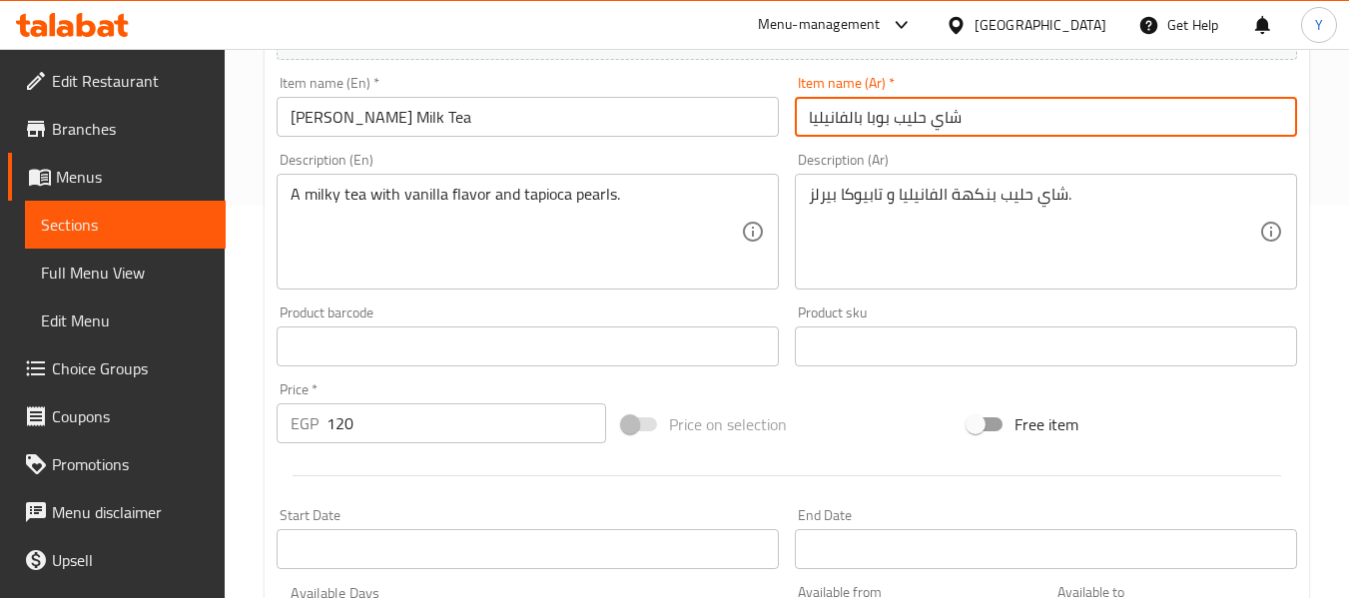
click at [1041, 130] on input "شاي حليب بوبا بالفانيليا" at bounding box center [1046, 117] width 502 height 40
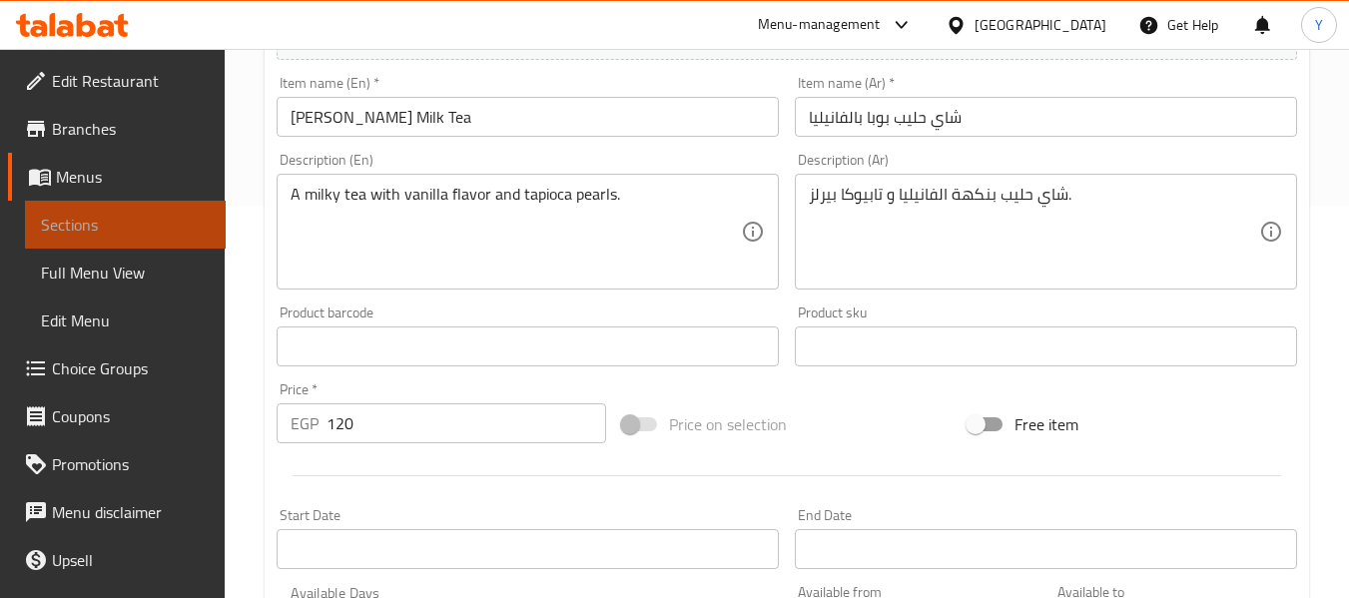
click at [171, 242] on link "Sections" at bounding box center [125, 225] width 201 height 48
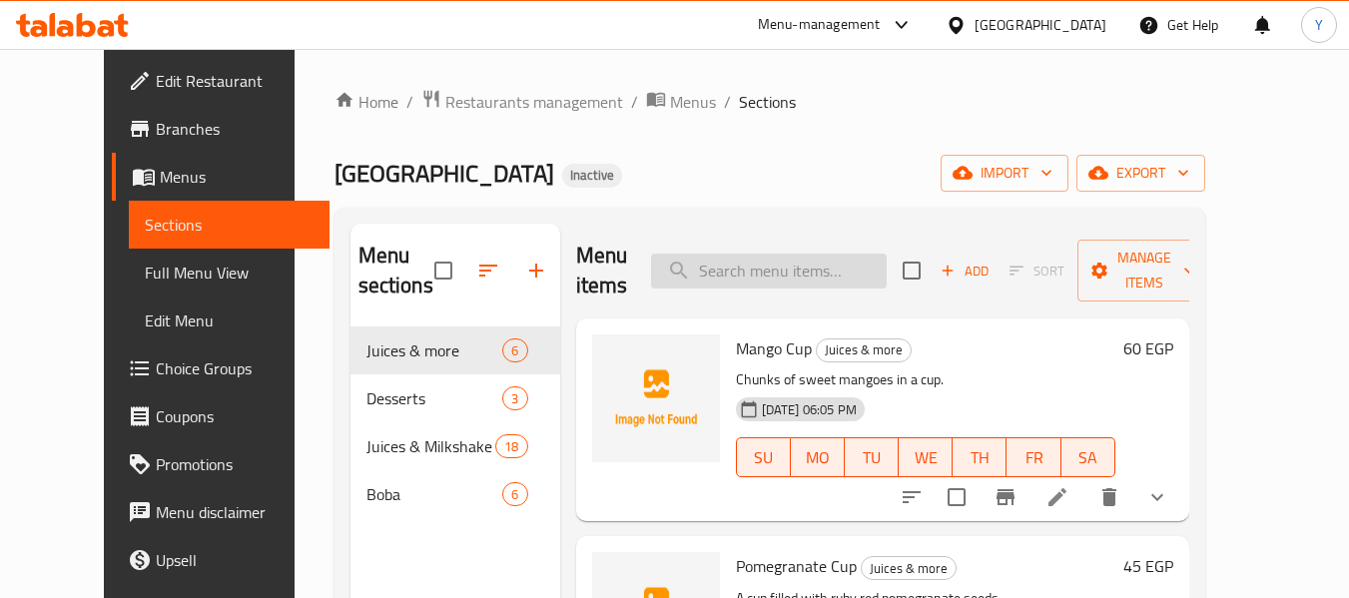
paste input "[PERSON_NAME] Sugar"
click at [829, 279] on input "search" at bounding box center [769, 271] width 236 height 35
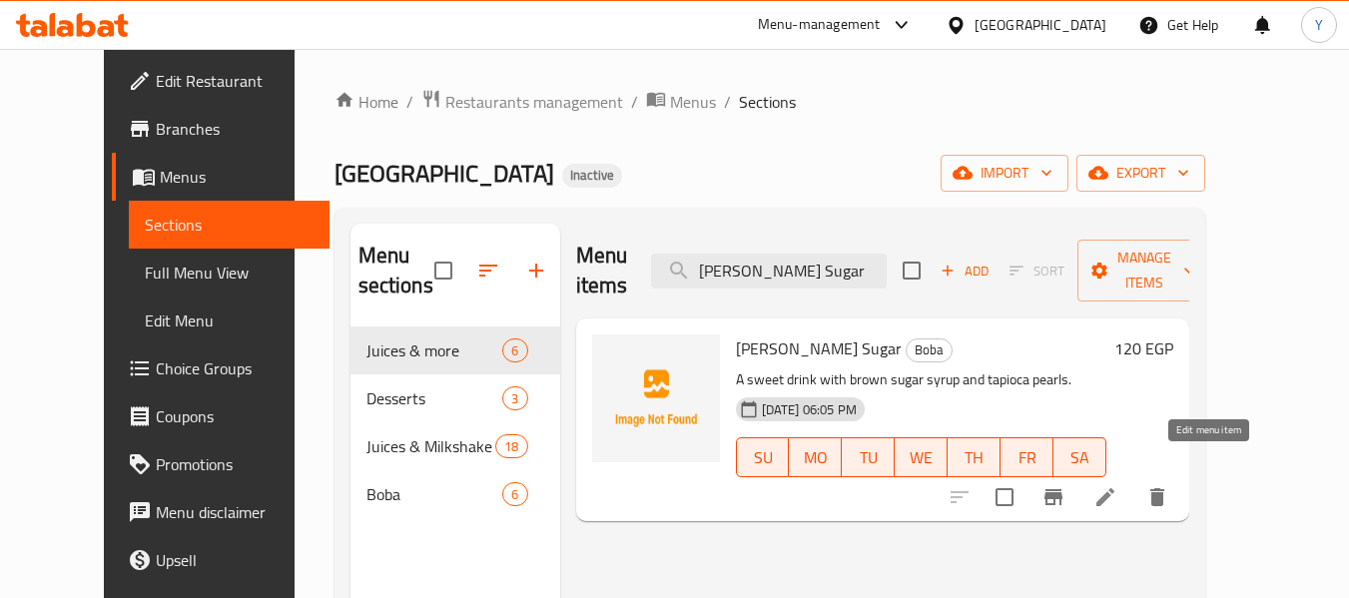
type input "[PERSON_NAME] Sugar"
click at [1114, 488] on icon at bounding box center [1105, 497] width 18 height 18
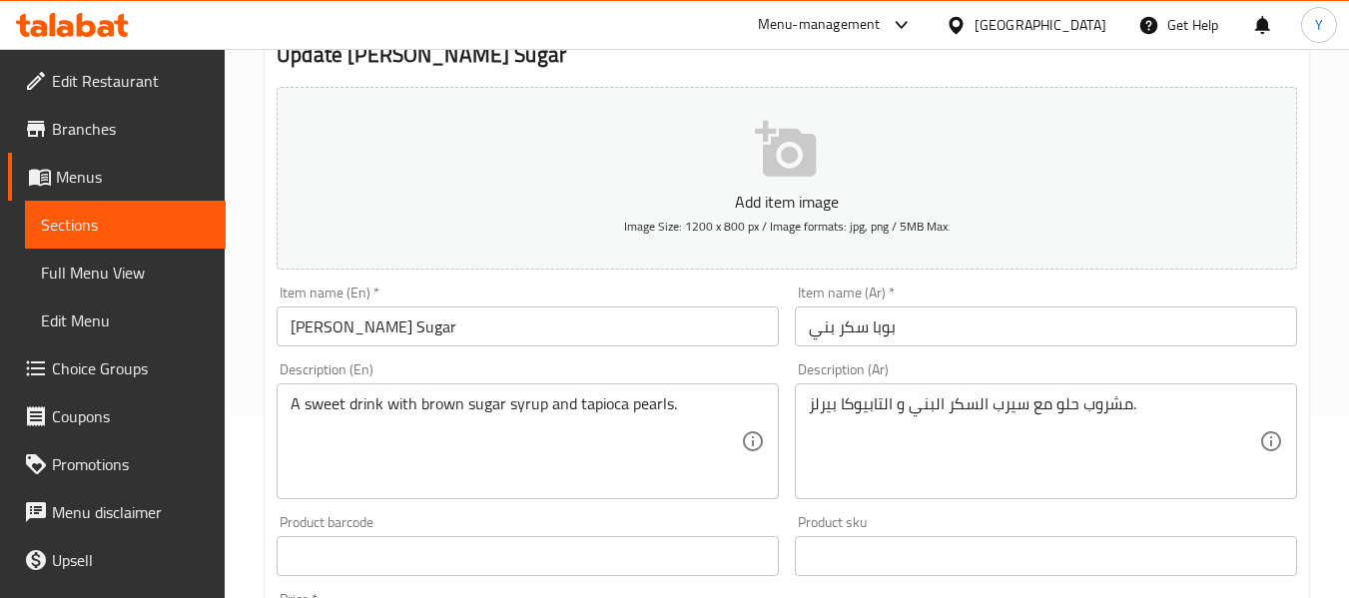
scroll to position [239, 0]
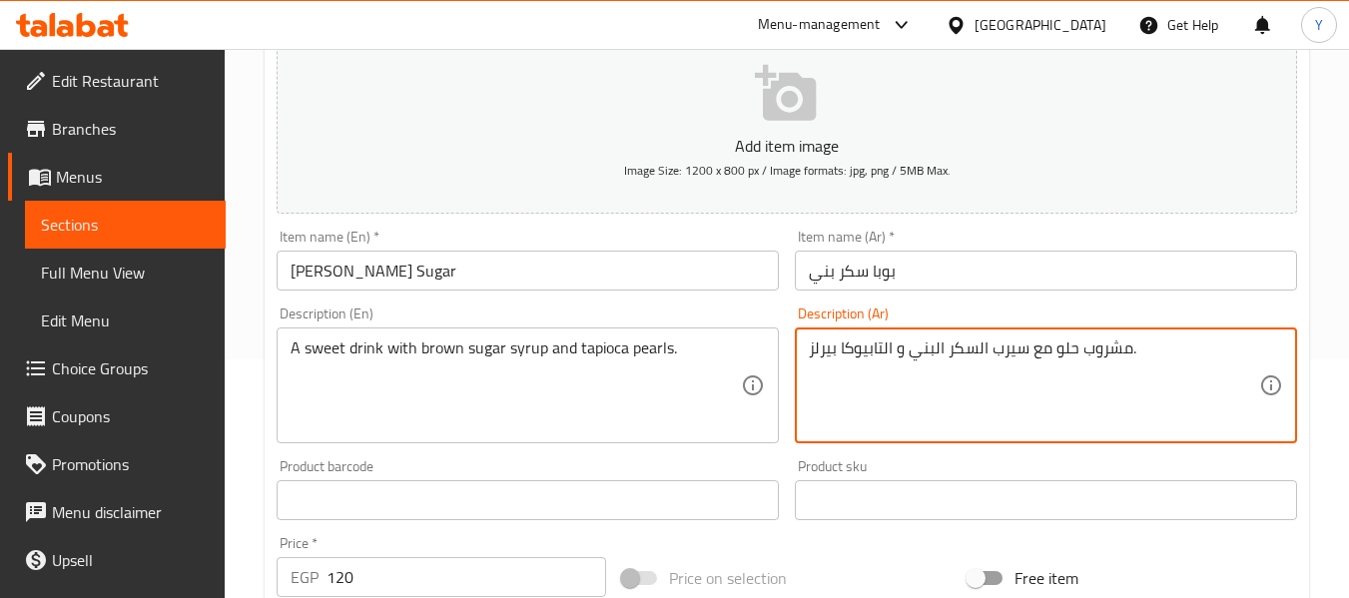
click at [1004, 342] on textarea "مشروب حلو مع سيرب السكر البني و التابيوكا بيرلز." at bounding box center [1034, 385] width 450 height 95
paste textarea "راب"
type textarea "مشروب حلو مع شراب السكر البني و التابيوكا بيرلز."
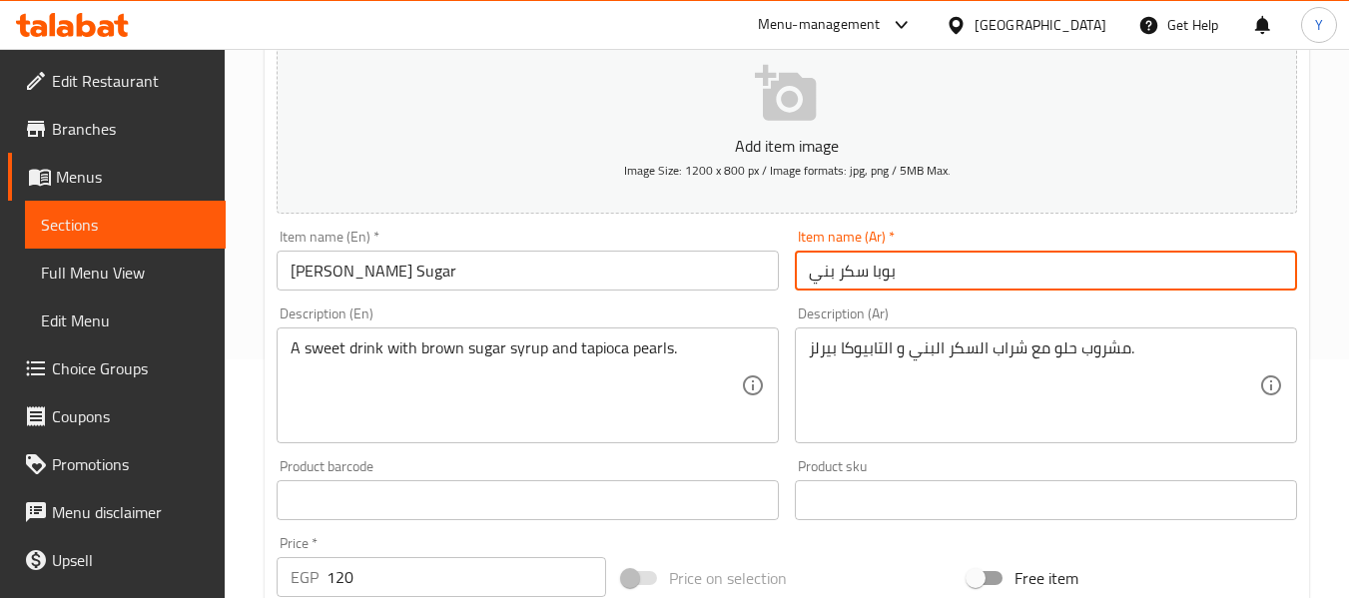
click at [1047, 276] on input "بوبا سكر بني" at bounding box center [1046, 271] width 502 height 40
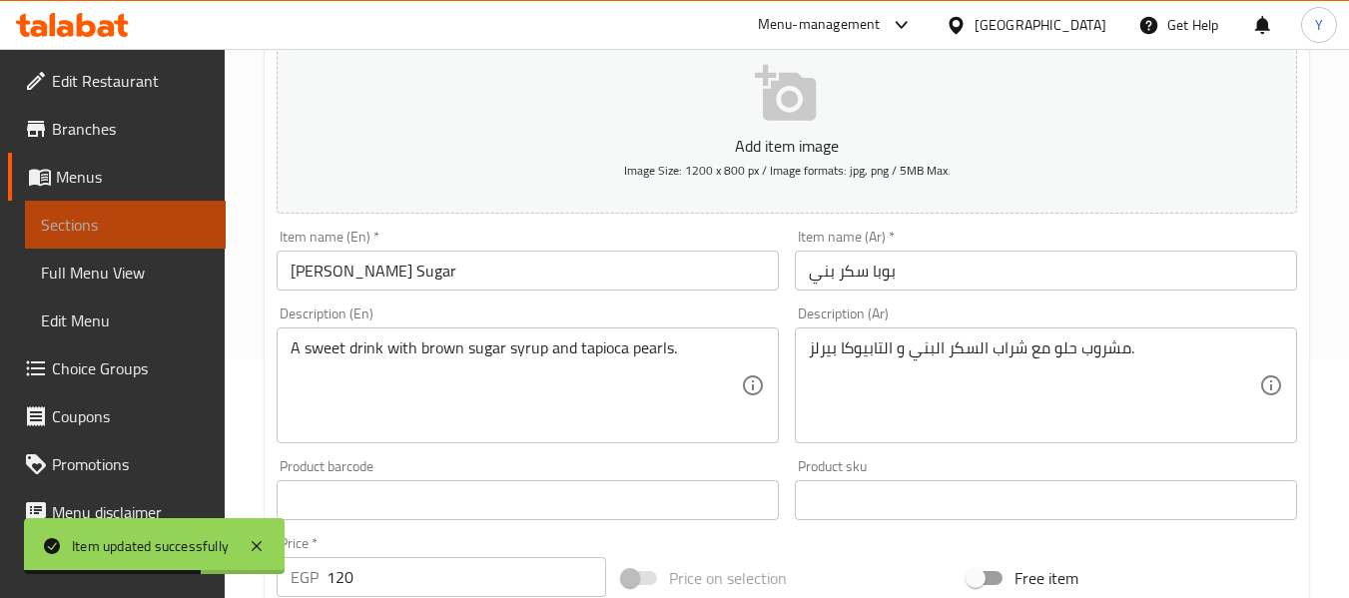
click at [170, 243] on link "Sections" at bounding box center [125, 225] width 201 height 48
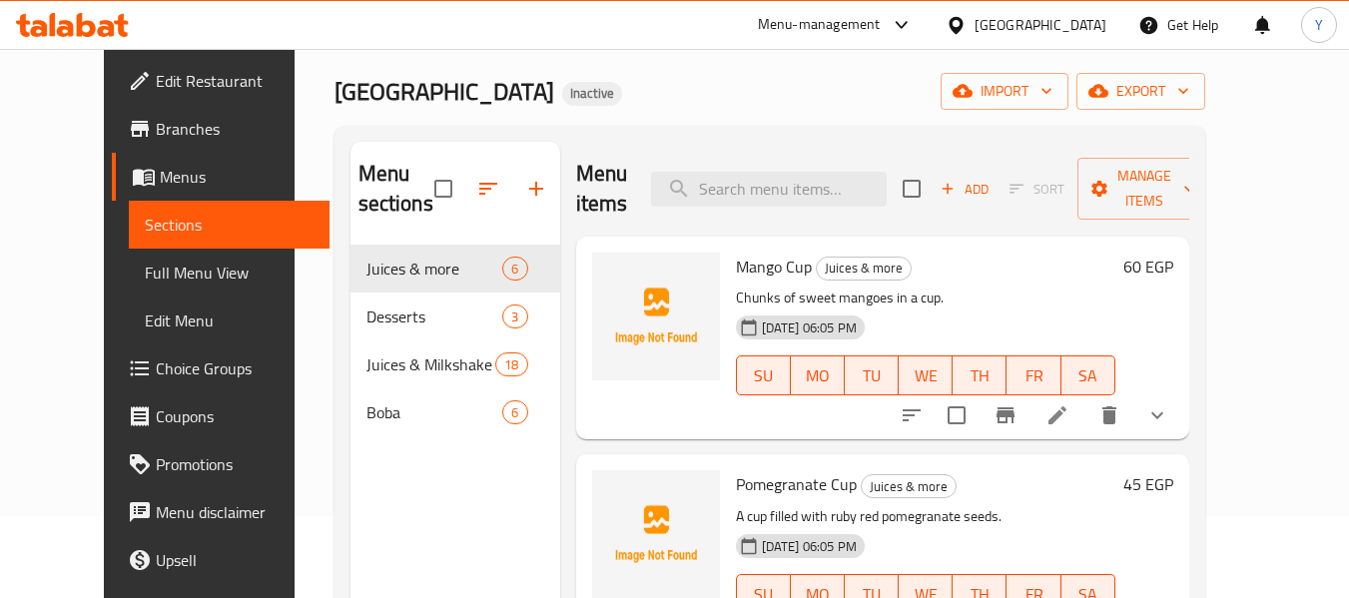
scroll to position [29, 0]
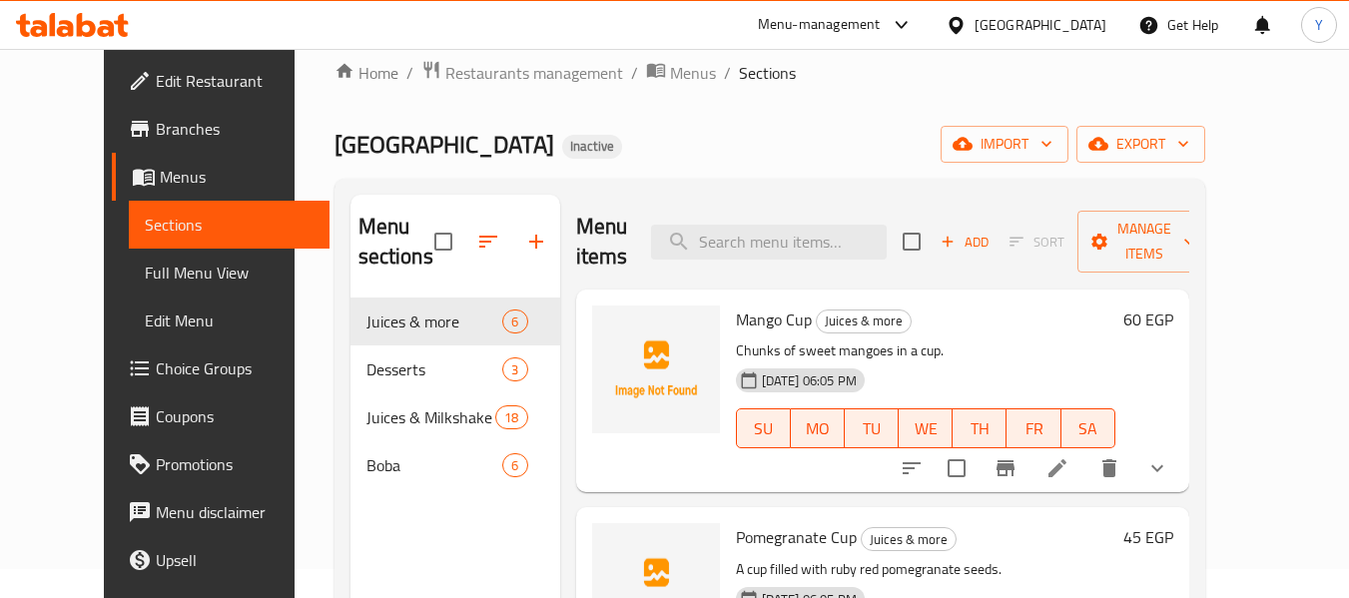
click at [1098, 32] on div "Egypt" at bounding box center [1040, 25] width 132 height 22
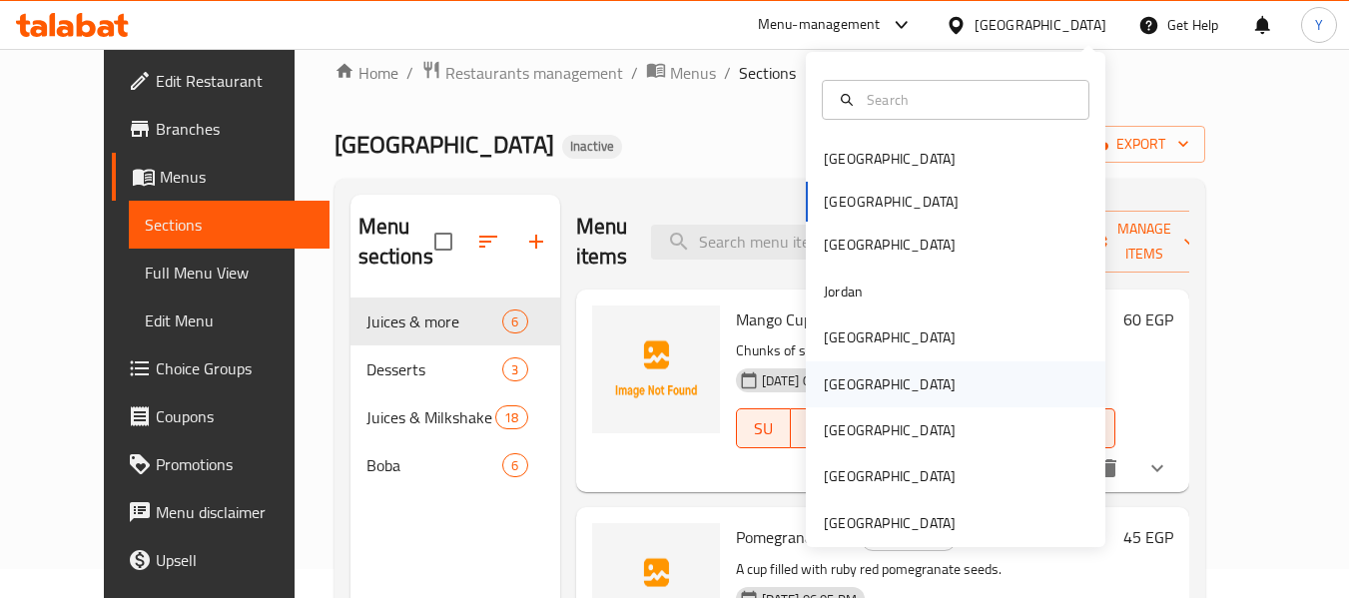
click at [871, 396] on div "[GEOGRAPHIC_DATA]" at bounding box center [955, 384] width 299 height 46
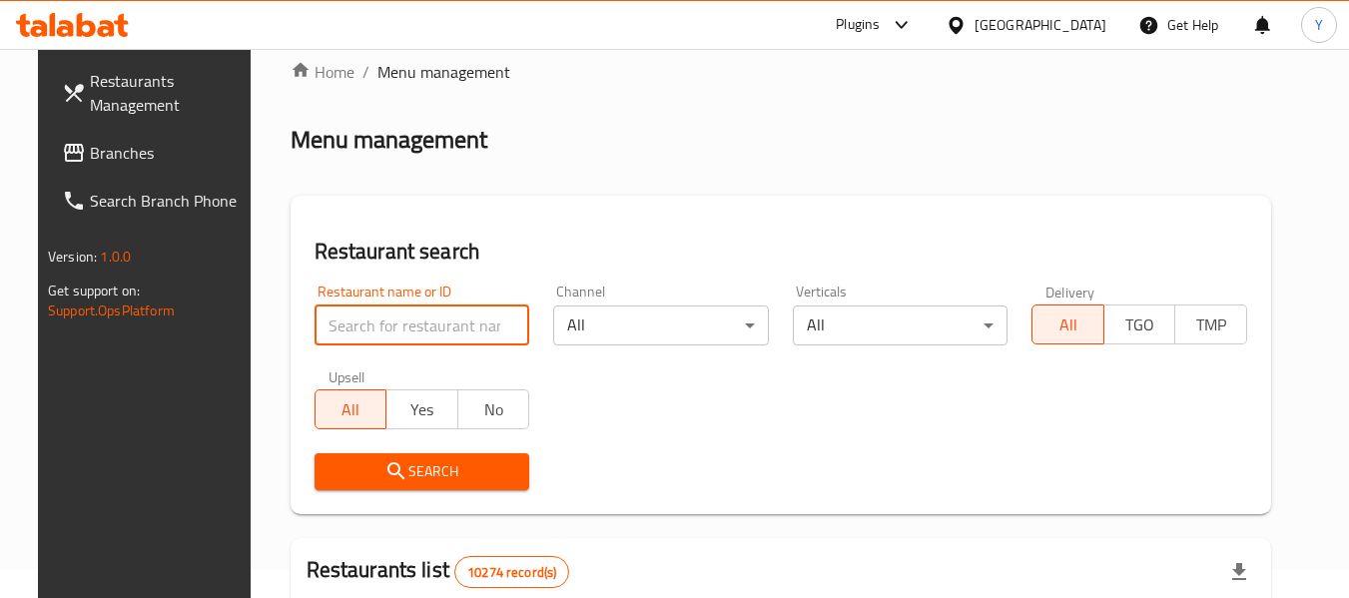
click at [380, 325] on input "search" at bounding box center [422, 325] width 215 height 40
paste input "Dr.Camel"
type input "Dr.Camel"
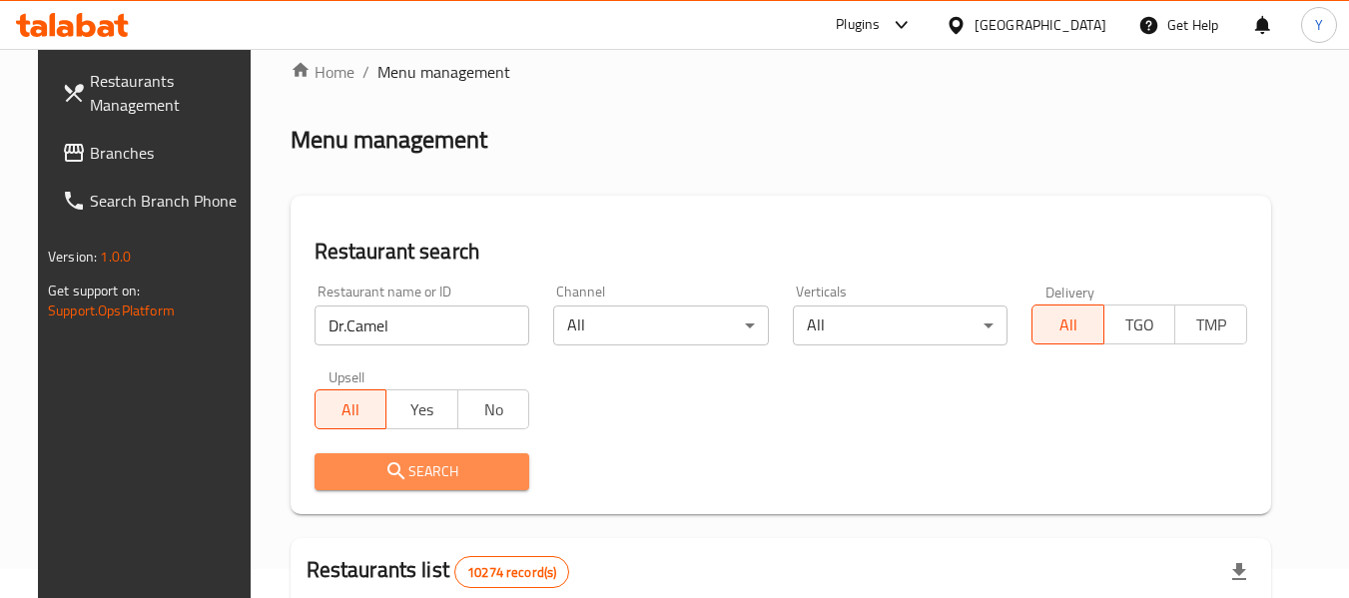
click at [376, 453] on button "Search" at bounding box center [422, 471] width 215 height 37
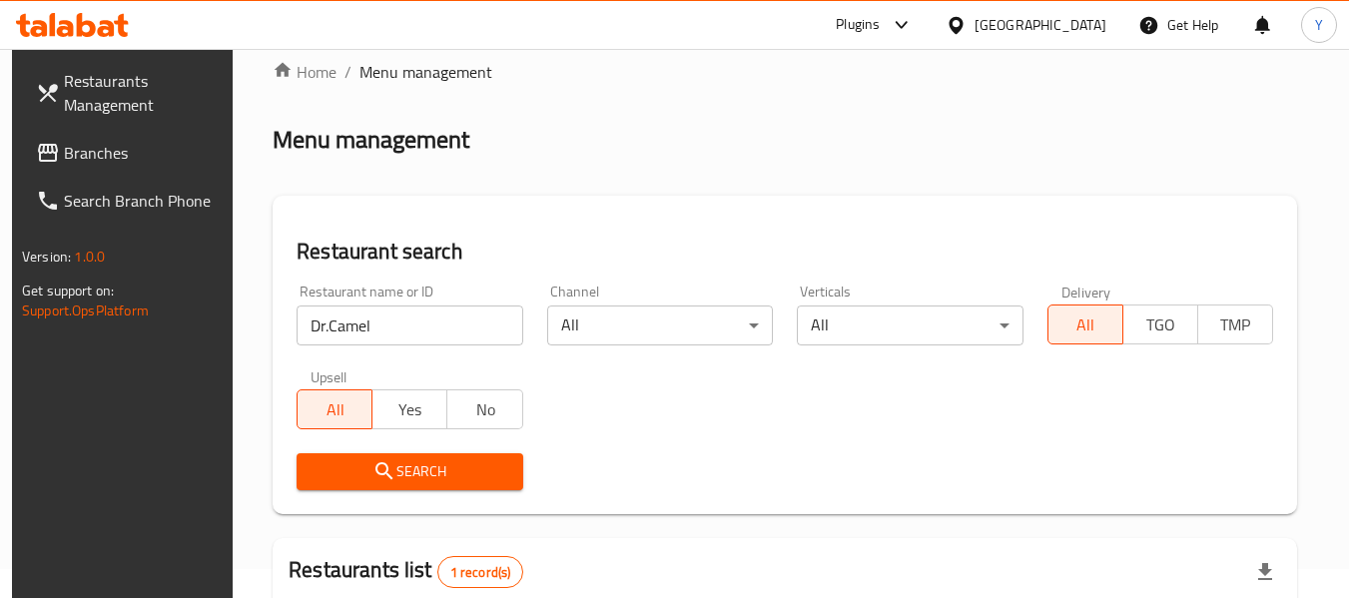
scroll to position [292, 0]
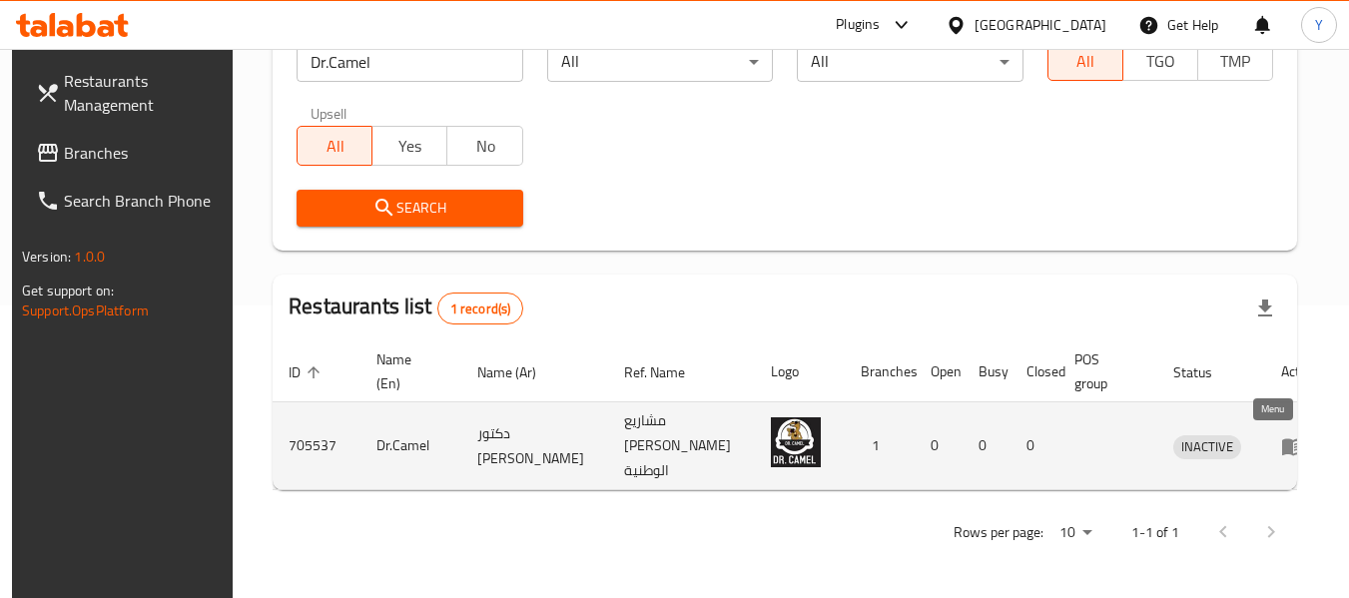
click at [1271, 446] on icon "enhanced table" at bounding box center [1267, 447] width 7 height 8
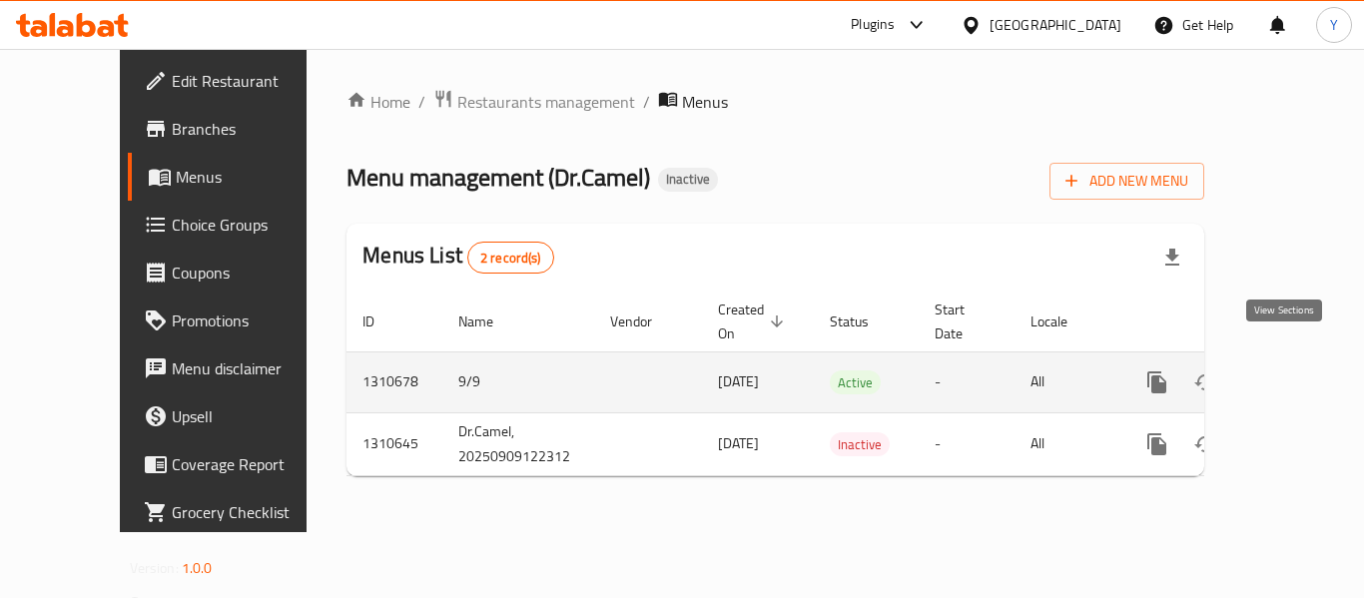
click at [1277, 358] on link "enhanced table" at bounding box center [1301, 382] width 48 height 48
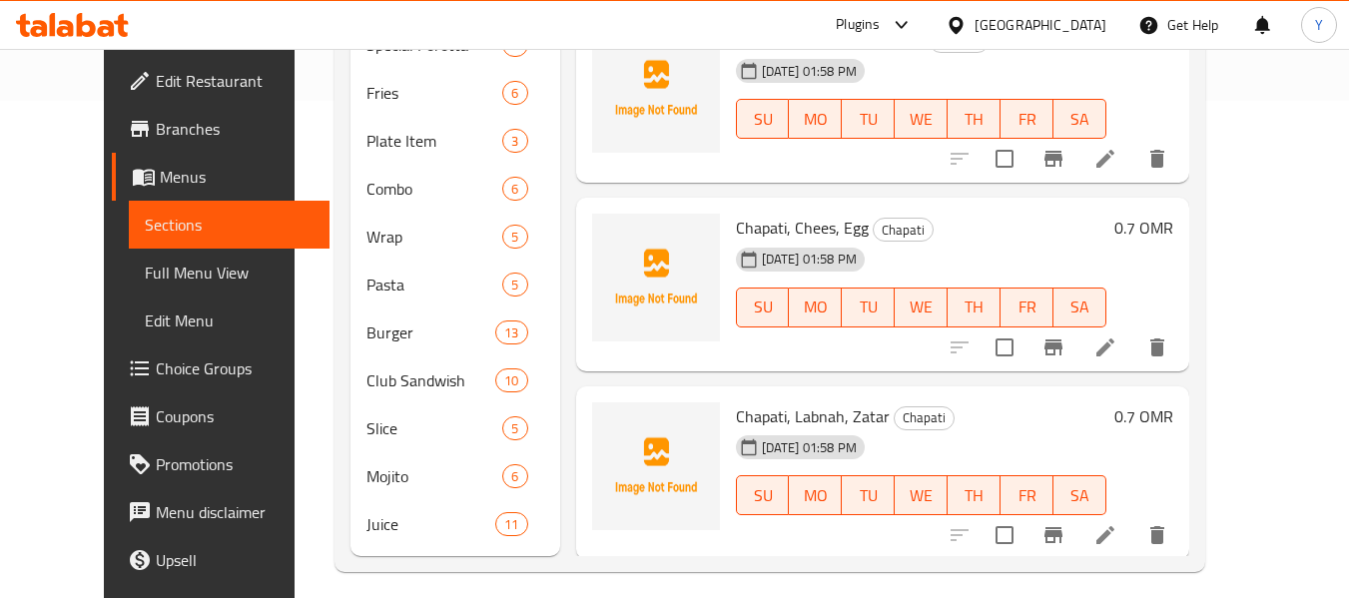
scroll to position [511, 0]
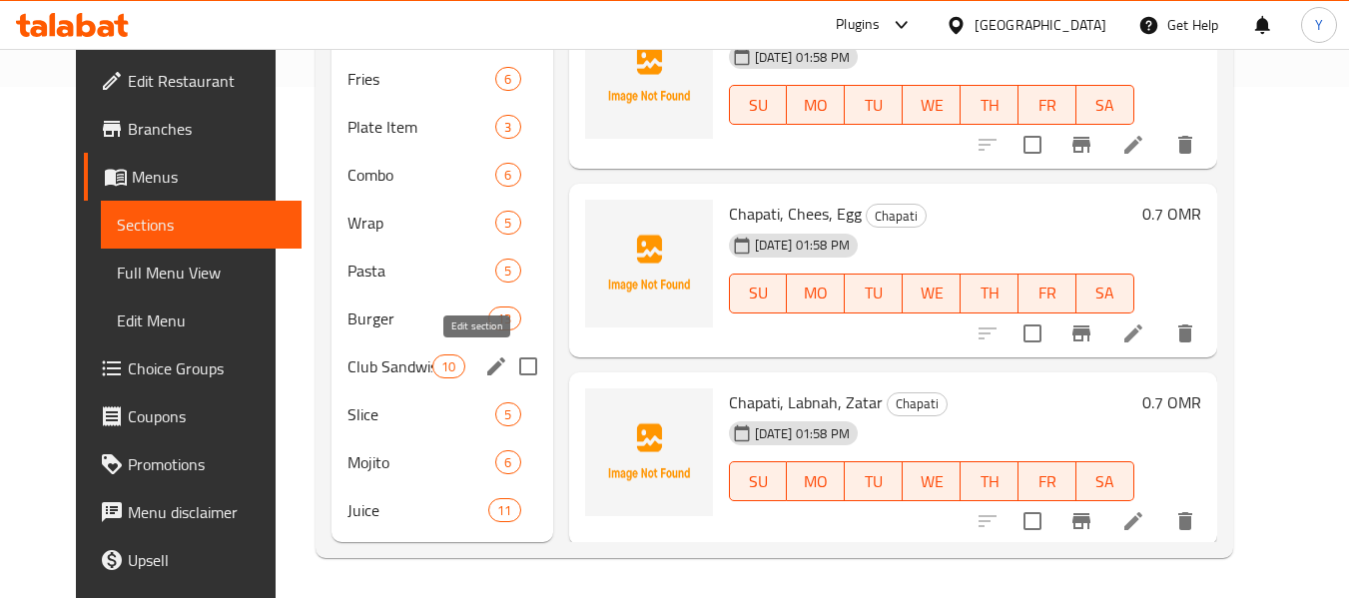
click at [484, 361] on icon "edit" at bounding box center [496, 366] width 24 height 24
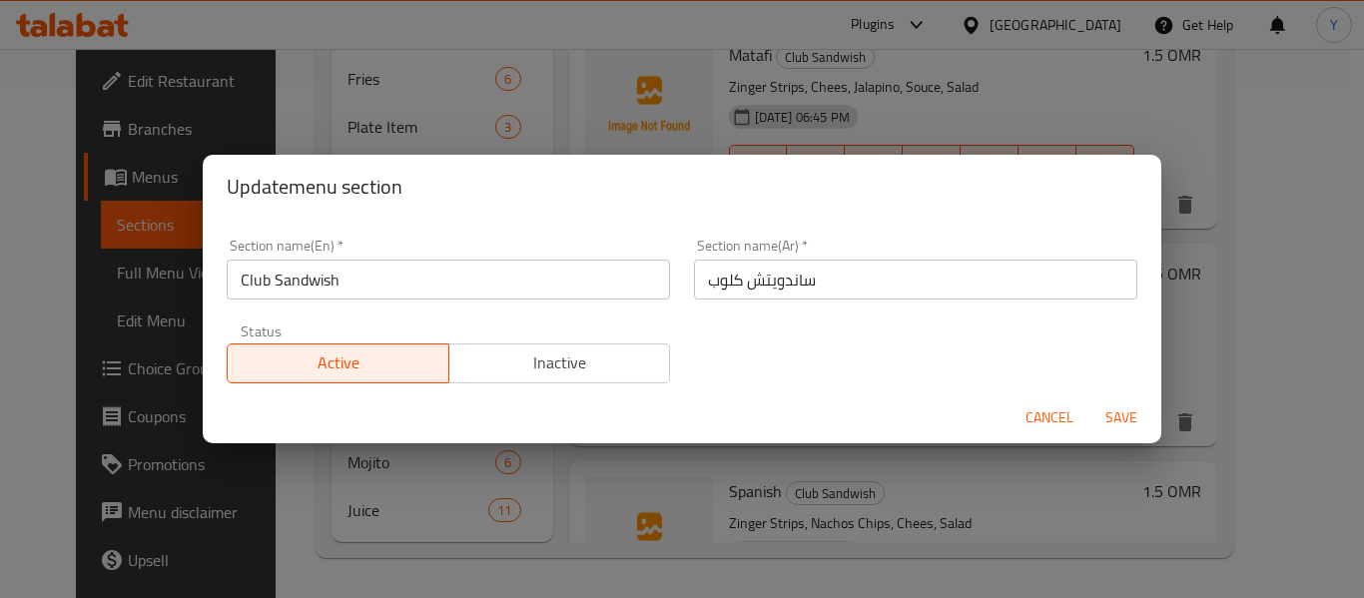
click at [373, 287] on input "Club Sandwish" at bounding box center [448, 280] width 443 height 40
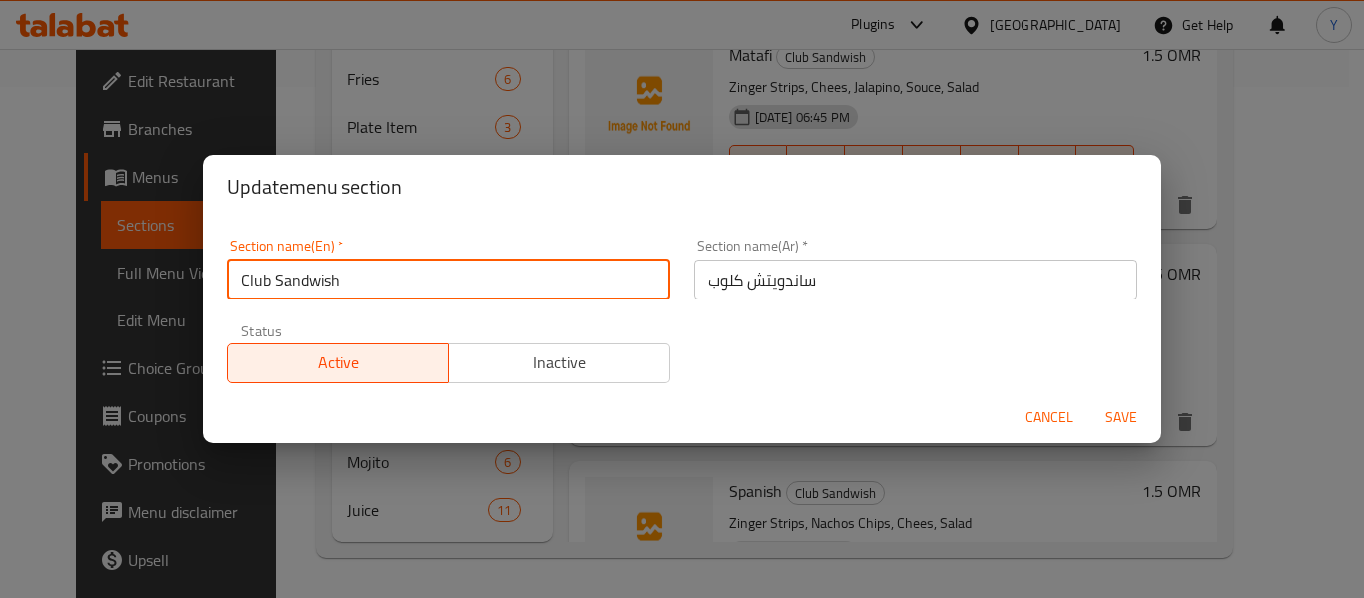
click at [373, 287] on input "Club Sandwish" at bounding box center [448, 280] width 443 height 40
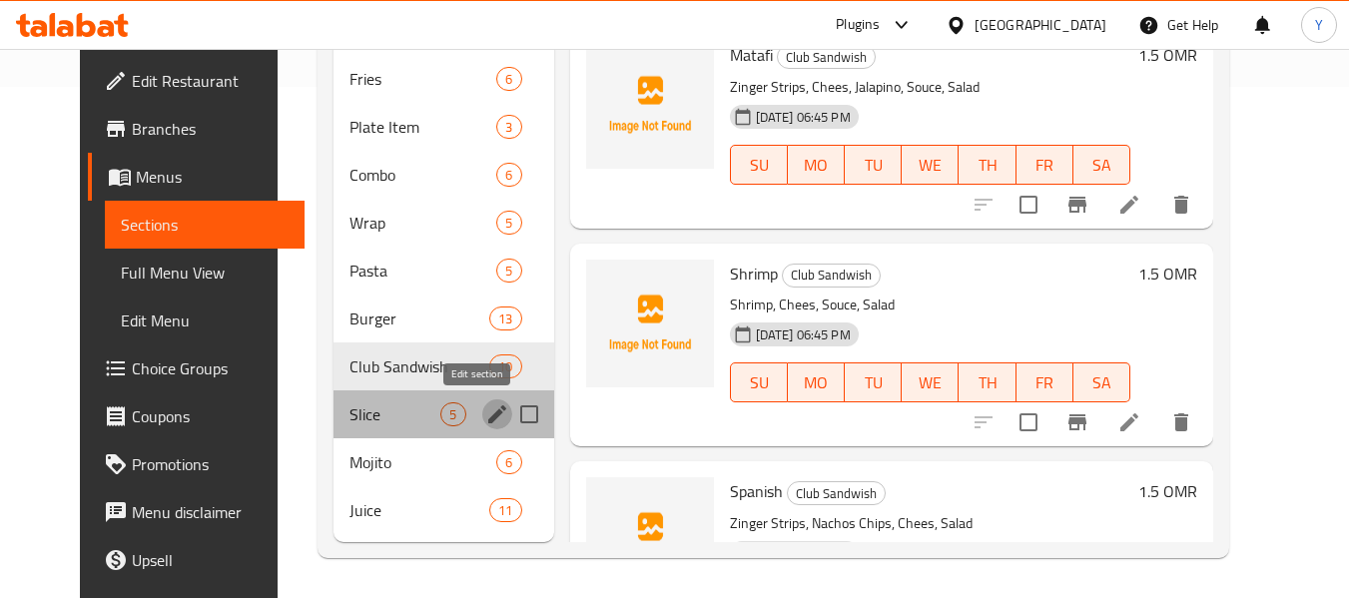
click at [485, 405] on icon "edit" at bounding box center [497, 414] width 24 height 24
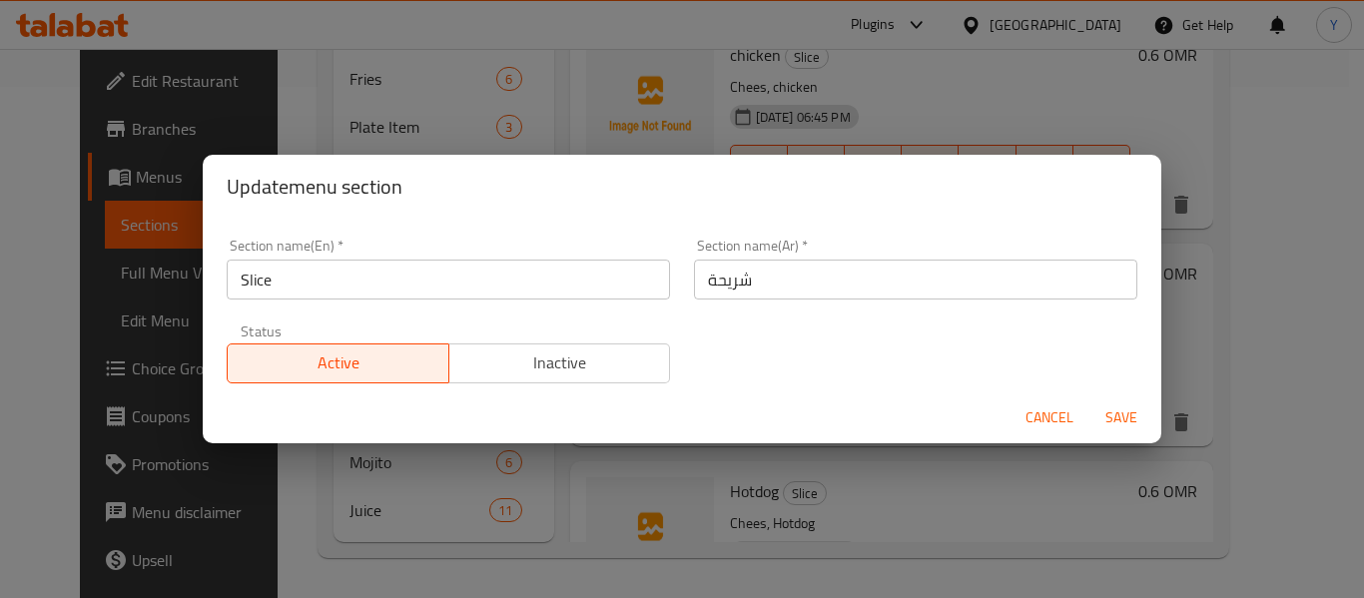
click at [253, 272] on input "Slice" at bounding box center [448, 280] width 443 height 40
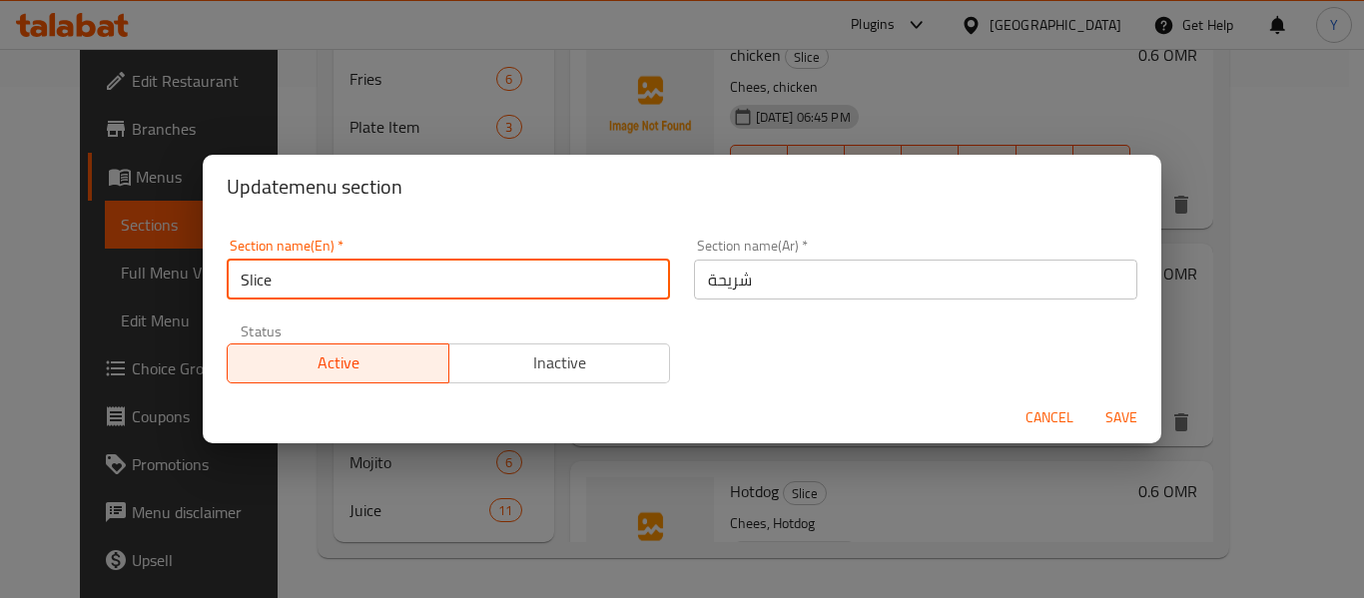
click at [253, 272] on input "Slice" at bounding box center [448, 280] width 443 height 40
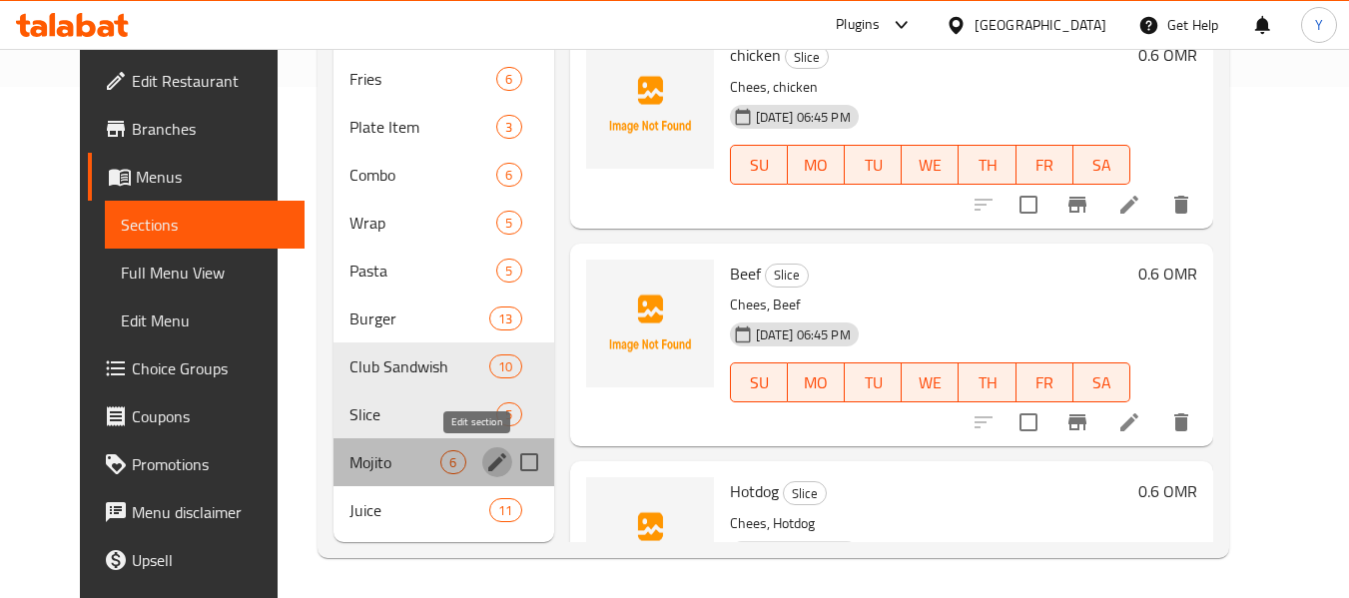
click at [488, 469] on icon "edit" at bounding box center [497, 462] width 18 height 18
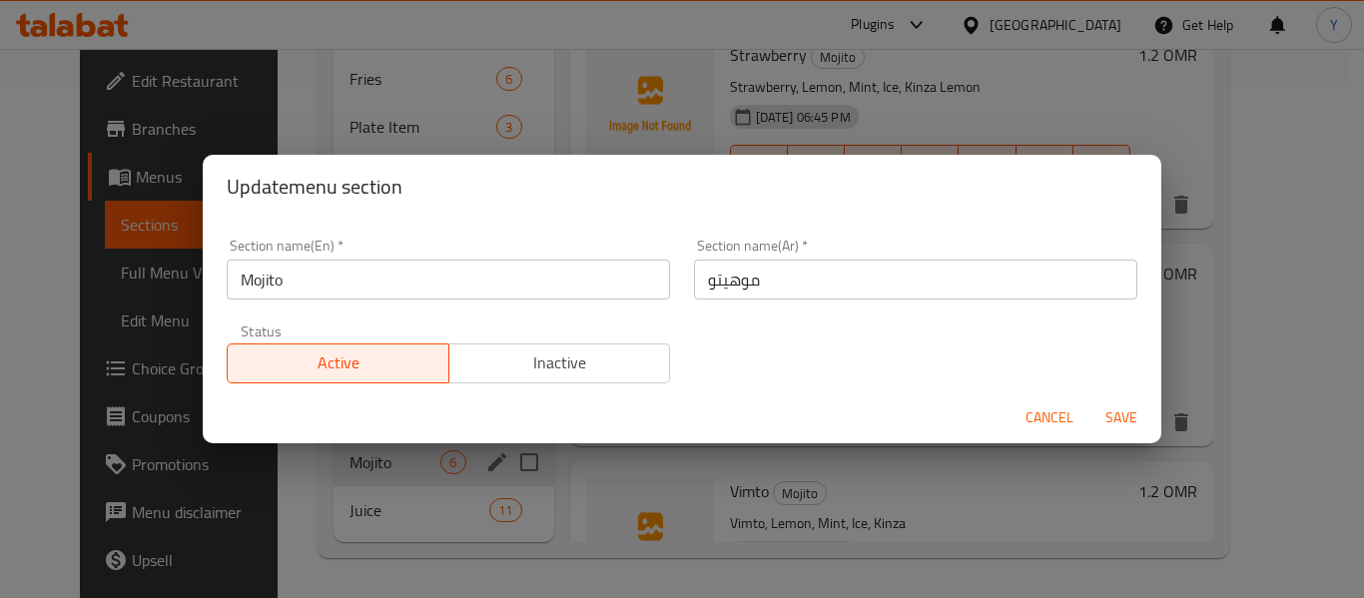
click at [722, 276] on input "موهيتو" at bounding box center [915, 280] width 443 height 40
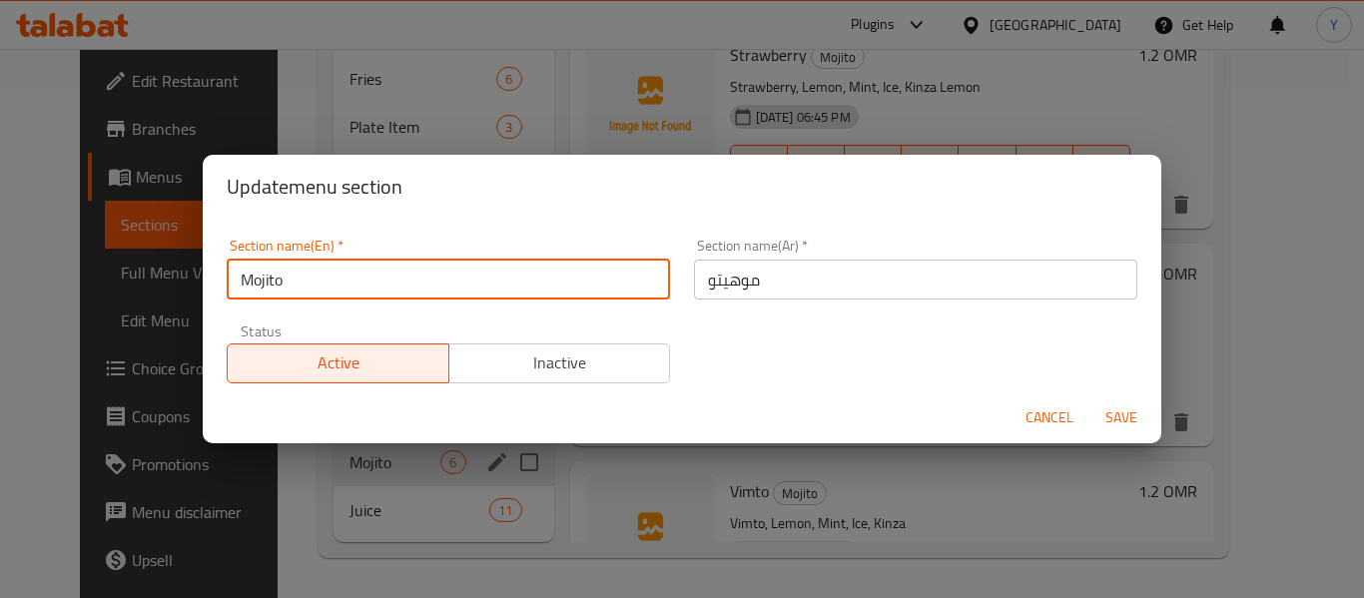
click at [545, 286] on input "Mojito" at bounding box center [448, 280] width 443 height 40
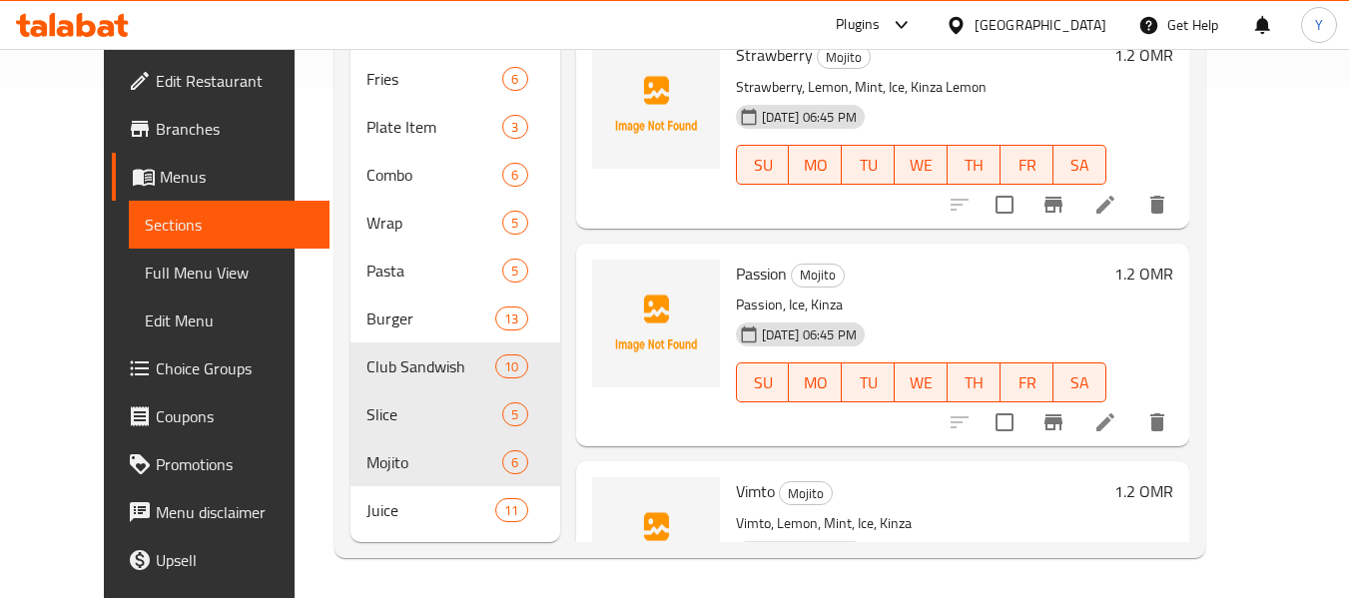
click at [584, 460] on div "Menu items Add Sort Manage items Blue Berry Mojito Blue Berry, Lemon, Ice, Kinz…" at bounding box center [874, 127] width 629 height 829
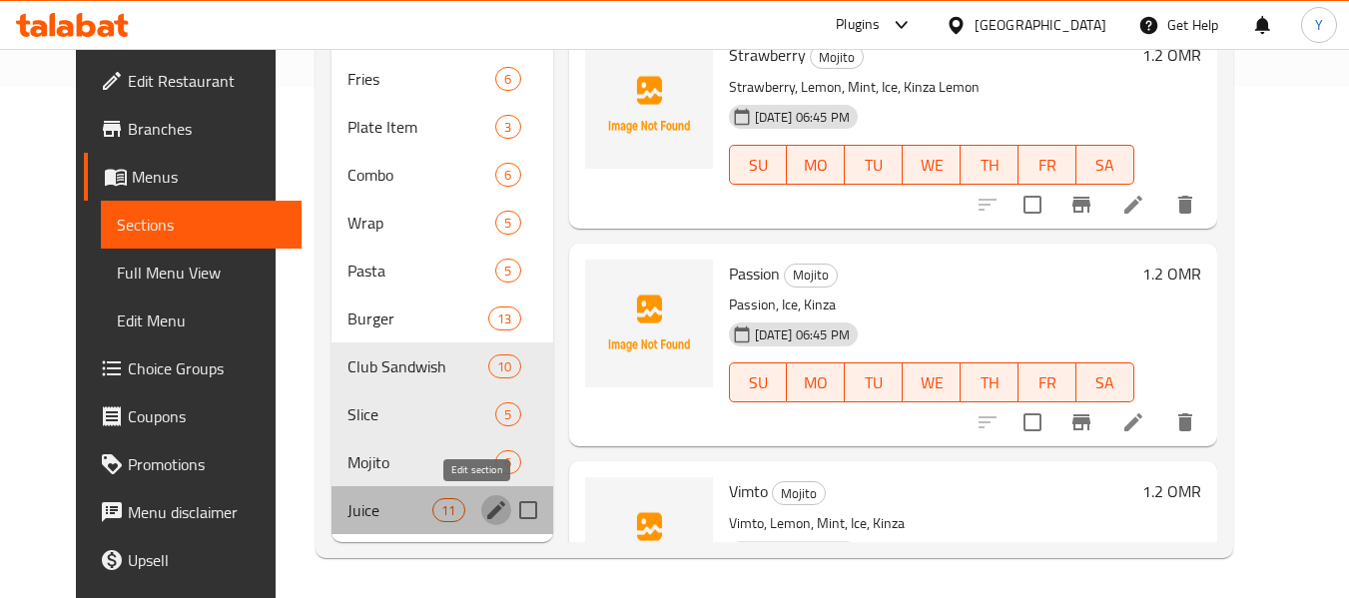
click at [484, 504] on icon "edit" at bounding box center [496, 510] width 24 height 24
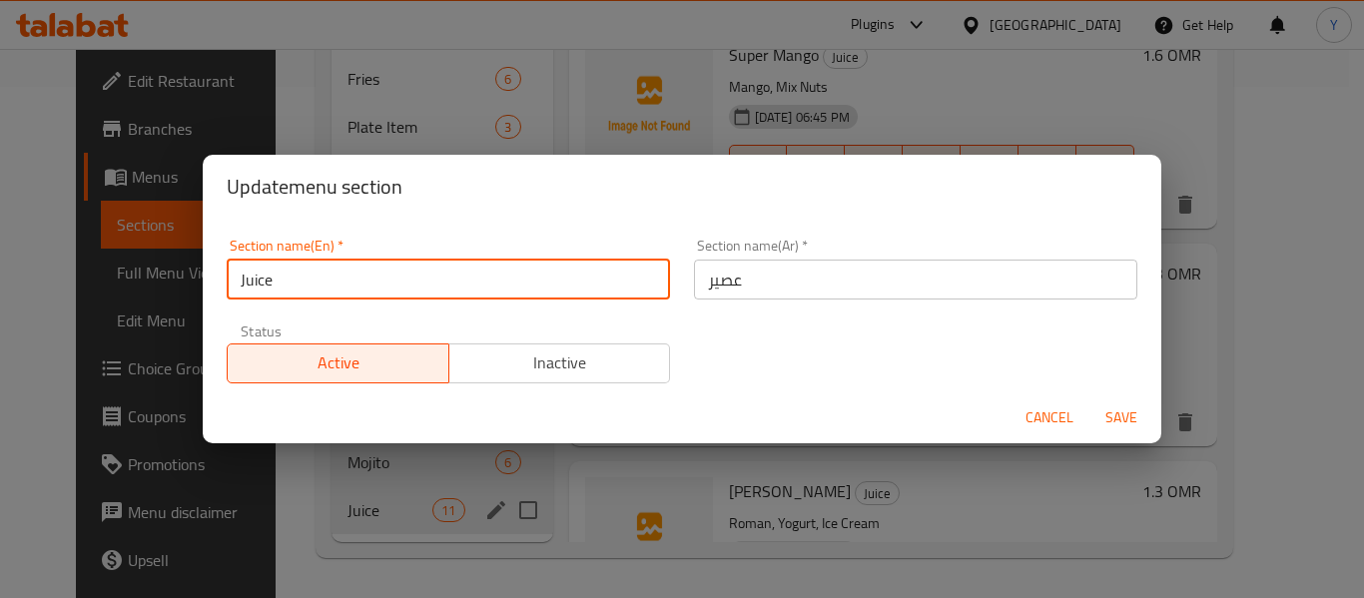
click at [372, 290] on input "Juice" at bounding box center [448, 280] width 443 height 40
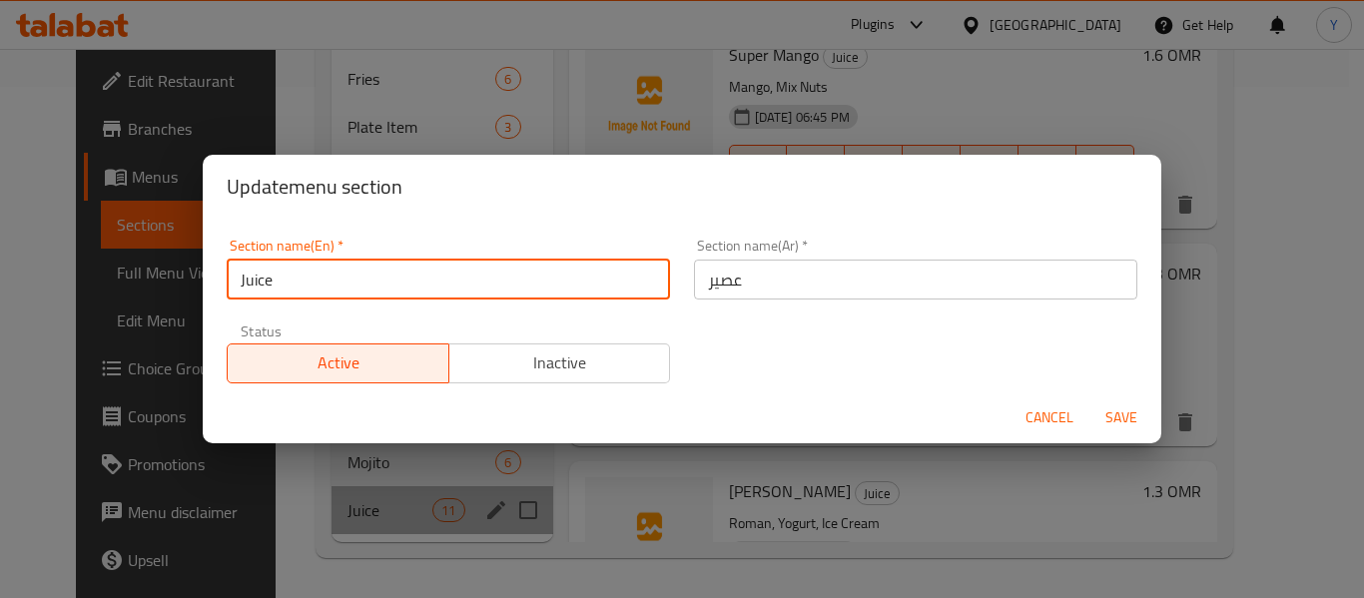
click at [372, 290] on input "Juice" at bounding box center [448, 280] width 443 height 40
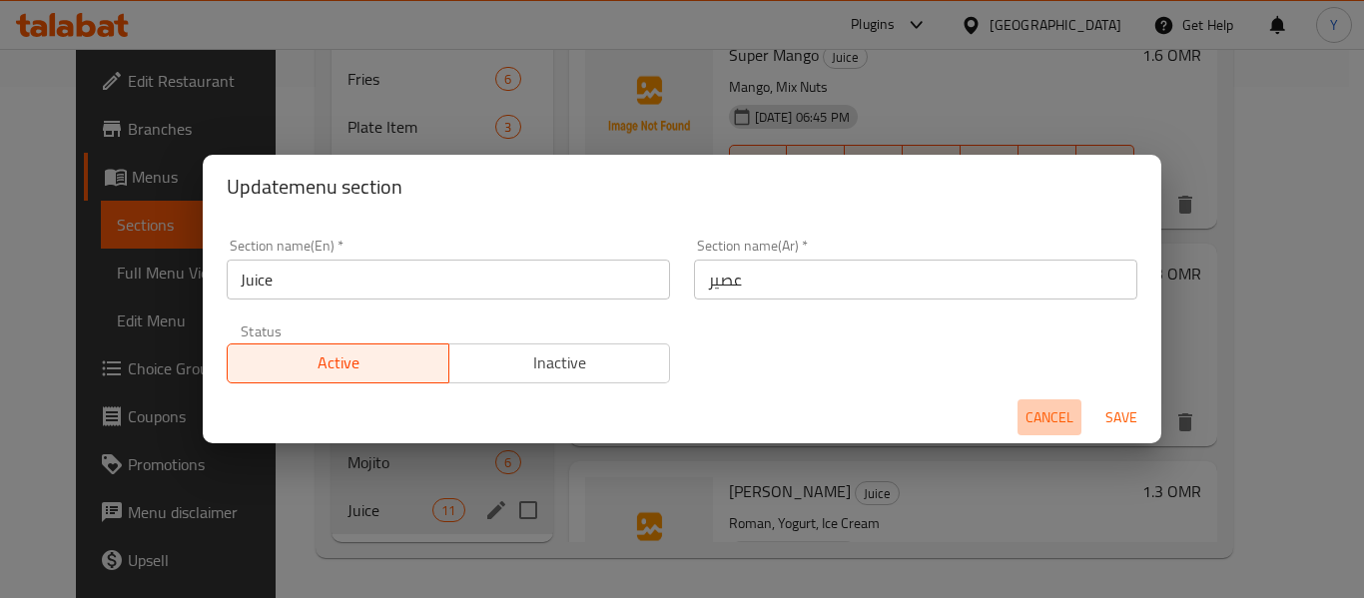
click at [1038, 421] on span "Cancel" at bounding box center [1049, 417] width 48 height 25
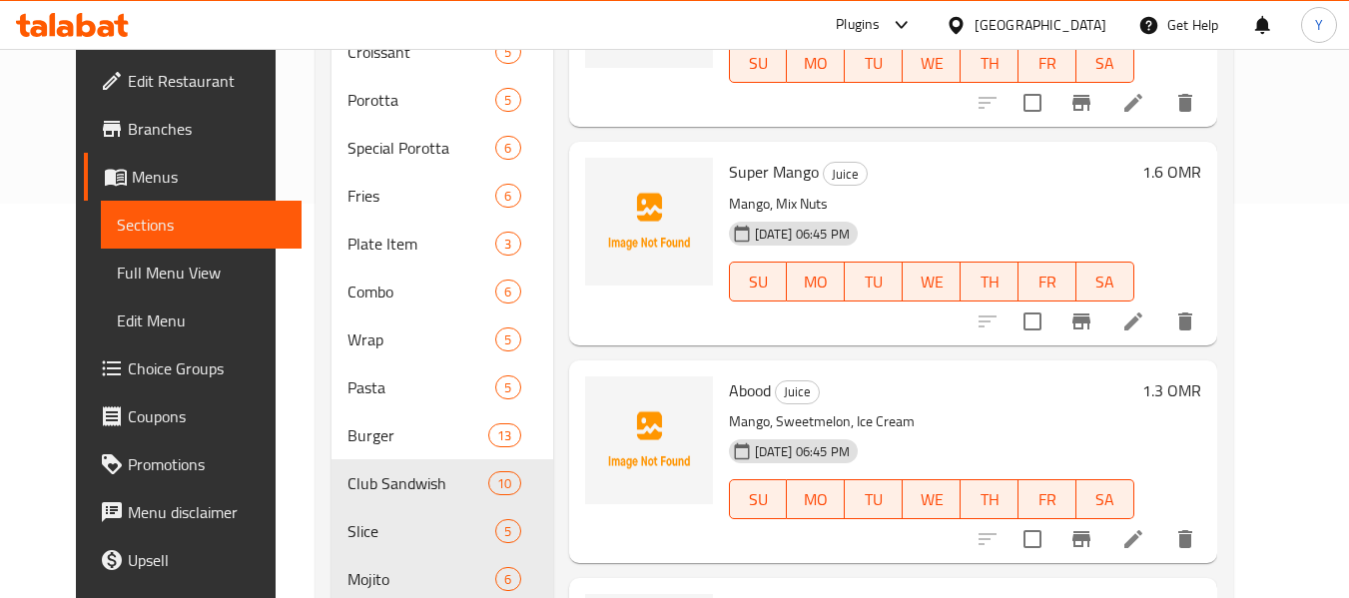
scroll to position [386, 0]
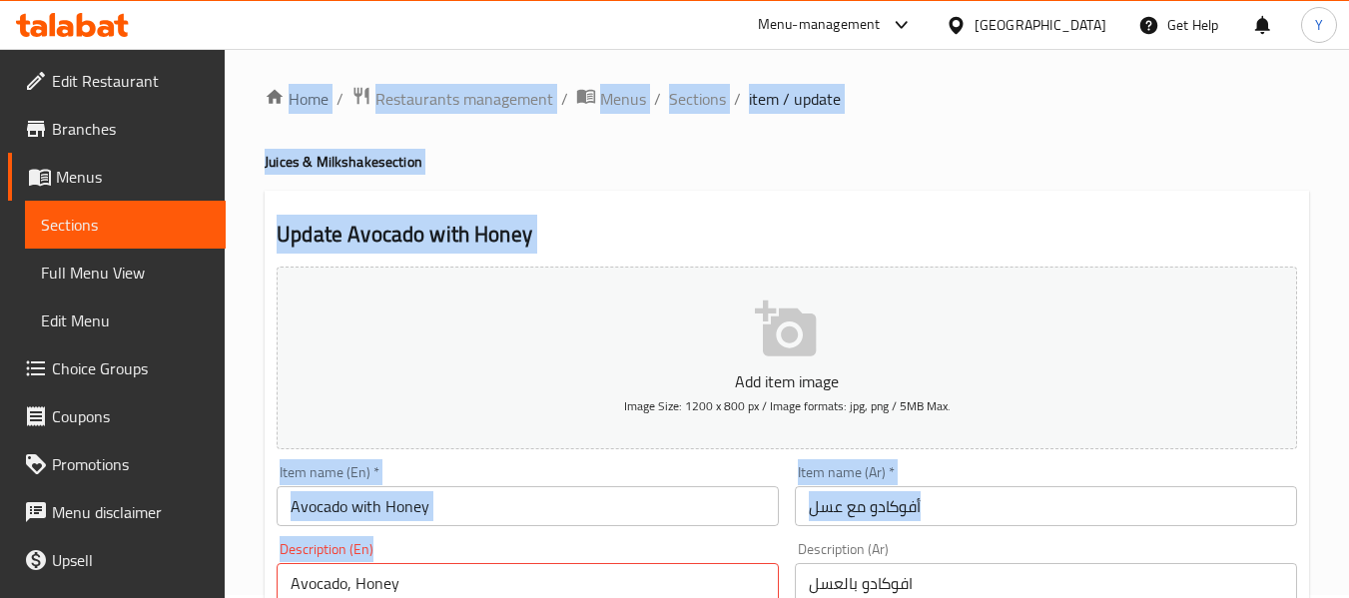
drag, startPoint x: 584, startPoint y: 571, endPoint x: 76, endPoint y: 562, distance: 508.2
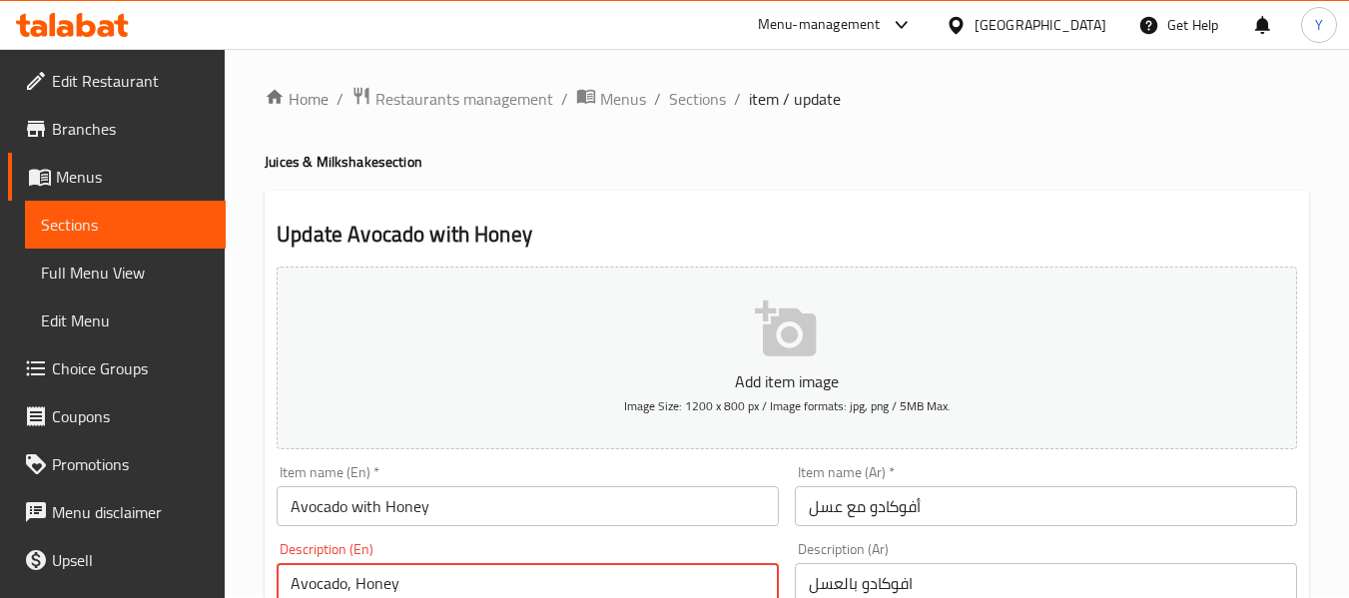
drag, startPoint x: 490, startPoint y: 575, endPoint x: 285, endPoint y: 559, distance: 205.3
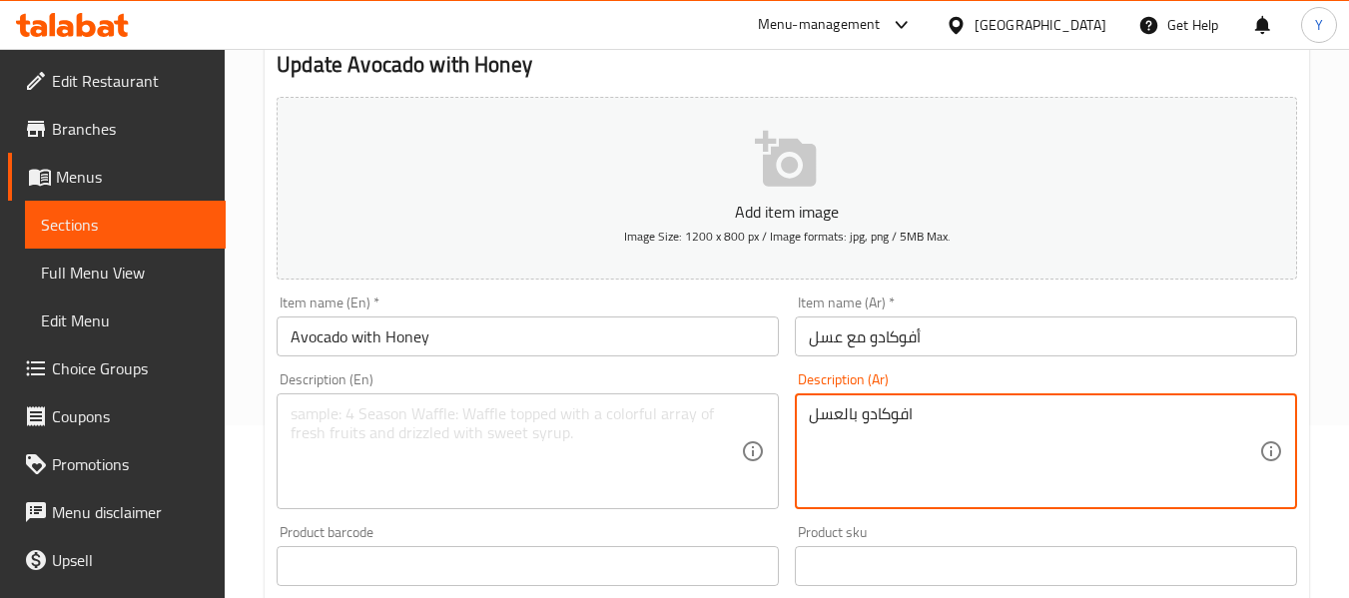
drag, startPoint x: 944, startPoint y: 588, endPoint x: 738, endPoint y: 610, distance: 207.8
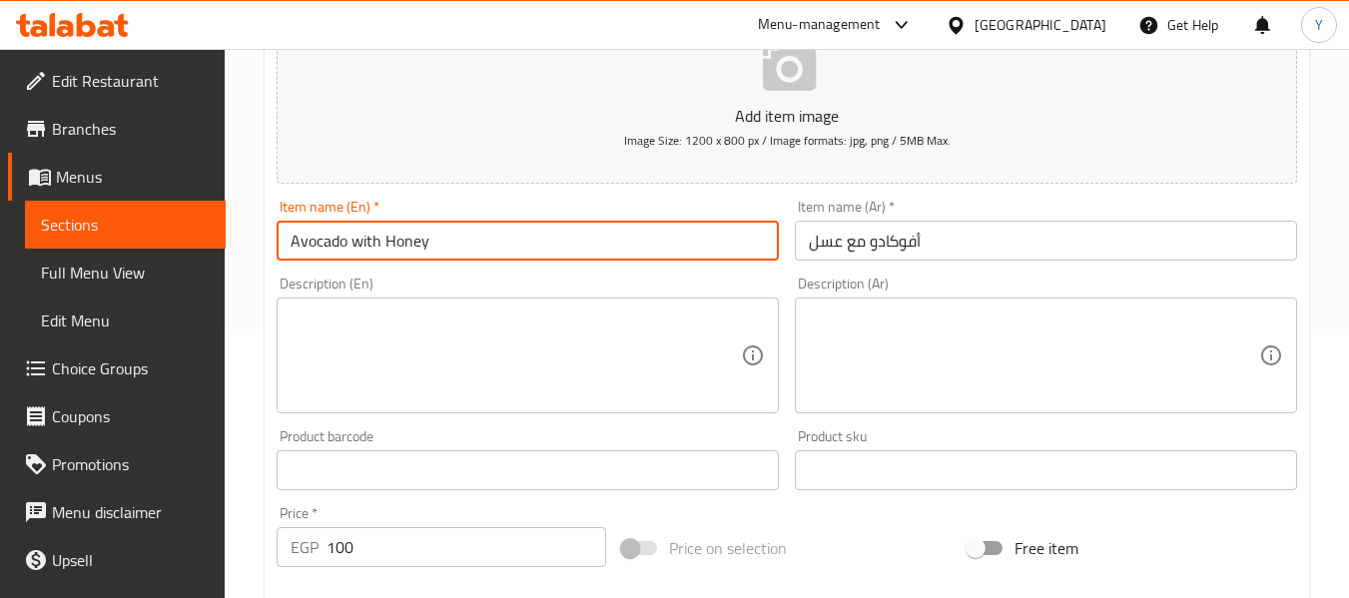
click at [660, 245] on input "Avocado with Honey" at bounding box center [527, 241] width 502 height 40
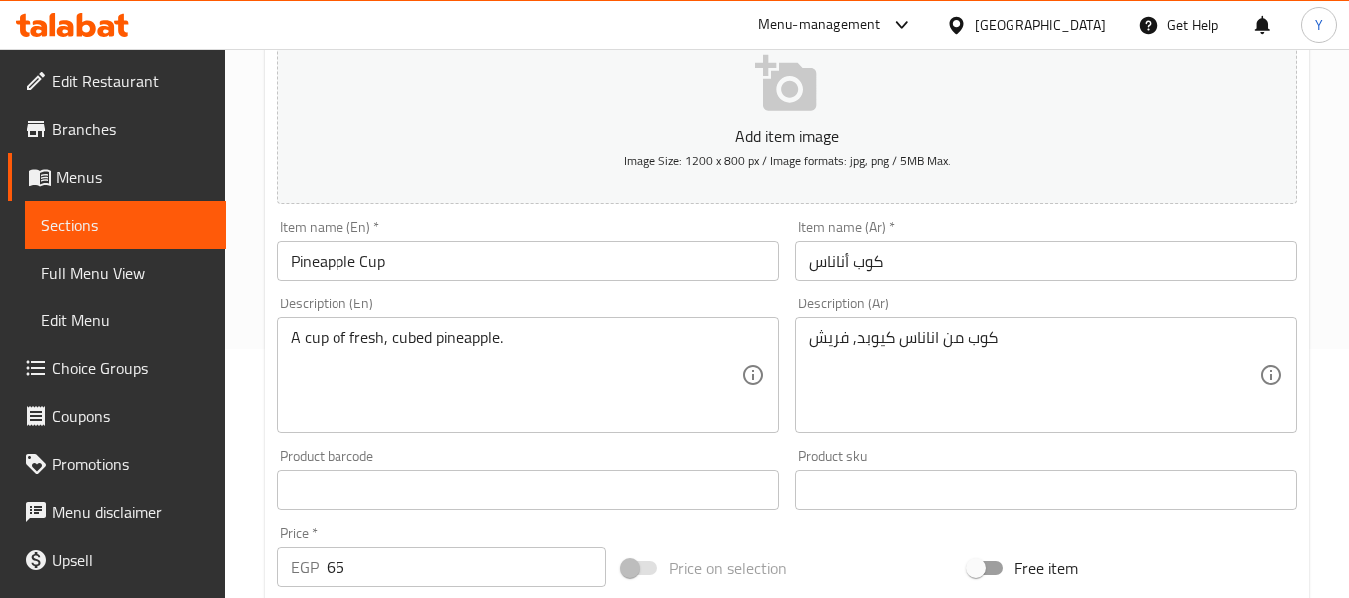
scroll to position [254, 0]
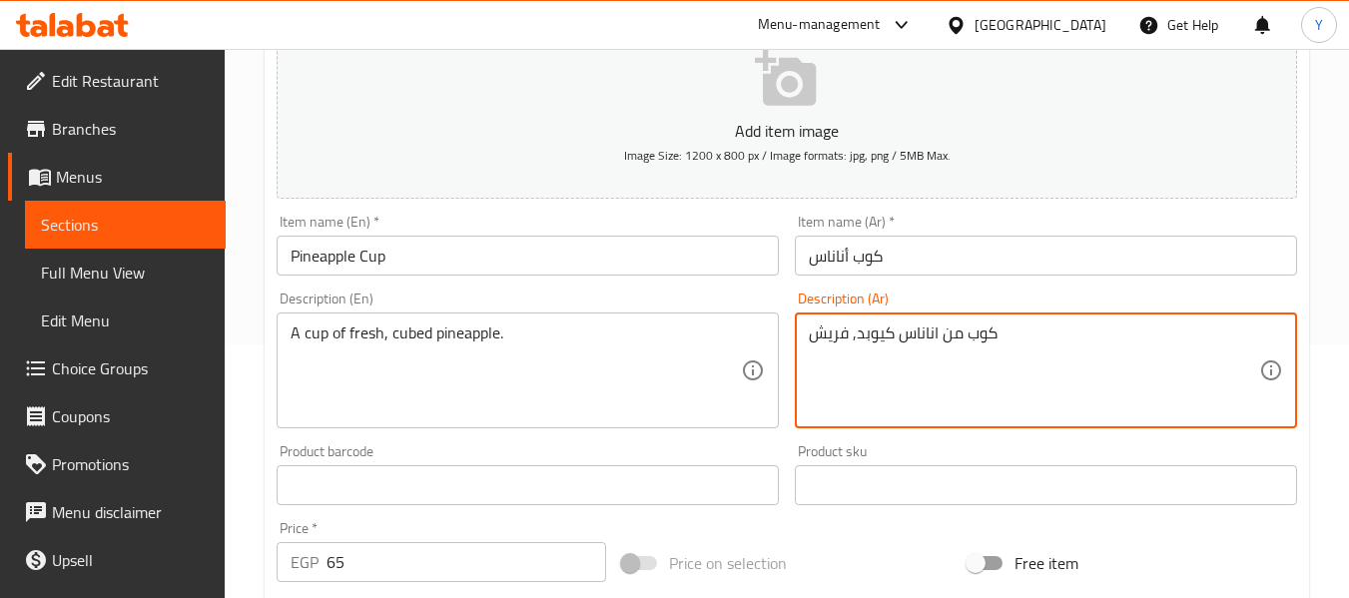
click at [864, 334] on textarea "كوب من اناناس كيوبد, فريش" at bounding box center [1034, 370] width 450 height 95
drag, startPoint x: 847, startPoint y: 333, endPoint x: 738, endPoint y: 343, distance: 110.3
click at [738, 343] on div "Add item image Image Size: 1200 x 800 px / Image formats: jpg, png / 5MB Max. I…" at bounding box center [787, 438] width 1036 height 860
type textarea "كوب من اناناس مكعبات, طازج"
click at [987, 255] on input "كوب أناناس" at bounding box center [1046, 256] width 502 height 40
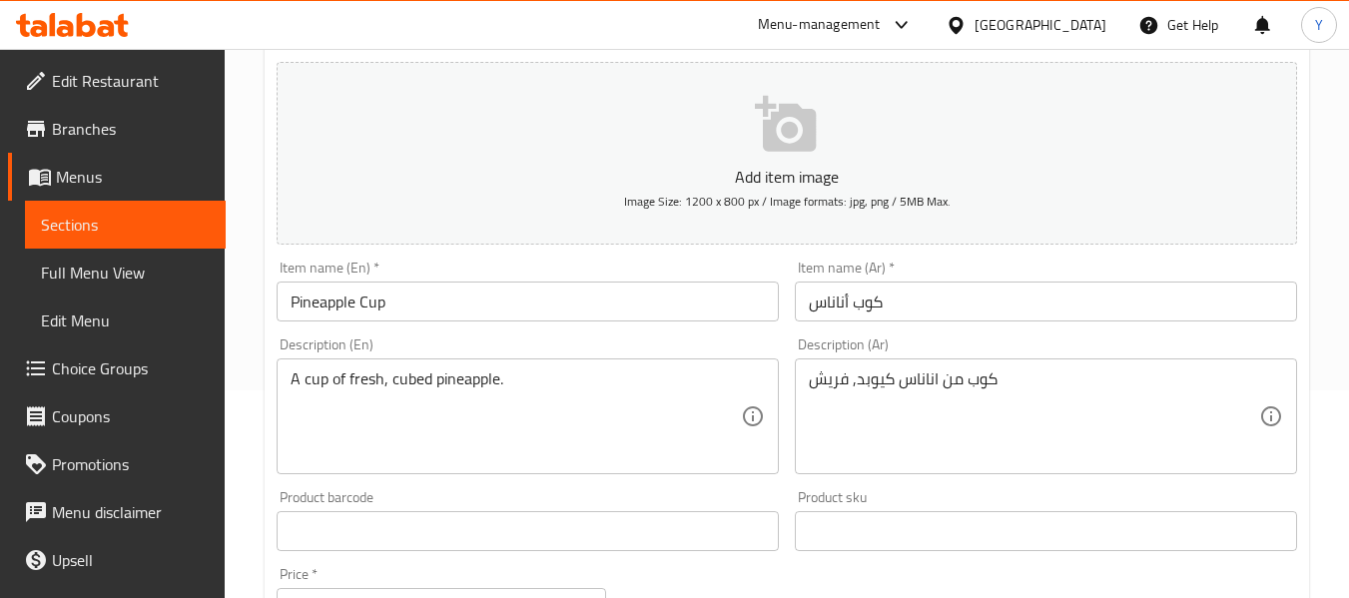
scroll to position [239, 0]
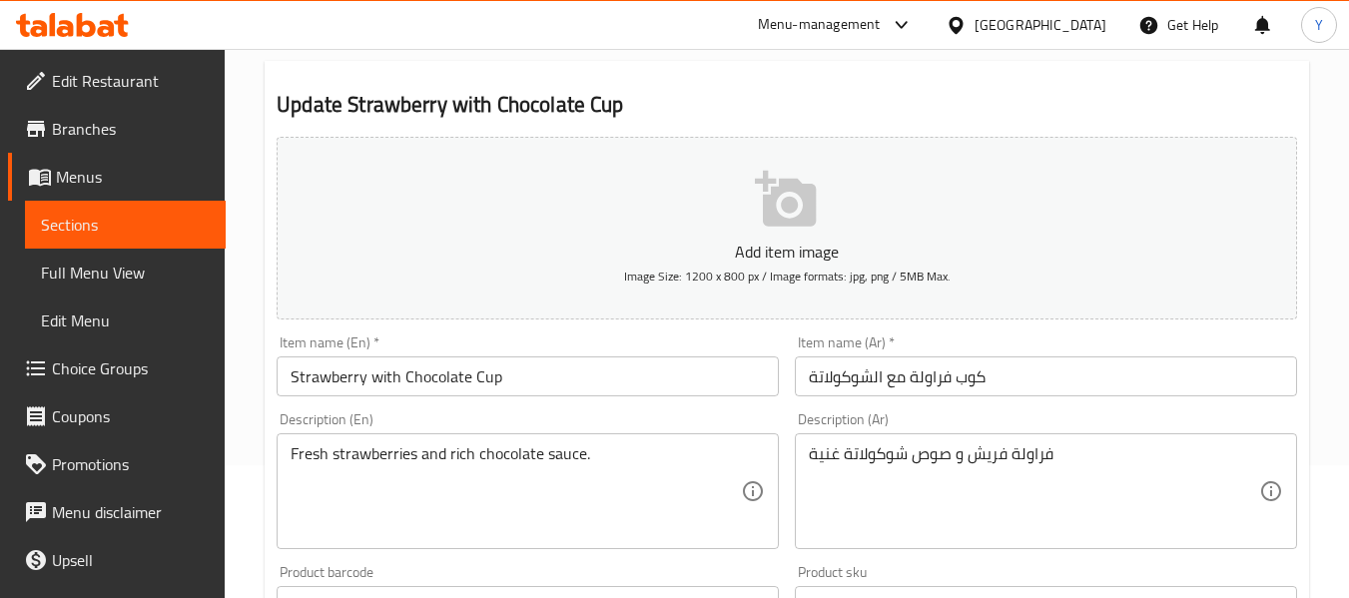
scroll to position [139, 0]
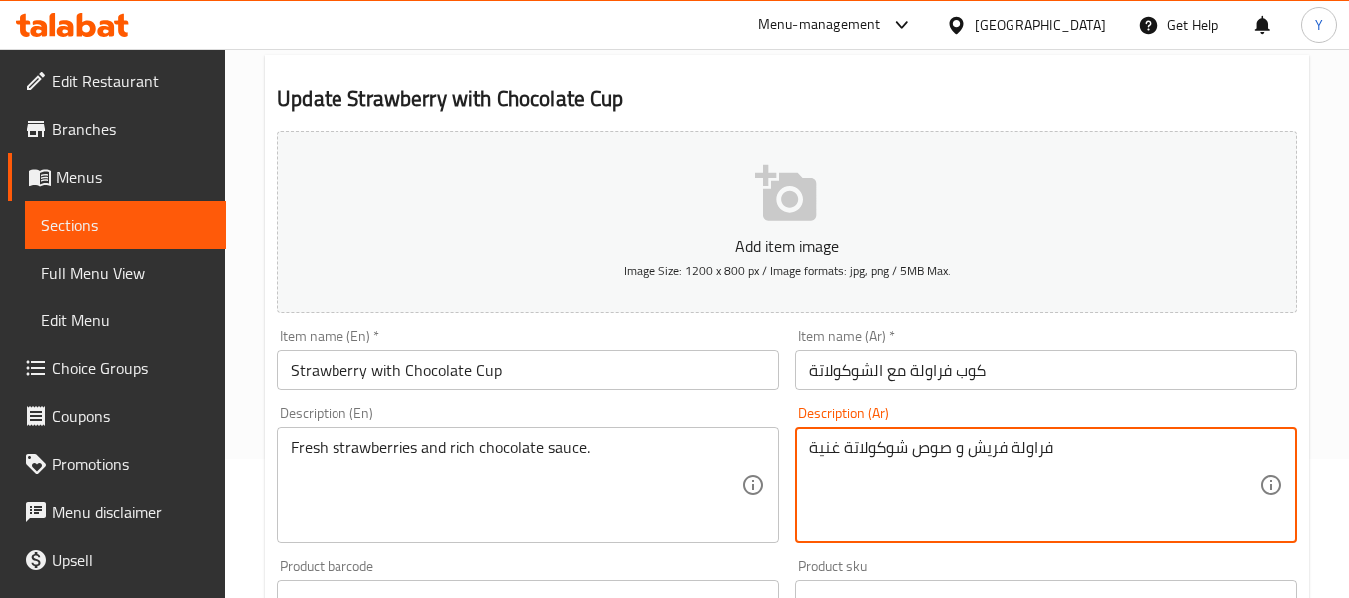
click at [990, 448] on textarea "فراولة فريش و صوص شوكولاتة غنية" at bounding box center [1034, 485] width 450 height 95
paste textarea "طازج"
type textarea "فراولة طازجة و صوص شوكولاتة غنية"
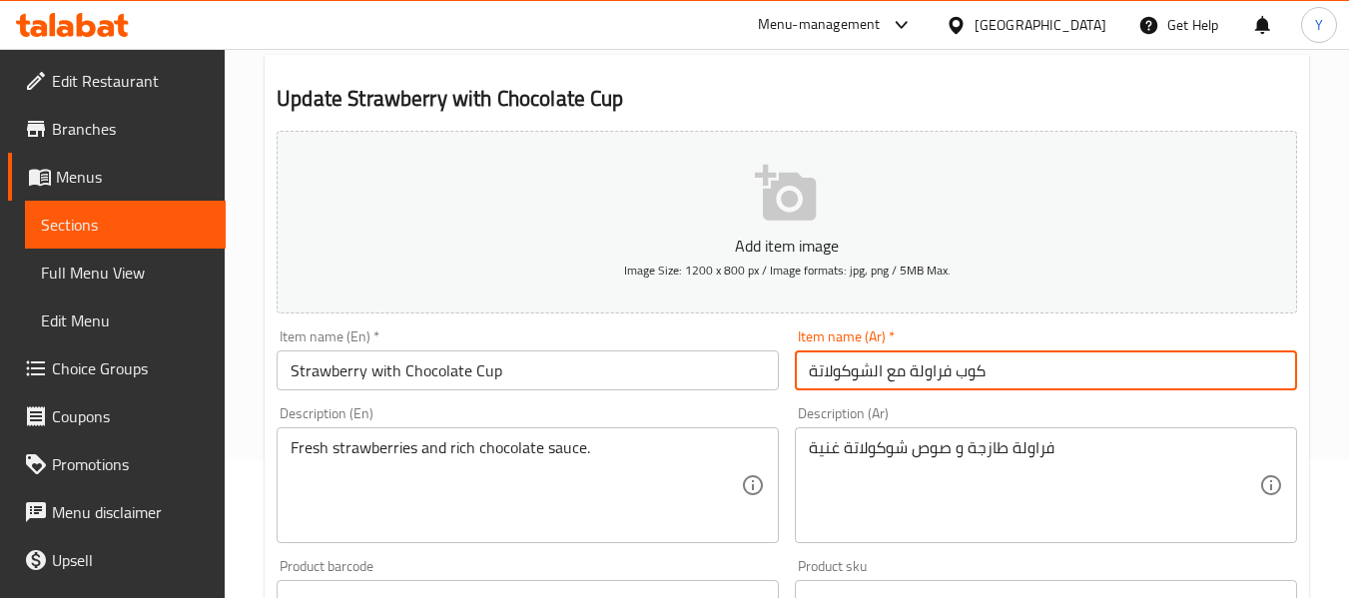
click at [1017, 388] on input "كوب فراولة مع الشوكولاتة" at bounding box center [1046, 370] width 502 height 40
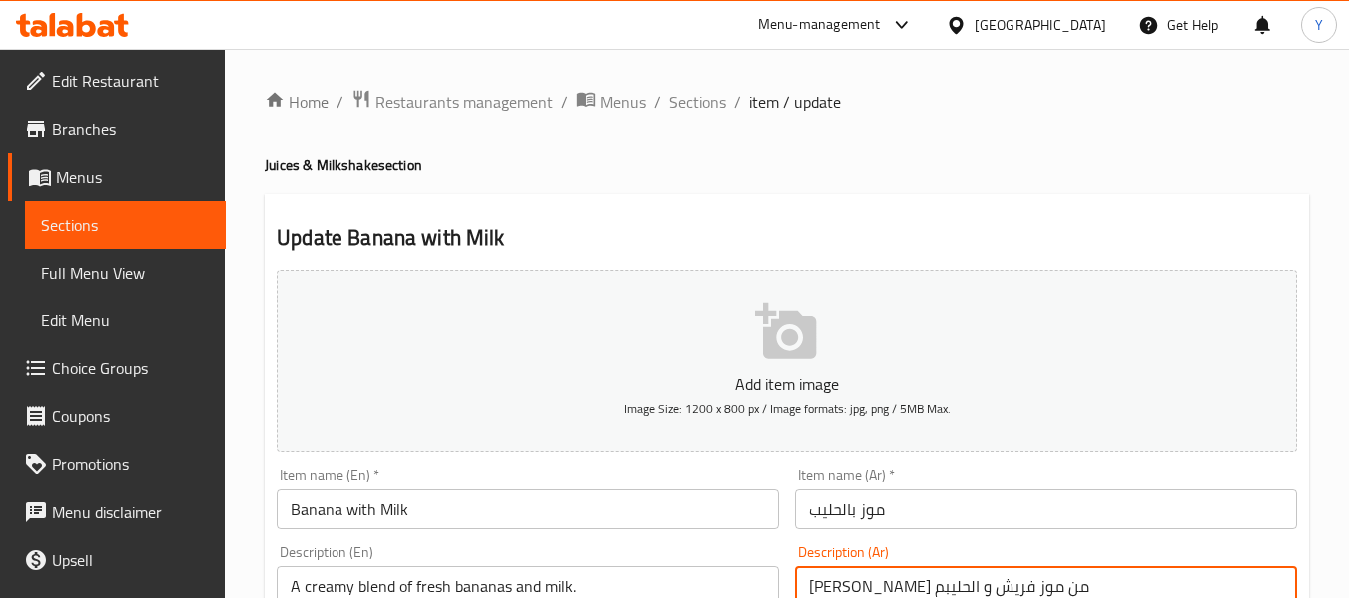
scroll to position [3, 0]
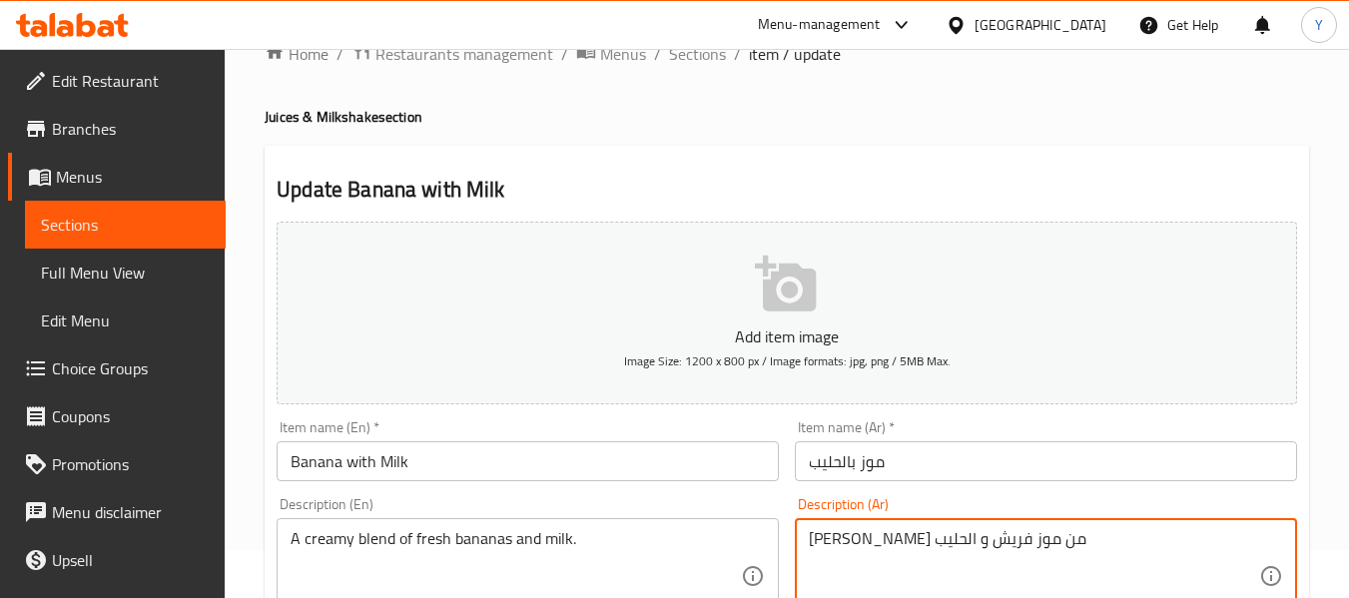
drag, startPoint x: 1036, startPoint y: 583, endPoint x: 1058, endPoint y: 586, distance: 22.2
click at [1058, 586] on div "Description (Ar) [PERSON_NAME] من موز فريش و الحليب Description (Ar)" at bounding box center [1046, 565] width 518 height 153
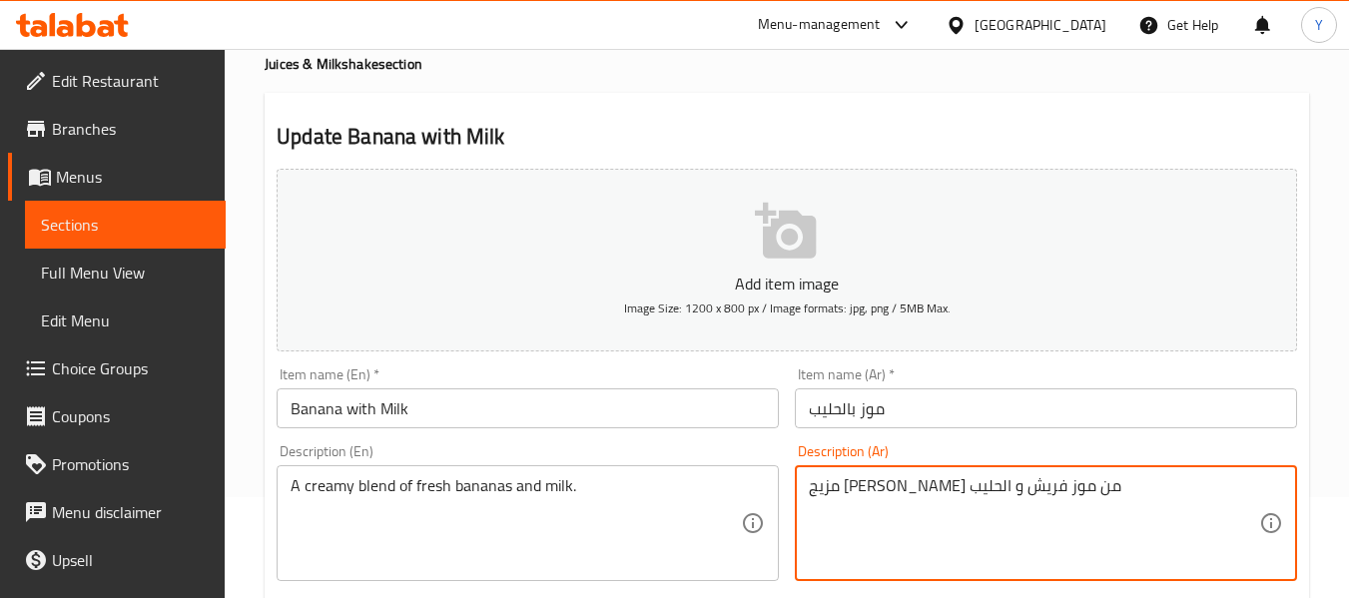
click at [979, 488] on textarea "مزيج [PERSON_NAME] من موز فريش و الحليب" at bounding box center [1034, 523] width 450 height 95
click at [887, 492] on textarea "مزيج كريمي من موز فريش و الحليب" at bounding box center [1034, 523] width 450 height 95
click at [840, 483] on textarea "مزيج كريمي من موز طازج و الحليب" at bounding box center [1034, 523] width 450 height 95
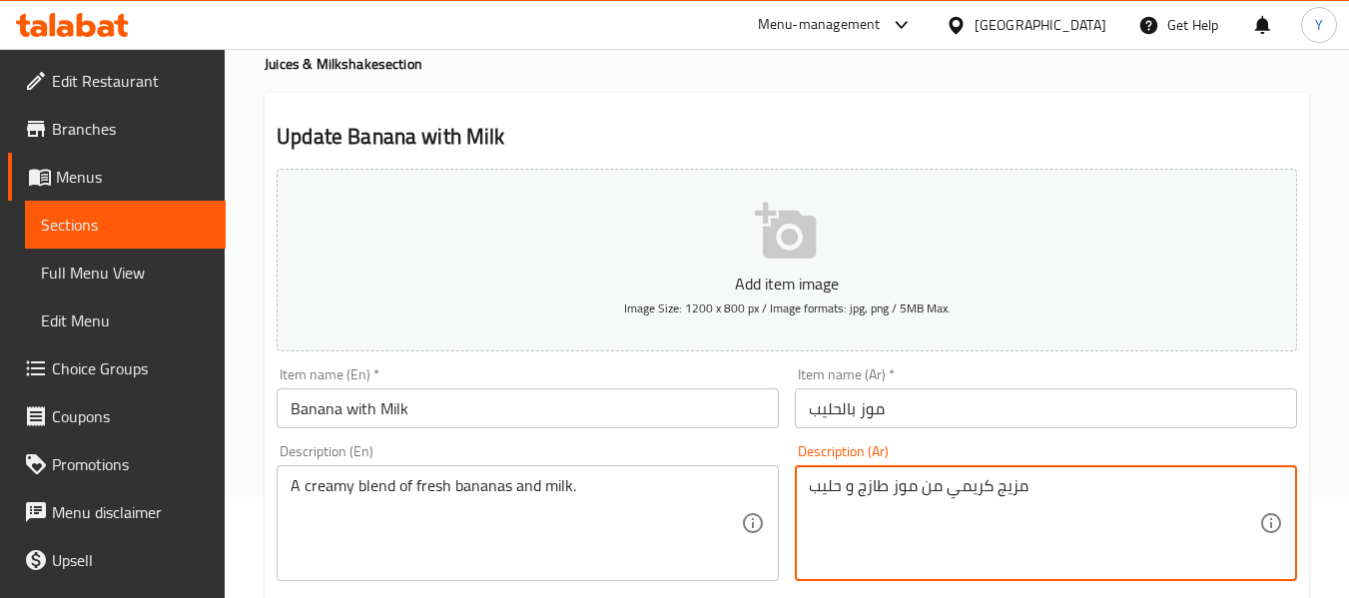
type textarea "مزيج كريمي من موز طازج و حليب"
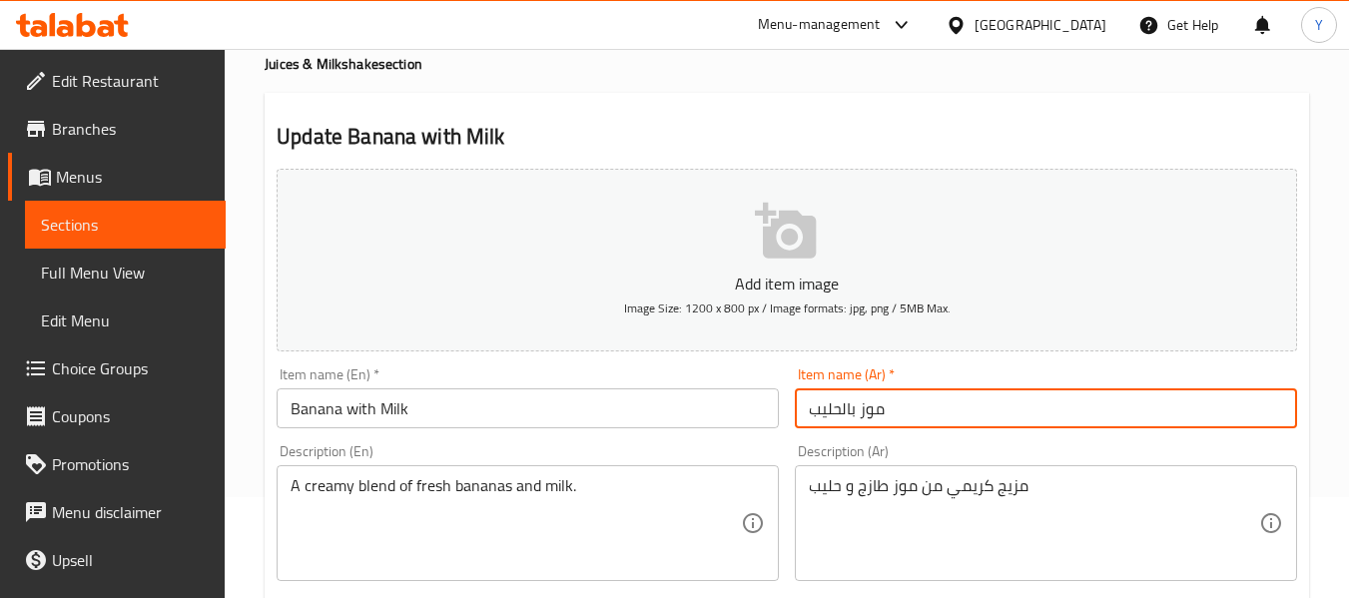
click at [964, 401] on input "موز بالحليب" at bounding box center [1046, 408] width 502 height 40
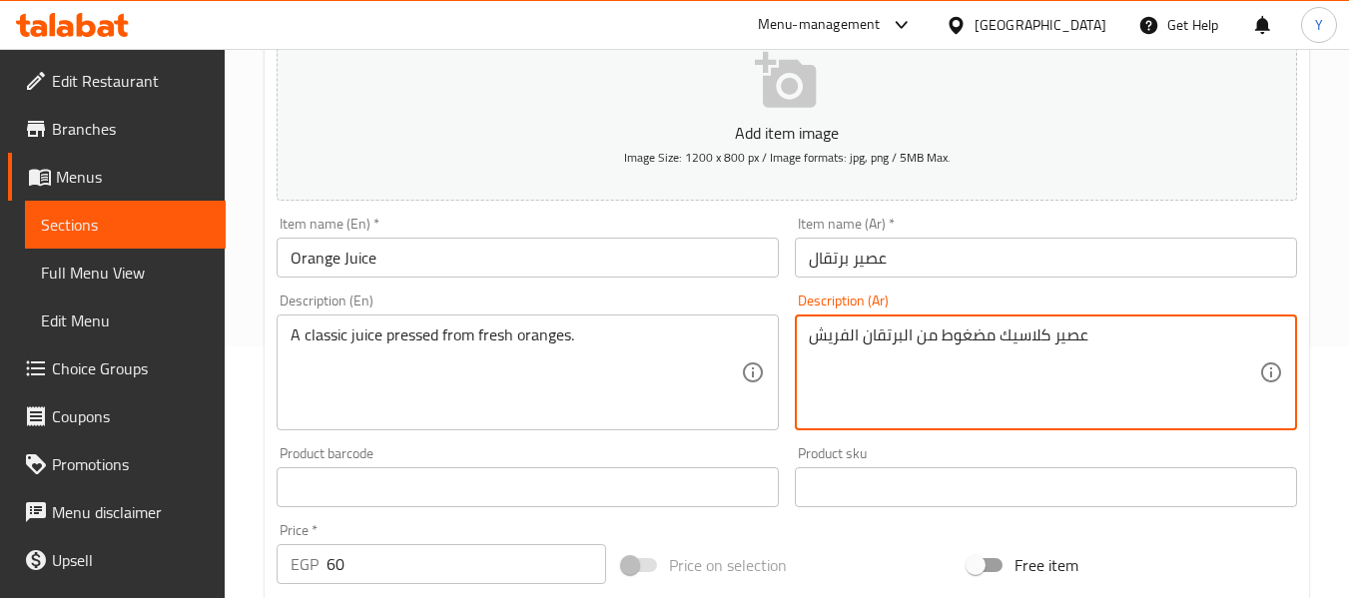
scroll to position [362, 0]
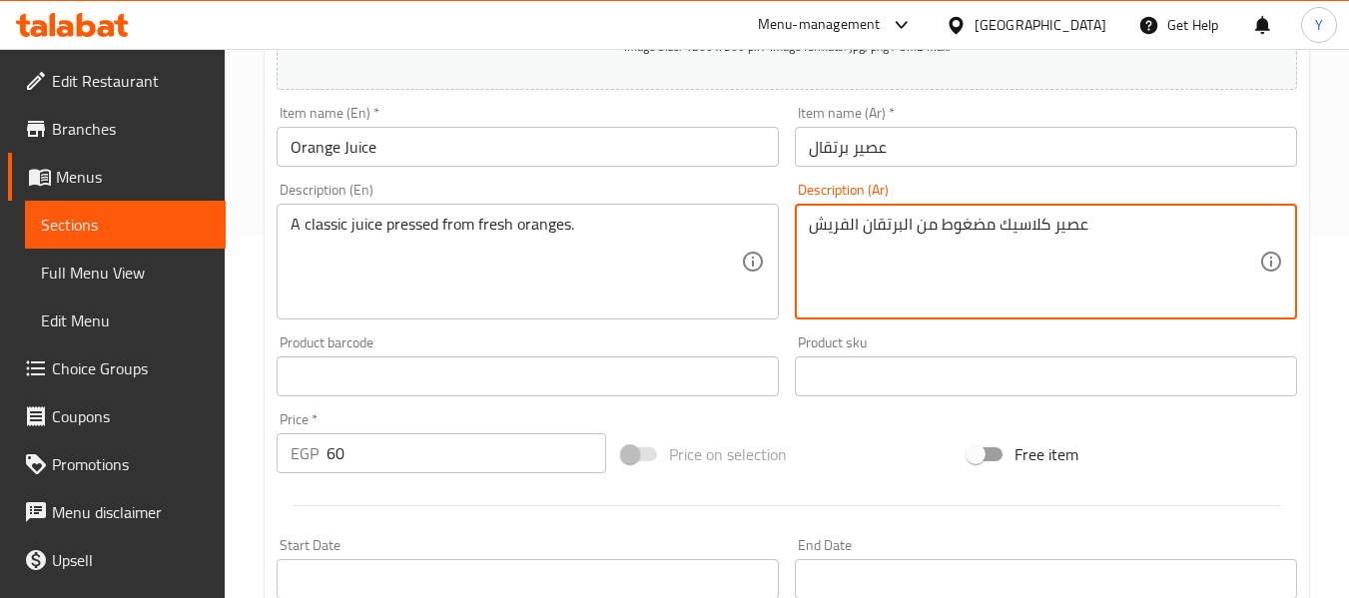
drag, startPoint x: 870, startPoint y: 589, endPoint x: 860, endPoint y: 225, distance: 364.5
drag, startPoint x: 846, startPoint y: 223, endPoint x: 815, endPoint y: 224, distance: 32.0
click at [815, 224] on textarea "عصير كلاسيك مضغوط من البرتقال الفريش" at bounding box center [1034, 262] width 450 height 95
paste textarea "طازج"
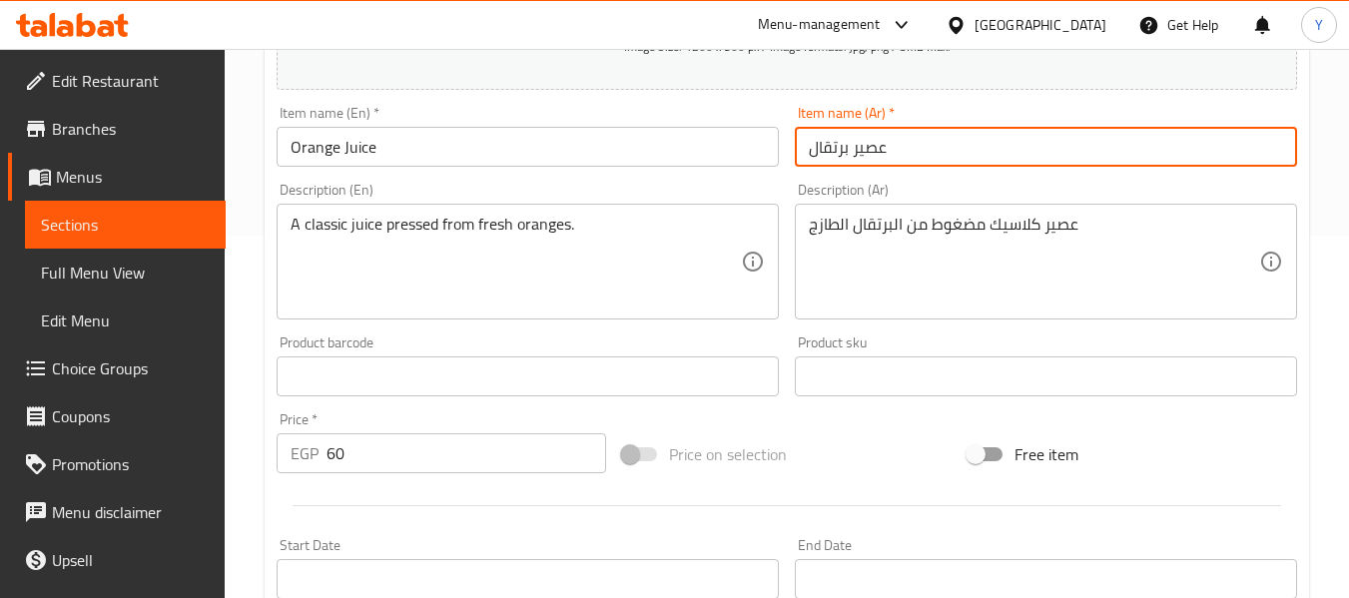
click at [992, 160] on input "عصير برتقال" at bounding box center [1046, 147] width 502 height 40
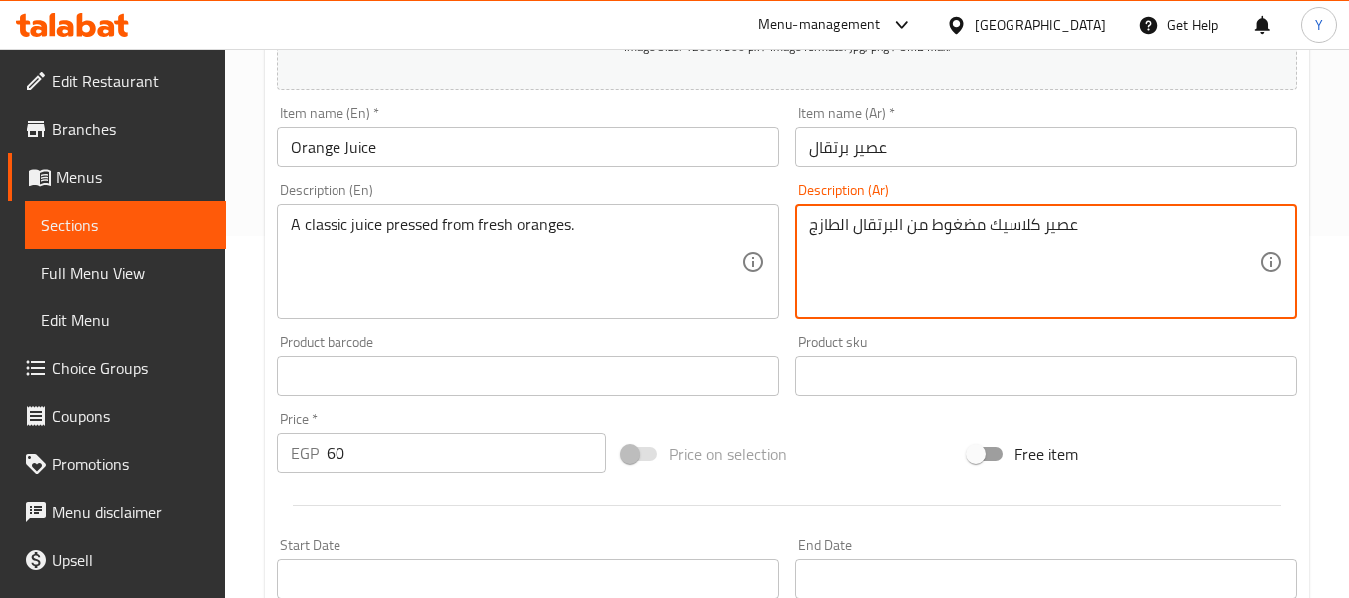
click at [975, 231] on textarea "عصير كلاسيك مضغوط من البرتقال الطازج" at bounding box center [1034, 262] width 450 height 95
type textarea "عصير كلاسيك مضغوط من البرتقال الطازج"
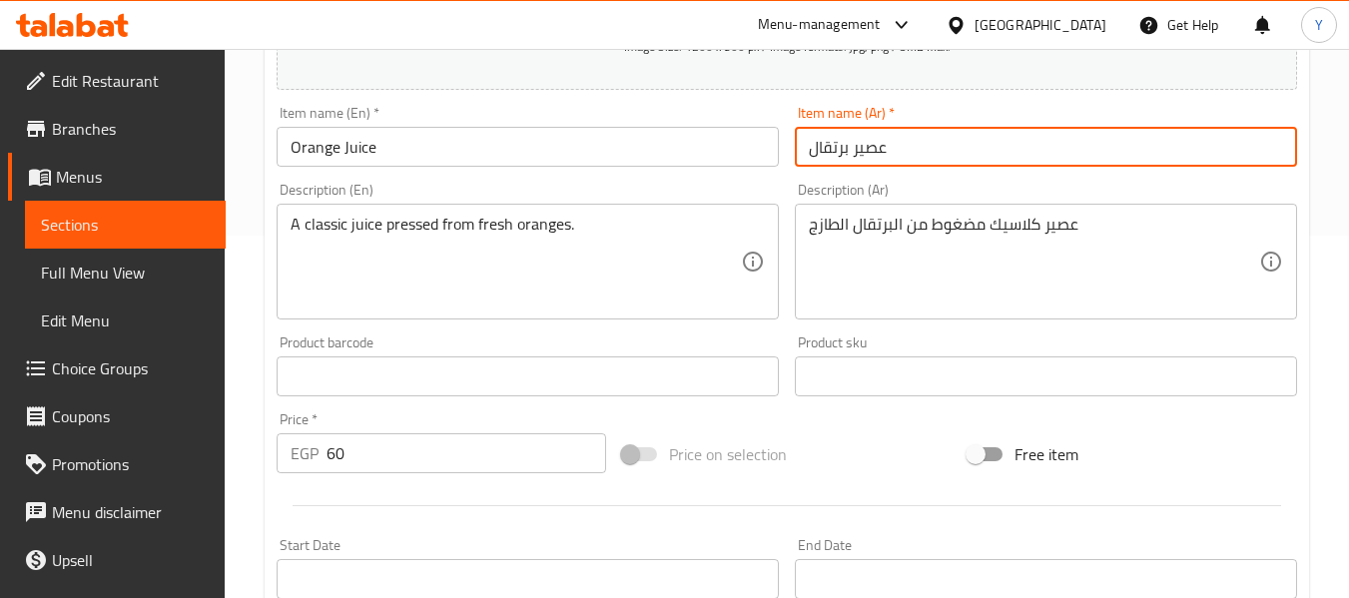
click at [1044, 145] on input "عصير برتقال" at bounding box center [1046, 147] width 502 height 40
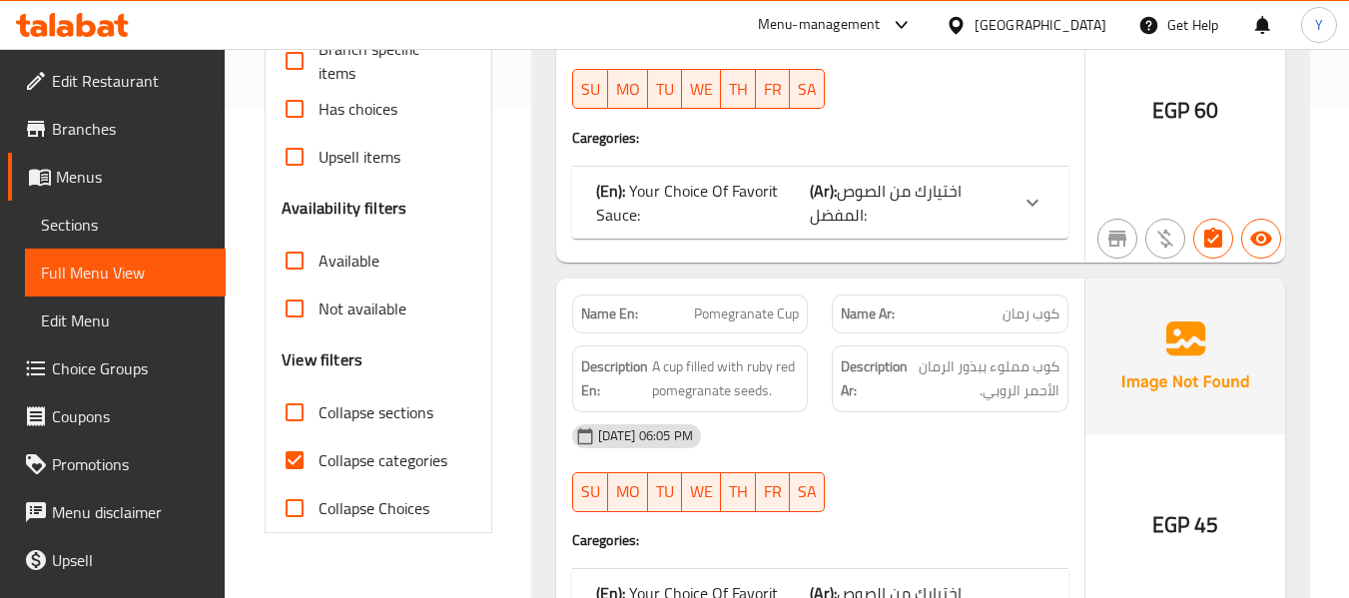
scroll to position [624, 0]
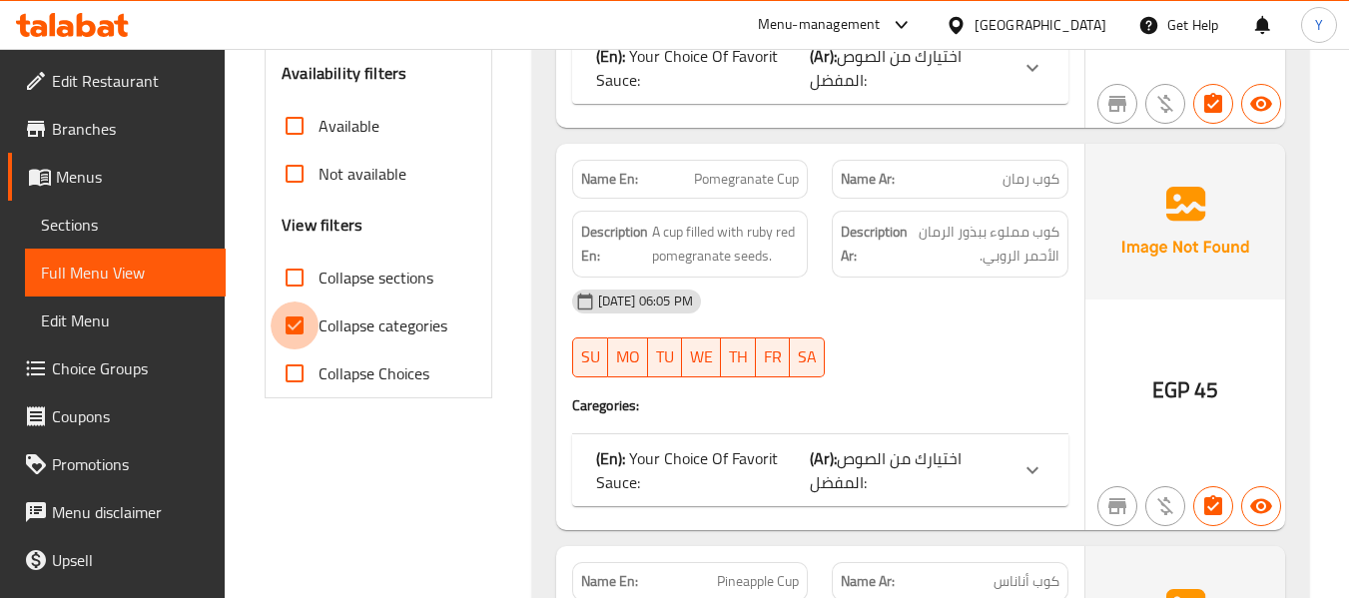
click at [293, 329] on input "Collapse categories" at bounding box center [295, 325] width 48 height 48
checkbox input "false"
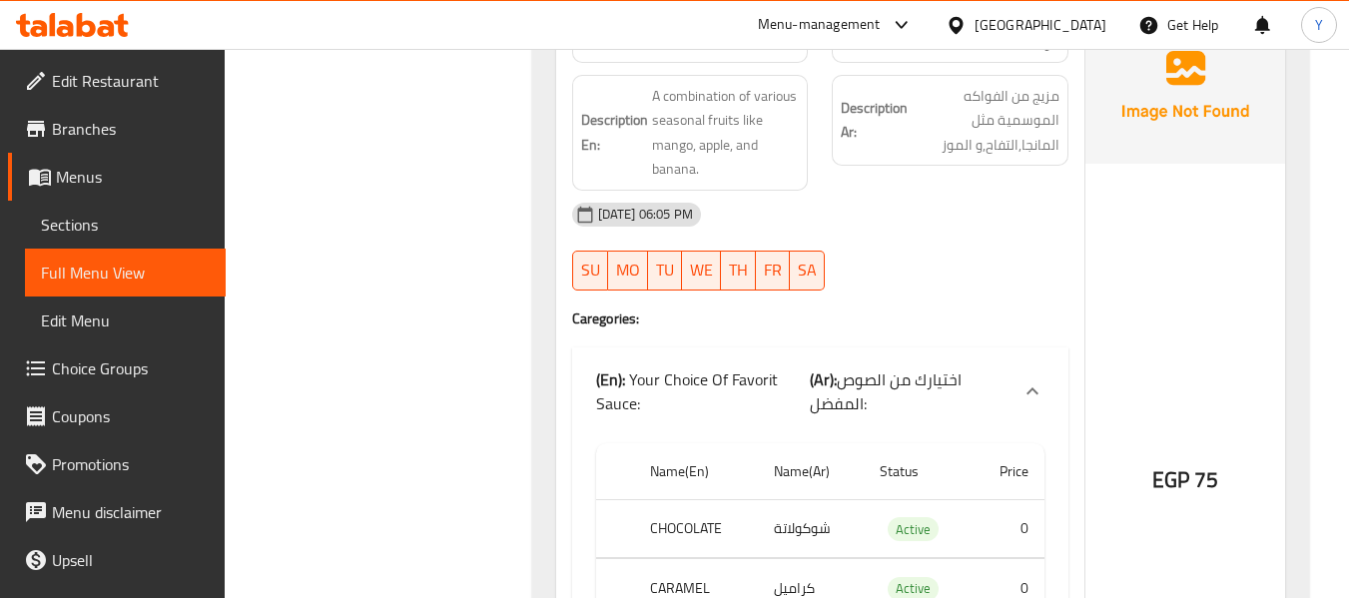
scroll to position [4375, 0]
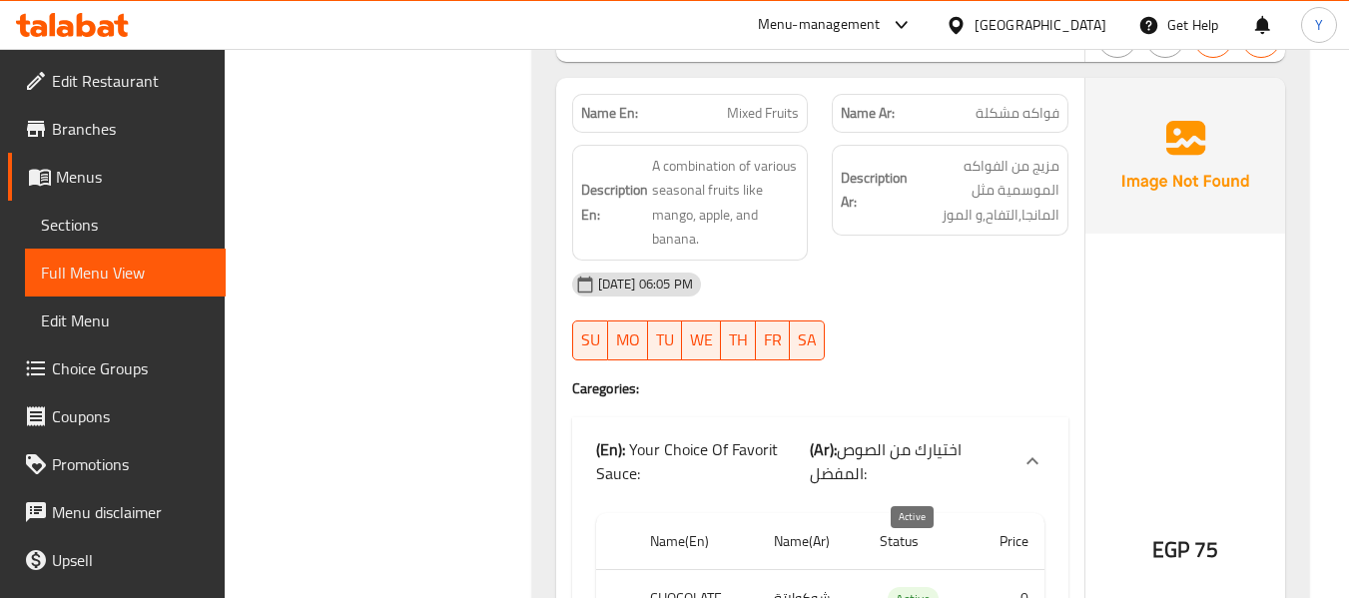
click at [912, 588] on span "Active" at bounding box center [912, 599] width 51 height 23
copy span "Active"
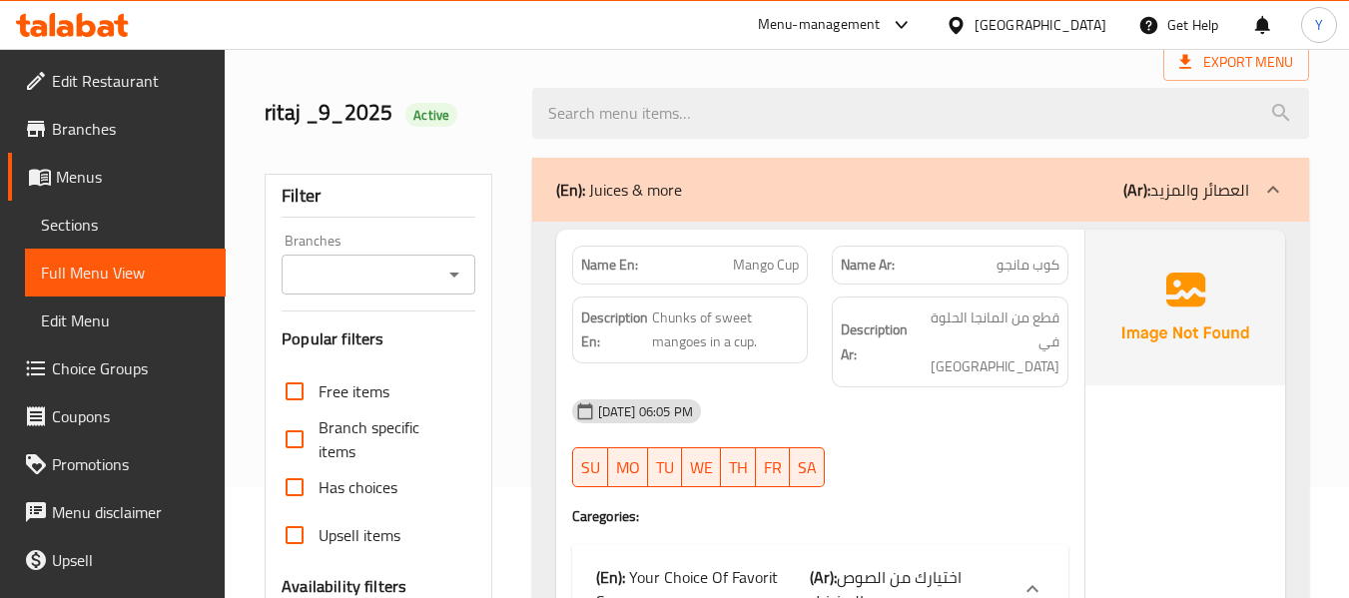
scroll to position [87, 0]
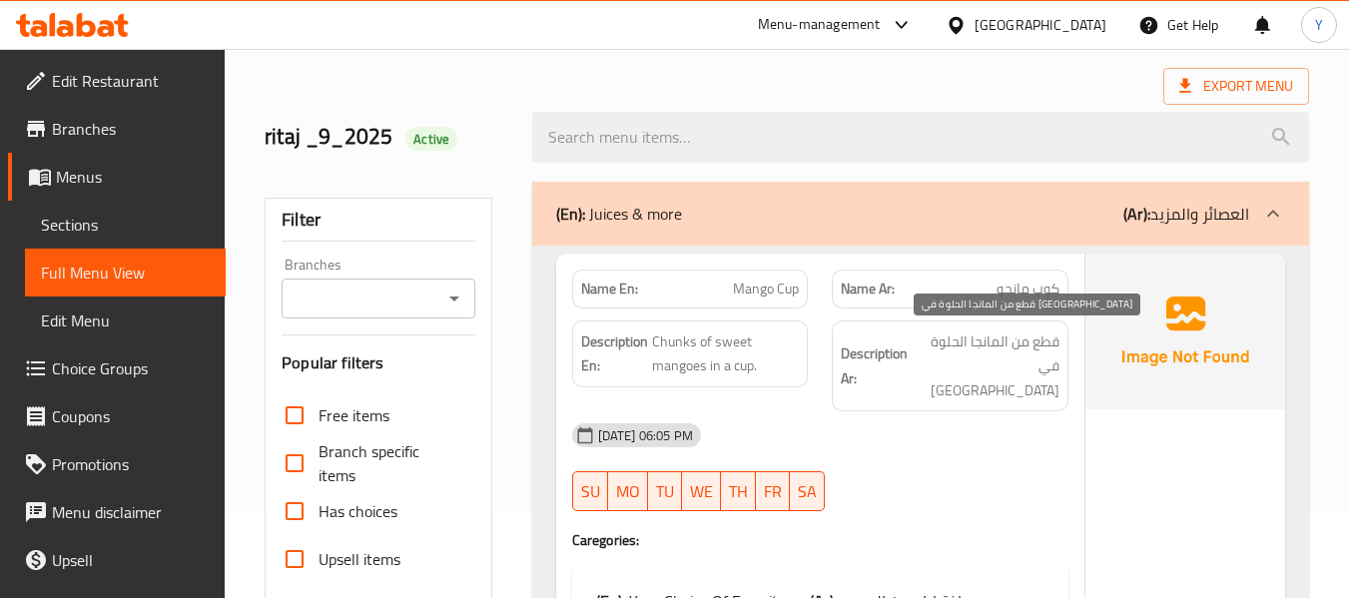
click at [977, 365] on span "قطع من المانجا الحلوة في كوب" at bounding box center [985, 366] width 148 height 74
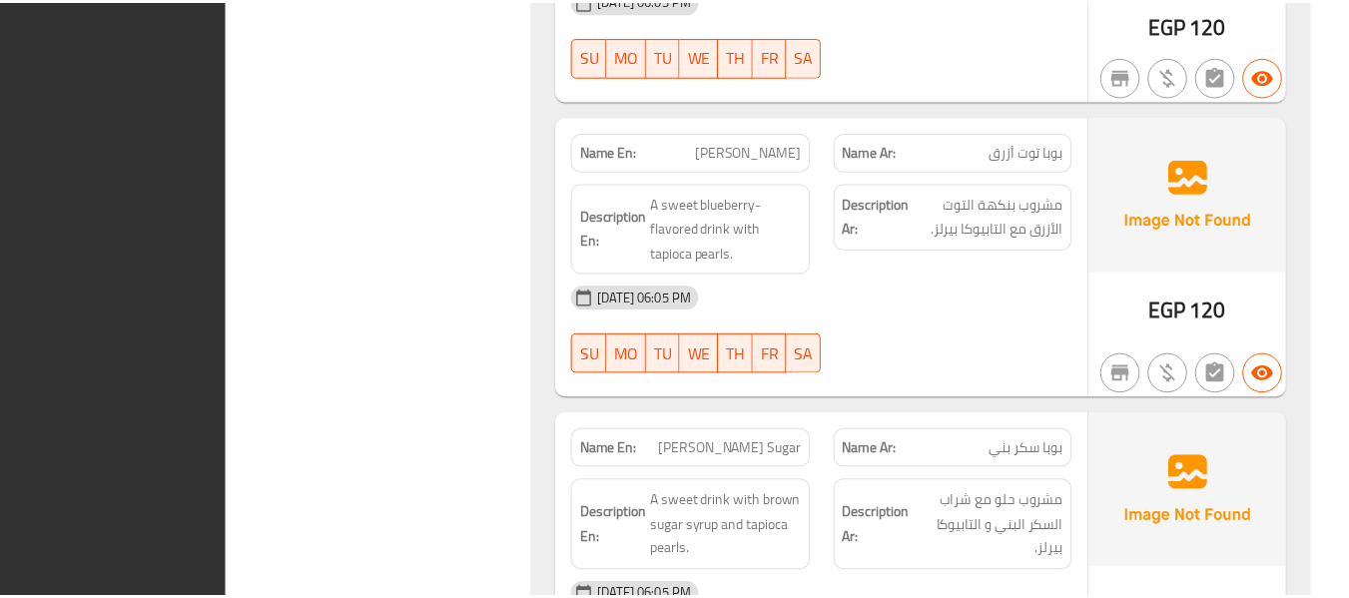
scroll to position [12645, 0]
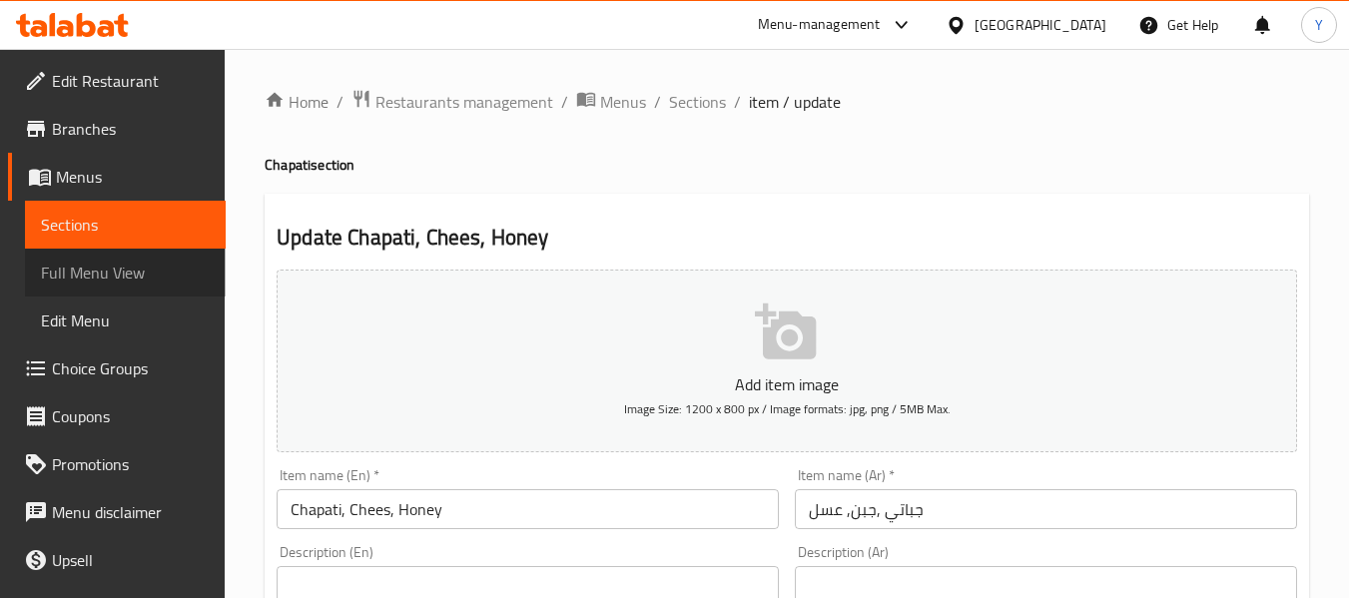
click at [130, 270] on span "Full Menu View" at bounding box center [125, 273] width 169 height 24
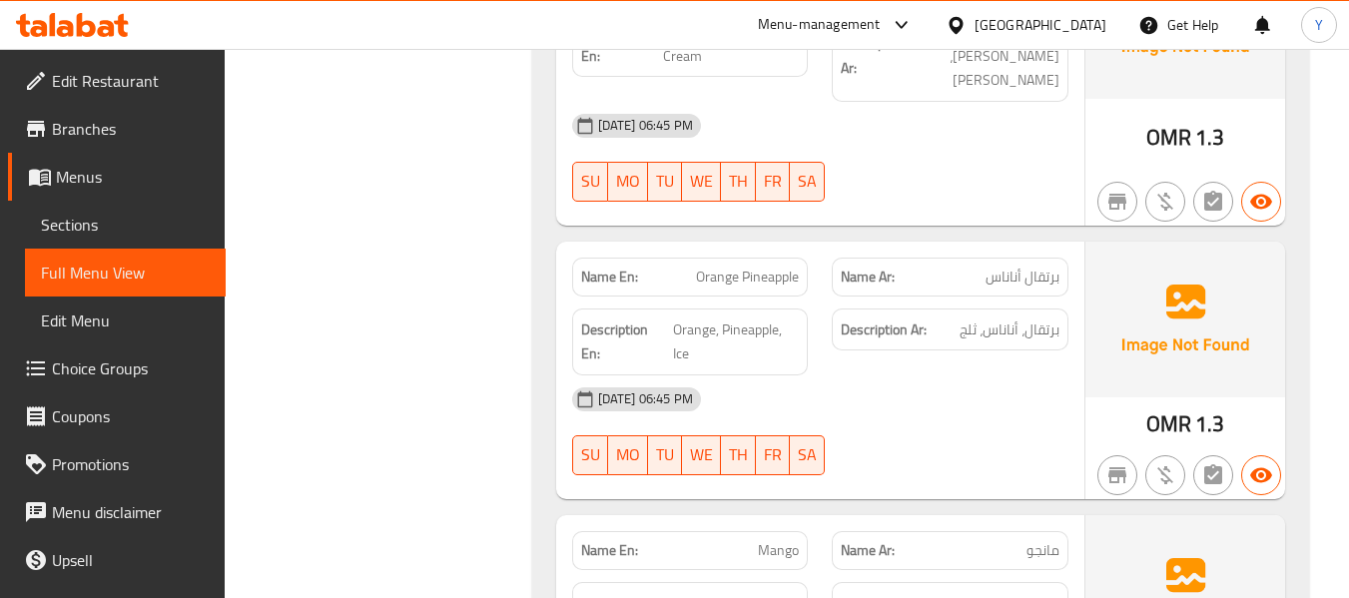
scroll to position [27711, 0]
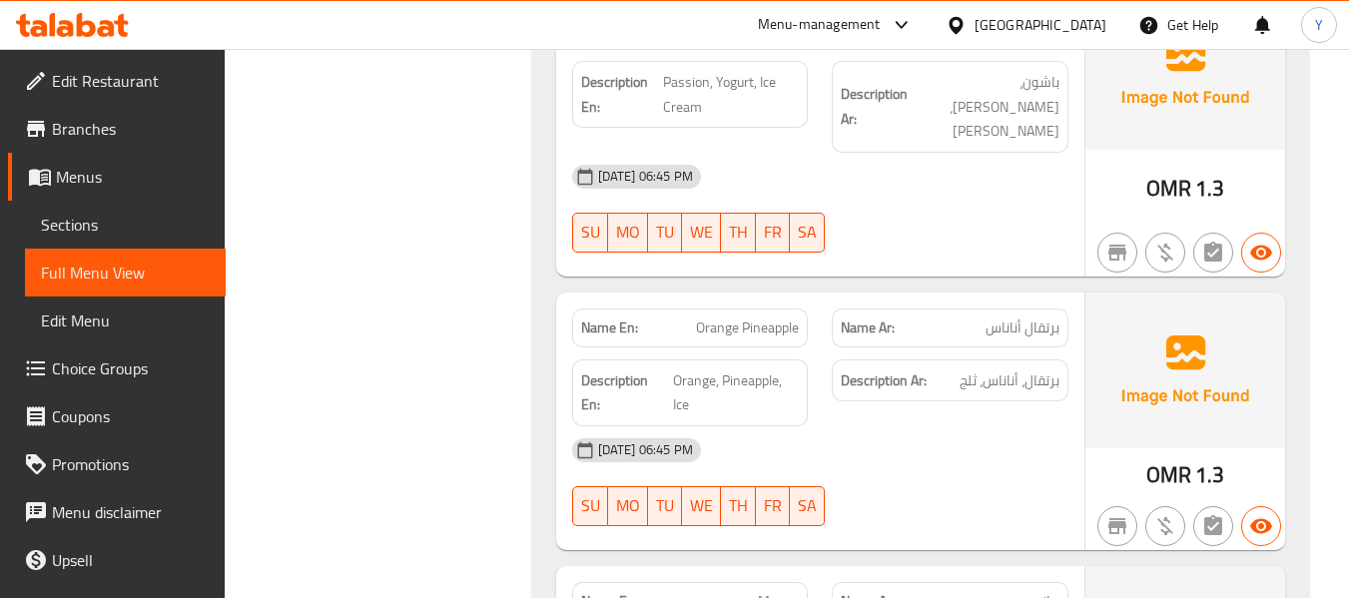
copy strong "Name En:"
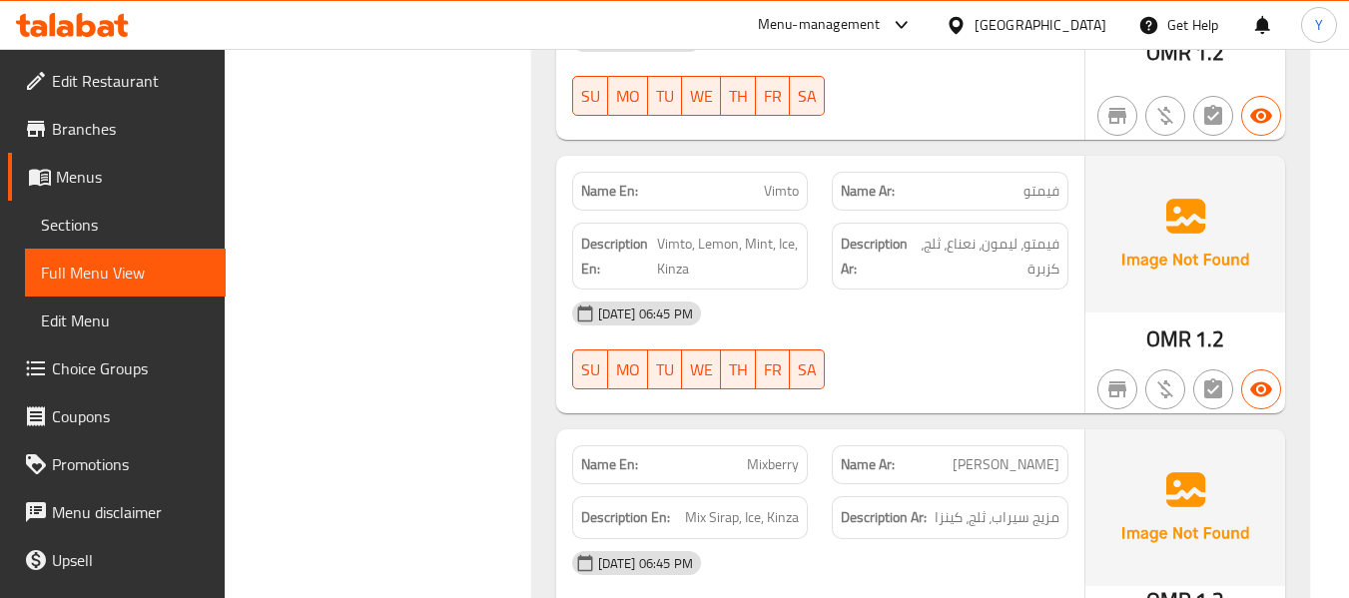
scroll to position [24939, 0]
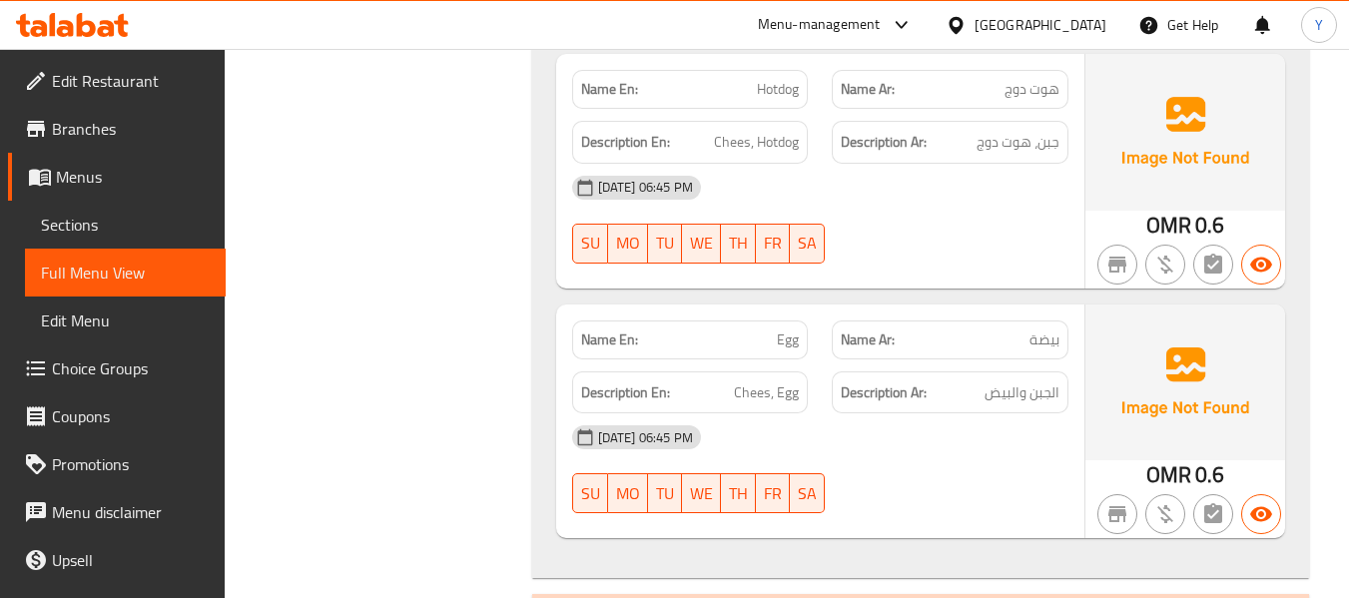
scroll to position [23370, 0]
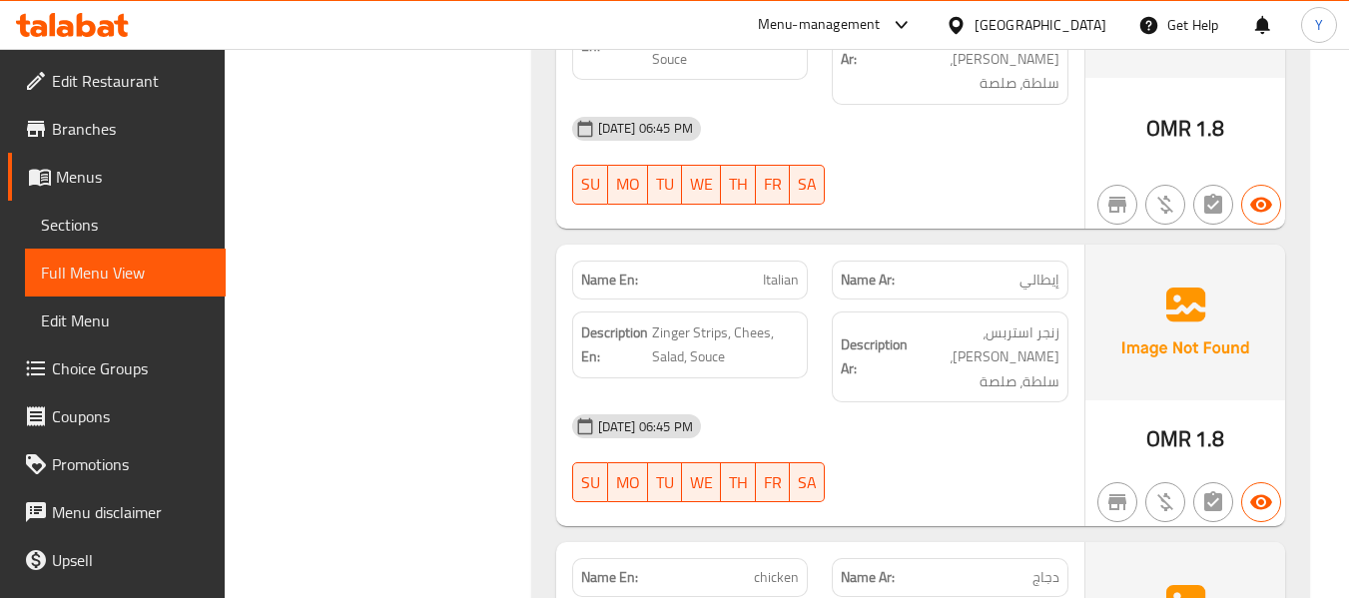
scroll to position [22038, 0]
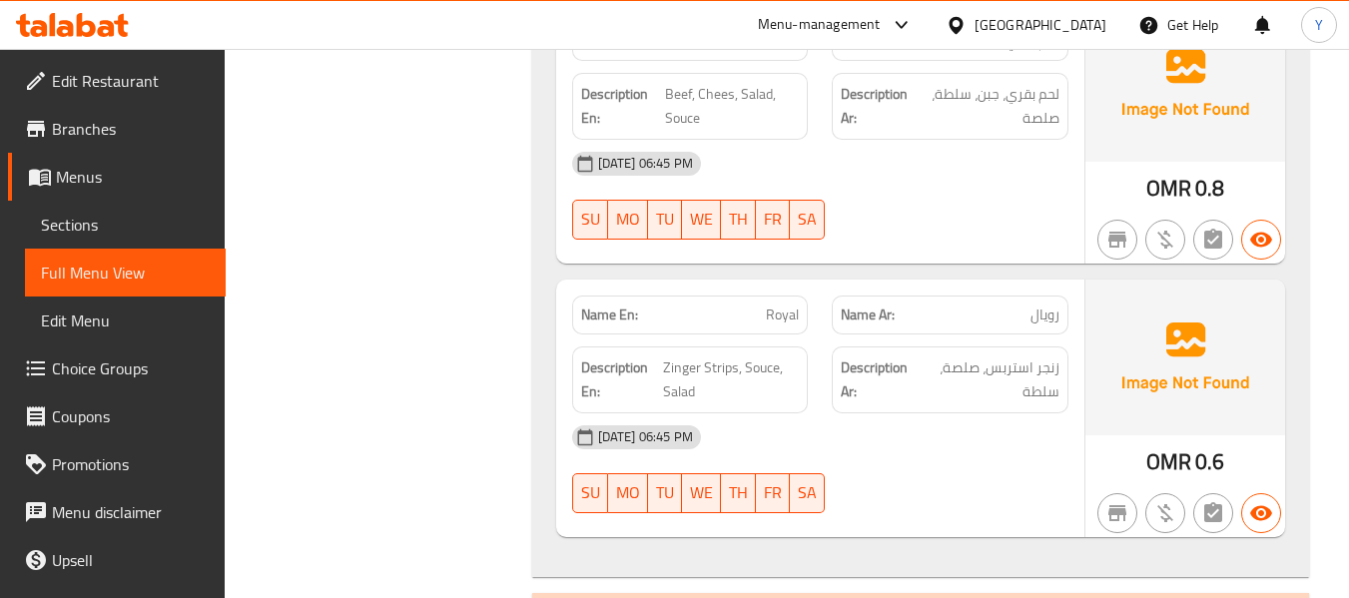
scroll to position [19475, 0]
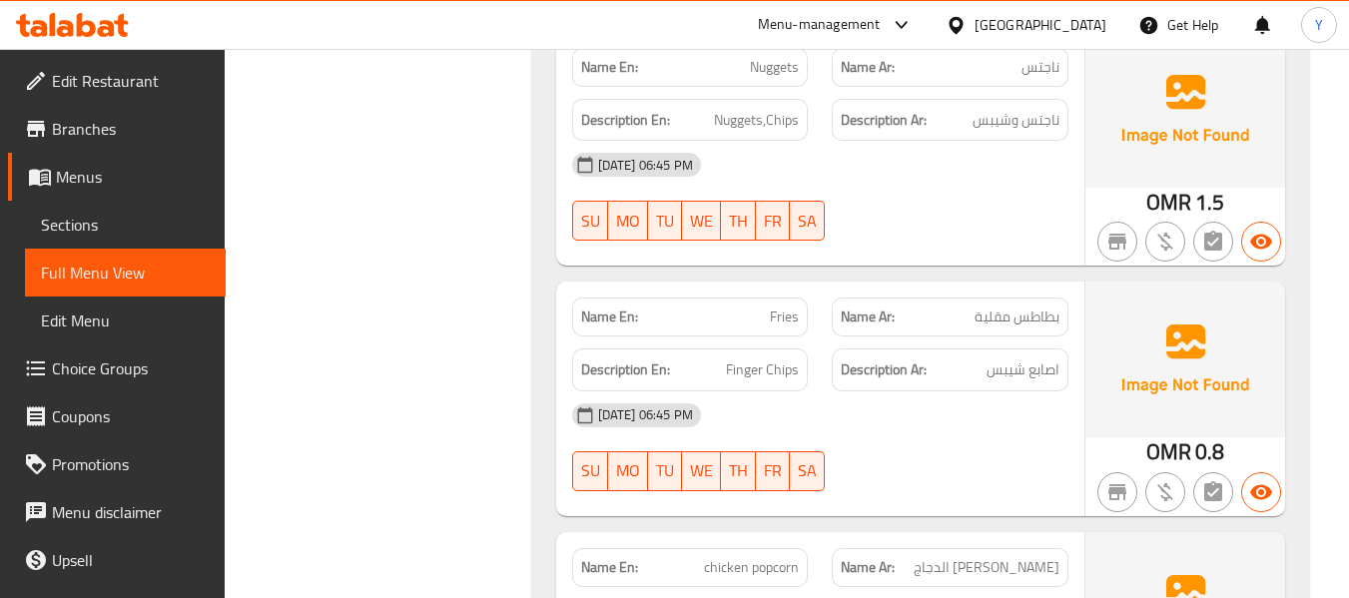
scroll to position [14521, 0]
